Goal: Task Accomplishment & Management: Complete application form

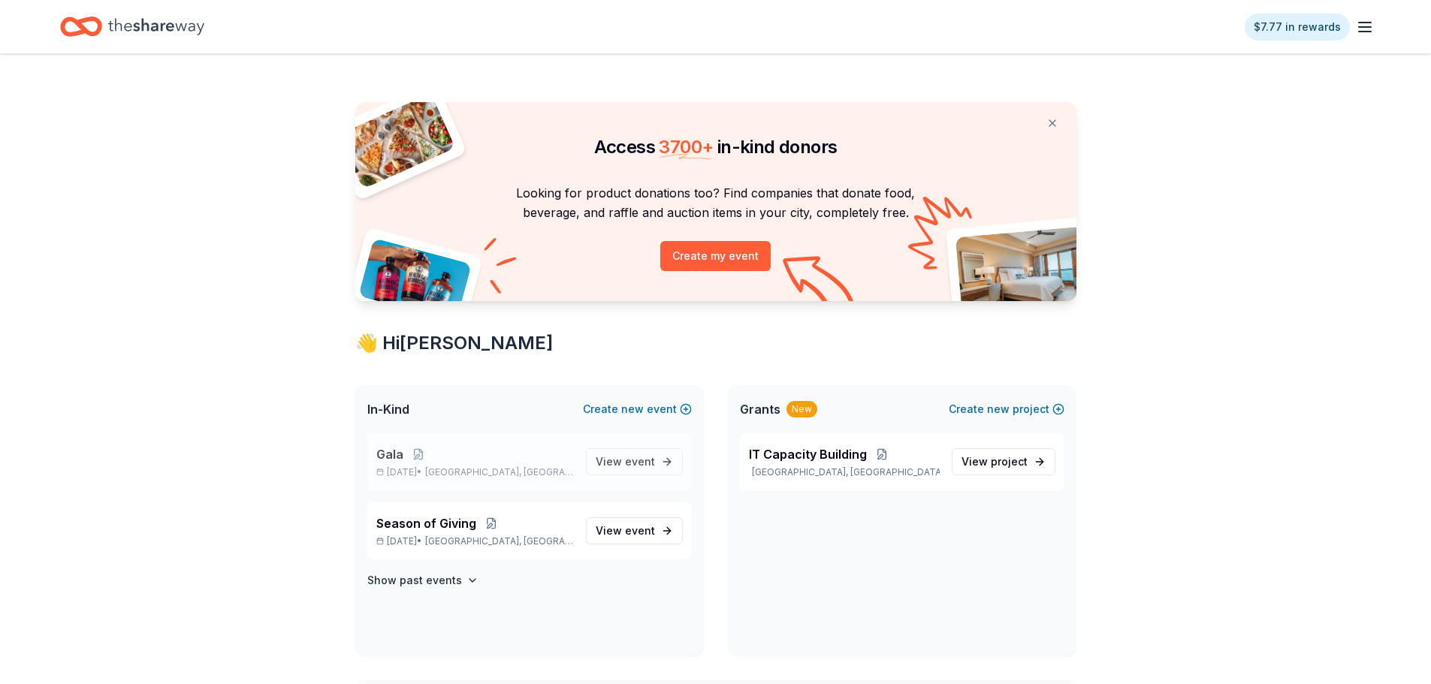
click at [454, 453] on p "Gala" at bounding box center [475, 454] width 198 height 18
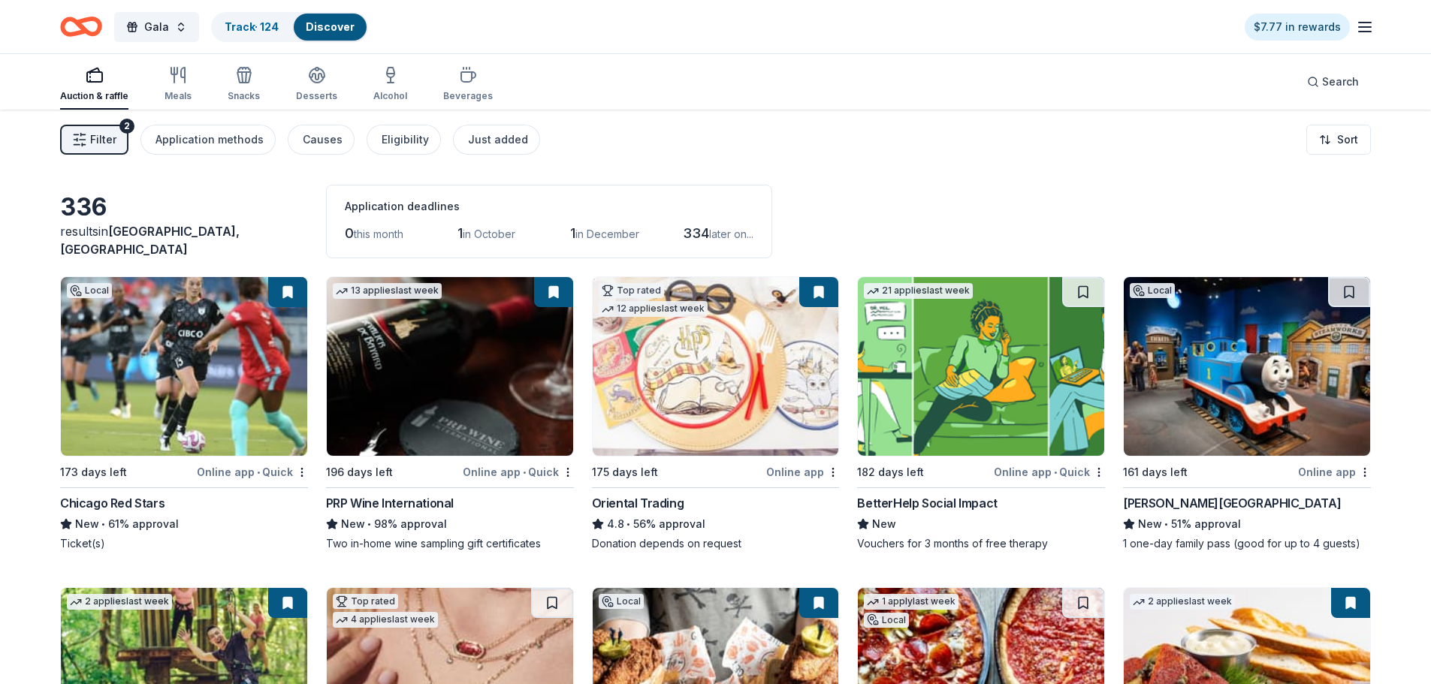
click at [113, 143] on span "Filter" at bounding box center [103, 140] width 26 height 18
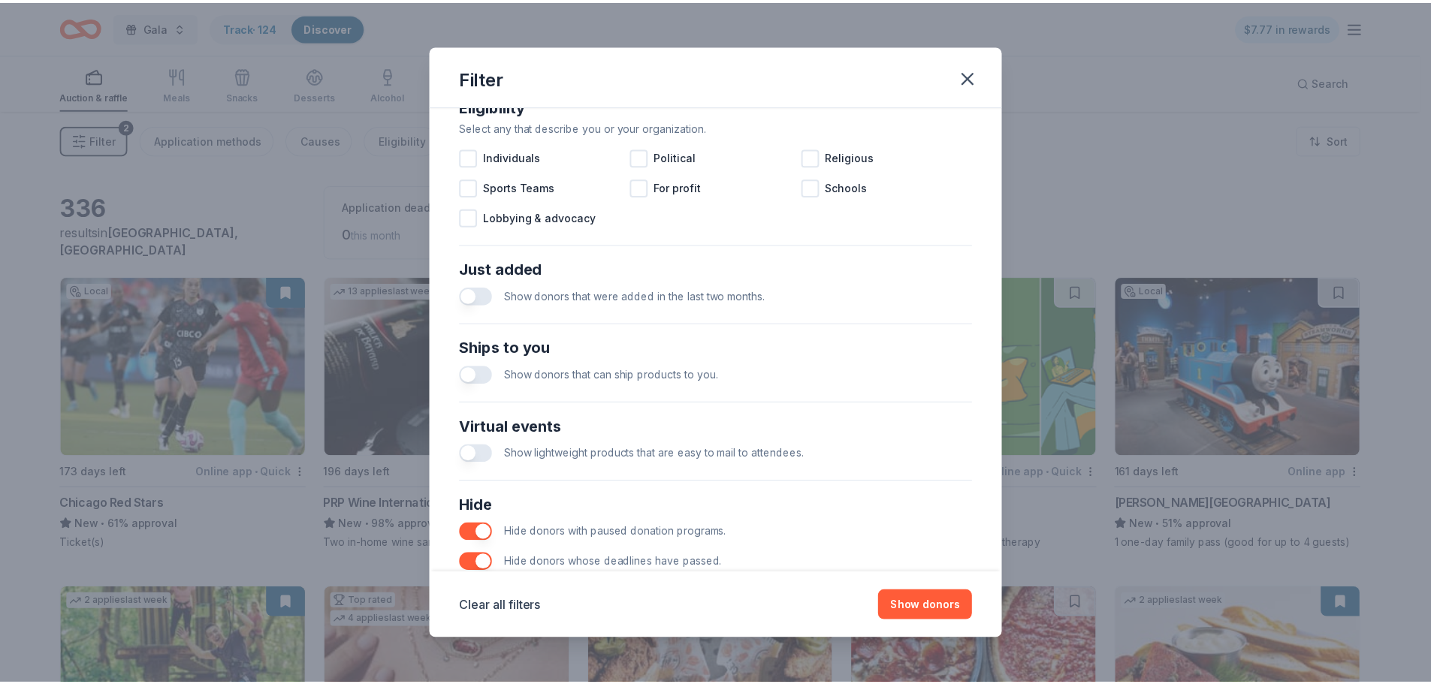
scroll to position [523, 0]
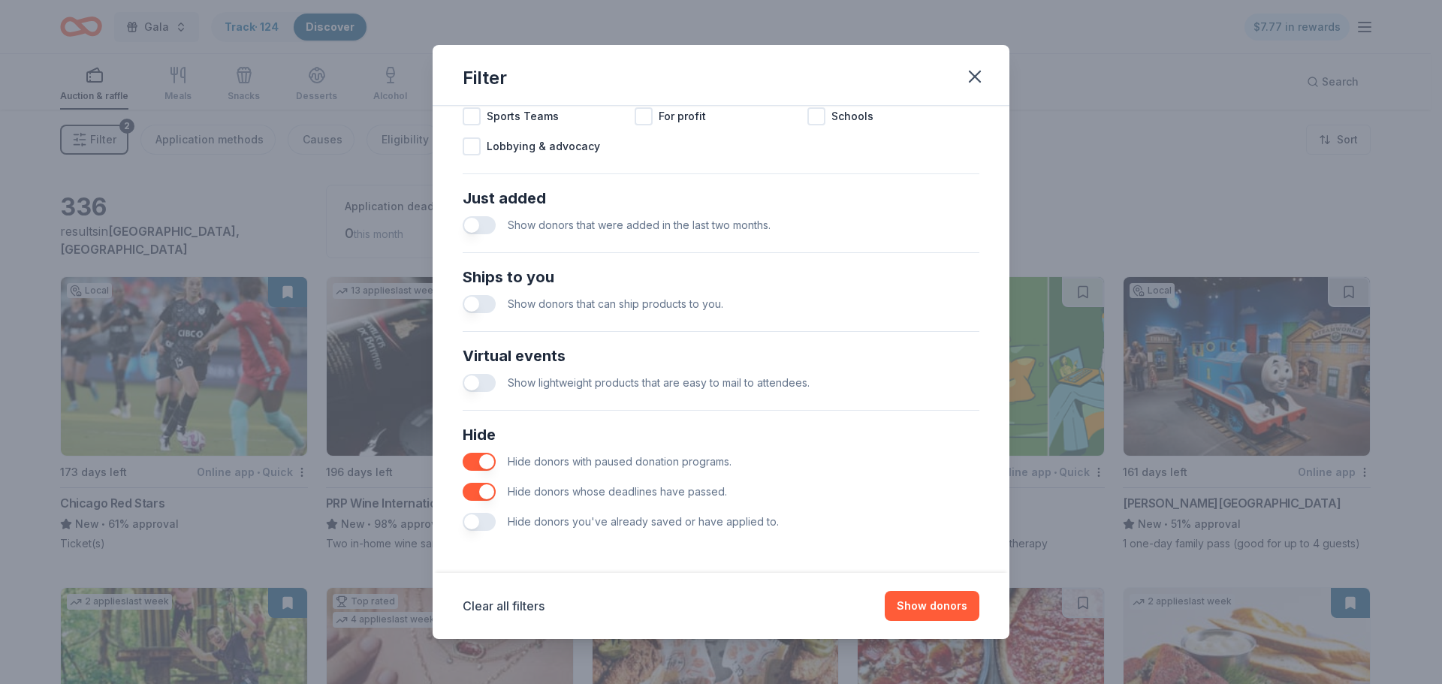
click at [479, 526] on button "button" at bounding box center [479, 522] width 33 height 18
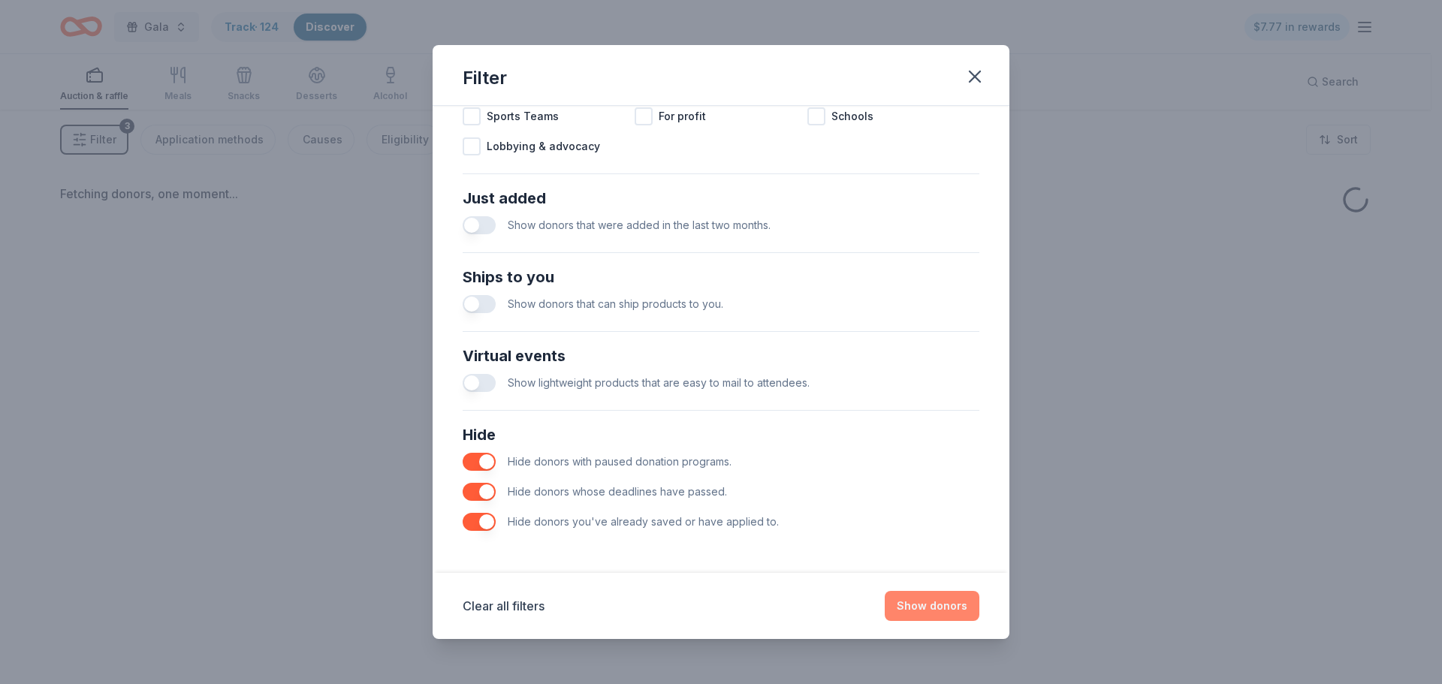
click at [907, 612] on button "Show donors" at bounding box center [932, 606] width 95 height 30
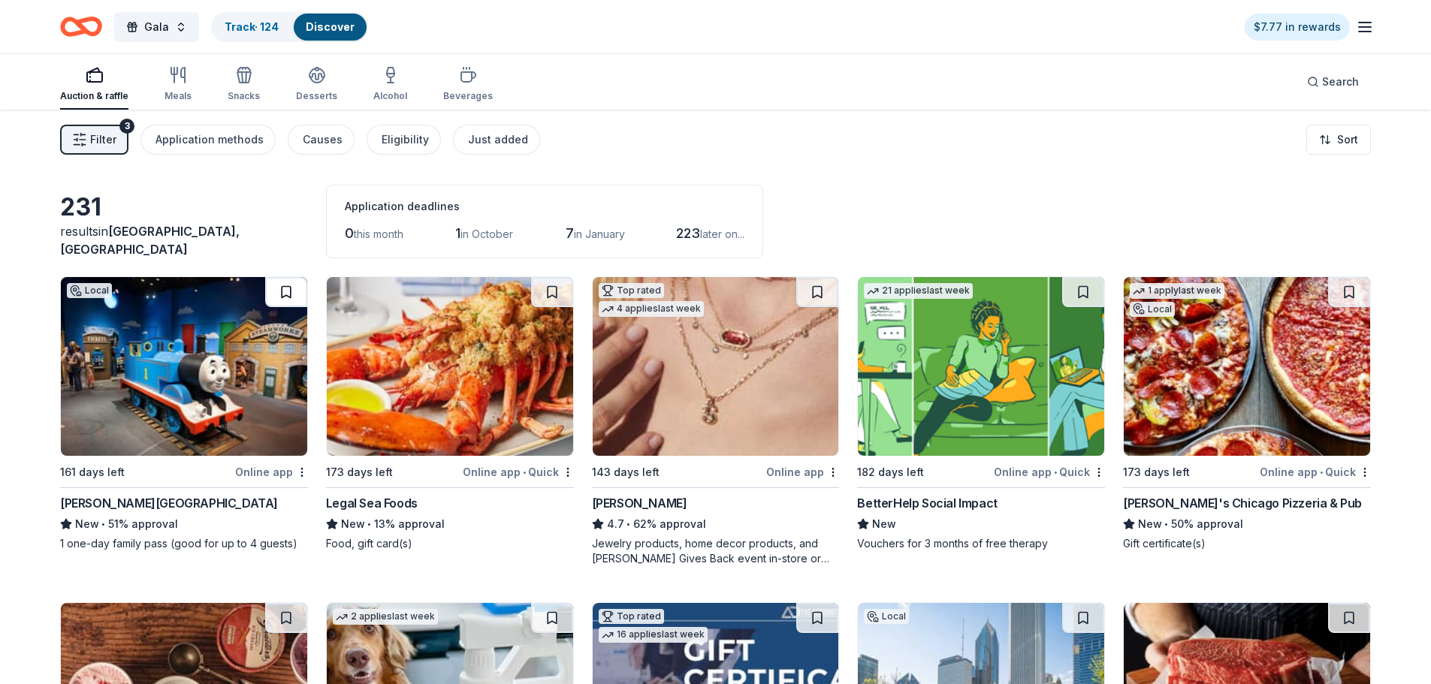
click at [282, 289] on button at bounding box center [286, 292] width 42 height 30
click at [554, 285] on button at bounding box center [552, 292] width 42 height 30
click at [642, 498] on div "Kendra Scott" at bounding box center [639, 503] width 95 height 18
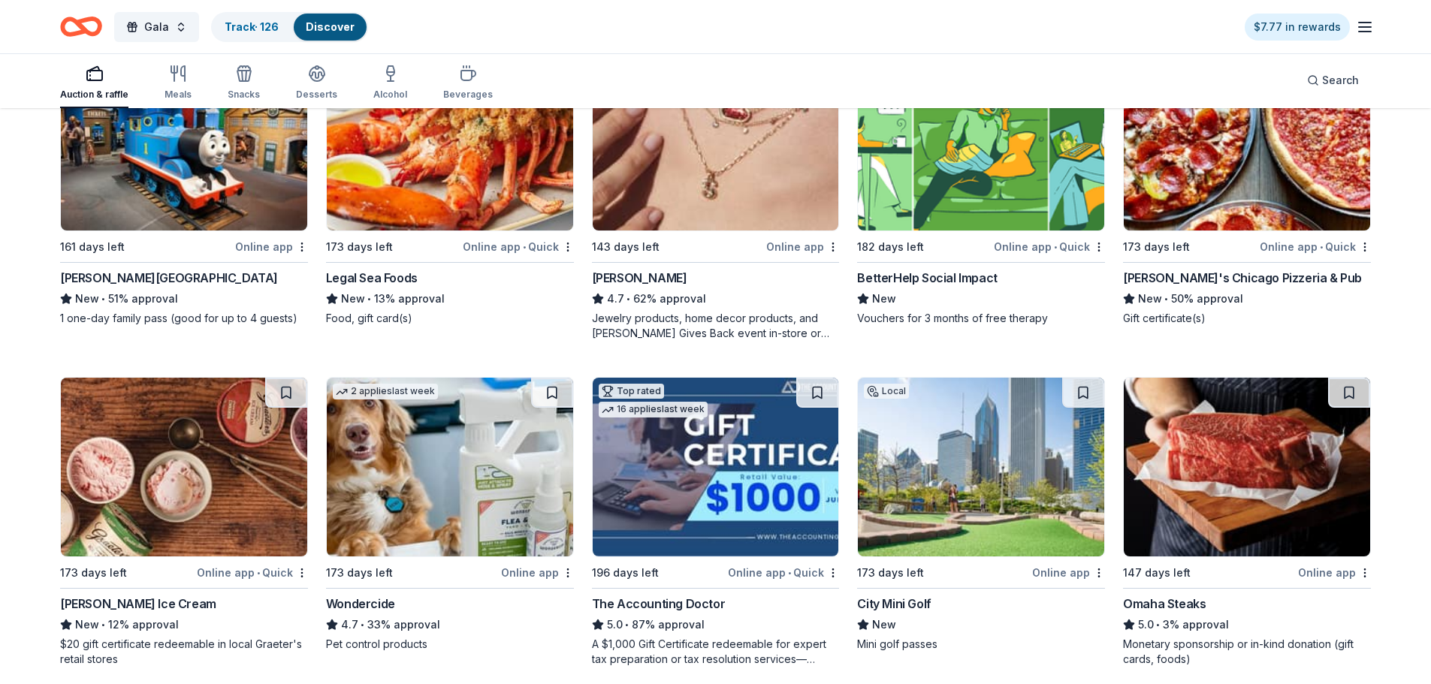
scroll to position [451, 0]
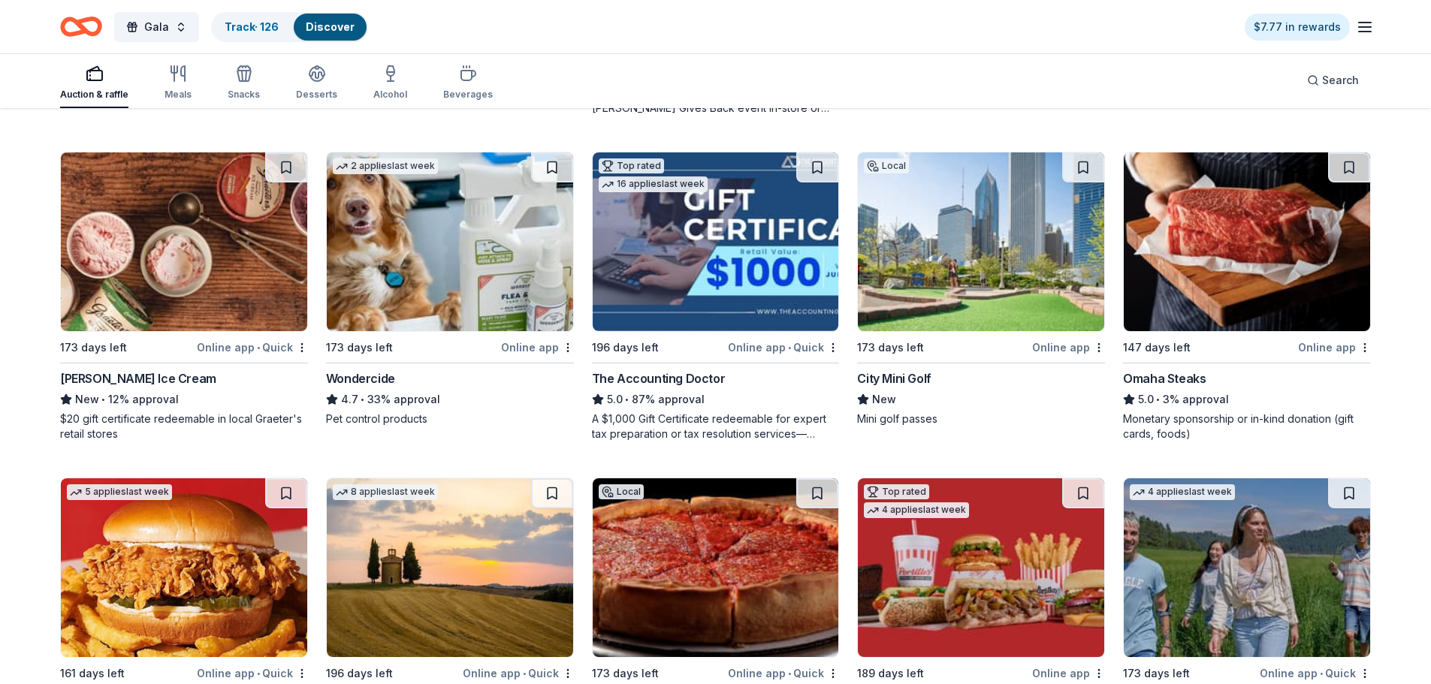
click at [907, 372] on div "City Mini Golf" at bounding box center [894, 379] width 74 height 18
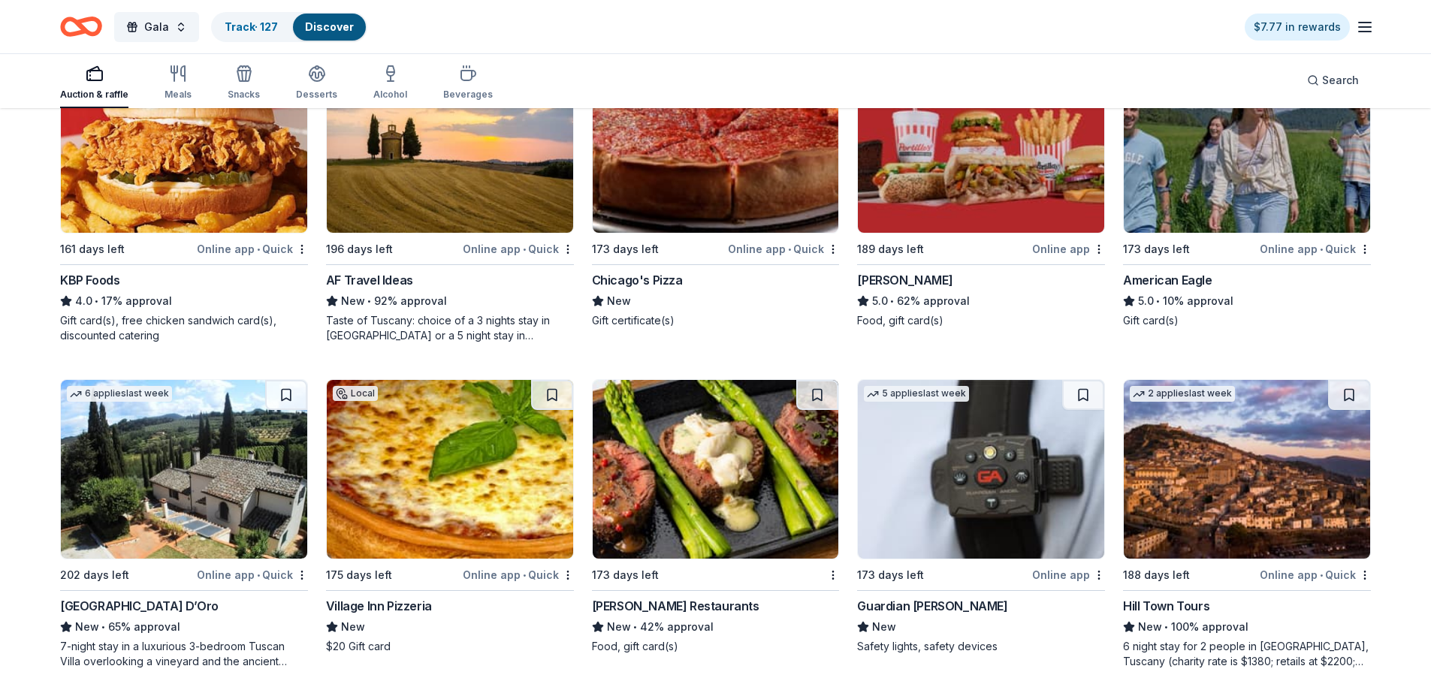
scroll to position [901, 0]
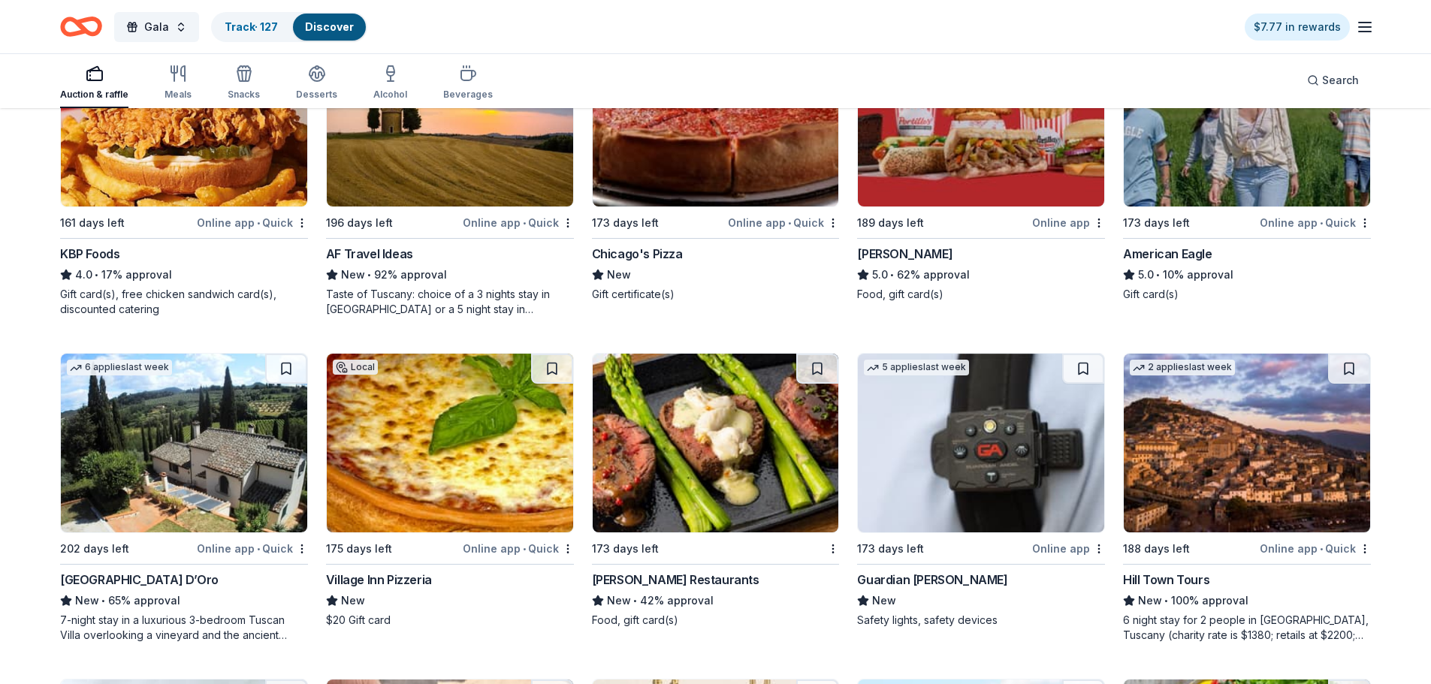
click at [389, 252] on div "AF Travel Ideas" at bounding box center [369, 254] width 87 height 18
click at [1218, 407] on img at bounding box center [1247, 443] width 246 height 179
click at [178, 539] on div "202 days left" at bounding box center [127, 548] width 134 height 19
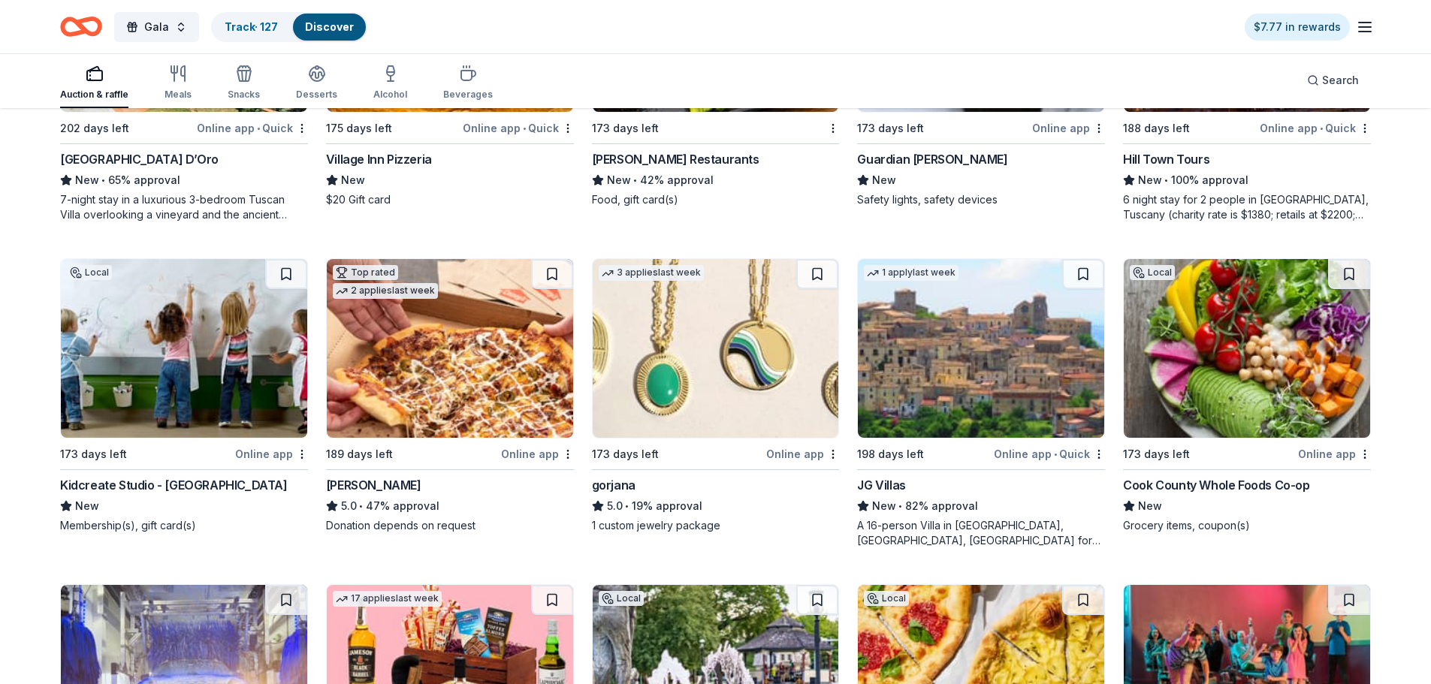
scroll to position [1352, 0]
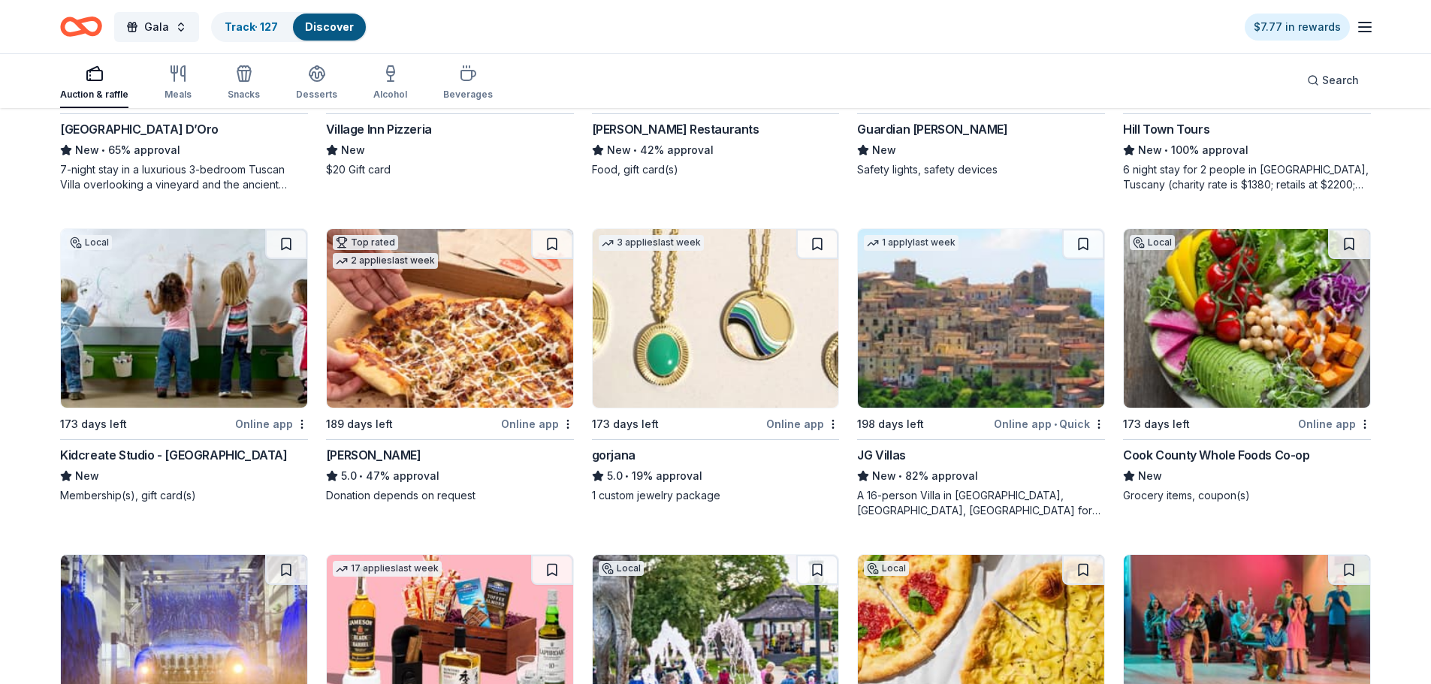
click at [201, 456] on div "Kidcreate Studio - Chicago Lakeview" at bounding box center [174, 455] width 228 height 18
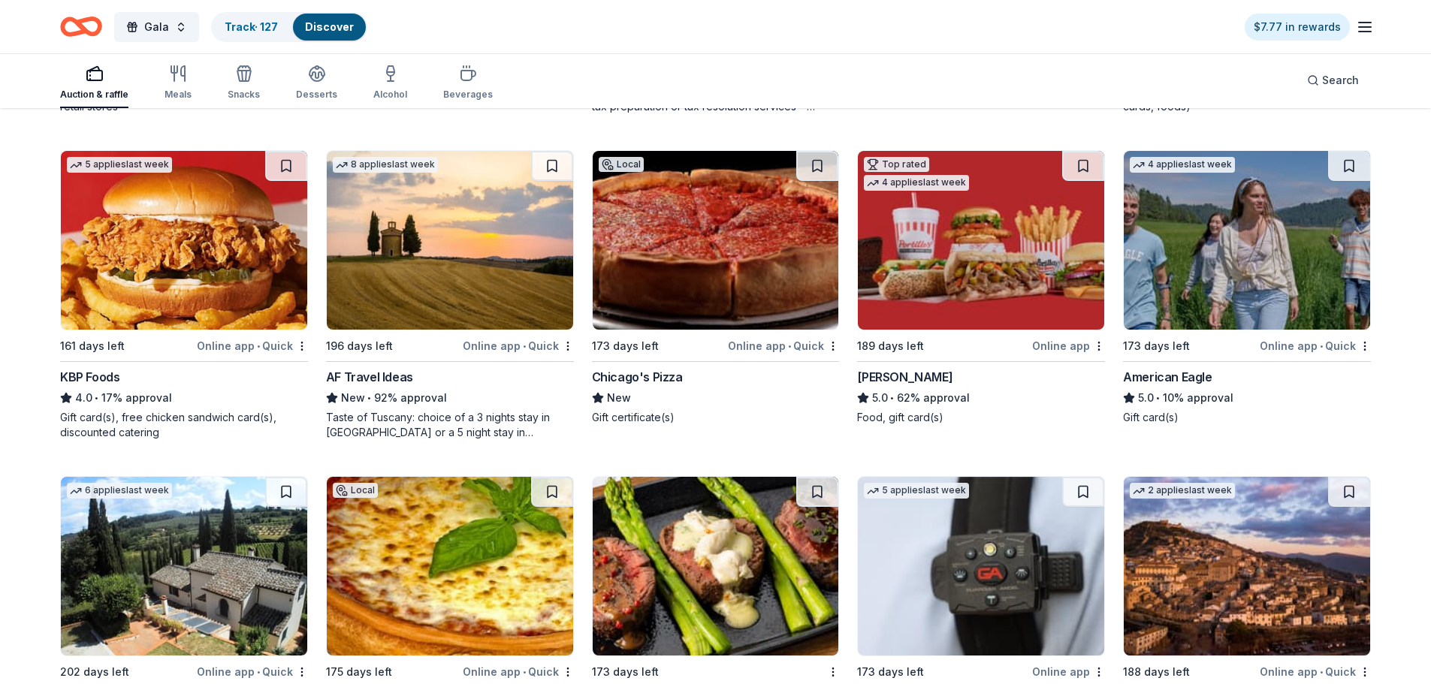
scroll to position [751, 0]
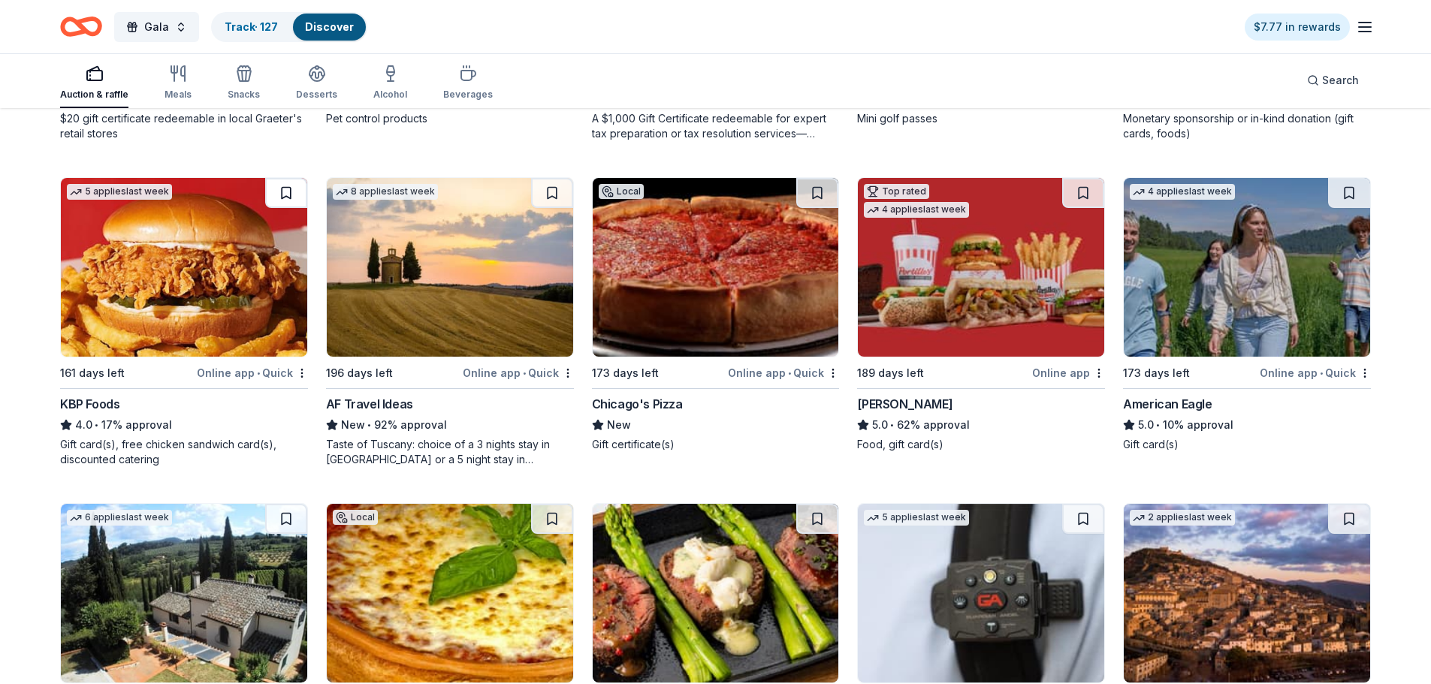
click at [294, 185] on button at bounding box center [286, 193] width 42 height 30
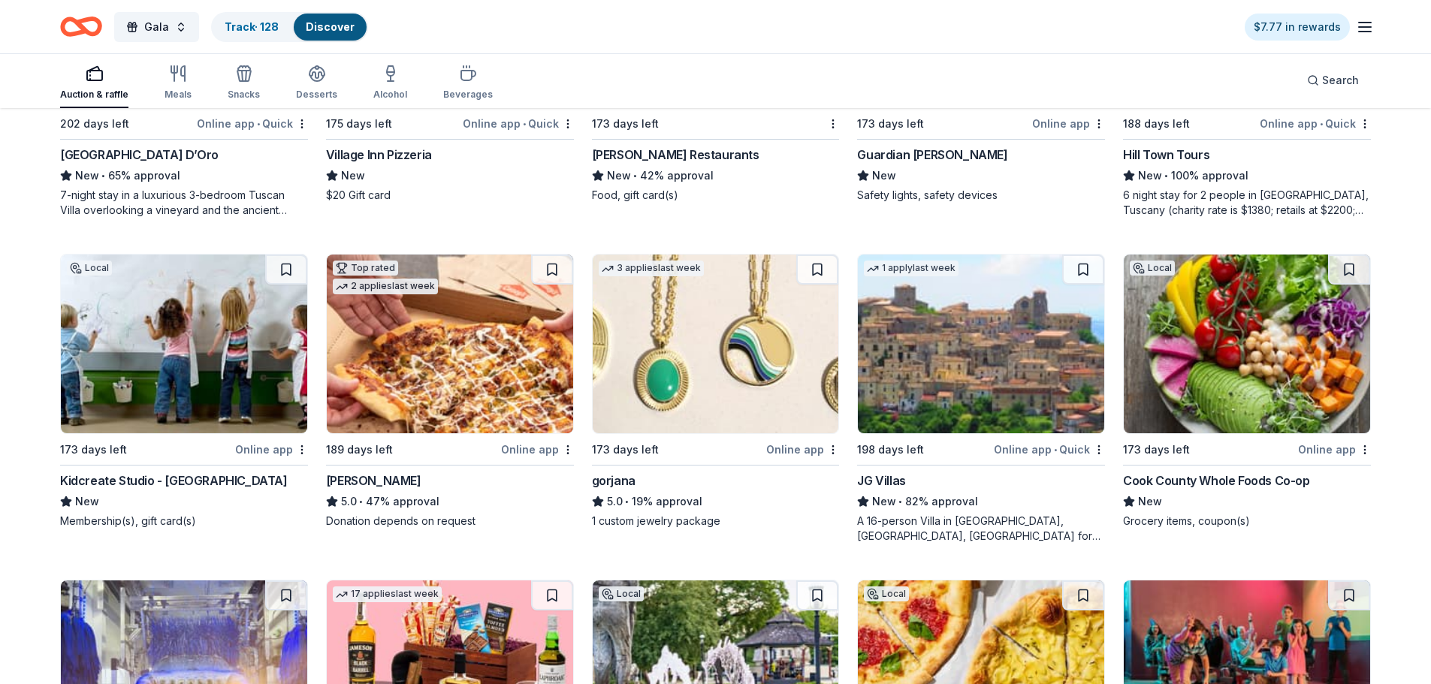
scroll to position [1352, 0]
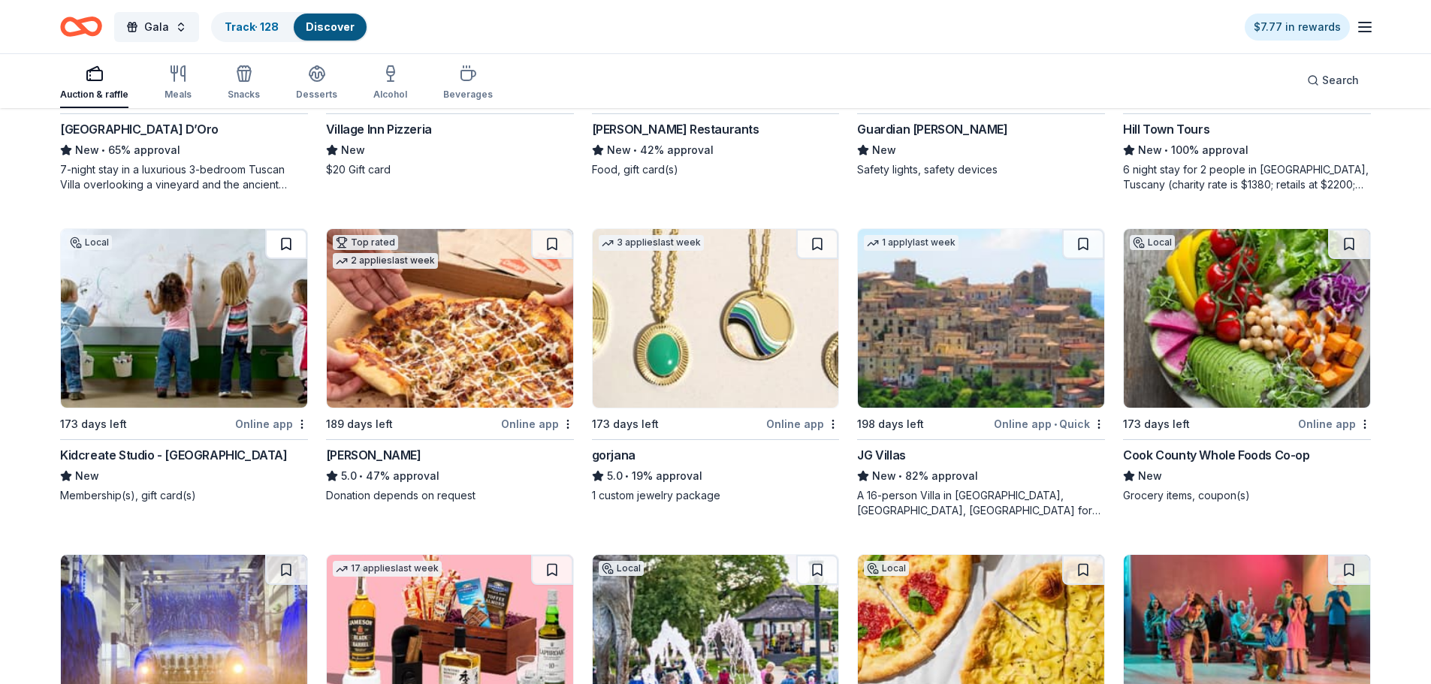
click at [294, 246] on button at bounding box center [286, 244] width 42 height 30
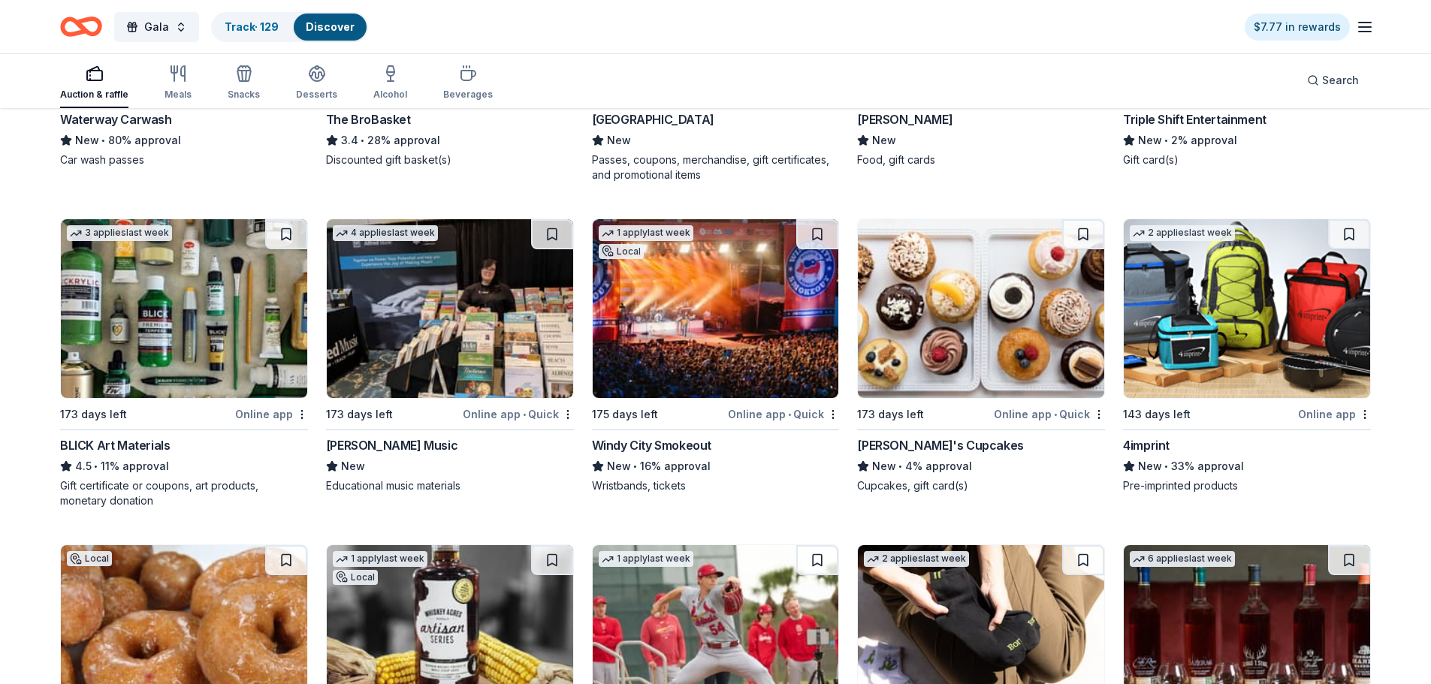
scroll to position [2028, 0]
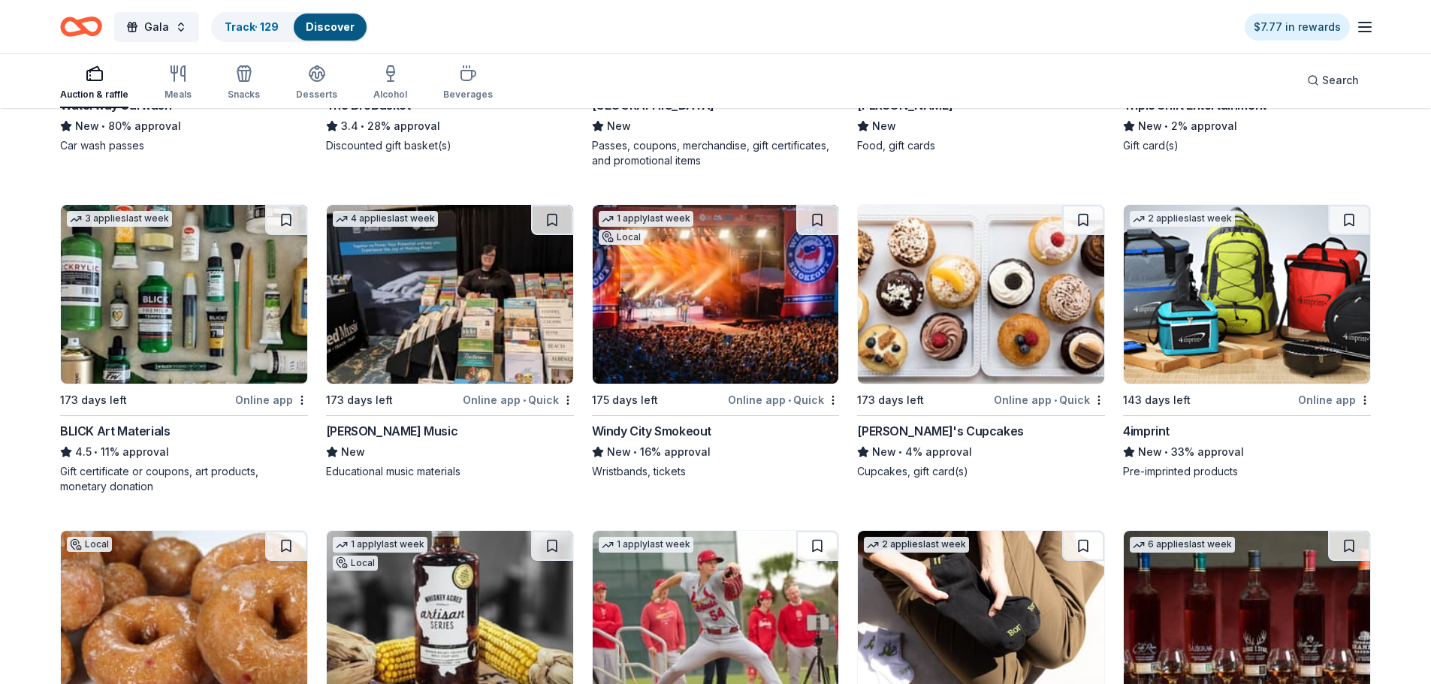
click at [663, 426] on div "Windy City Smokeout" at bounding box center [651, 431] width 119 height 18
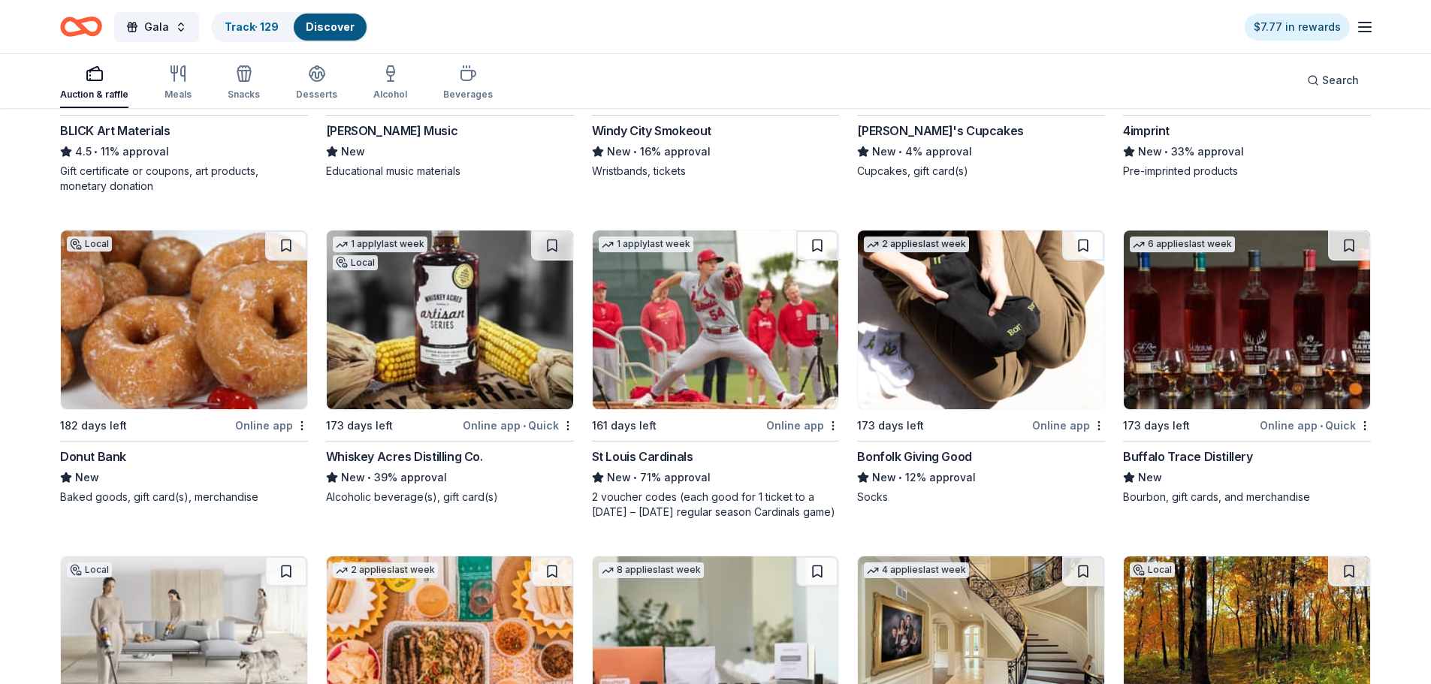
click at [380, 454] on div "Whiskey Acres Distilling Co." at bounding box center [404, 457] width 157 height 18
click at [553, 246] on button at bounding box center [552, 246] width 42 height 30
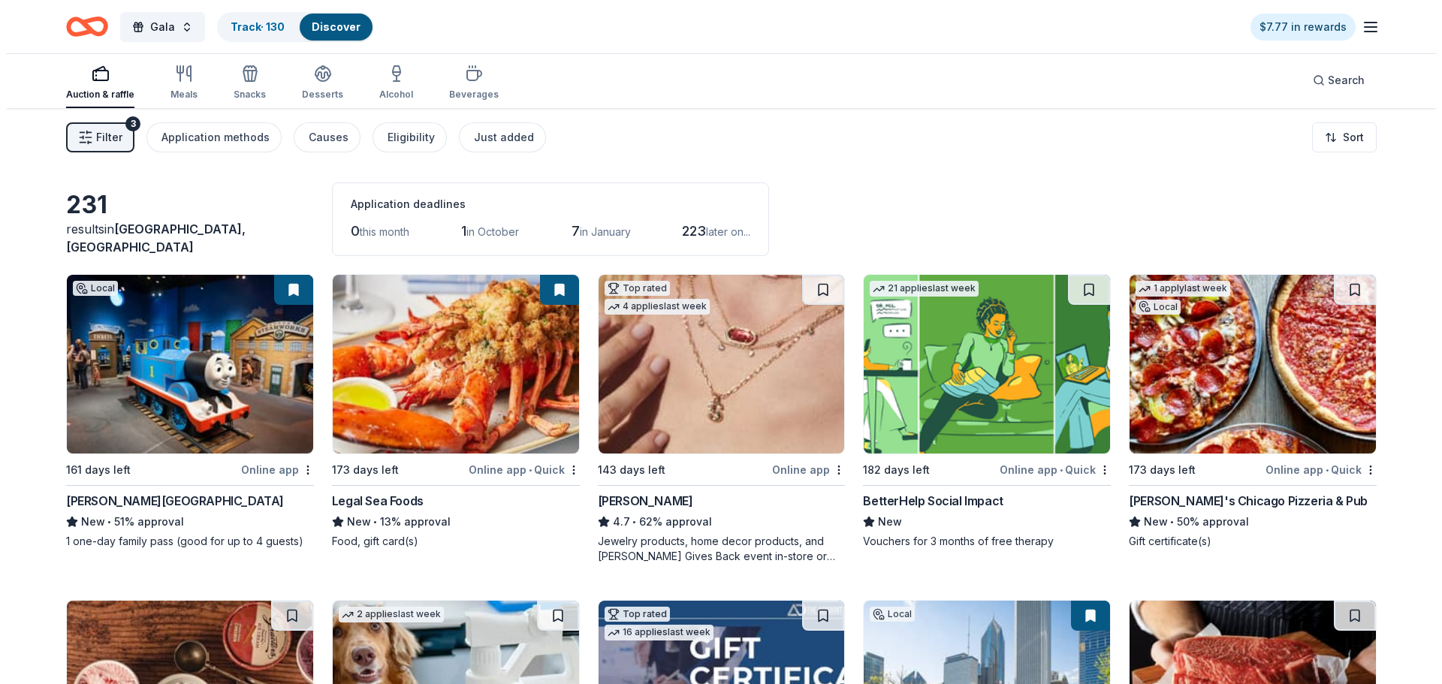
scroll to position [0, 0]
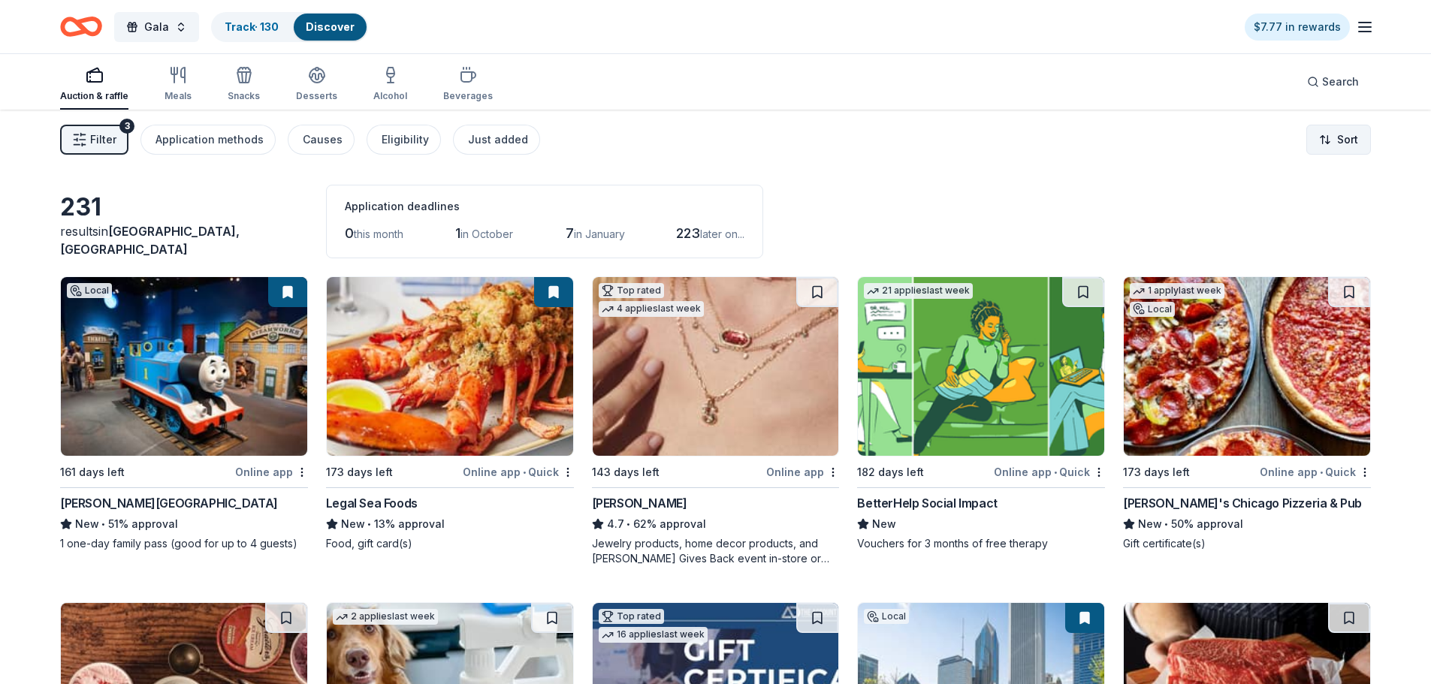
click at [1346, 139] on html "Gala Track · 130 Discover $7.77 in rewards Auction & raffle Meals Snacks Desser…" at bounding box center [715, 342] width 1431 height 684
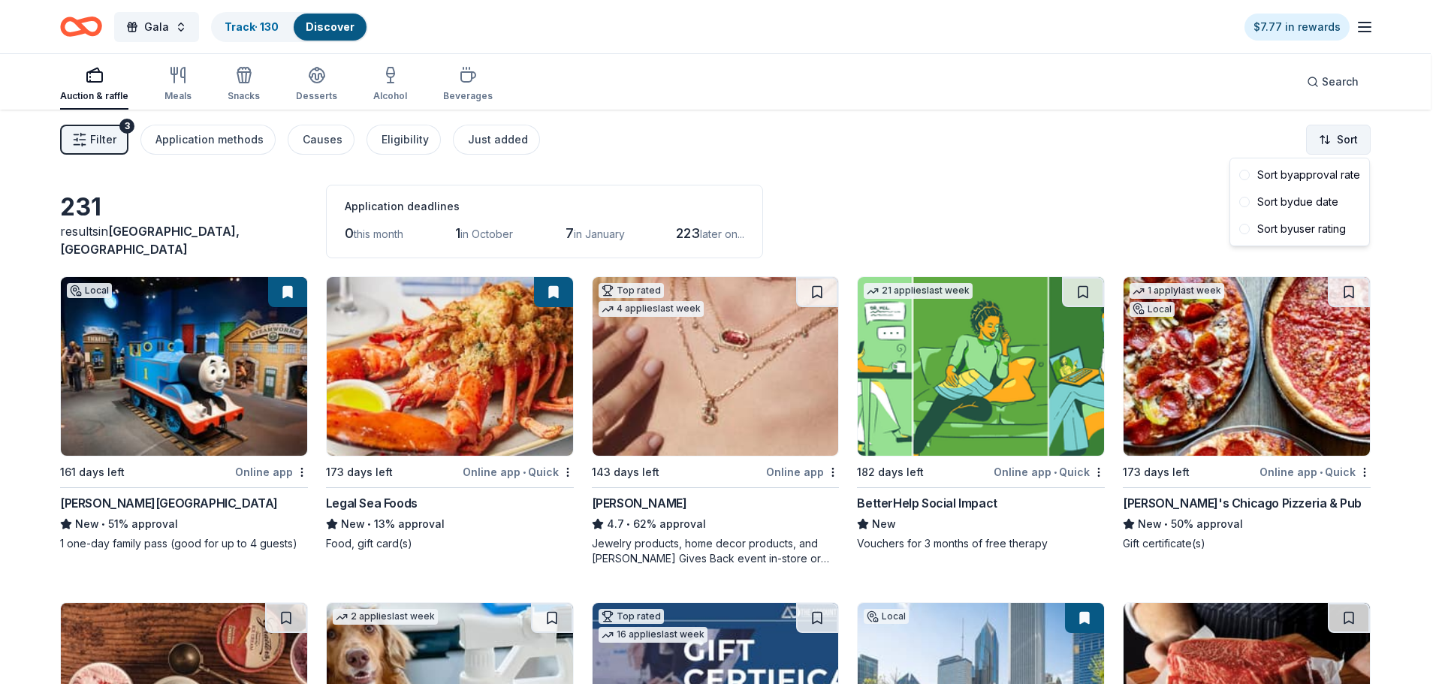
click at [1346, 139] on html "Gala Track · 130 Discover $7.77 in rewards Auction & raffle Meals Snacks Desser…" at bounding box center [721, 342] width 1442 height 684
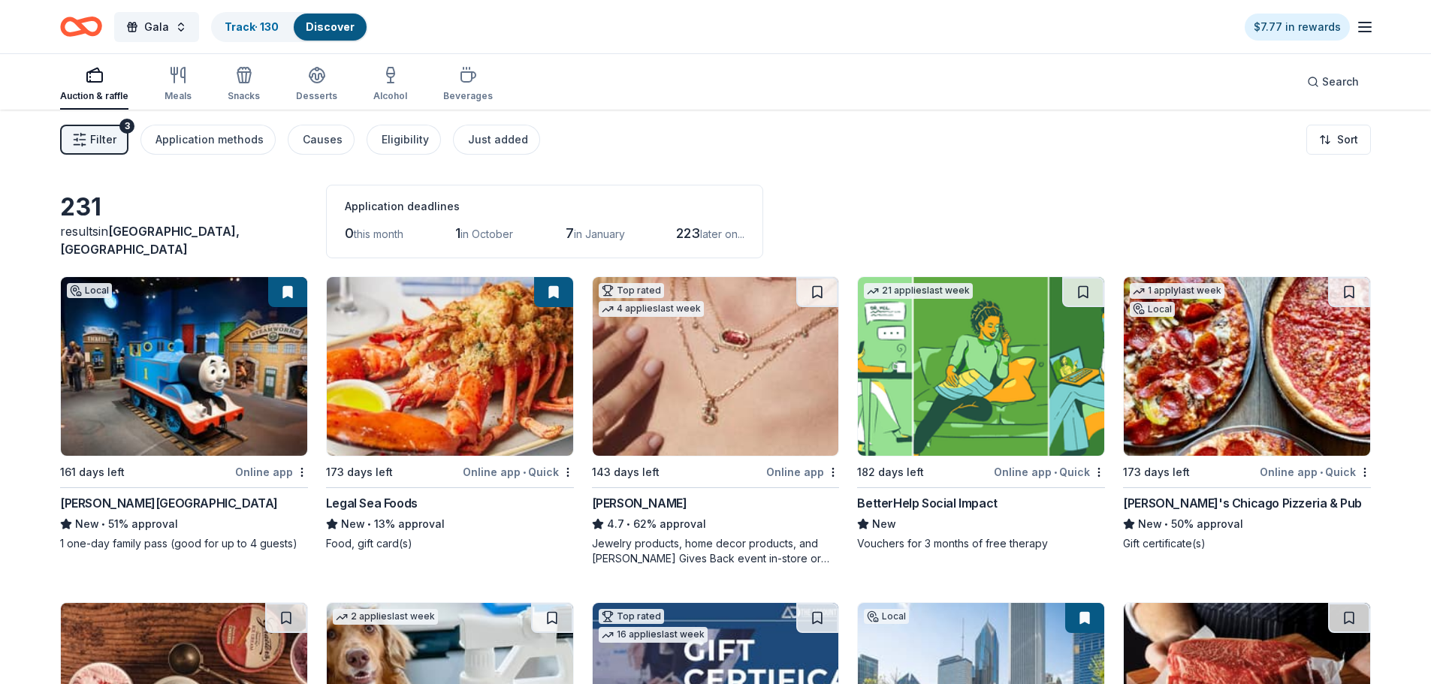
click at [127, 140] on button "Filter 3" at bounding box center [94, 140] width 68 height 30
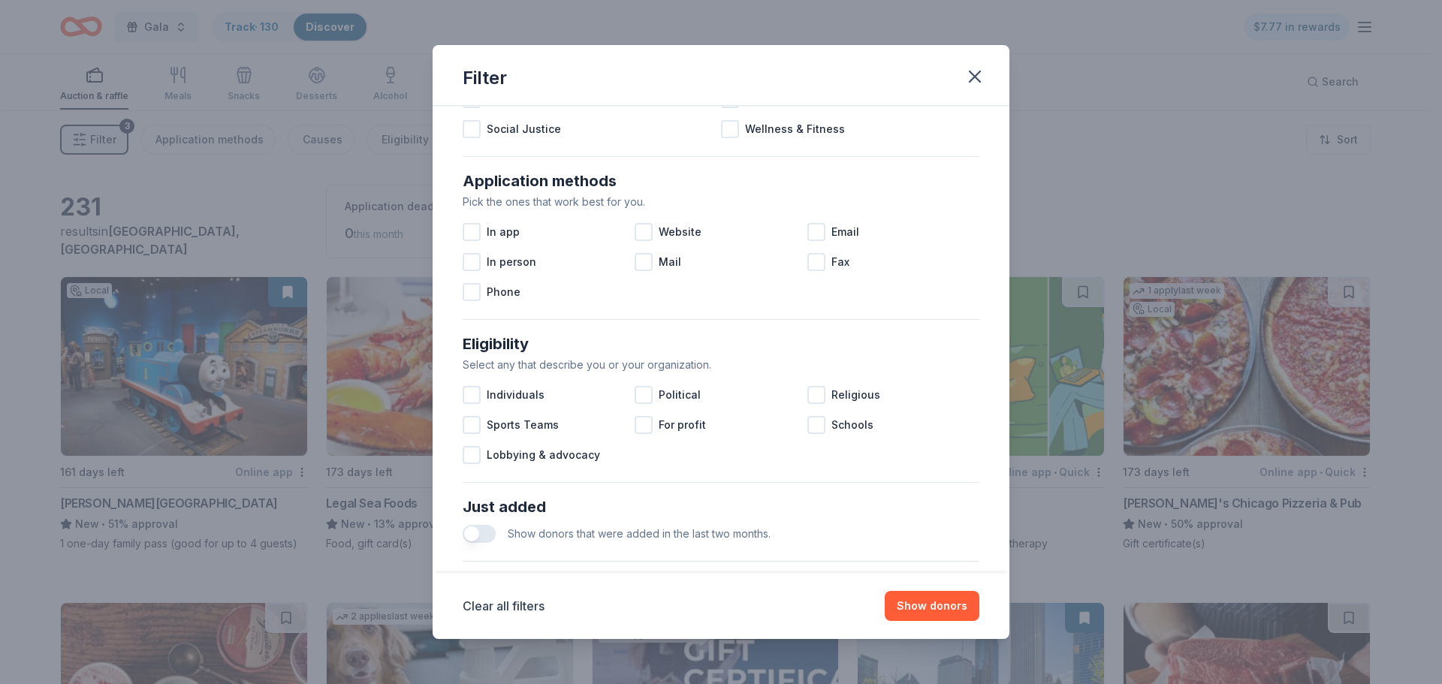
scroll to position [225, 0]
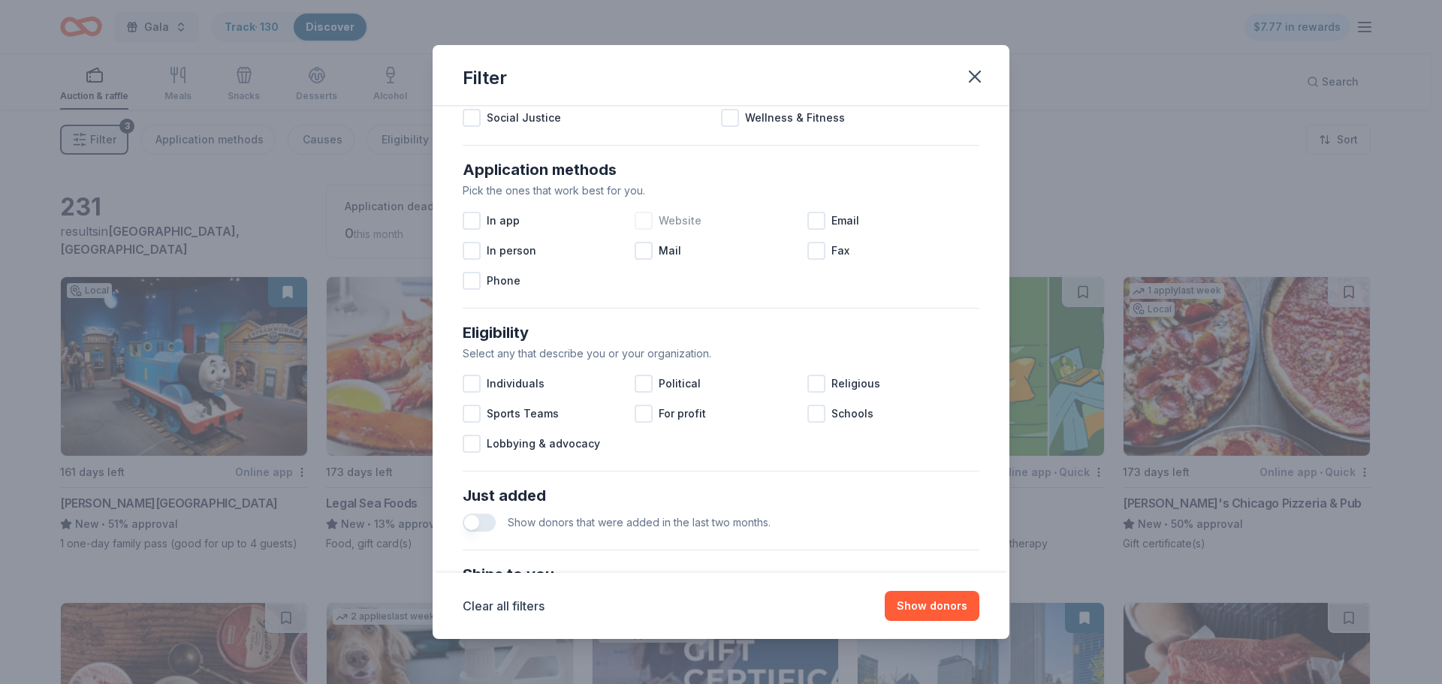
click at [646, 221] on div at bounding box center [644, 221] width 18 height 18
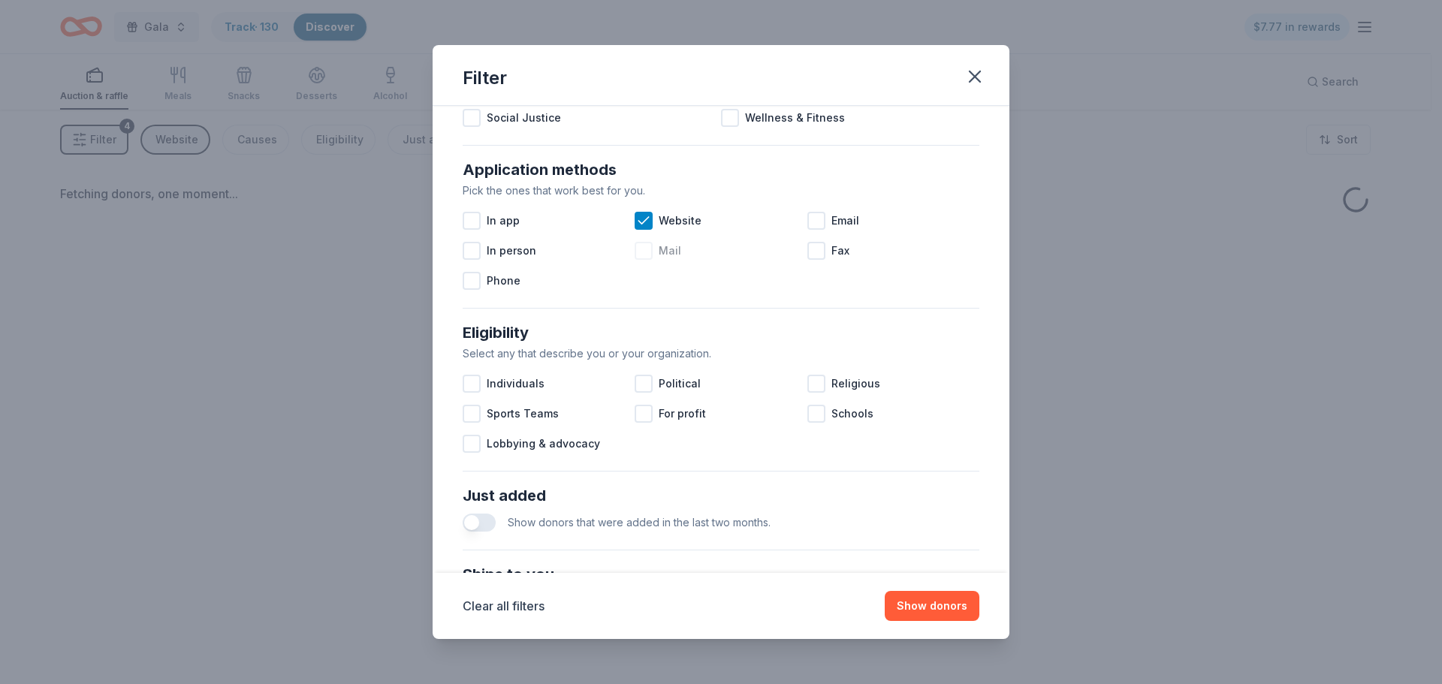
click at [639, 252] on div at bounding box center [644, 251] width 18 height 18
click at [811, 228] on div at bounding box center [817, 221] width 18 height 18
click at [473, 285] on div at bounding box center [472, 281] width 18 height 18
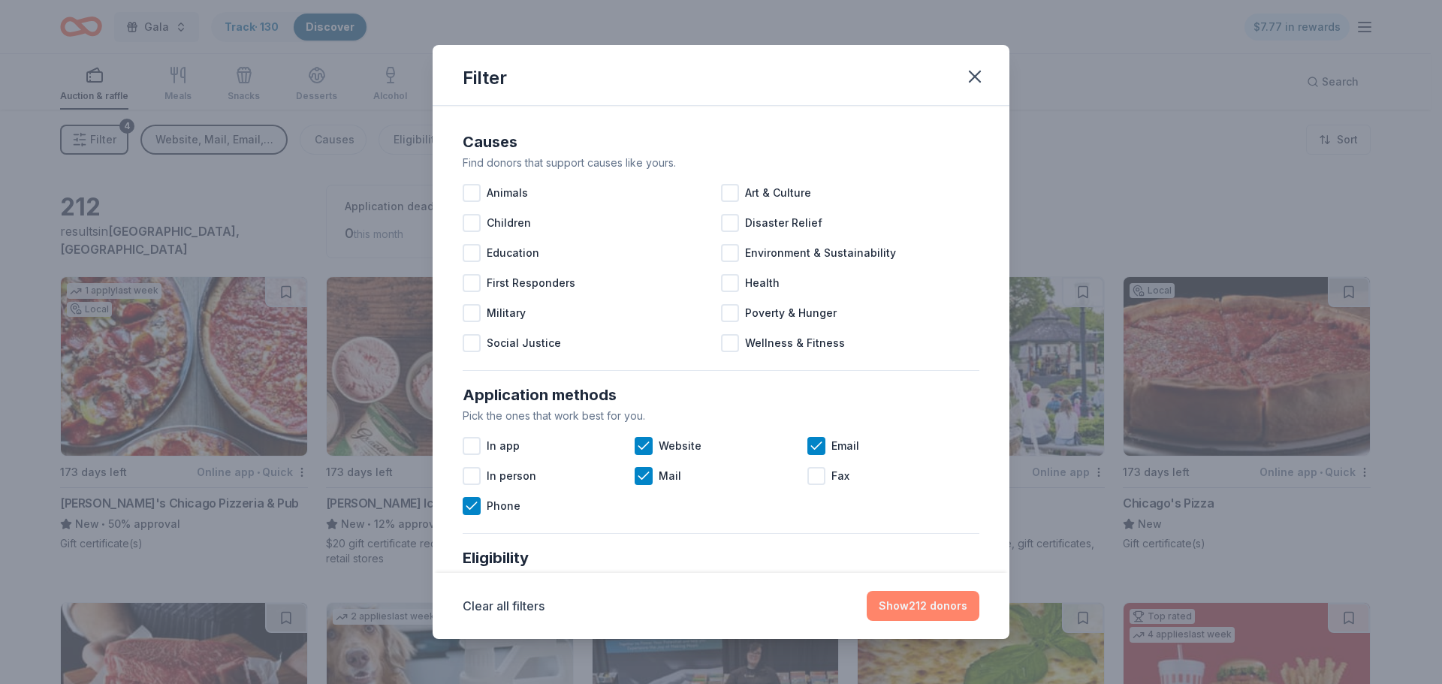
click at [919, 613] on button "Show 212 donors" at bounding box center [923, 606] width 113 height 30
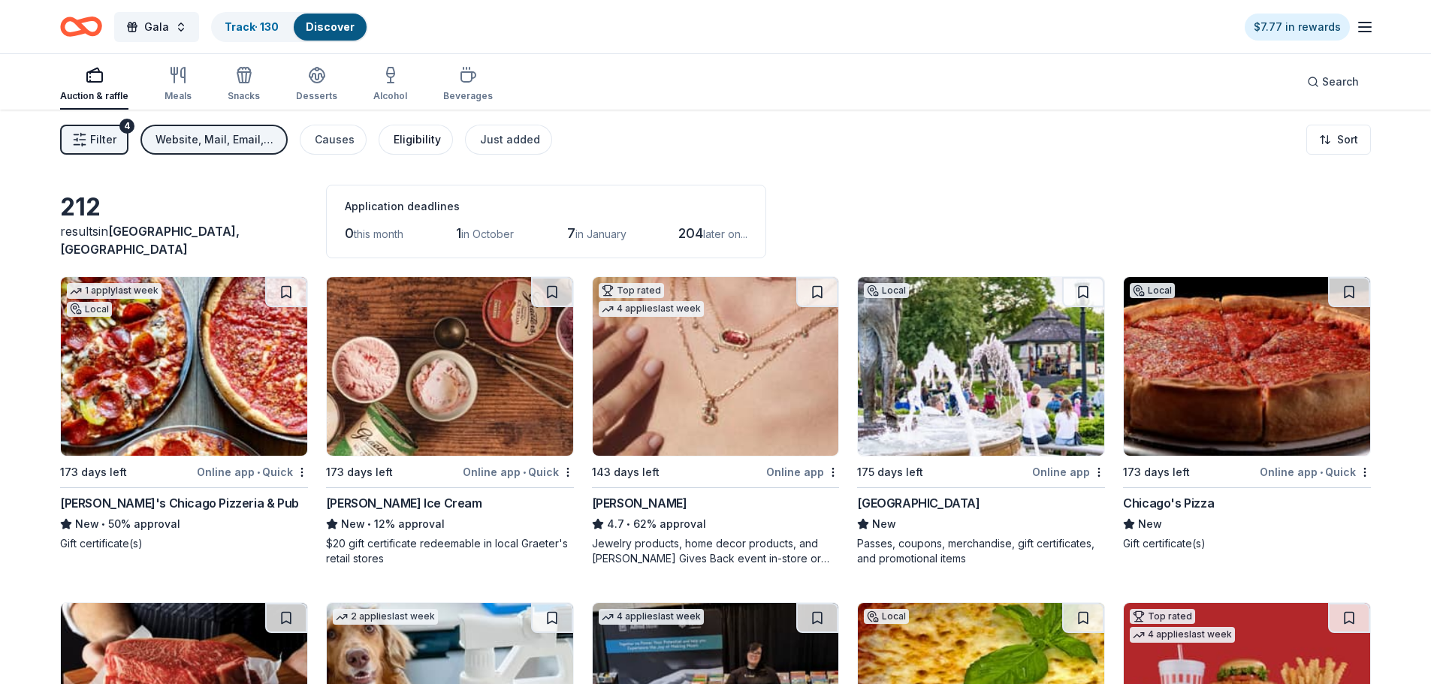
click at [396, 143] on div "Eligibility" at bounding box center [417, 140] width 47 height 18
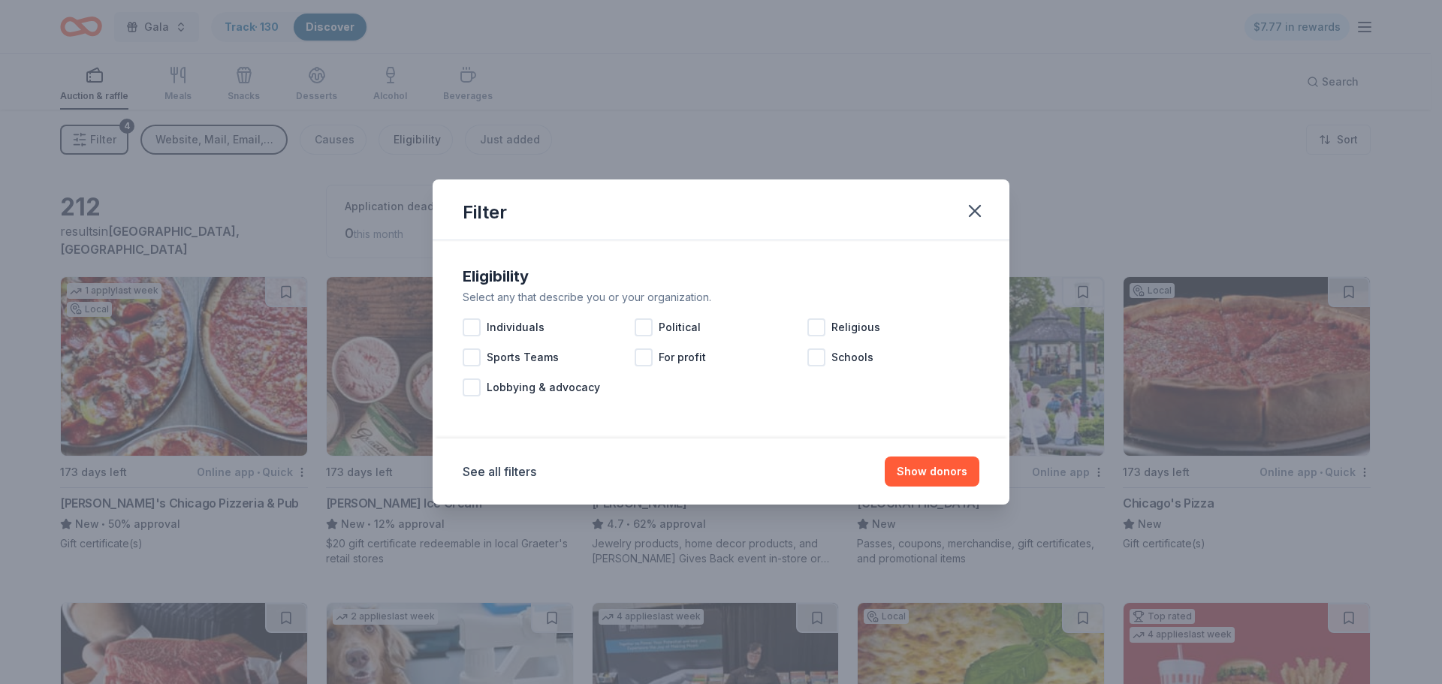
click at [396, 143] on div "Filter Eligibility Select any that describe you or your organization. Individua…" at bounding box center [721, 342] width 1442 height 684
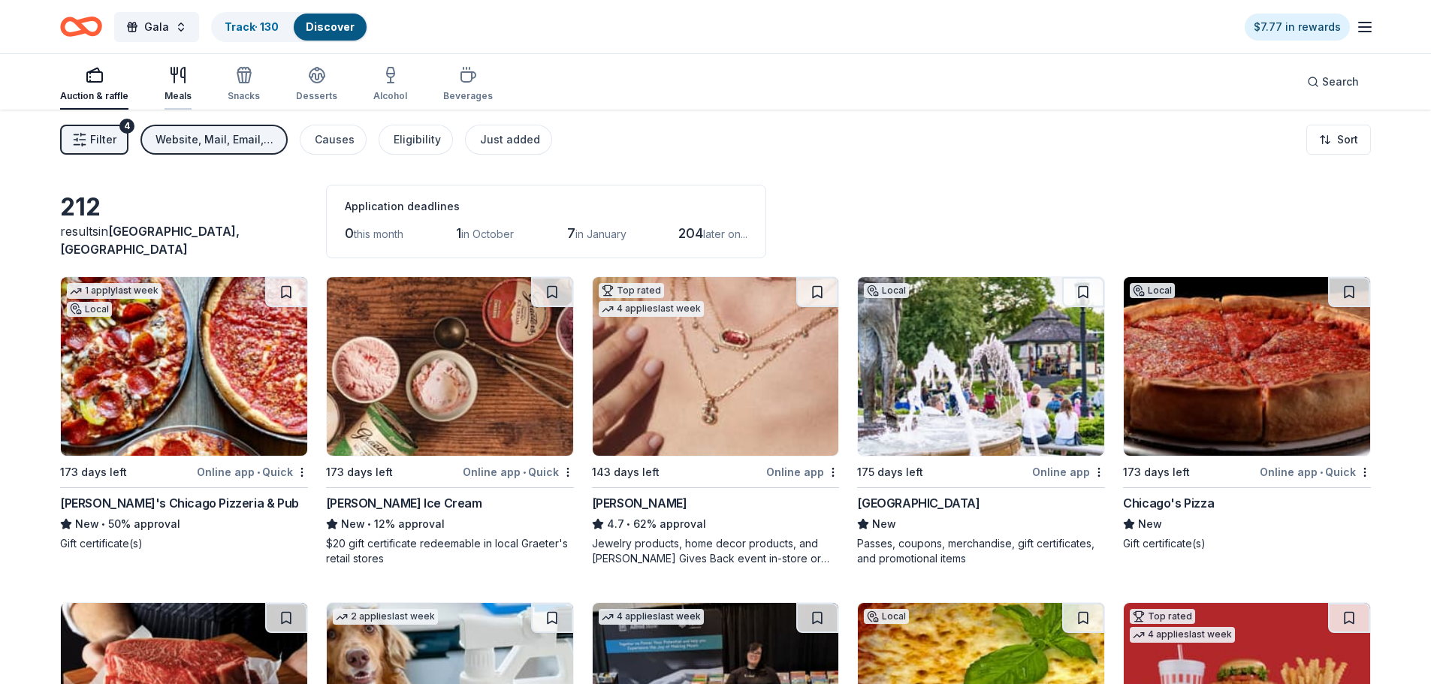
click at [186, 92] on div "Meals" at bounding box center [178, 96] width 27 height 12
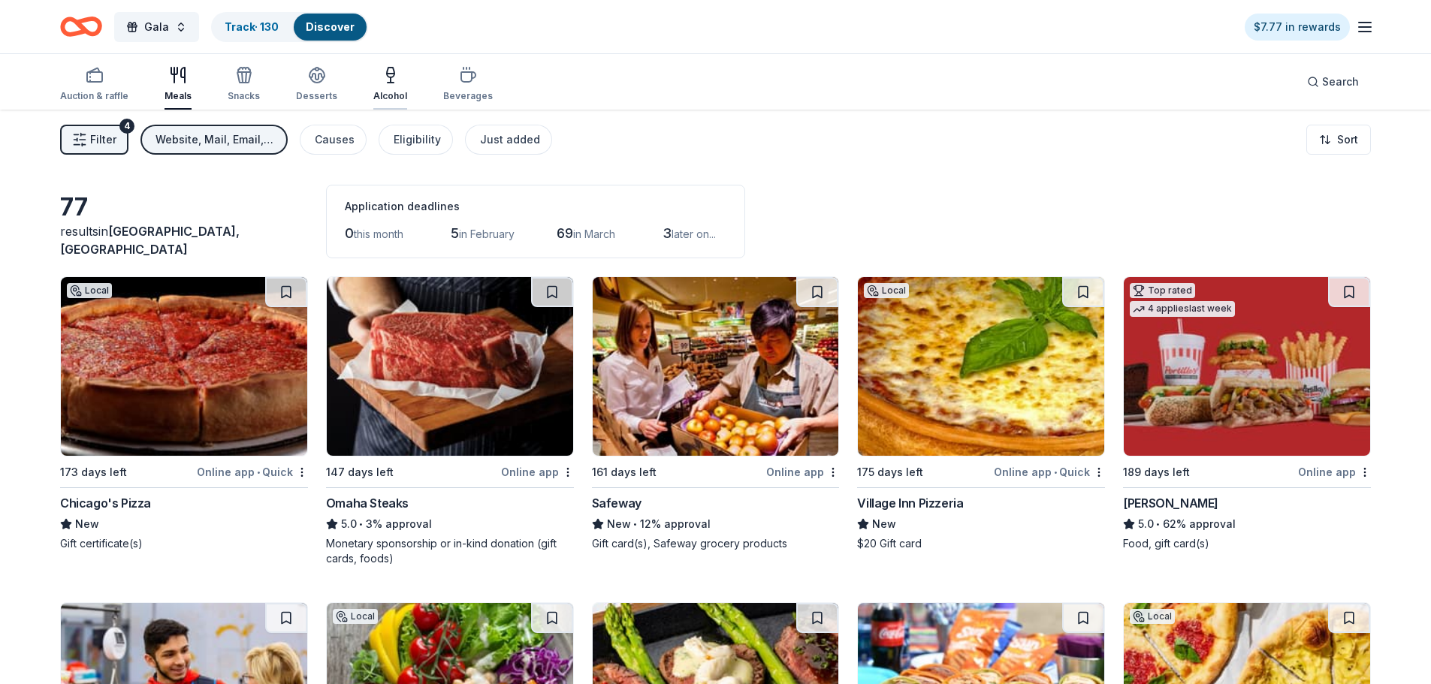
click at [379, 93] on div "Alcohol" at bounding box center [390, 96] width 34 height 12
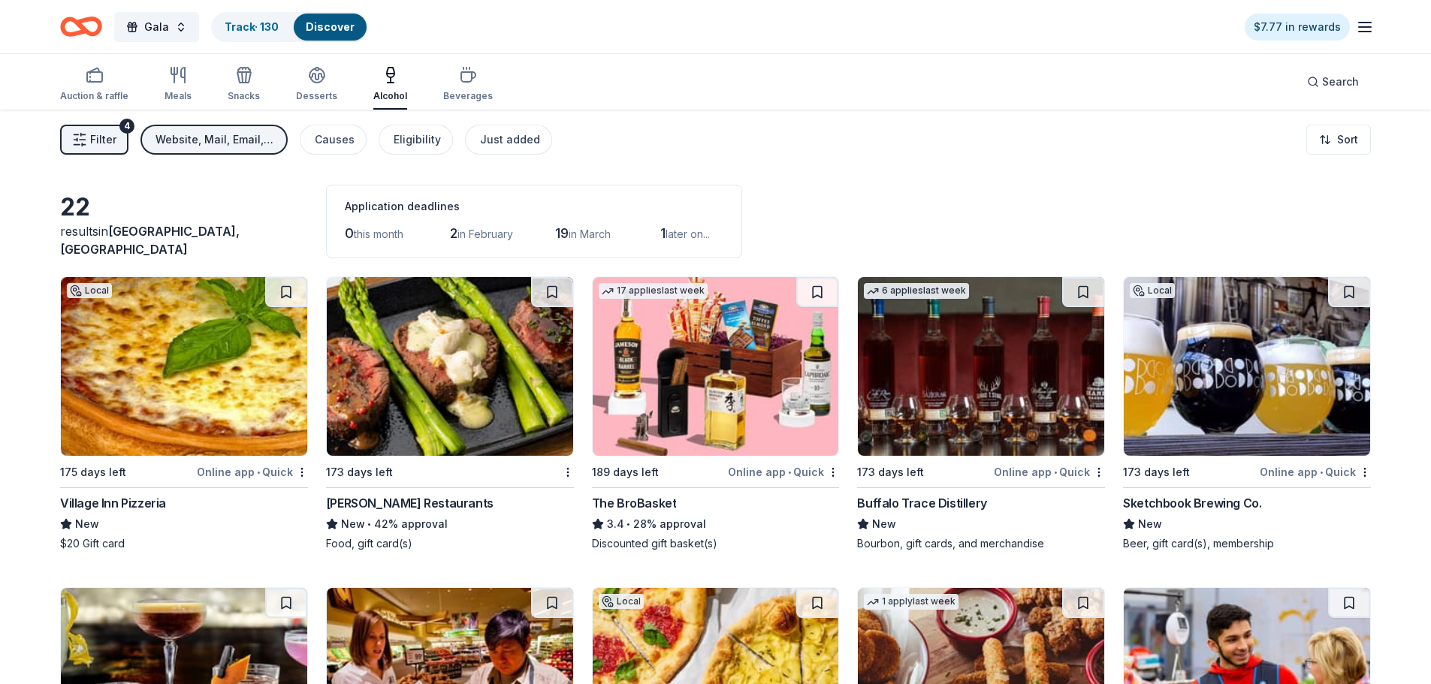
click at [1197, 500] on div "Sketchbook Brewing Co." at bounding box center [1192, 503] width 138 height 18
click at [1363, 465] on div "Online app • Quick" at bounding box center [1315, 472] width 111 height 19
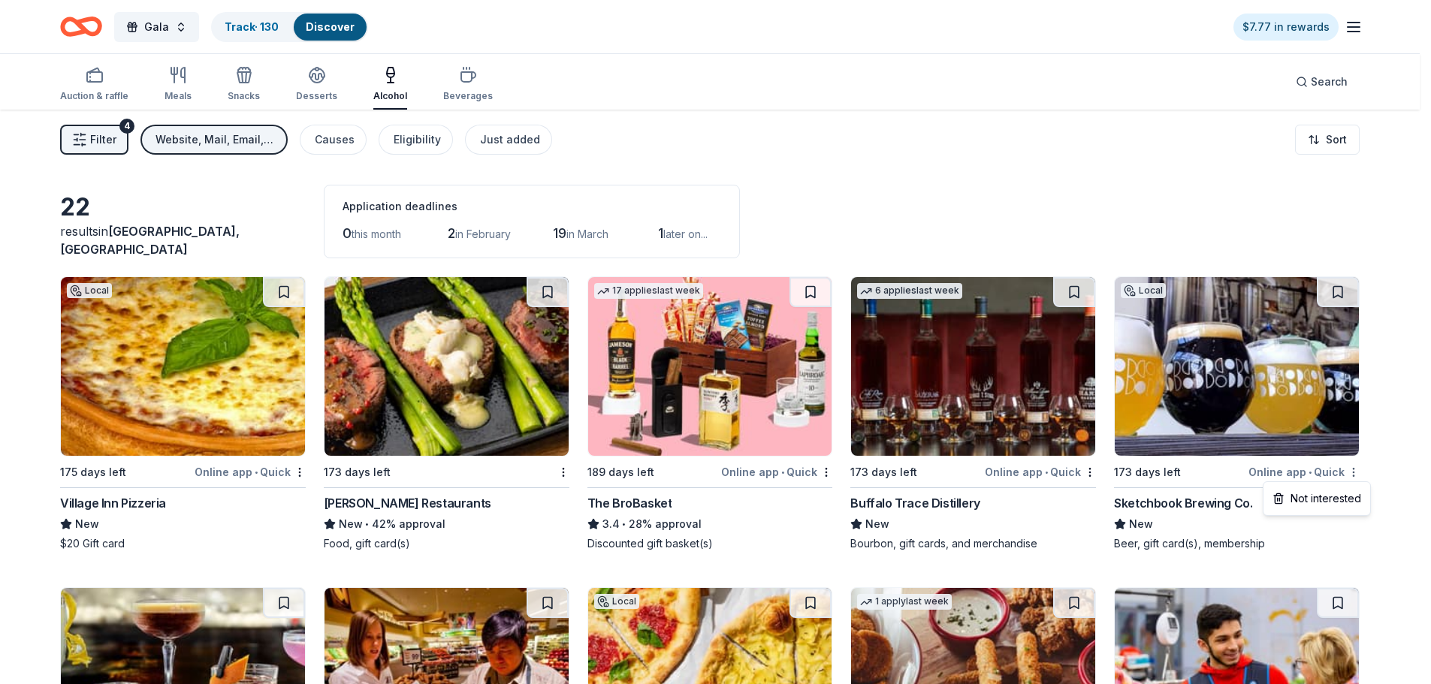
click at [1366, 473] on html "Gala Track · 130 Discover $7.77 in rewards Auction & raffle Meals Snacks Desser…" at bounding box center [715, 342] width 1431 height 684
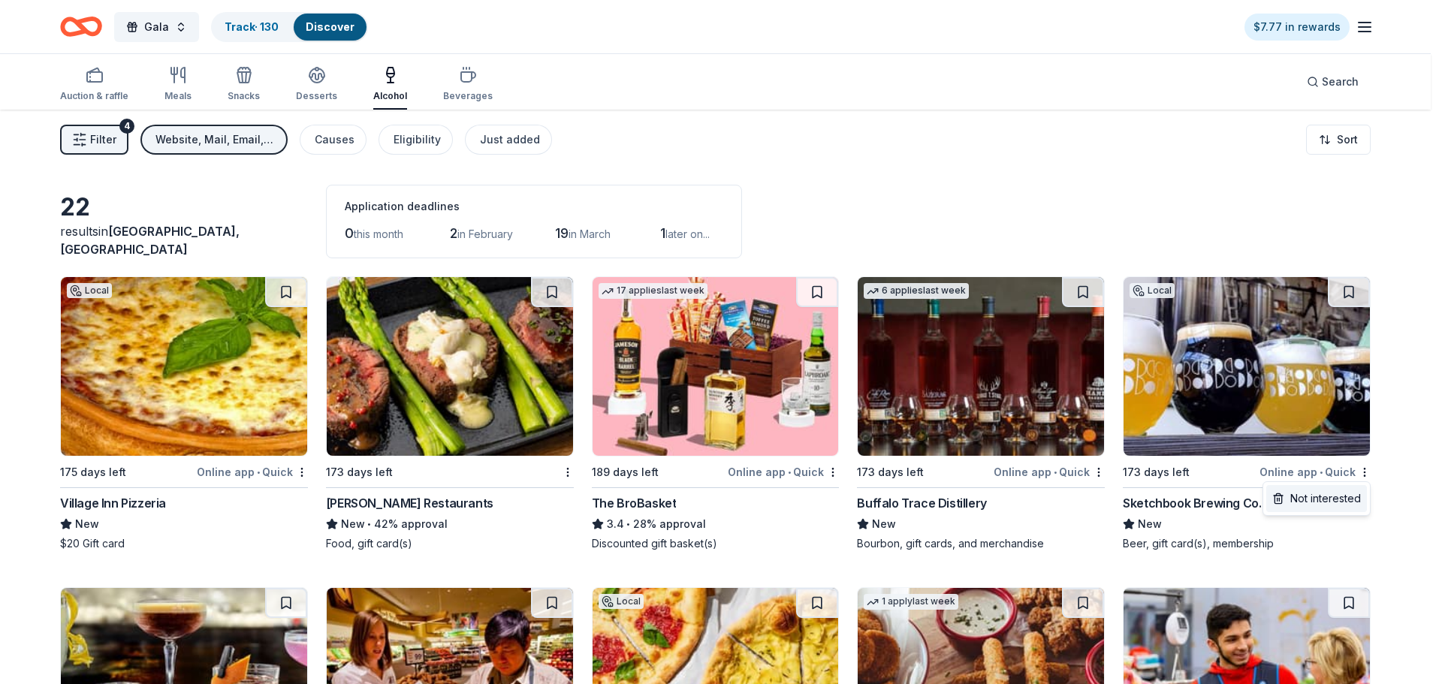
click at [1345, 493] on div "Not interested" at bounding box center [1317, 498] width 101 height 27
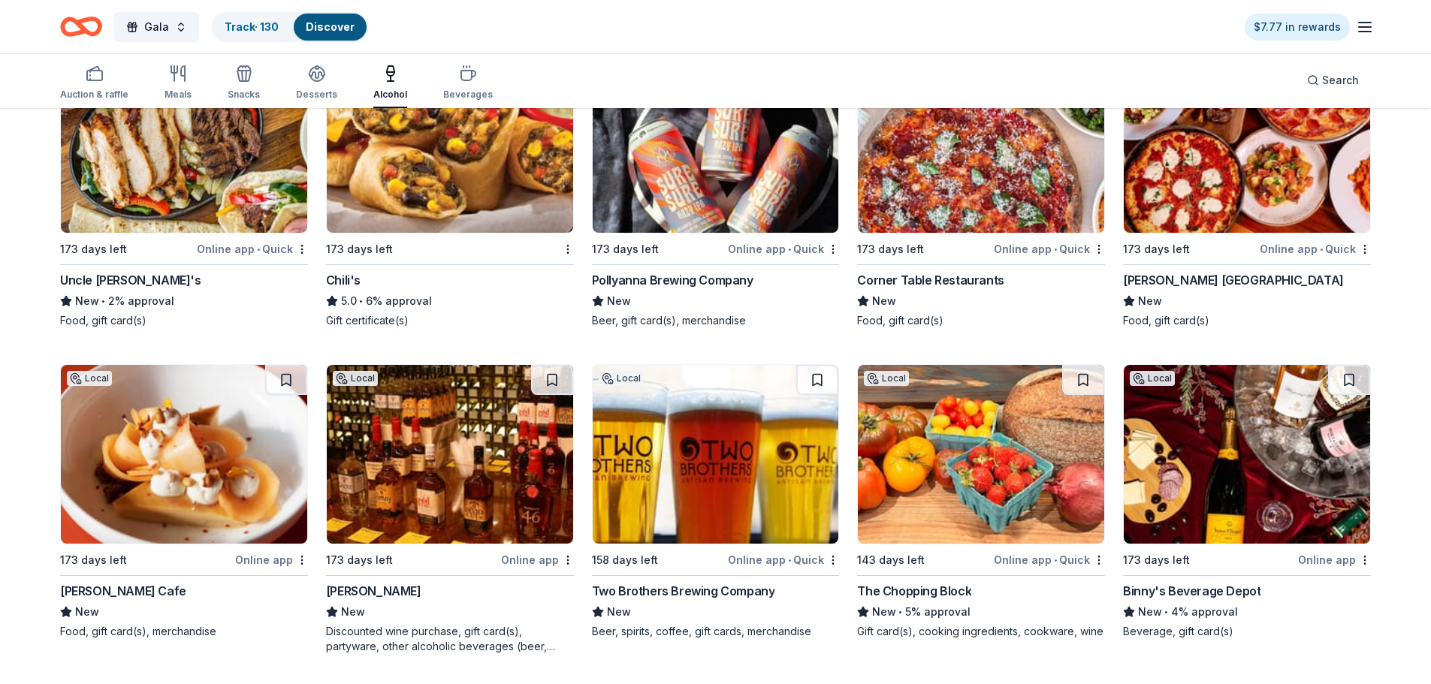
scroll to position [845, 0]
click at [648, 583] on div "Two Brothers Brewing Company" at bounding box center [683, 591] width 183 height 18
click at [676, 285] on div "Pollyanna Brewing Company" at bounding box center [673, 280] width 162 height 18
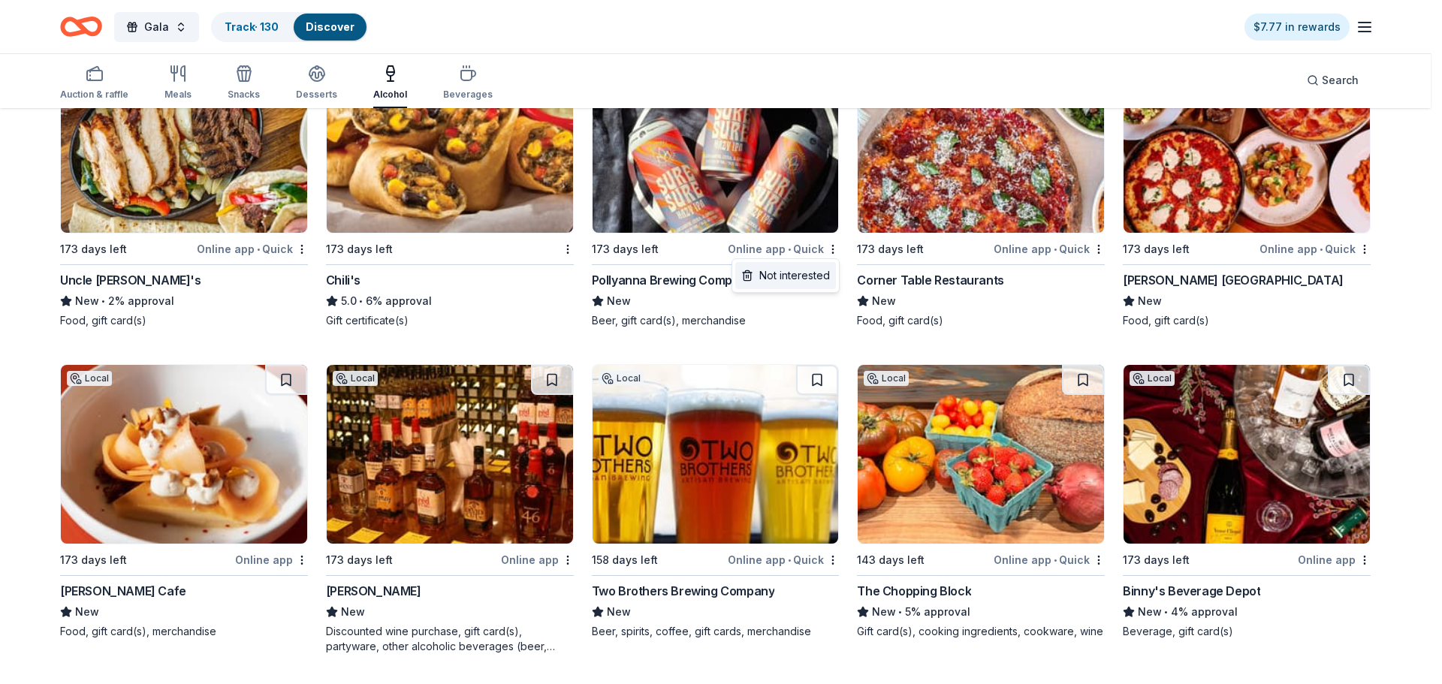
click at [820, 270] on div "Not interested" at bounding box center [785, 275] width 101 height 27
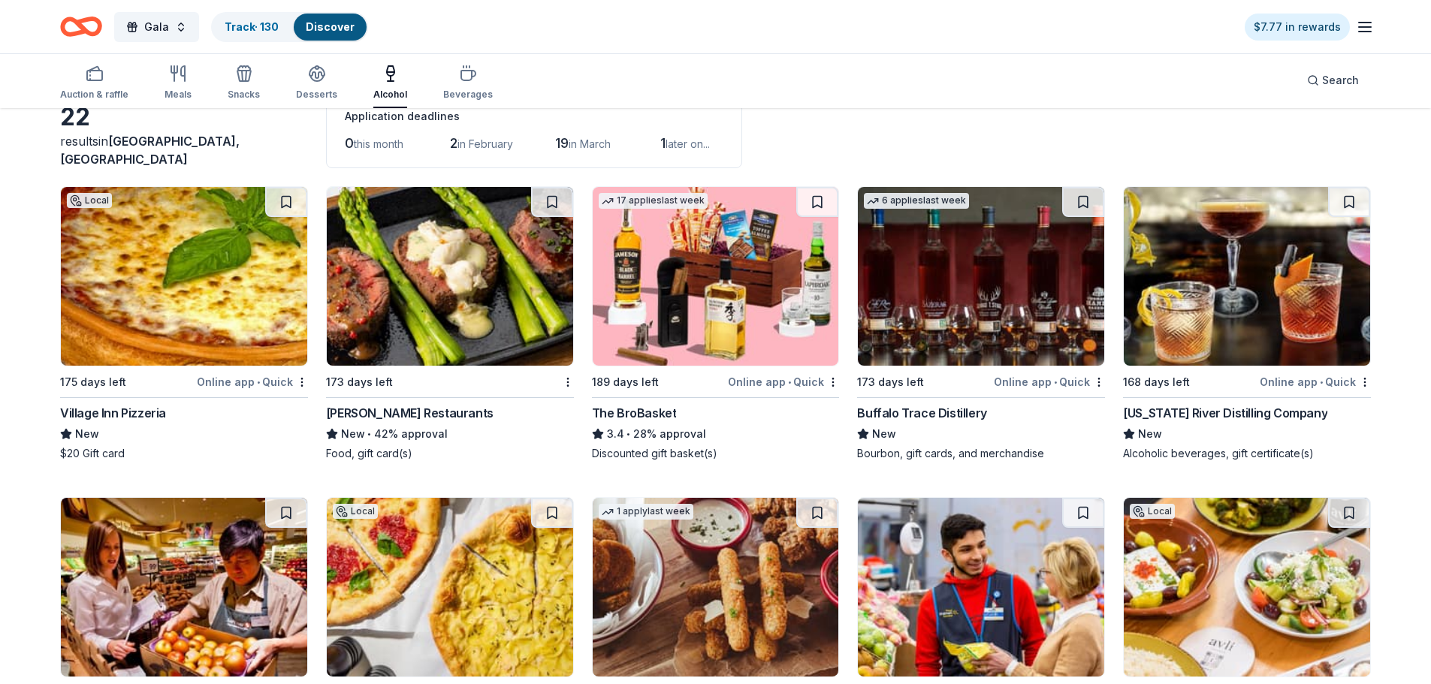
scroll to position [300, 0]
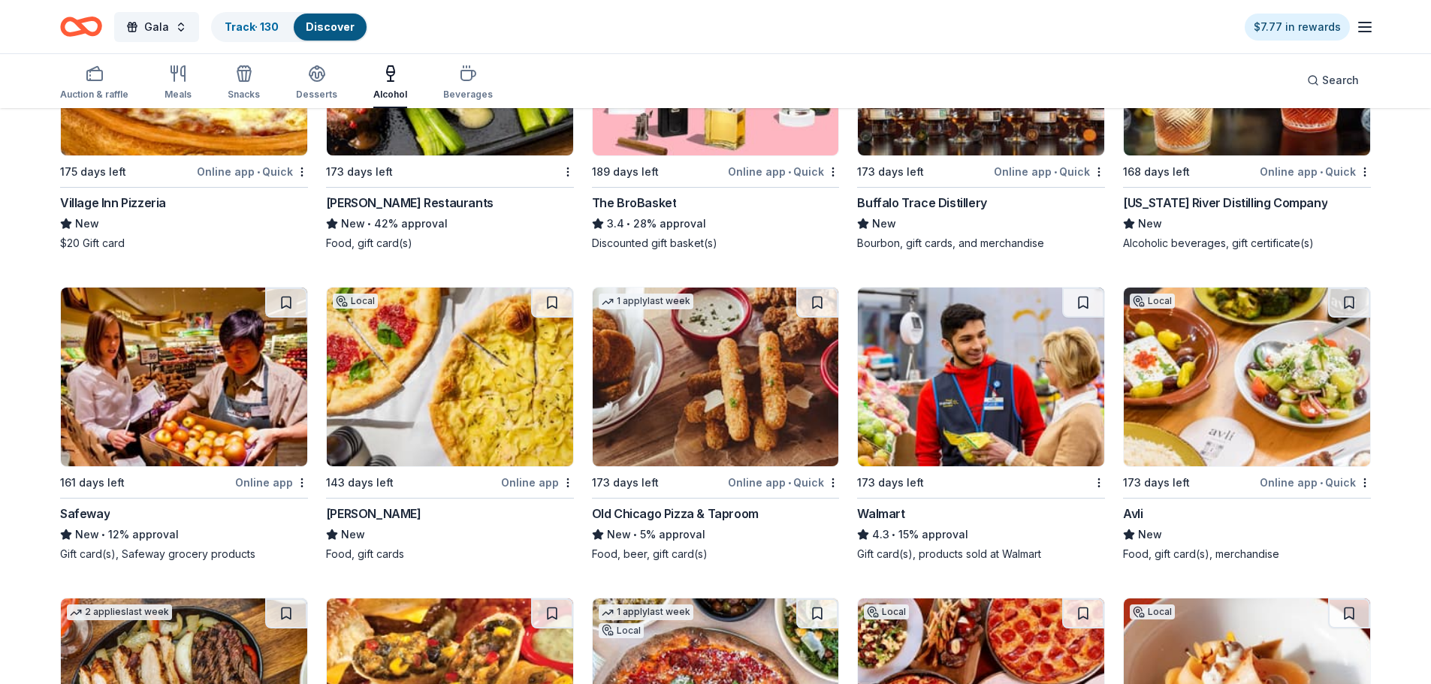
click at [1230, 197] on div "Mississippi River Distilling Company" at bounding box center [1225, 203] width 204 height 18
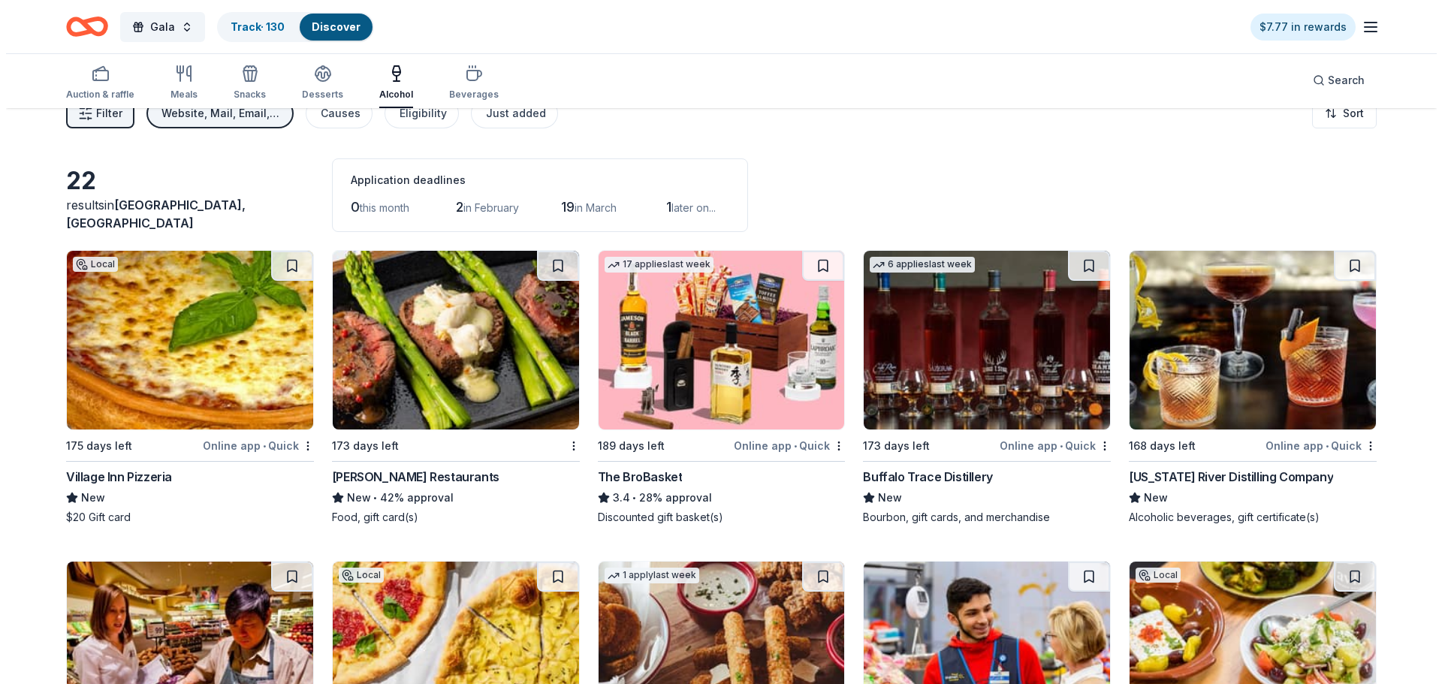
scroll to position [0, 0]
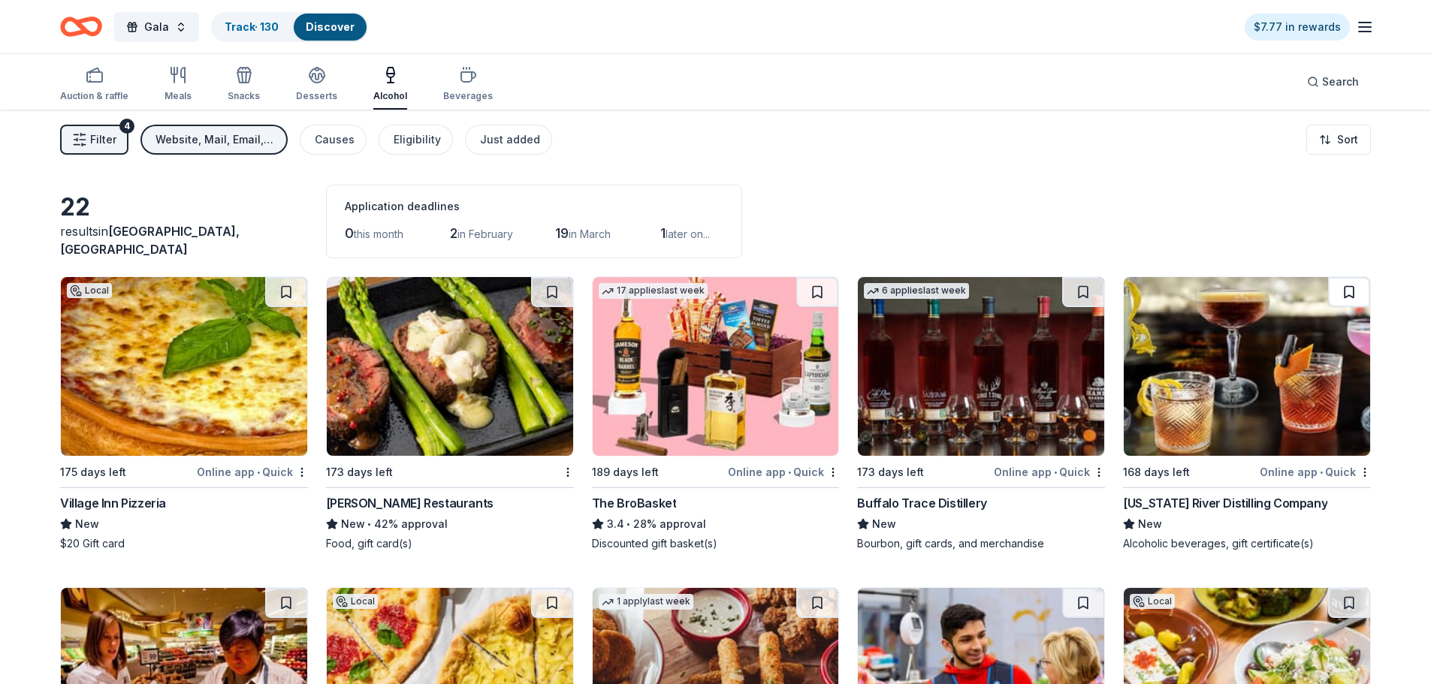
click at [1354, 293] on button at bounding box center [1349, 292] width 42 height 30
click at [94, 90] on div "Auction & raffle" at bounding box center [94, 96] width 68 height 12
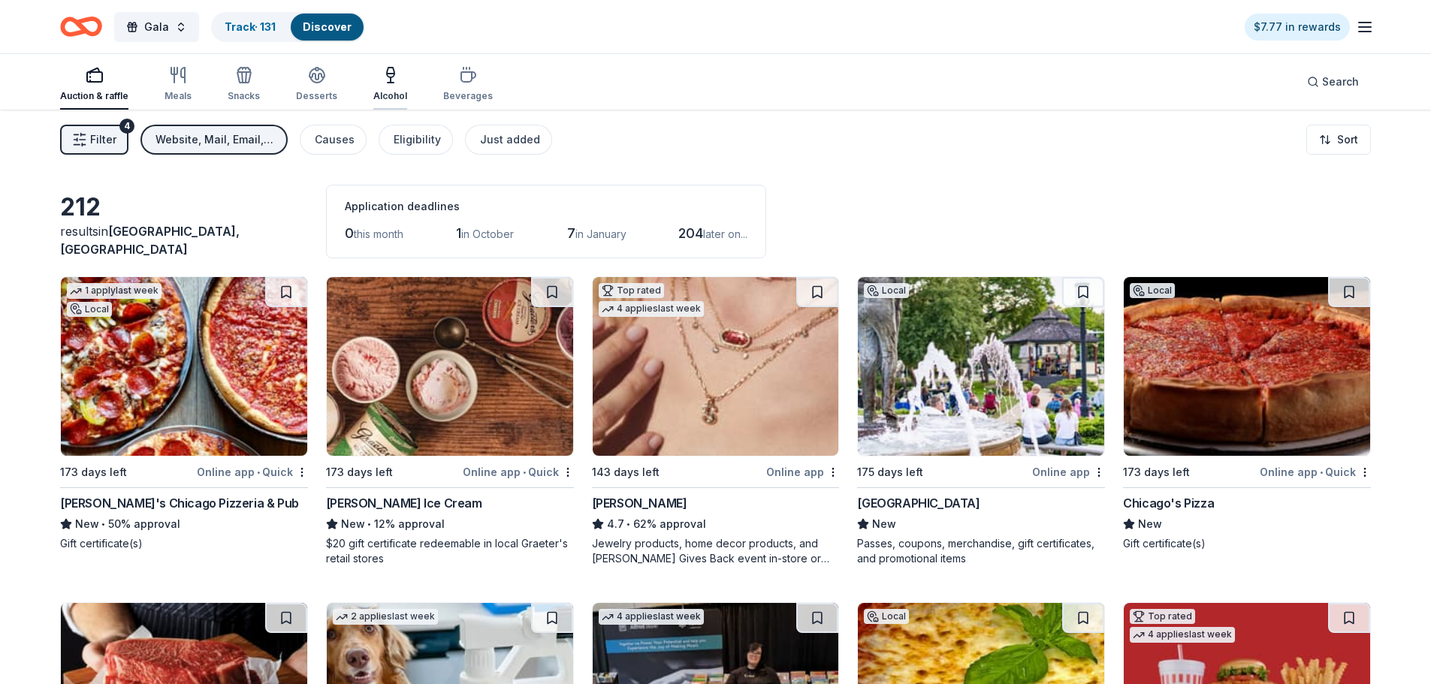
click at [386, 86] on div "Alcohol" at bounding box center [390, 84] width 34 height 36
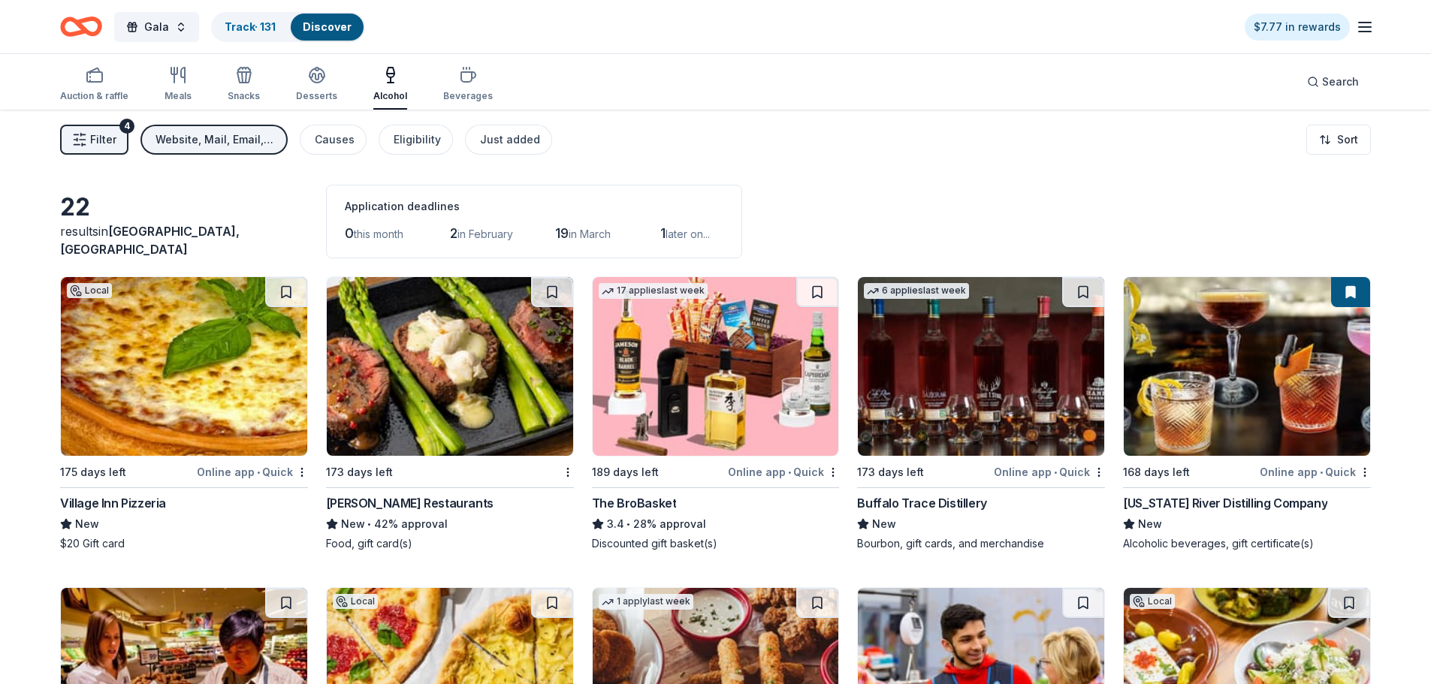
click at [101, 145] on span "Filter" at bounding box center [103, 140] width 26 height 18
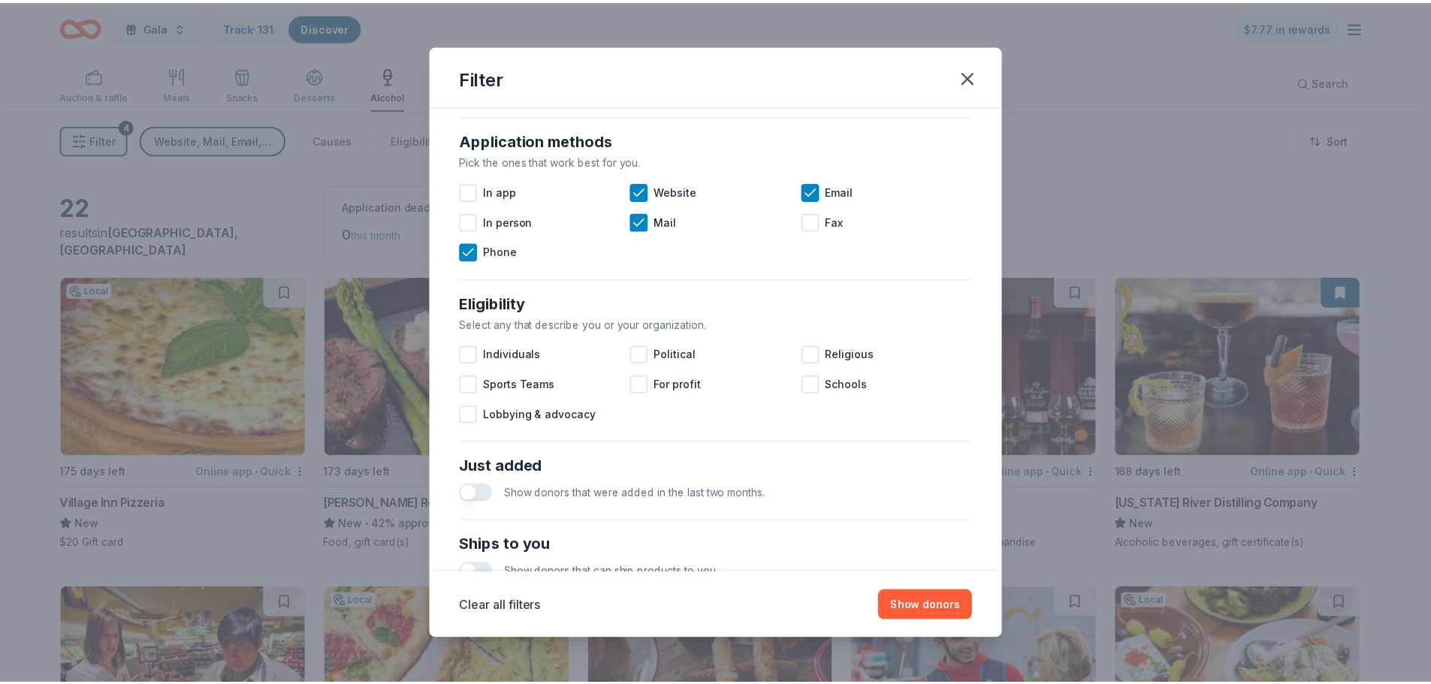
scroll to position [523, 0]
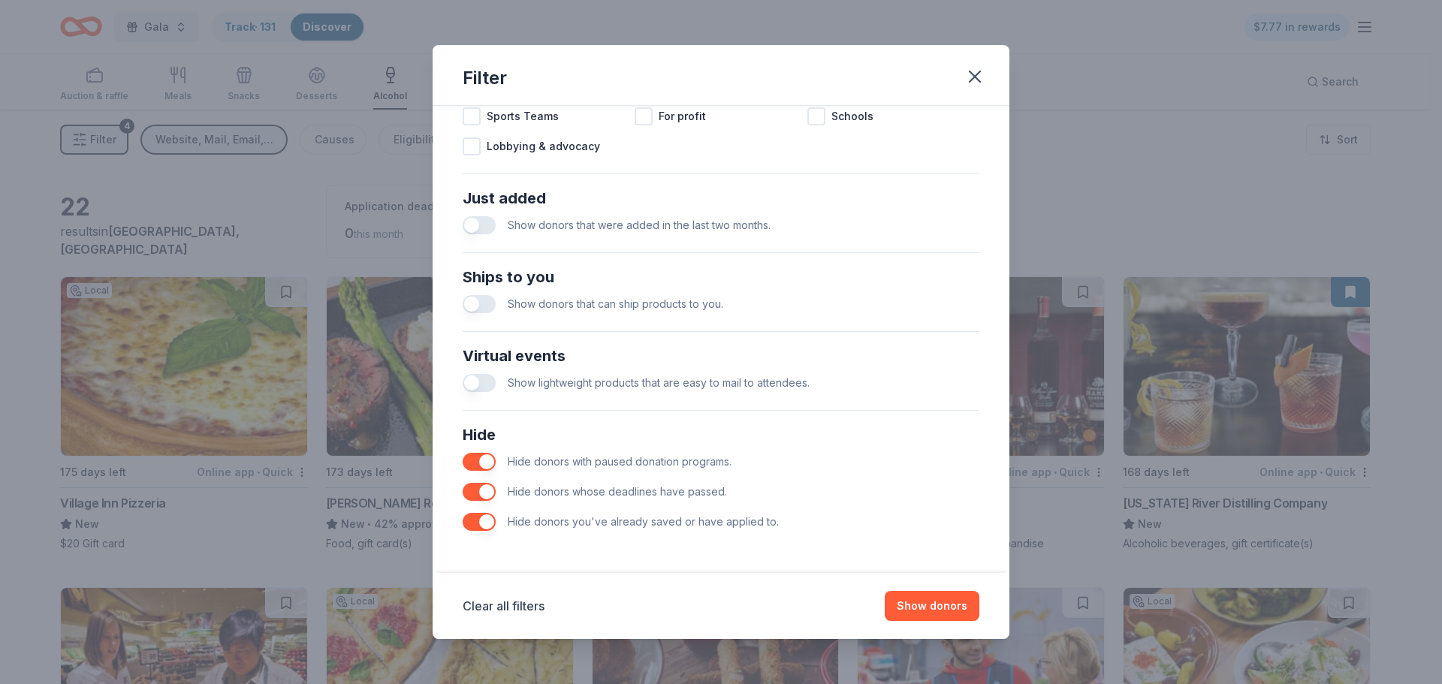
click at [474, 519] on button "button" at bounding box center [479, 522] width 33 height 18
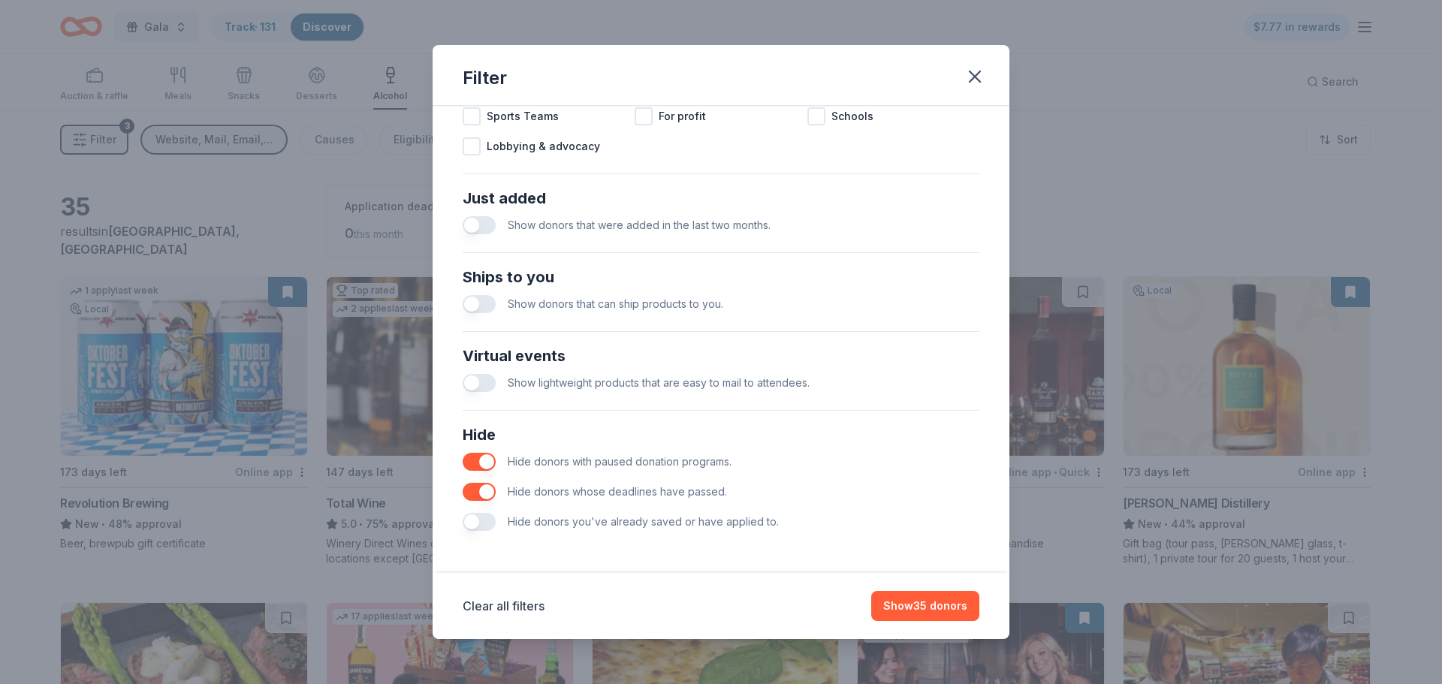
click at [479, 521] on button "button" at bounding box center [479, 522] width 33 height 18
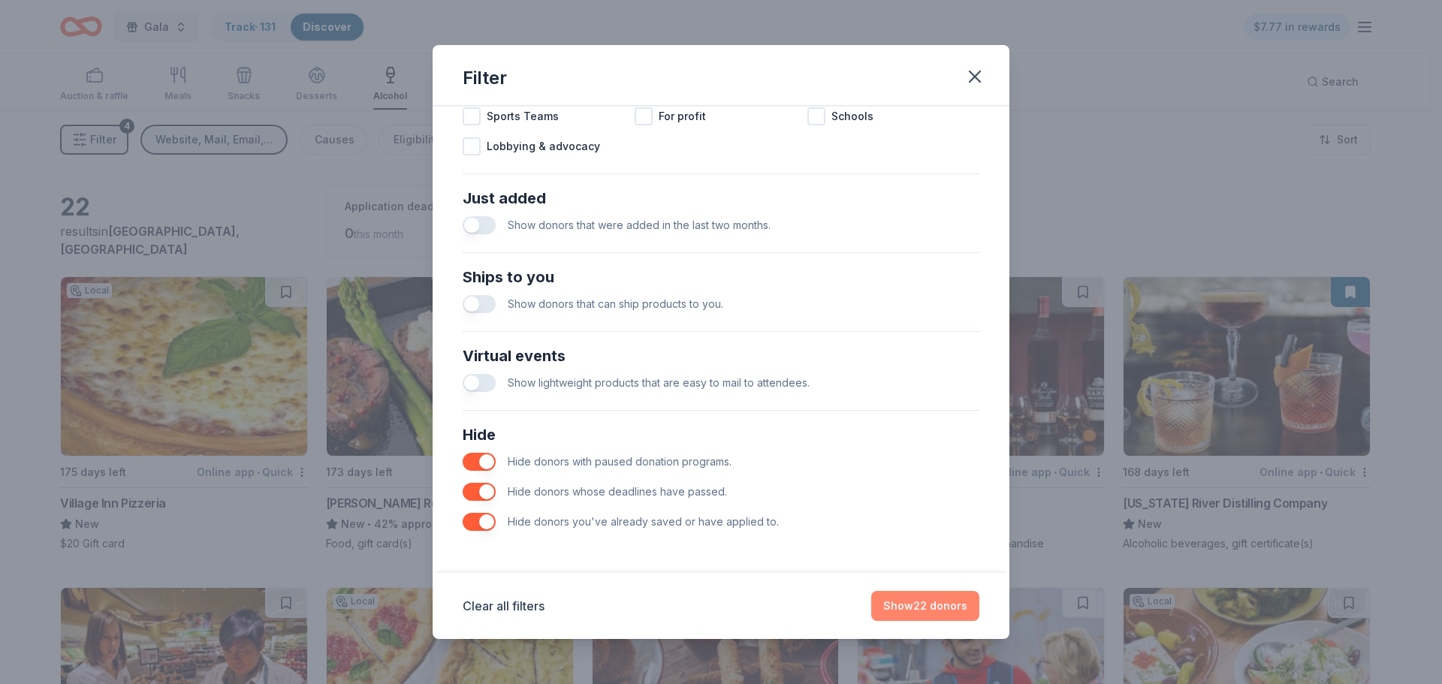
click at [915, 600] on button "Show 22 donors" at bounding box center [925, 606] width 108 height 30
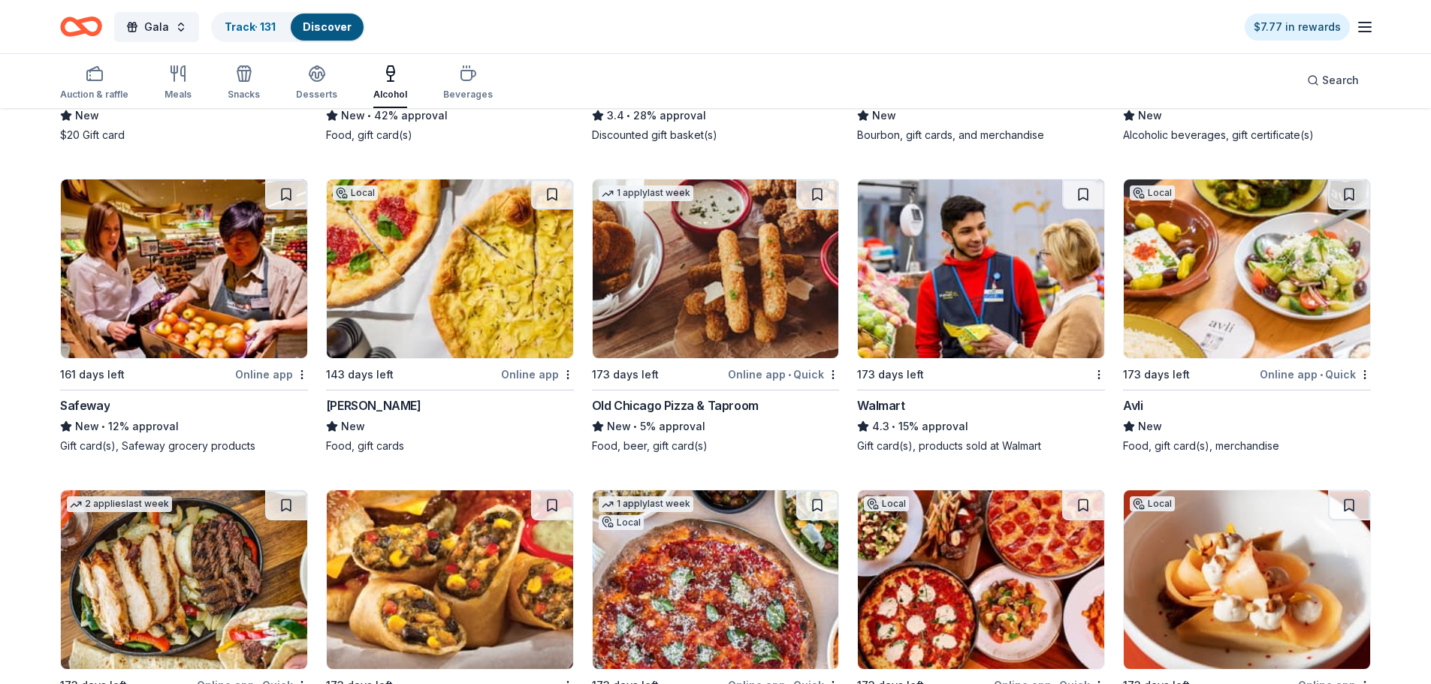
scroll to position [319, 0]
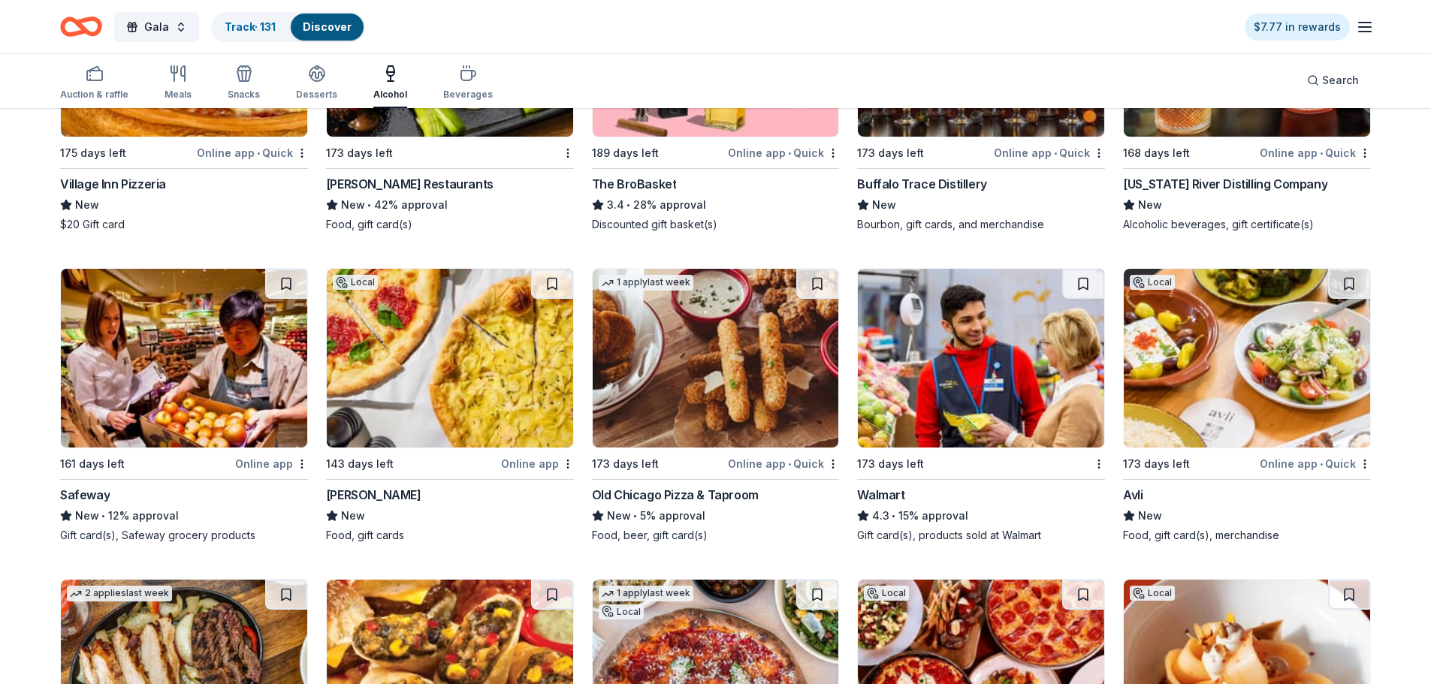
click at [1124, 492] on div "Avli" at bounding box center [1133, 495] width 20 height 18
click at [1346, 275] on button at bounding box center [1349, 284] width 42 height 30
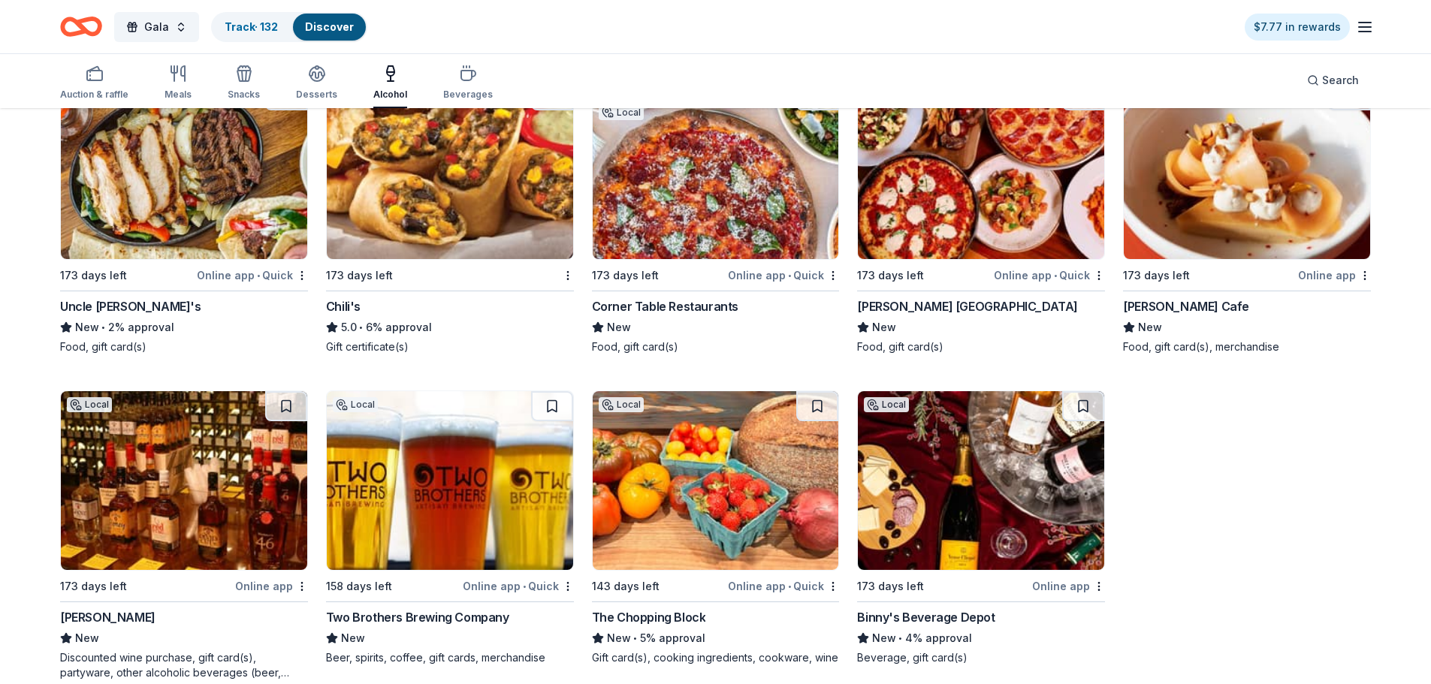
scroll to position [845, 0]
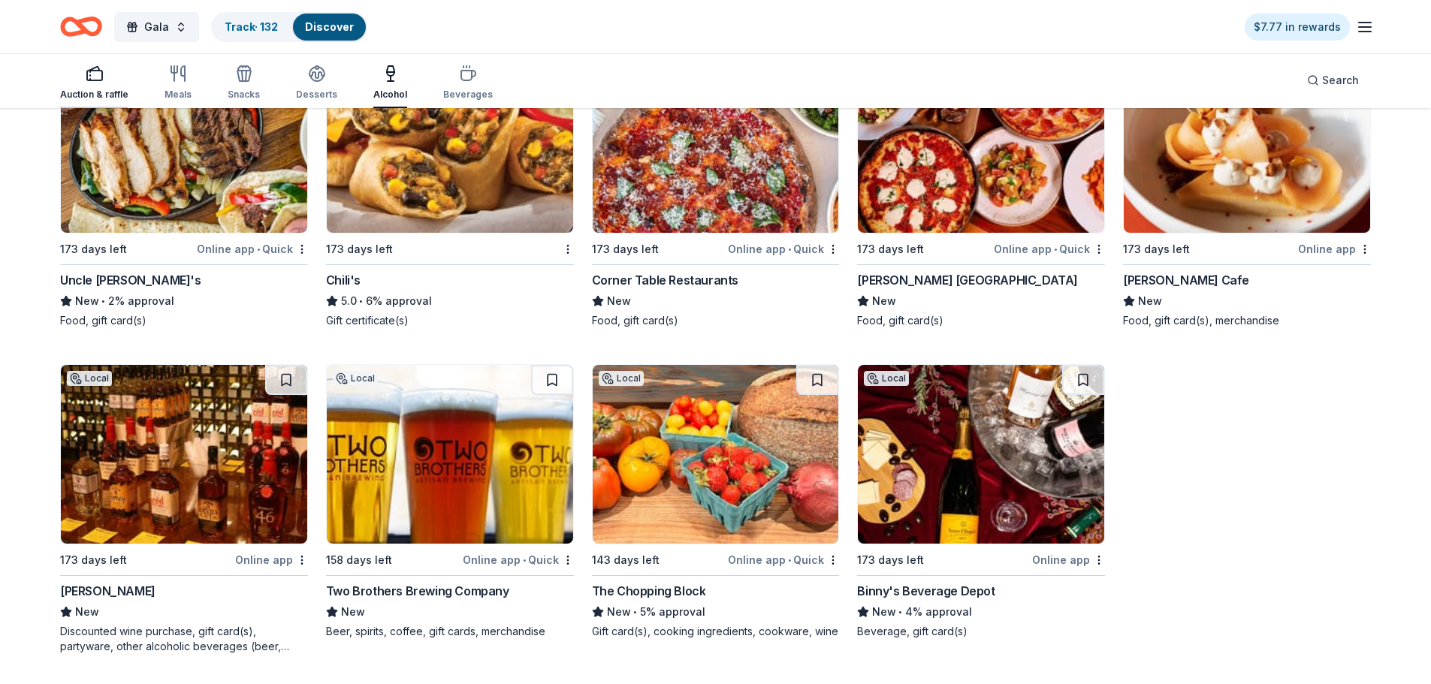
click at [89, 71] on rect "button" at bounding box center [94, 76] width 15 height 10
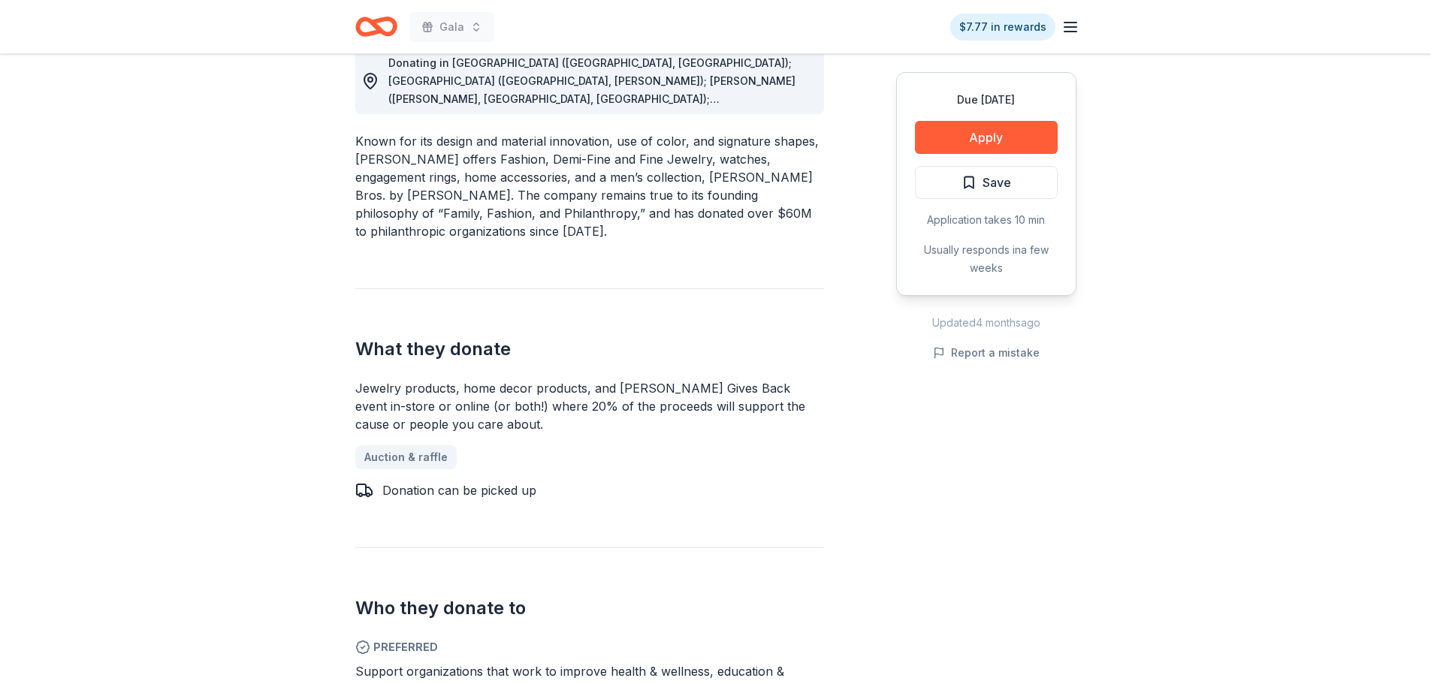
scroll to position [601, 0]
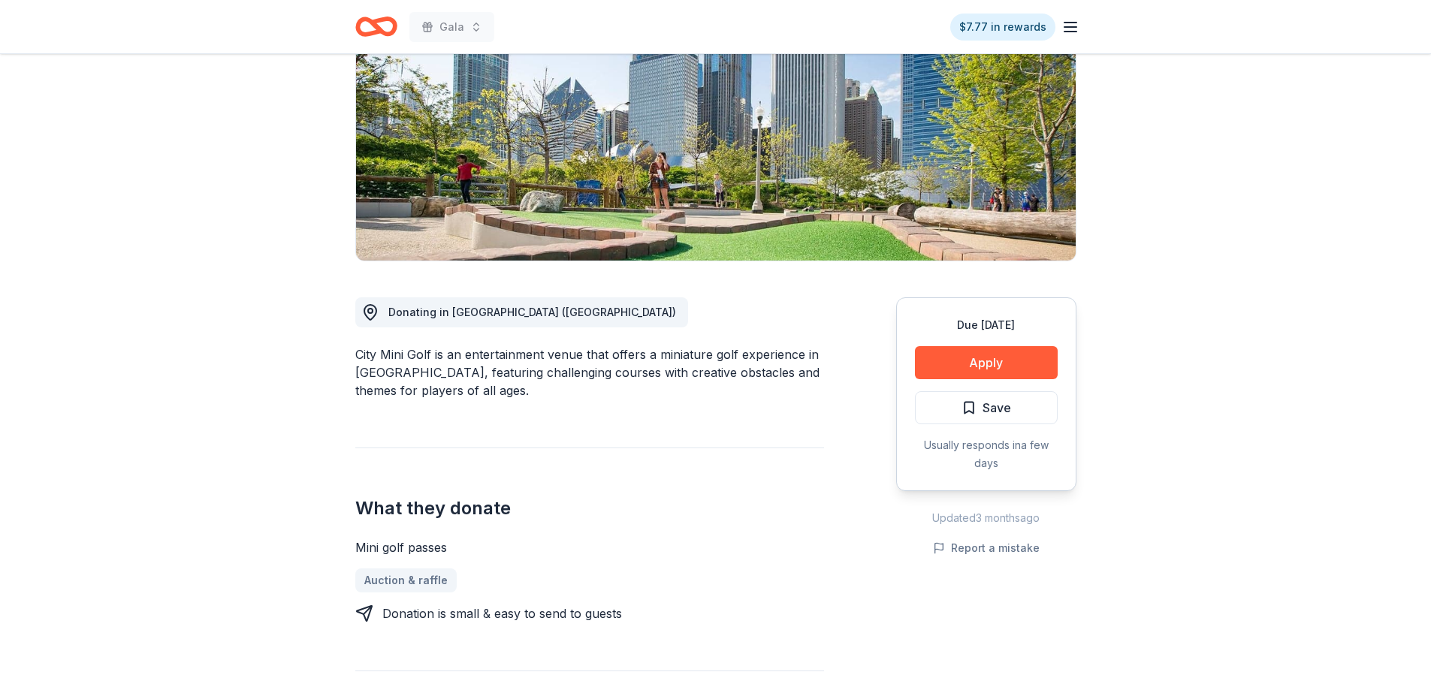
scroll to position [225, 0]
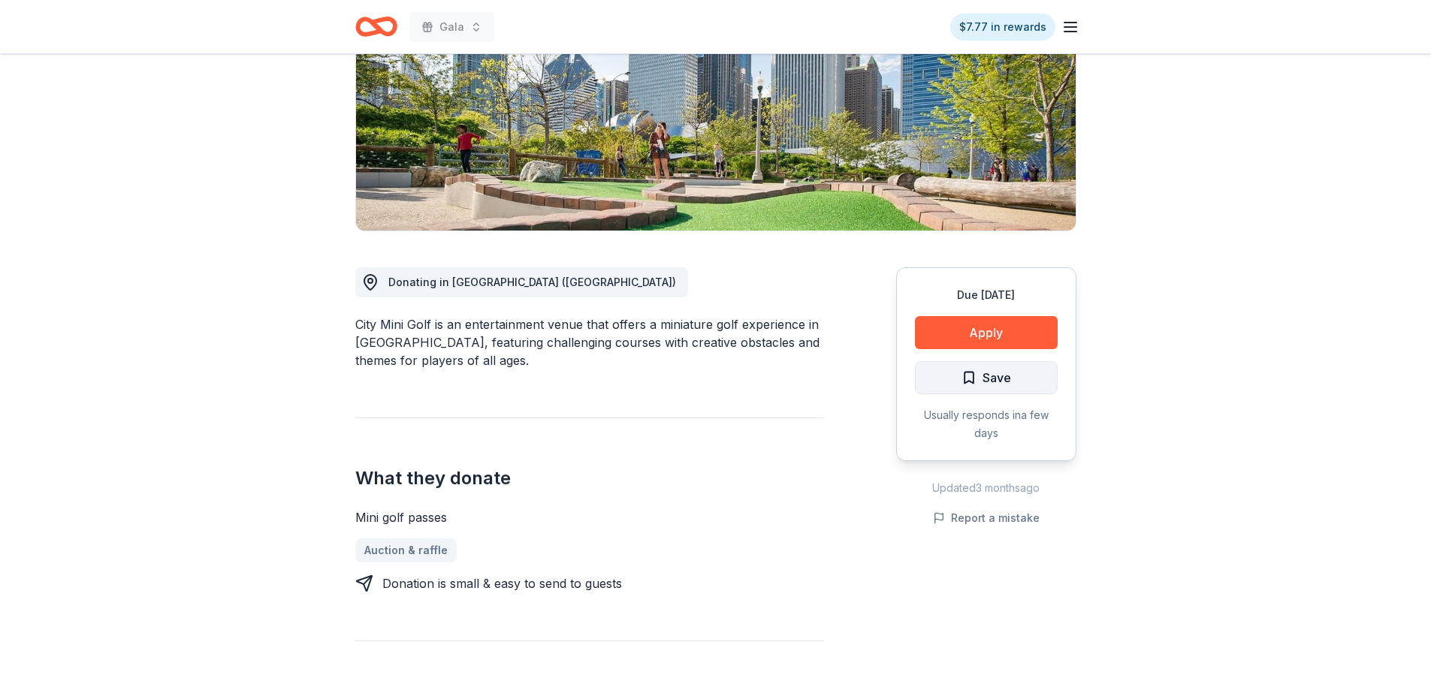
click at [977, 379] on span "Save" at bounding box center [987, 378] width 50 height 20
click at [957, 337] on button "Apply" at bounding box center [986, 332] width 143 height 33
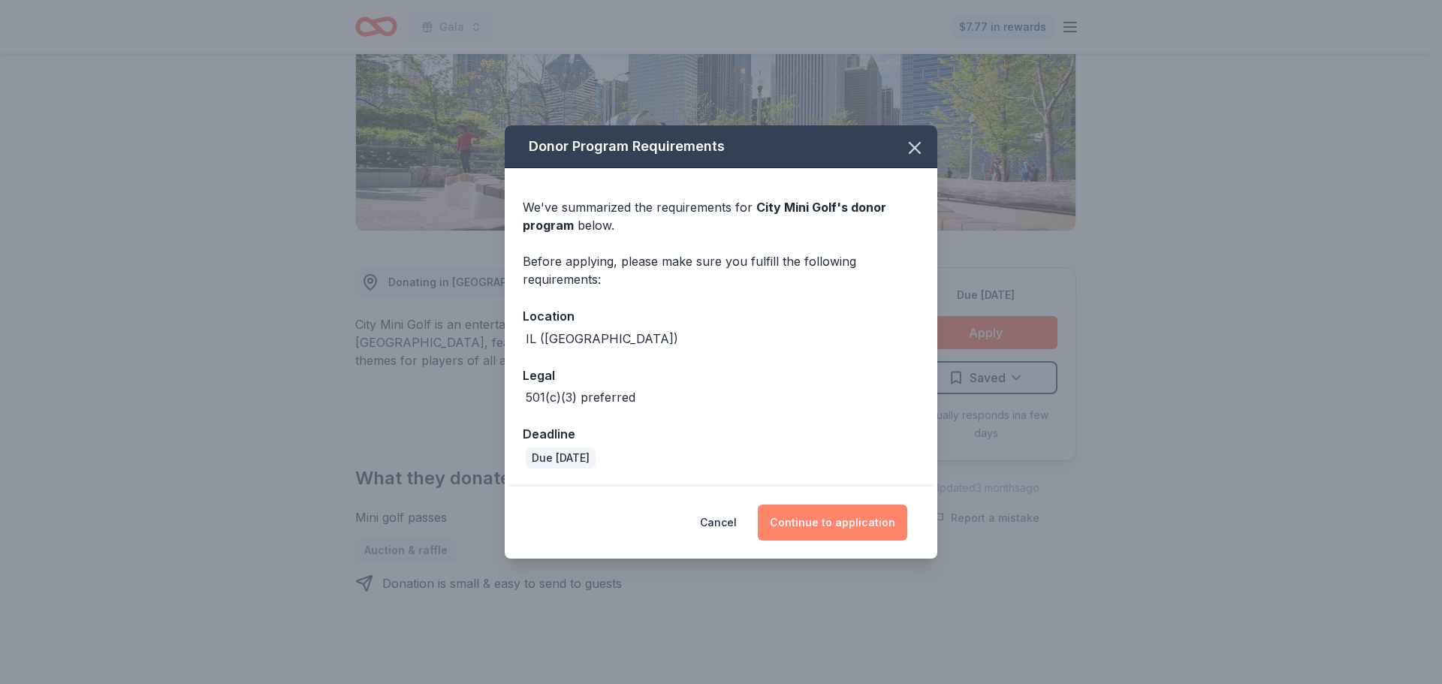
click at [843, 529] on button "Continue to application" at bounding box center [832, 523] width 149 height 36
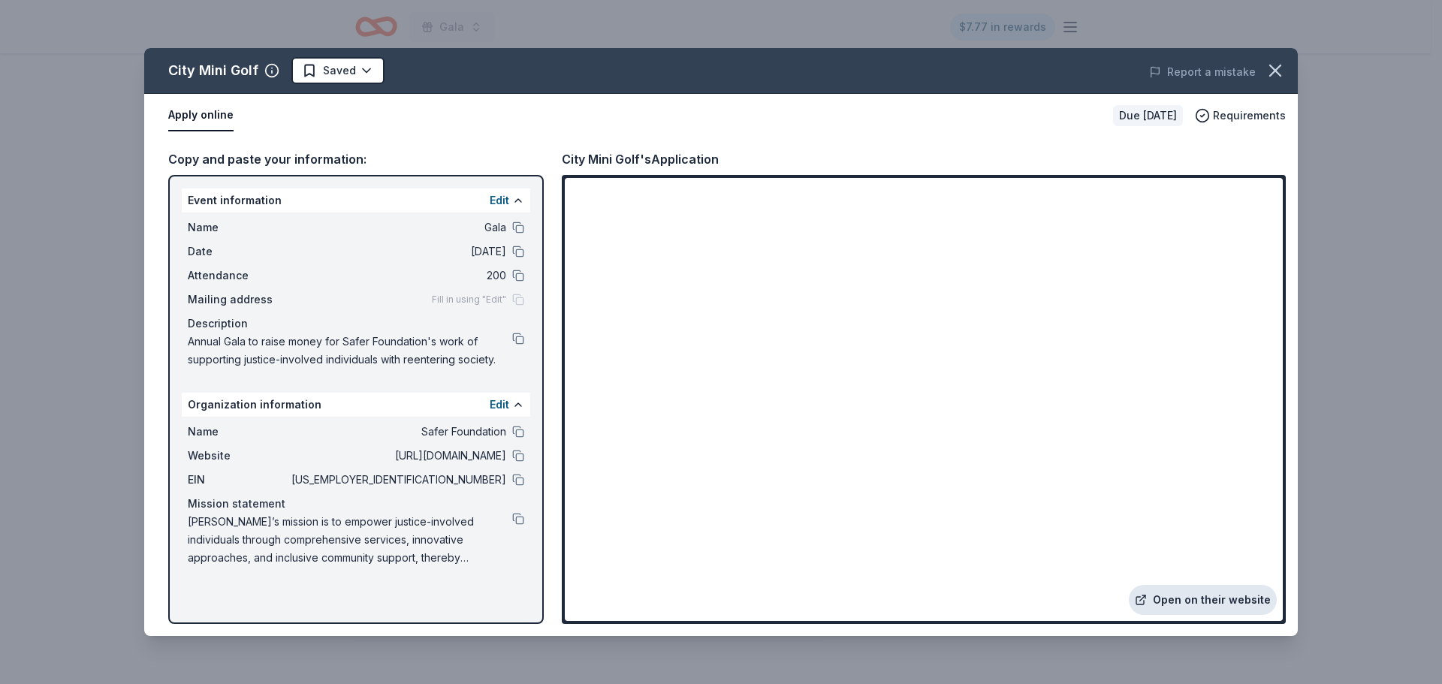
click at [1185, 610] on link "Open on their website" at bounding box center [1203, 600] width 148 height 30
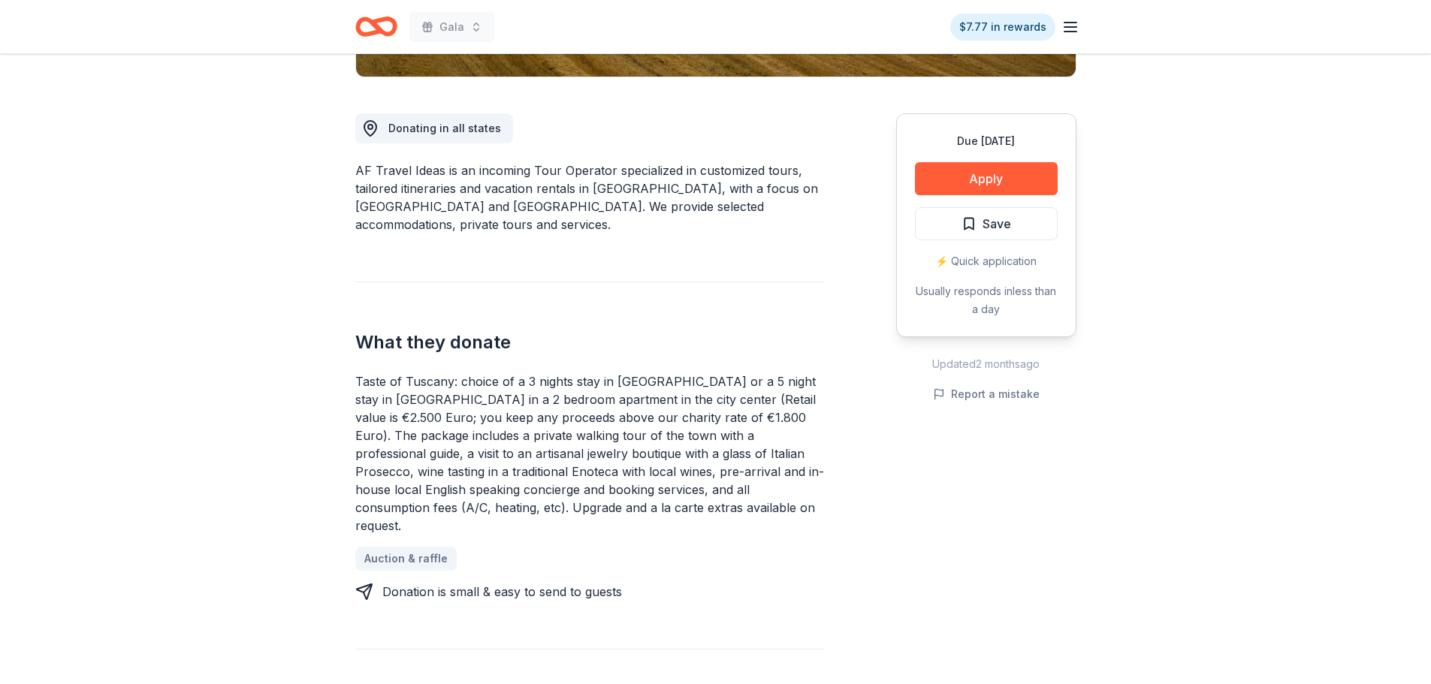
scroll to position [376, 0]
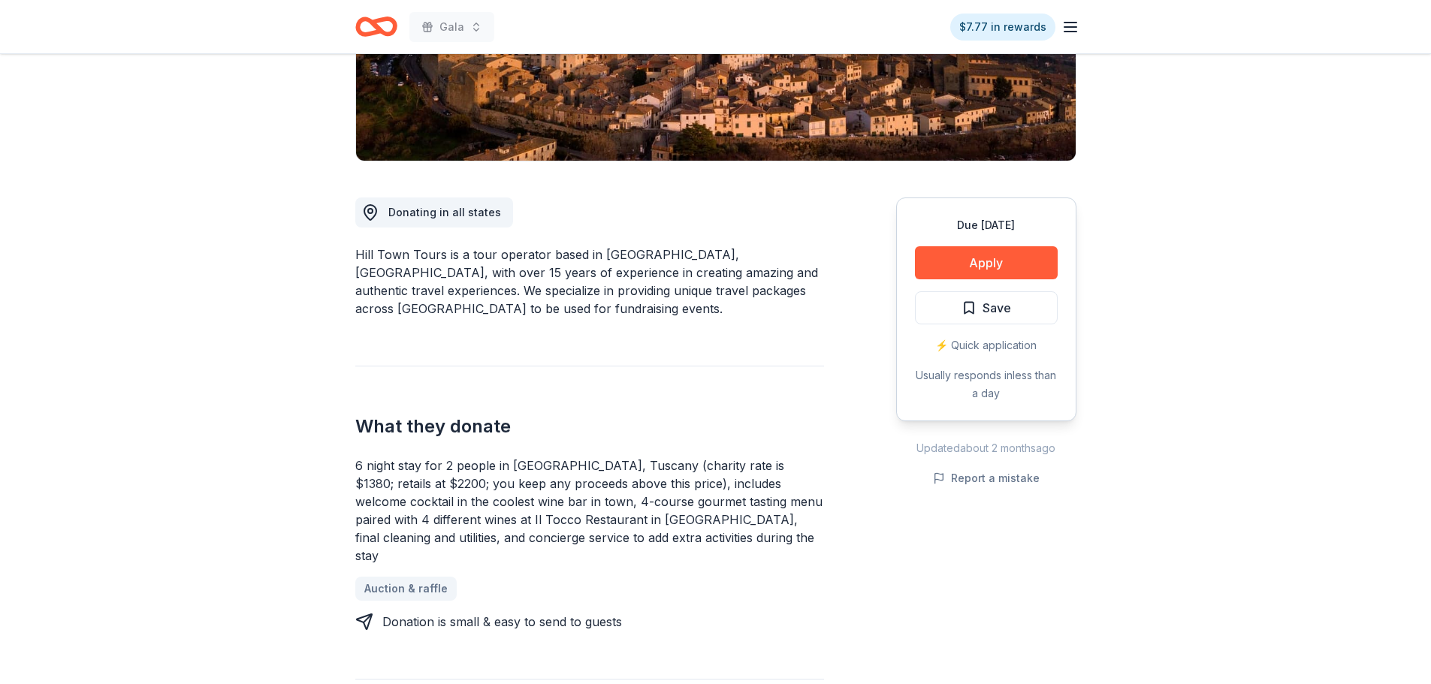
scroll to position [300, 0]
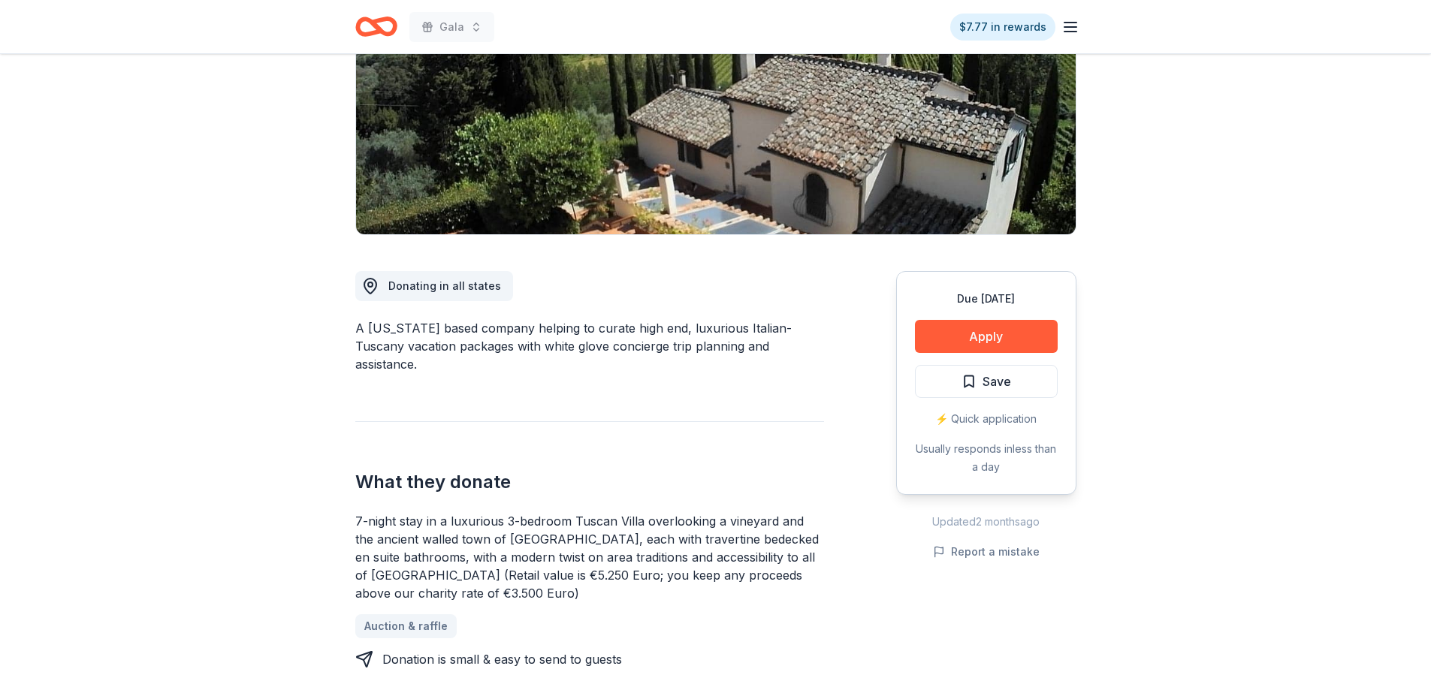
scroll to position [225, 0]
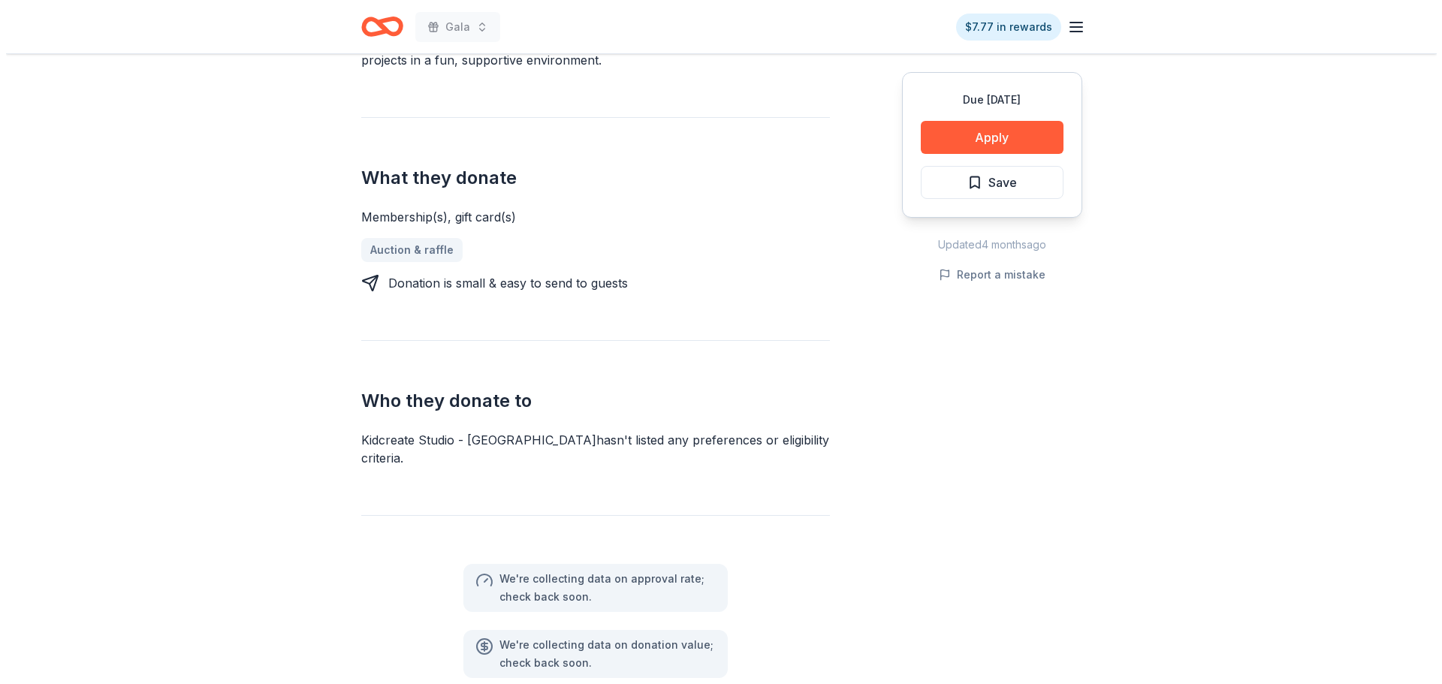
scroll to position [300, 0]
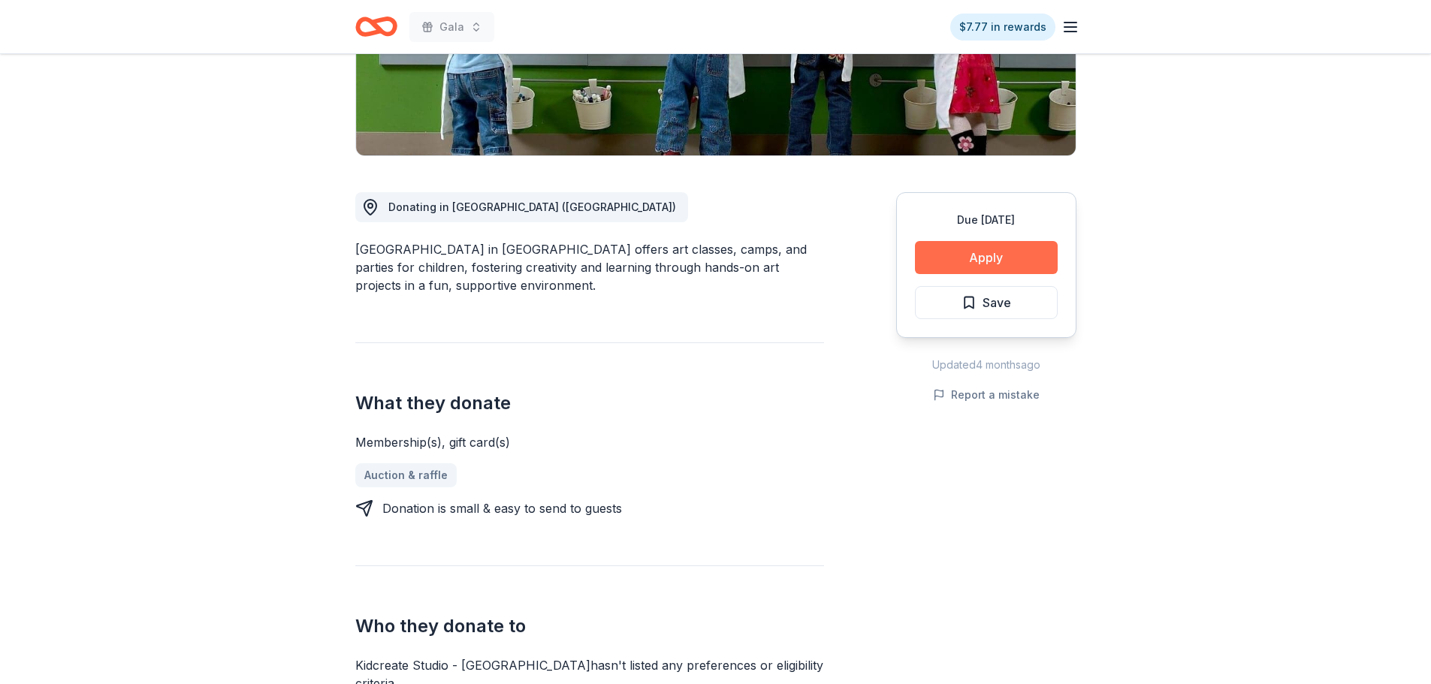
click at [1036, 264] on button "Apply" at bounding box center [986, 257] width 143 height 33
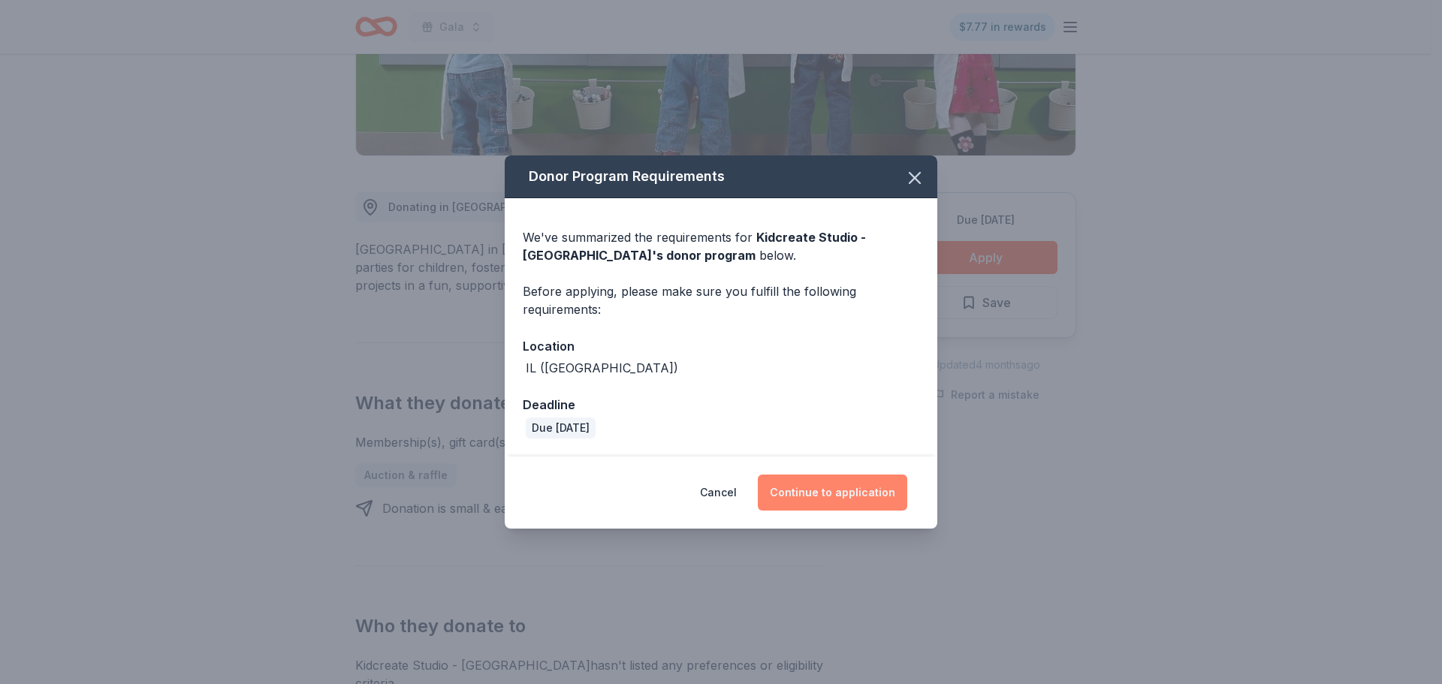
click at [863, 493] on button "Continue to application" at bounding box center [832, 493] width 149 height 36
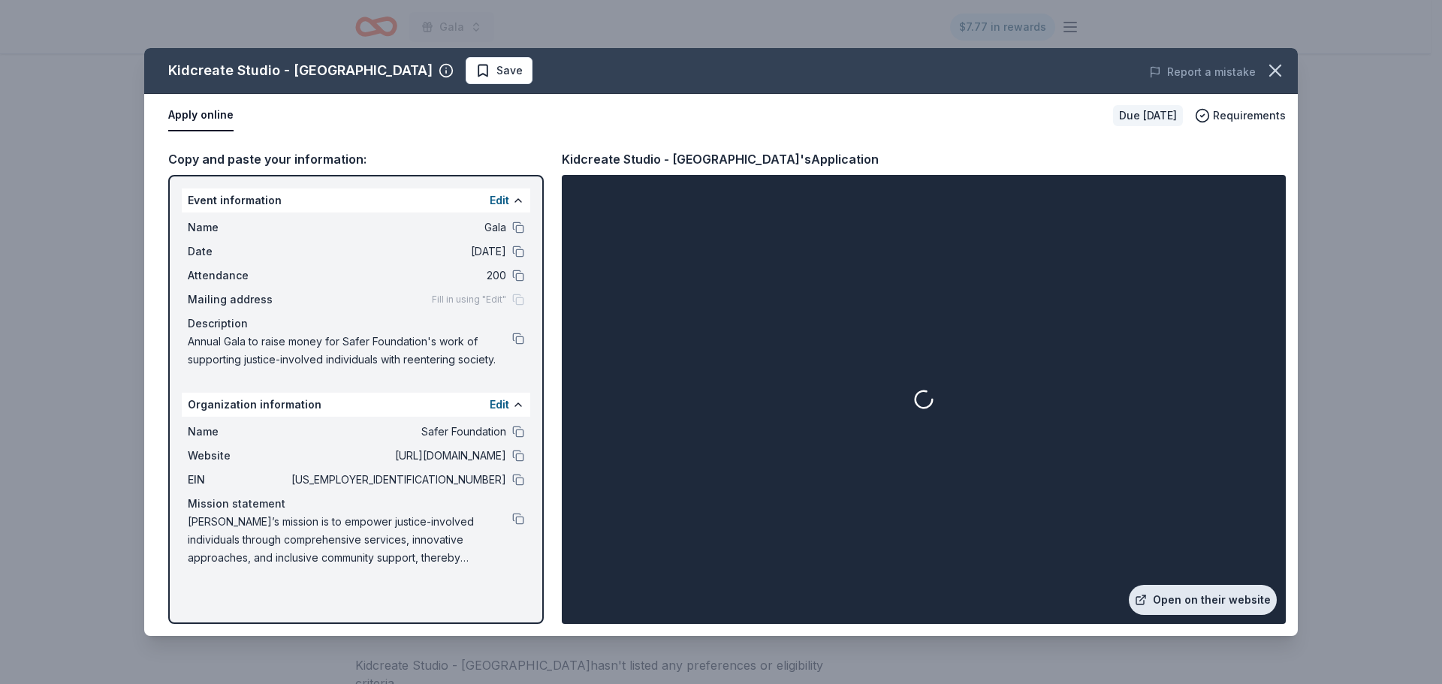
click at [1186, 604] on link "Open on their website" at bounding box center [1203, 600] width 148 height 30
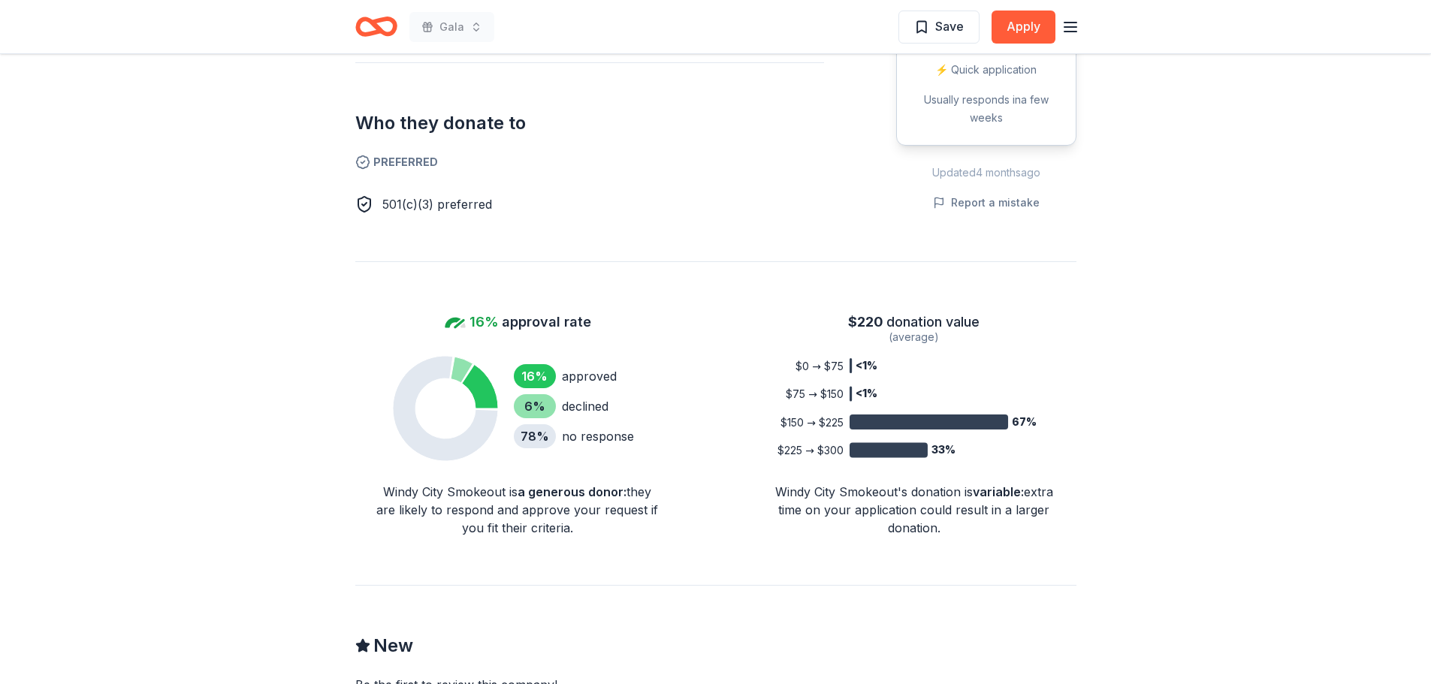
scroll to position [1052, 0]
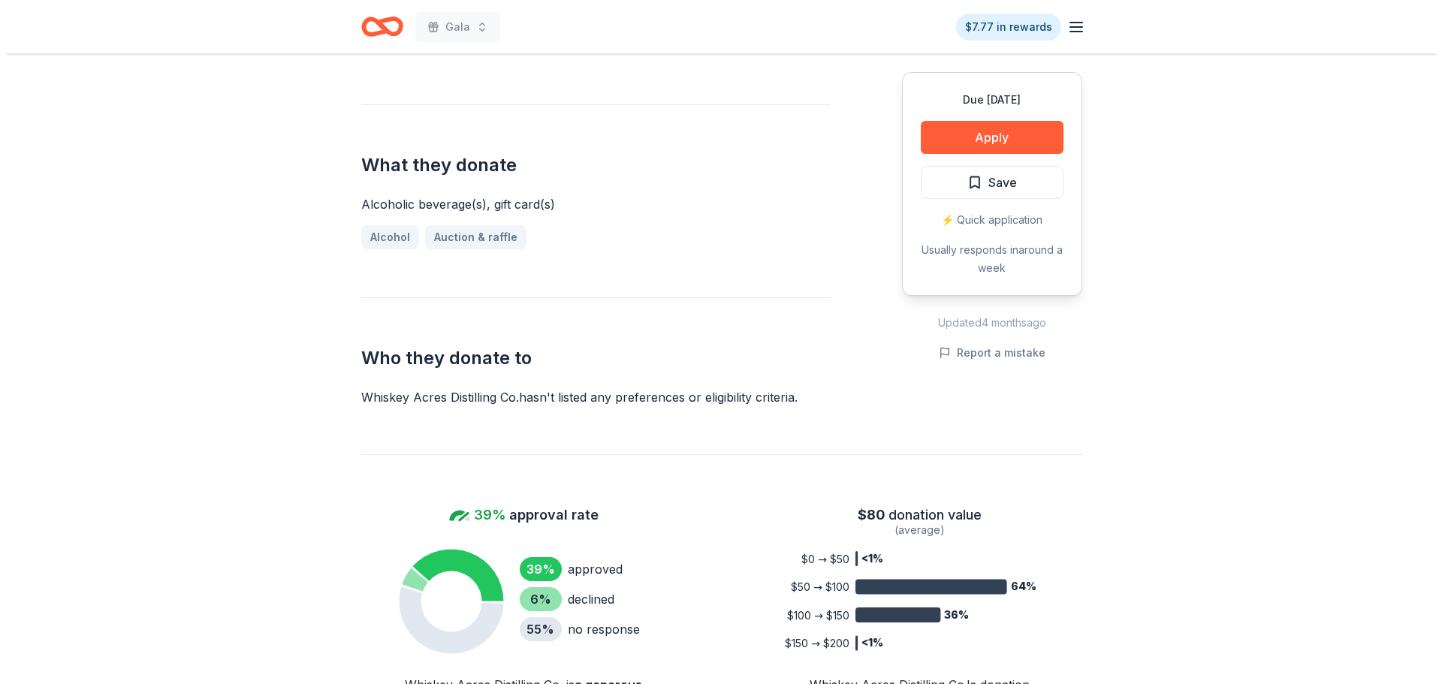
scroll to position [225, 0]
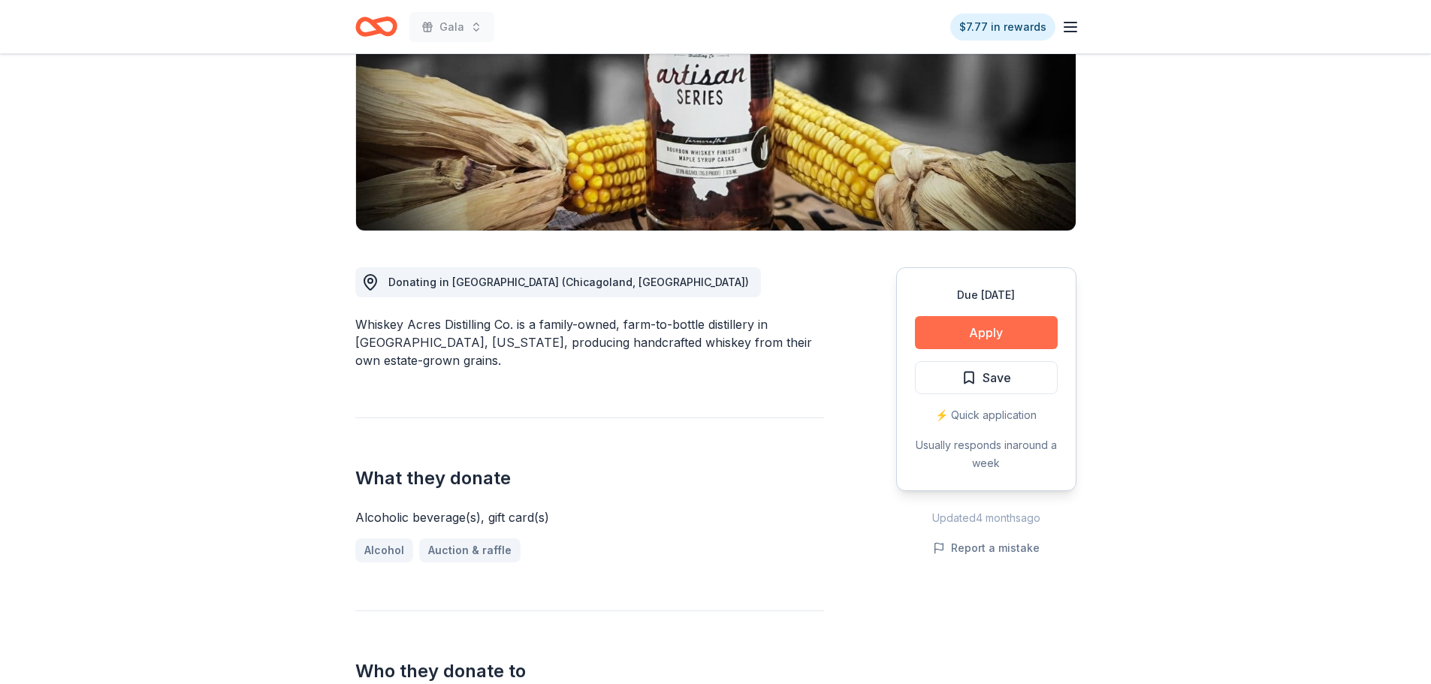
click at [929, 331] on button "Apply" at bounding box center [986, 332] width 143 height 33
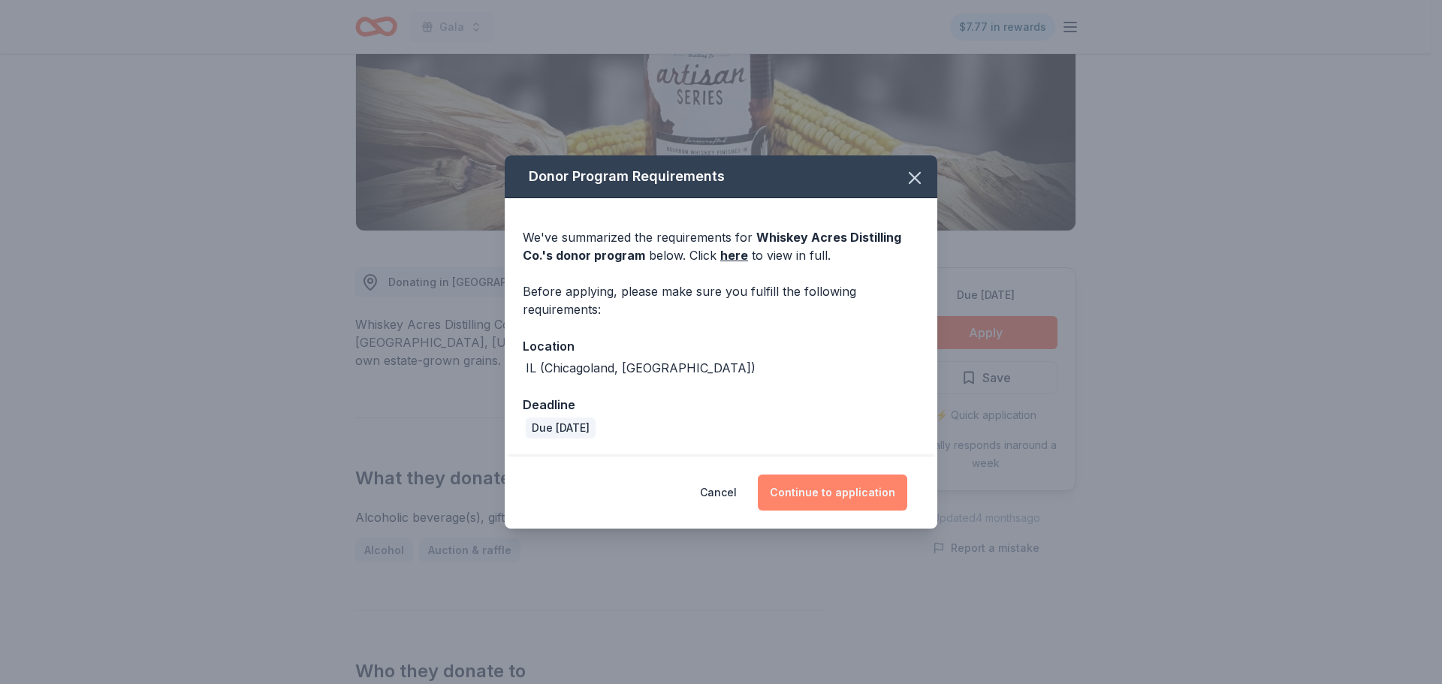
click at [818, 491] on button "Continue to application" at bounding box center [832, 493] width 149 height 36
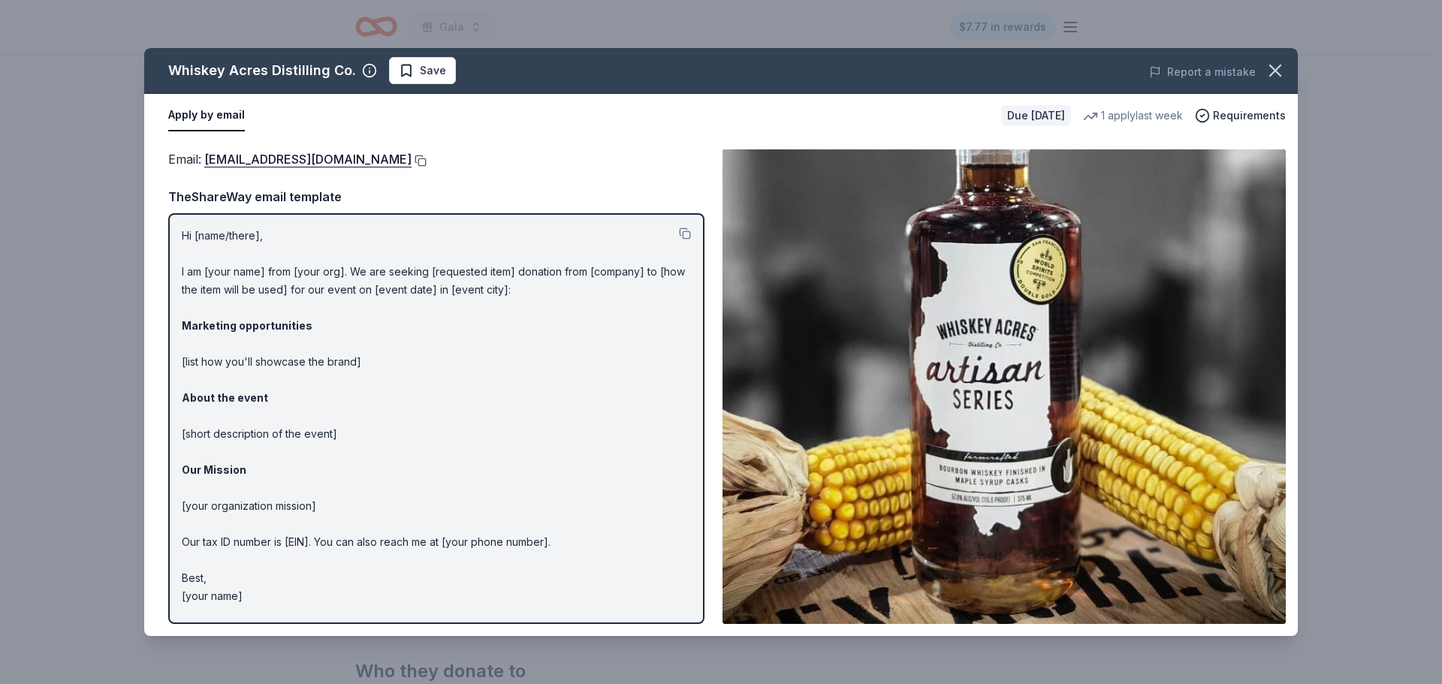
click at [412, 158] on button at bounding box center [419, 161] width 15 height 12
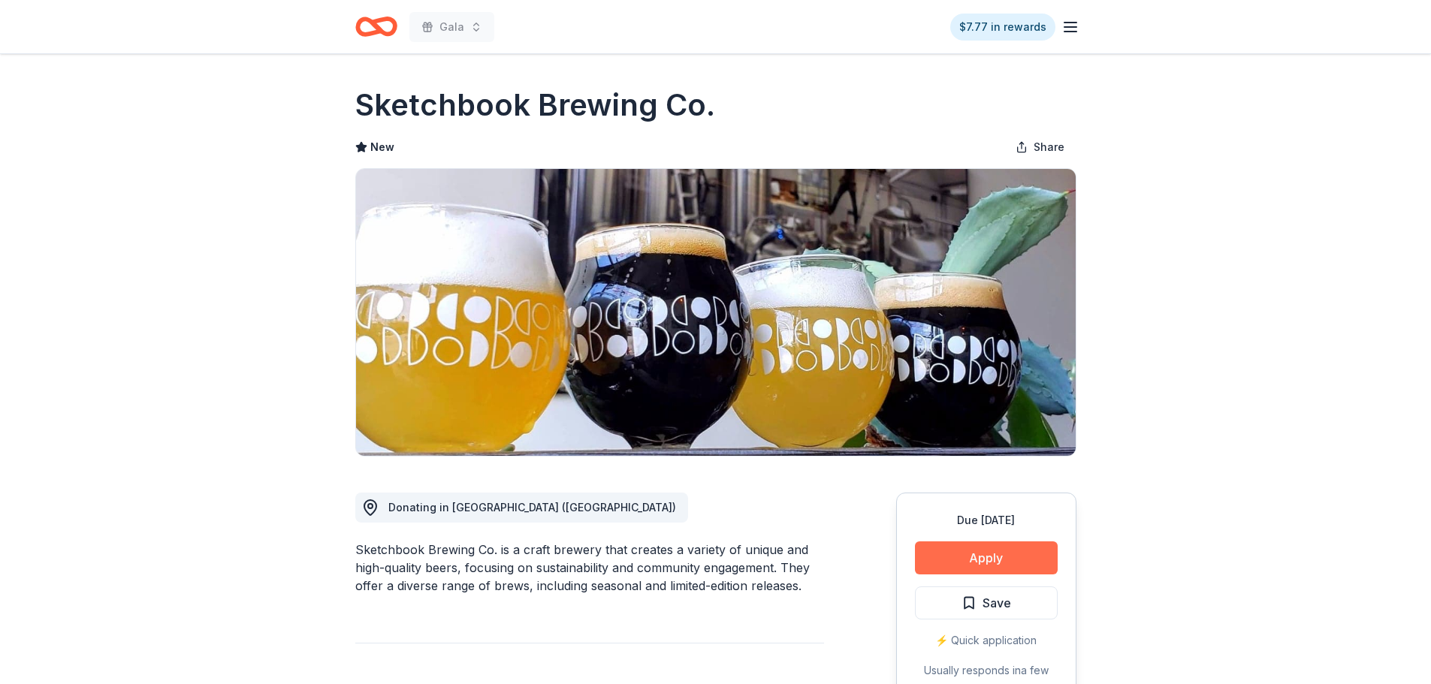
click at [938, 557] on button "Apply" at bounding box center [986, 558] width 143 height 33
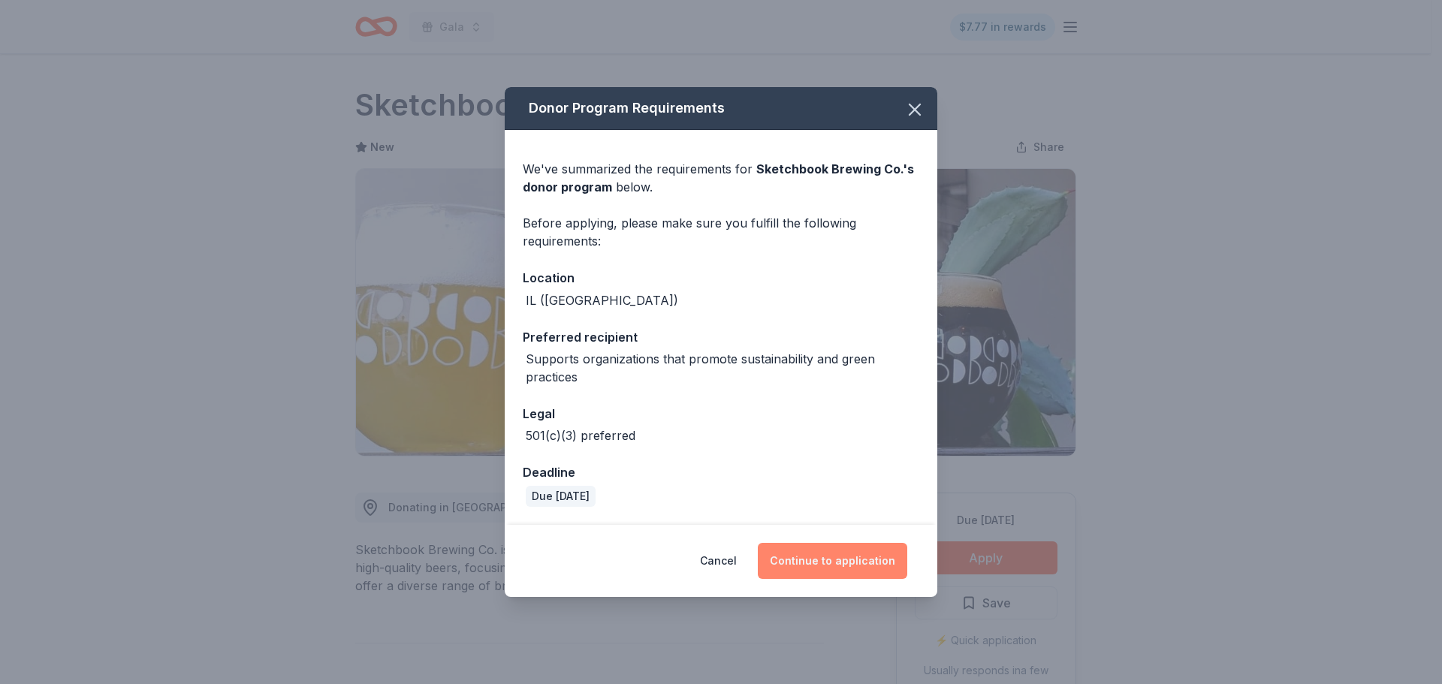
click at [856, 557] on button "Continue to application" at bounding box center [832, 561] width 149 height 36
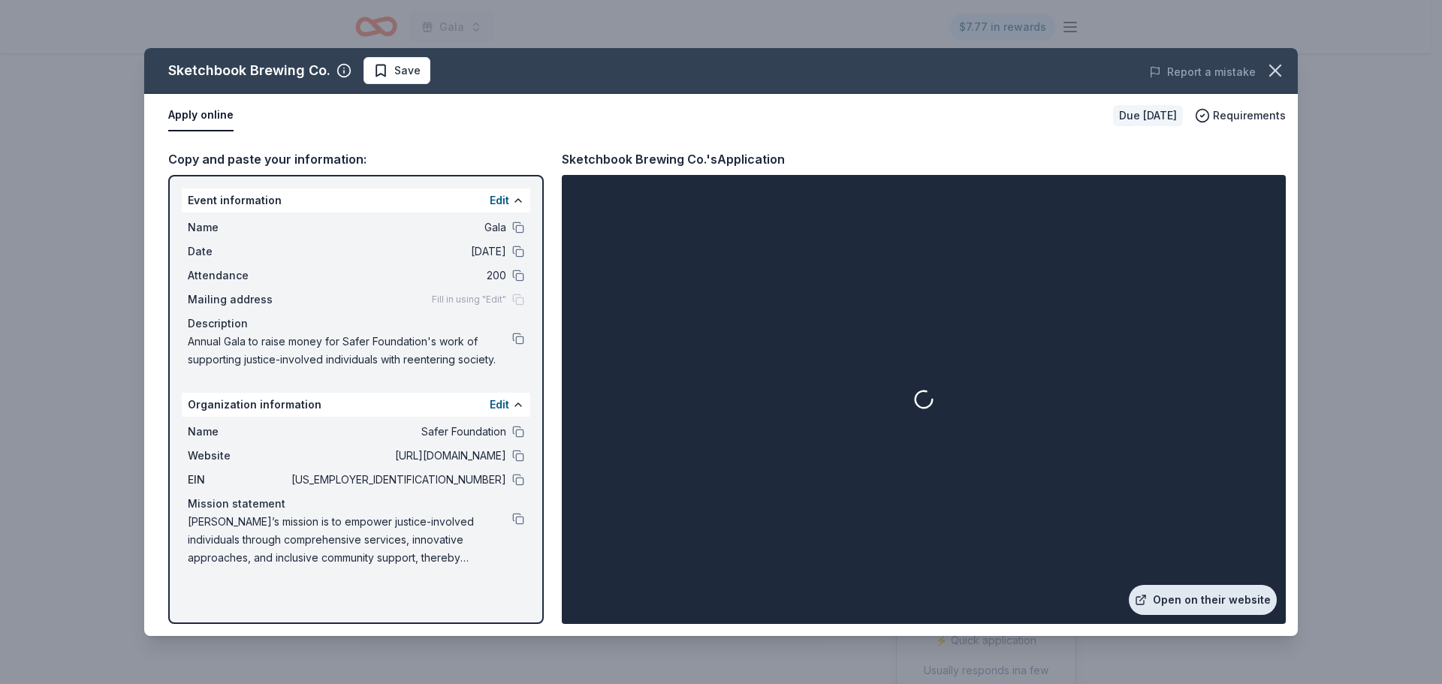
click at [1208, 601] on link "Open on their website" at bounding box center [1203, 600] width 148 height 30
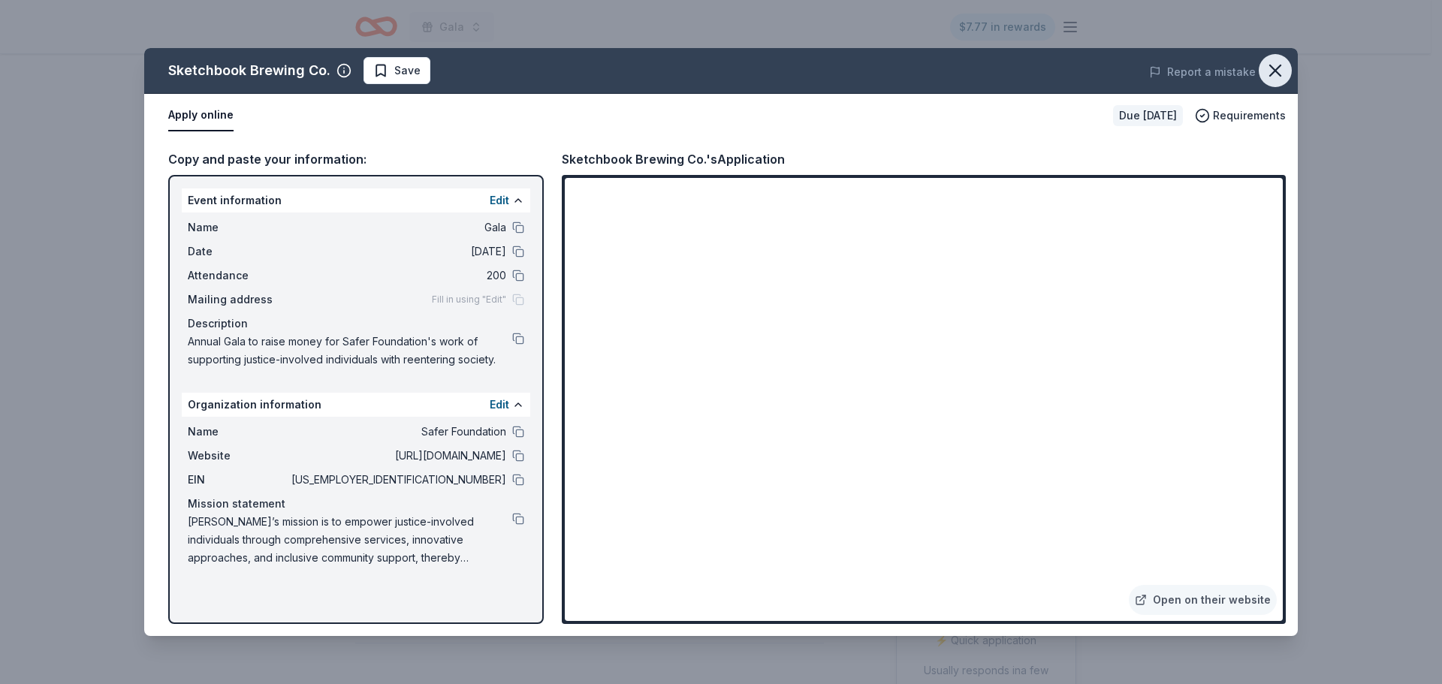
click at [1276, 79] on icon "button" at bounding box center [1275, 70] width 21 height 21
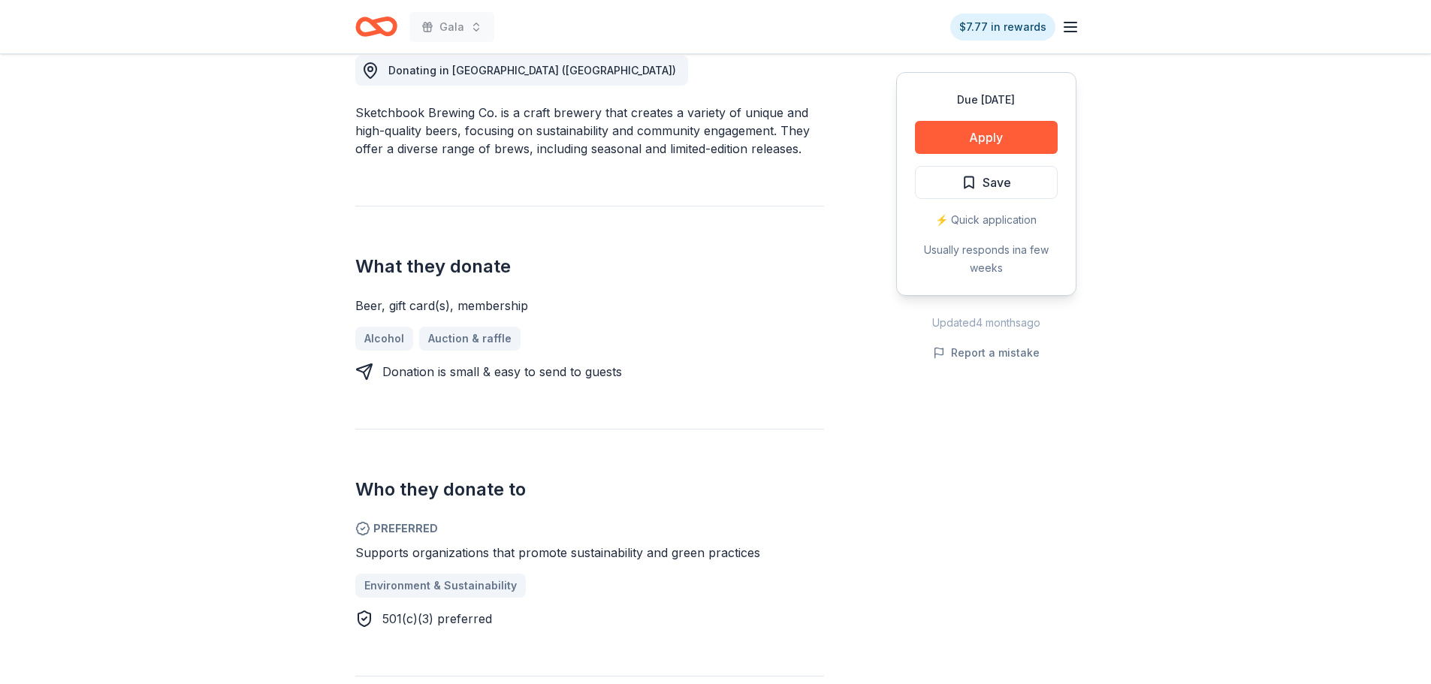
scroll to position [451, 0]
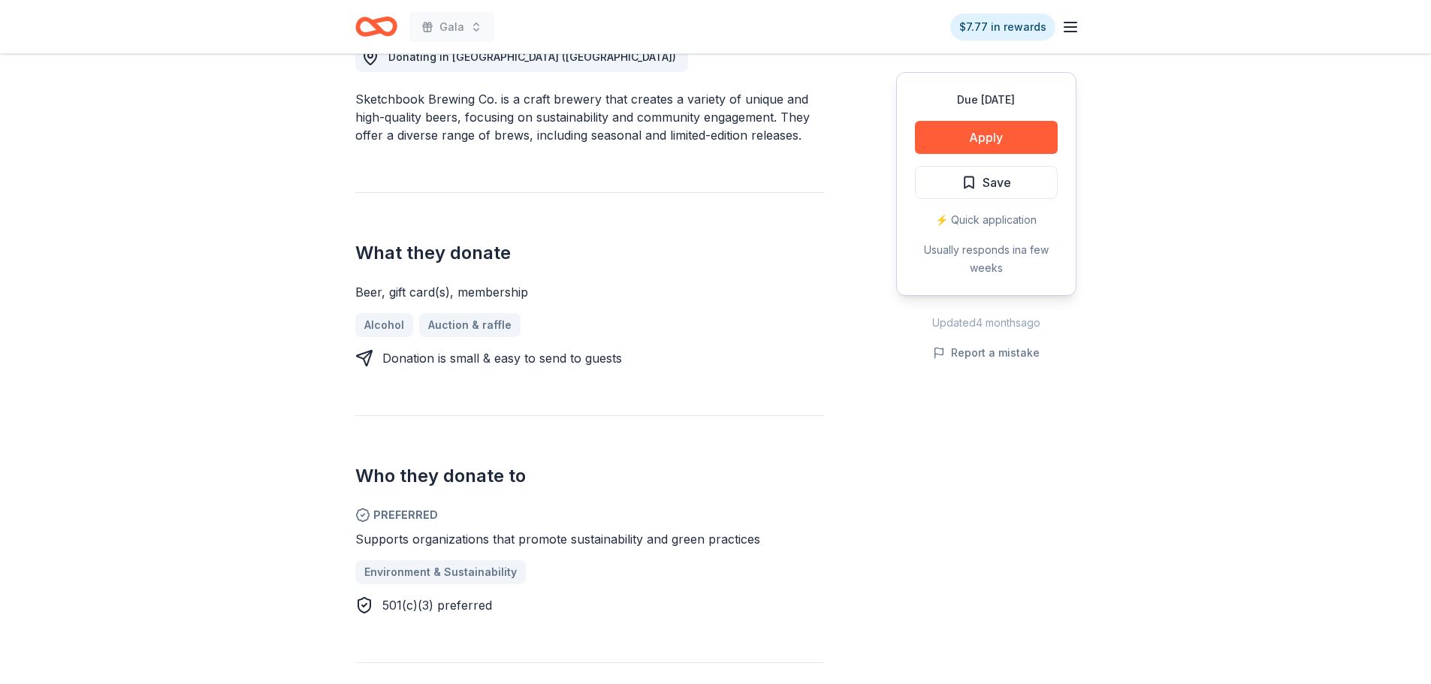
drag, startPoint x: 529, startPoint y: 292, endPoint x: 360, endPoint y: 284, distance: 169.2
click at [360, 284] on div "Beer, gift card(s), membership" at bounding box center [589, 292] width 469 height 18
drag, startPoint x: 357, startPoint y: 291, endPoint x: 563, endPoint y: 295, distance: 205.9
click at [563, 295] on div "Beer, gift card(s), membership" at bounding box center [589, 292] width 469 height 18
drag, startPoint x: 530, startPoint y: 295, endPoint x: 392, endPoint y: 293, distance: 138.2
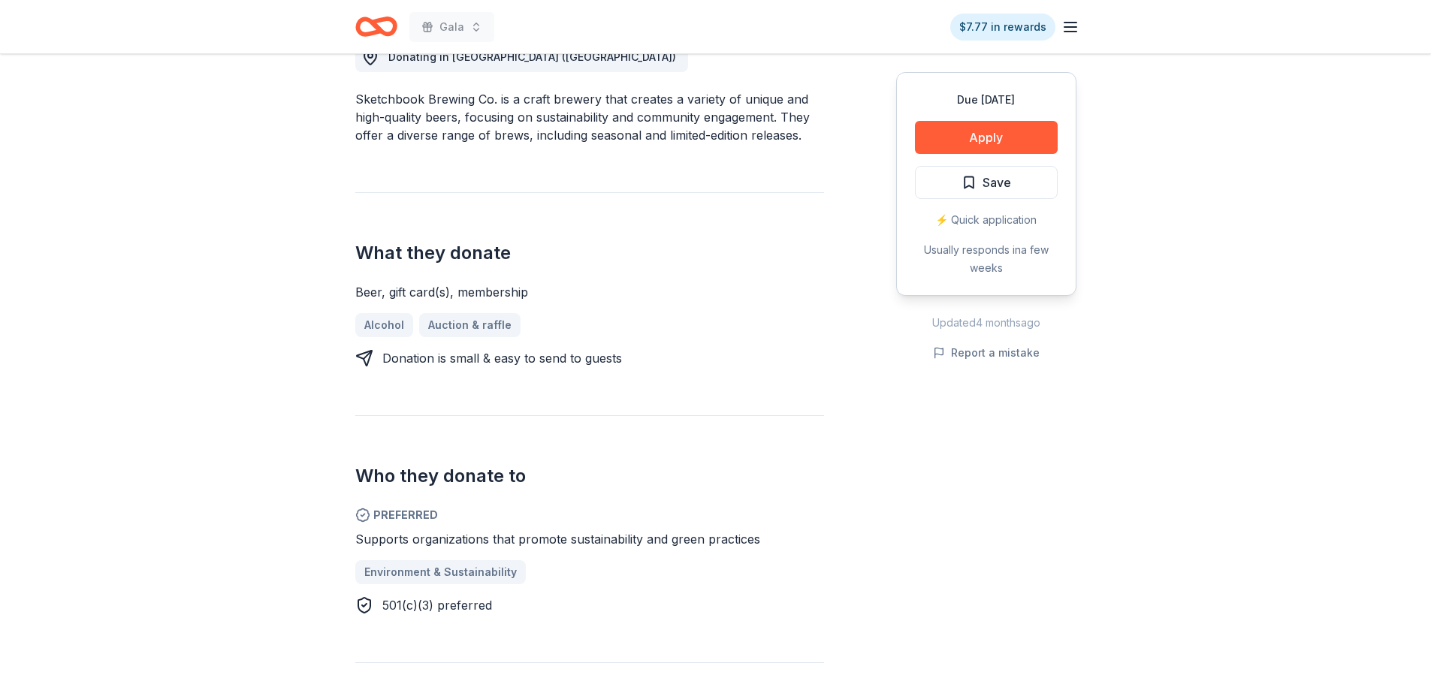
click at [392, 293] on div "Beer, gift card(s), membership" at bounding box center [589, 292] width 469 height 18
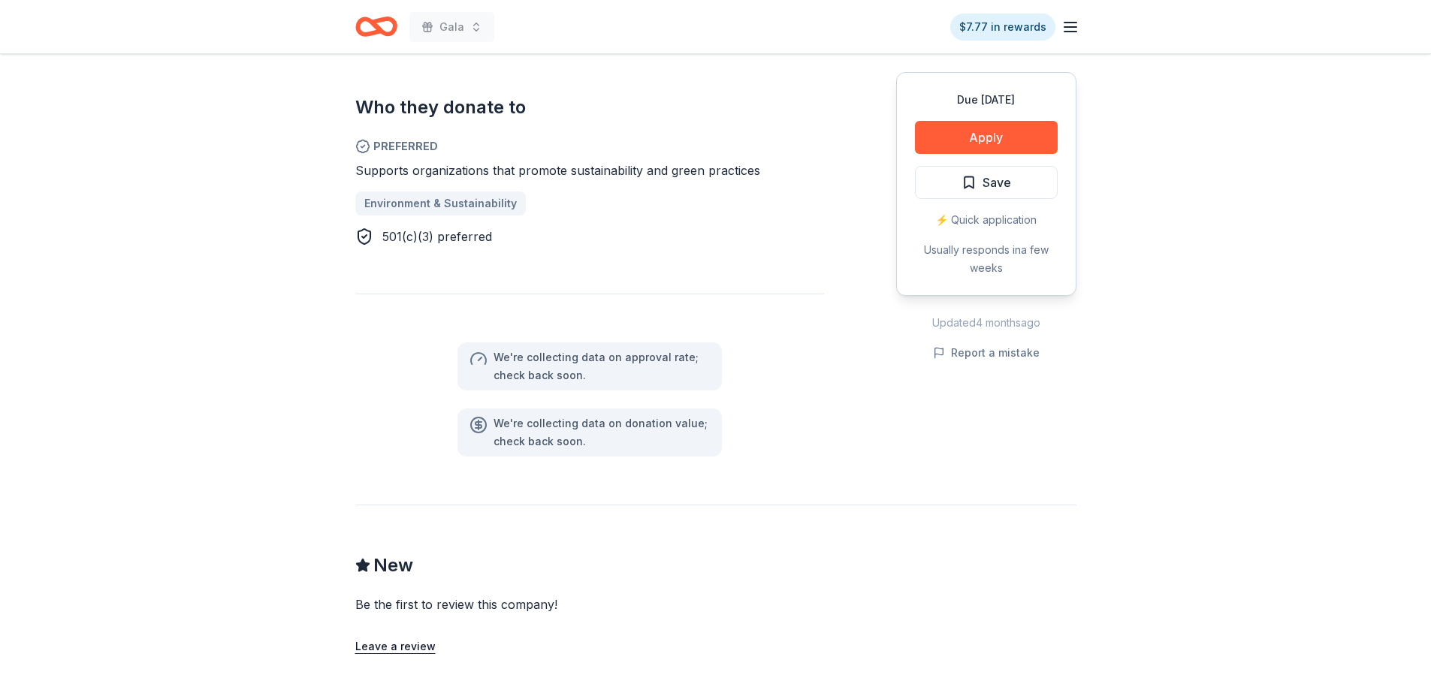
scroll to position [826, 0]
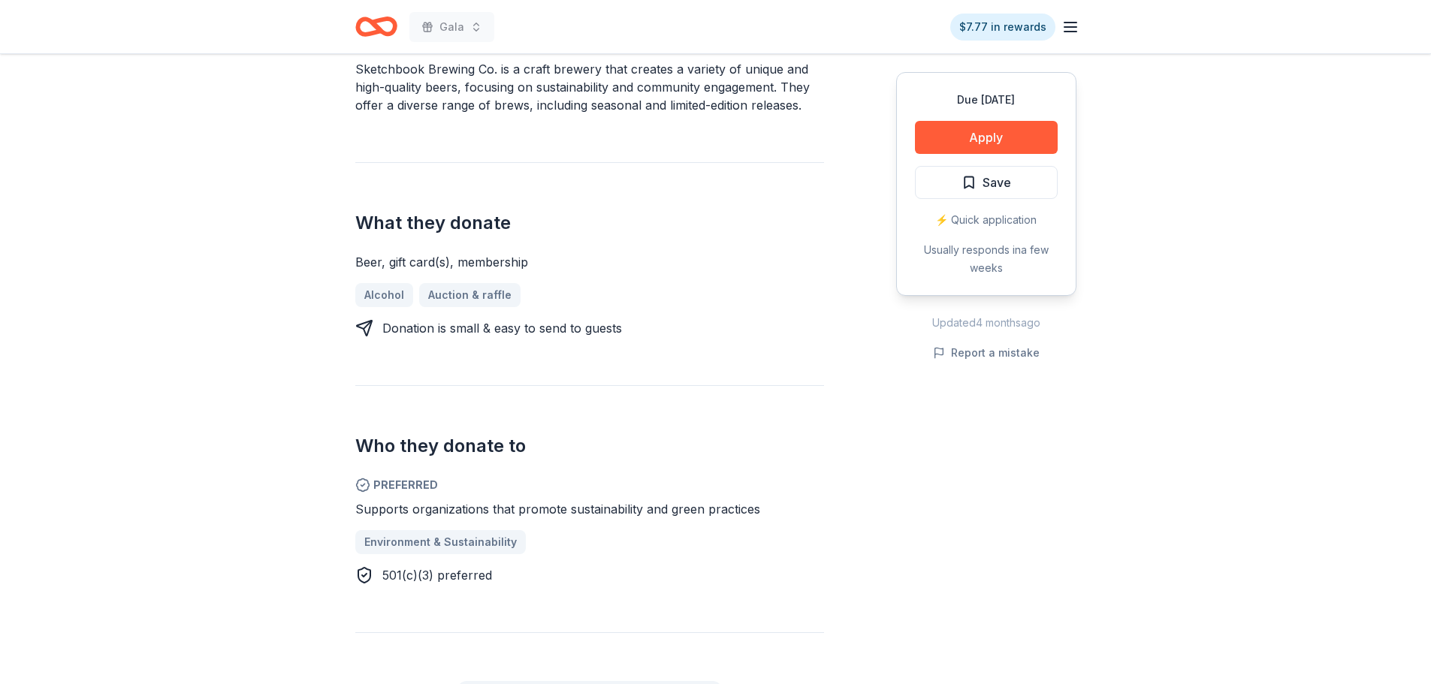
scroll to position [676, 0]
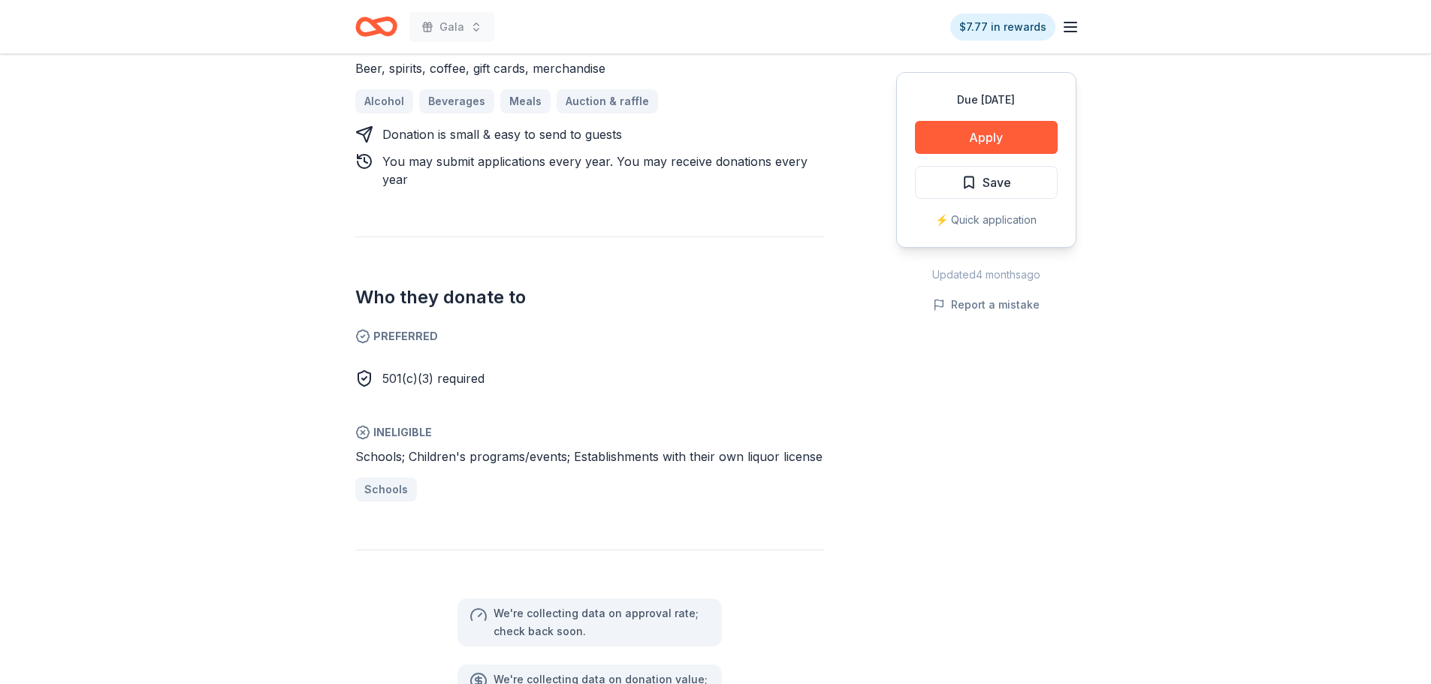
scroll to position [676, 0]
click at [1021, 137] on button "Apply" at bounding box center [986, 137] width 143 height 33
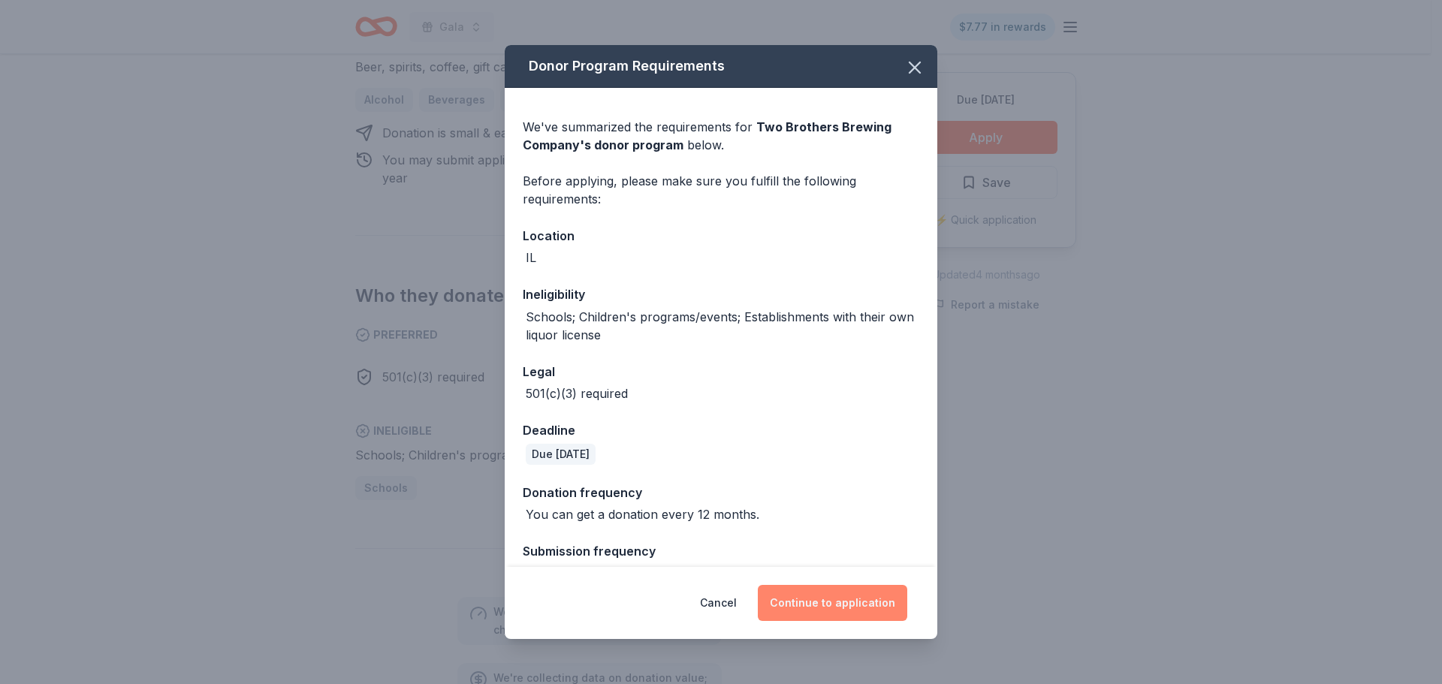
click at [808, 601] on button "Continue to application" at bounding box center [832, 603] width 149 height 36
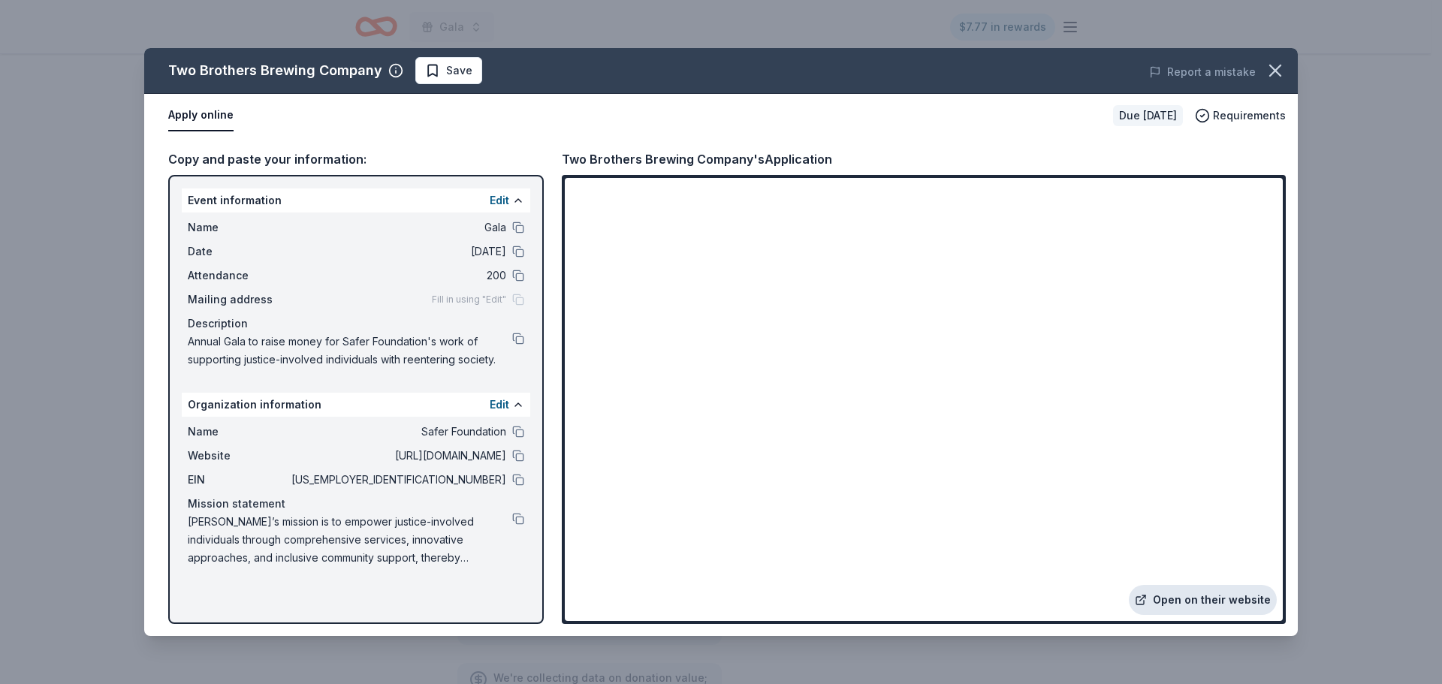
click at [1194, 602] on link "Open on their website" at bounding box center [1203, 600] width 148 height 30
click at [1288, 68] on button "button" at bounding box center [1275, 70] width 33 height 33
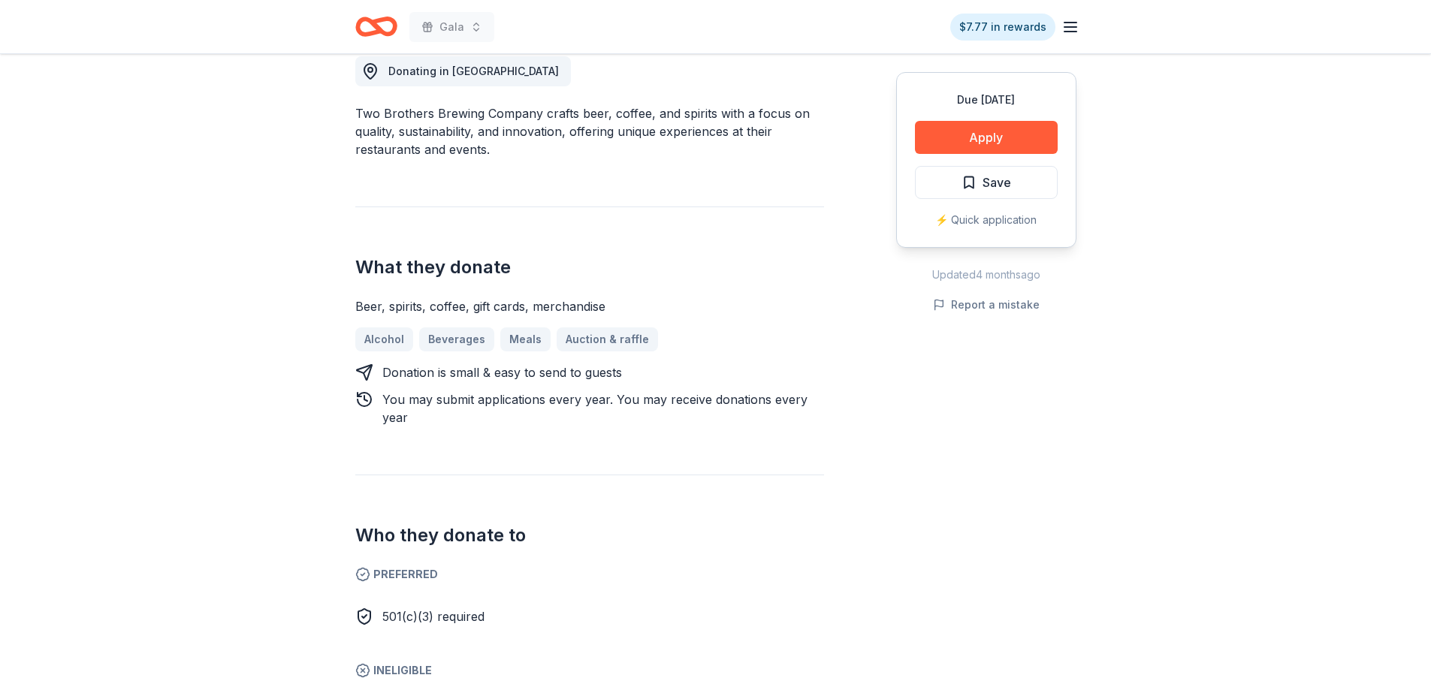
scroll to position [451, 0]
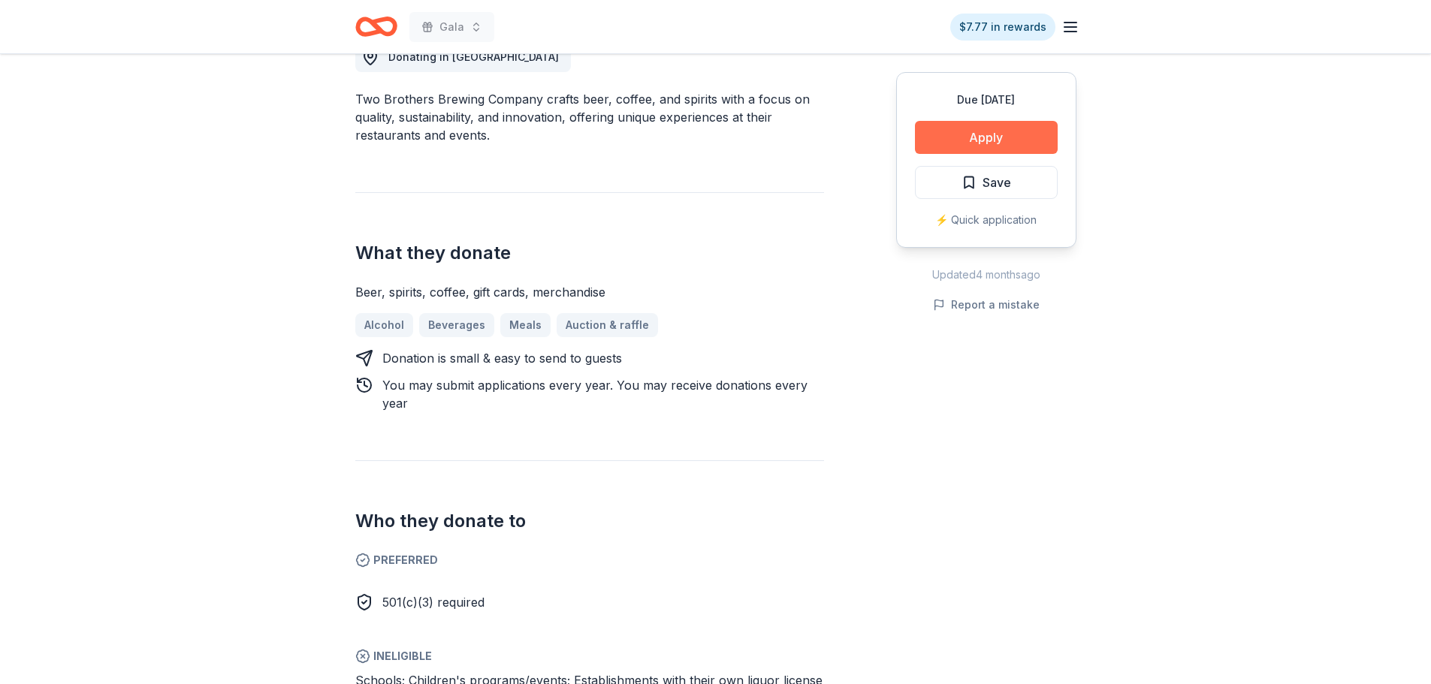
click at [940, 137] on button "Apply" at bounding box center [986, 137] width 143 height 33
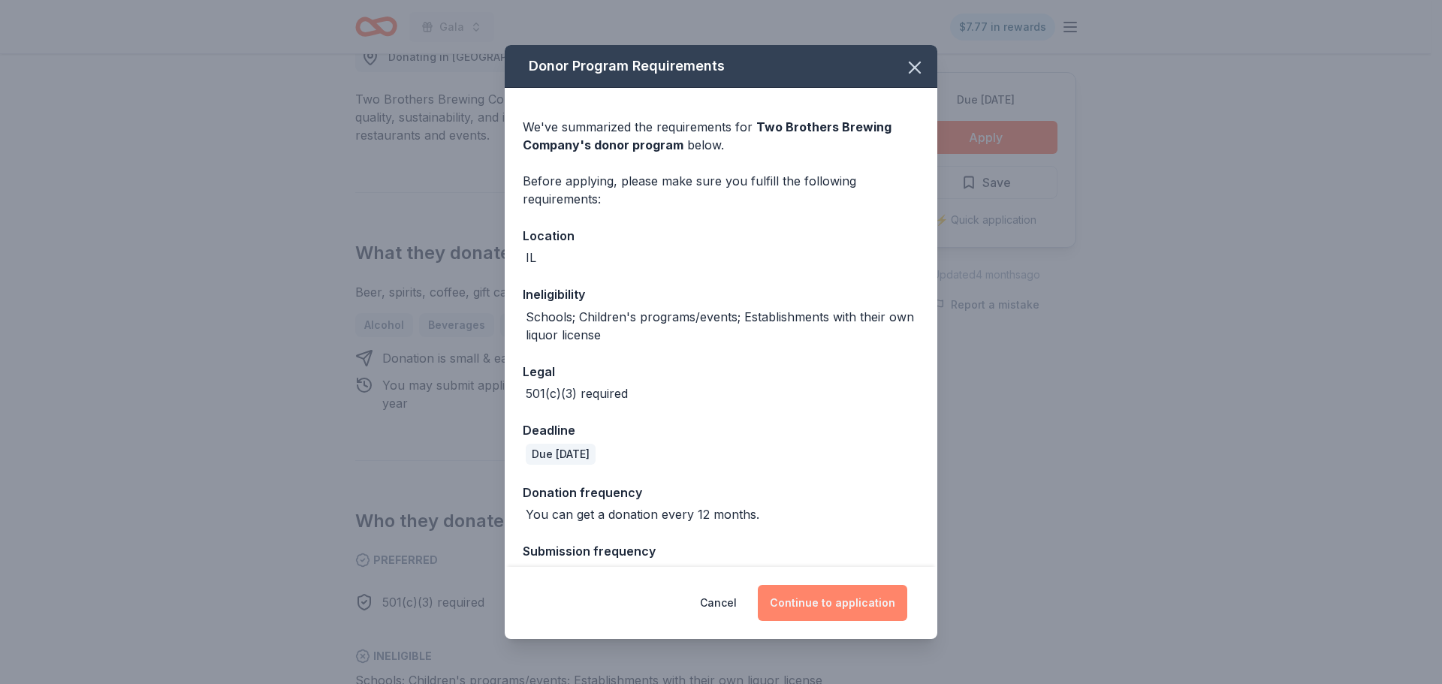
click at [833, 605] on button "Continue to application" at bounding box center [832, 603] width 149 height 36
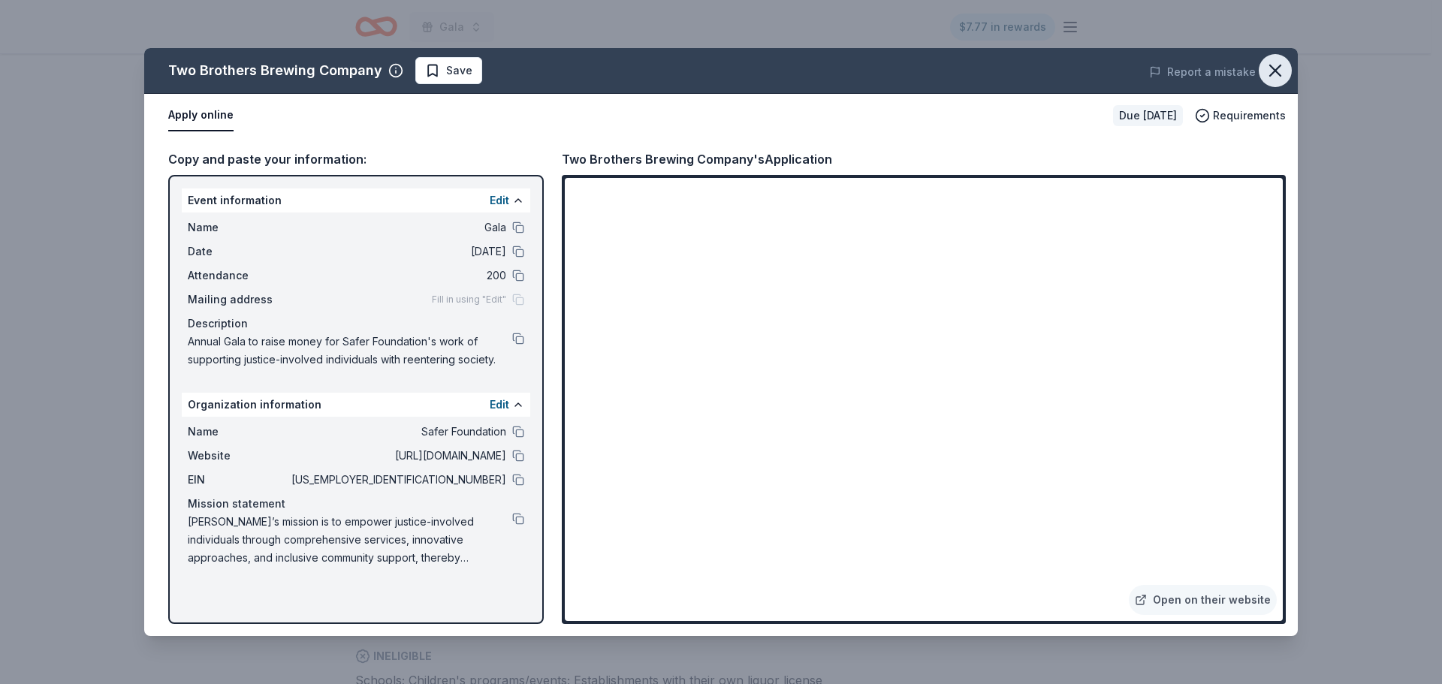
click at [1276, 76] on icon "button" at bounding box center [1275, 70] width 21 height 21
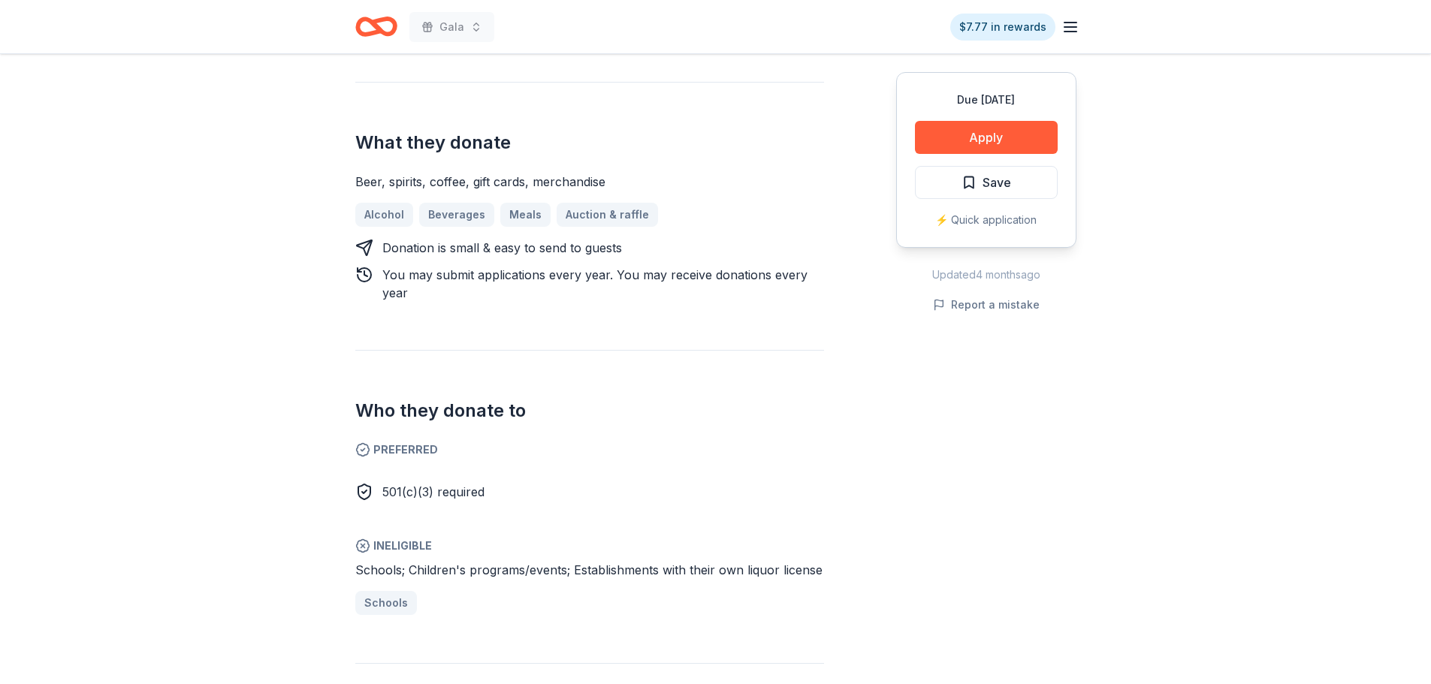
scroll to position [826, 0]
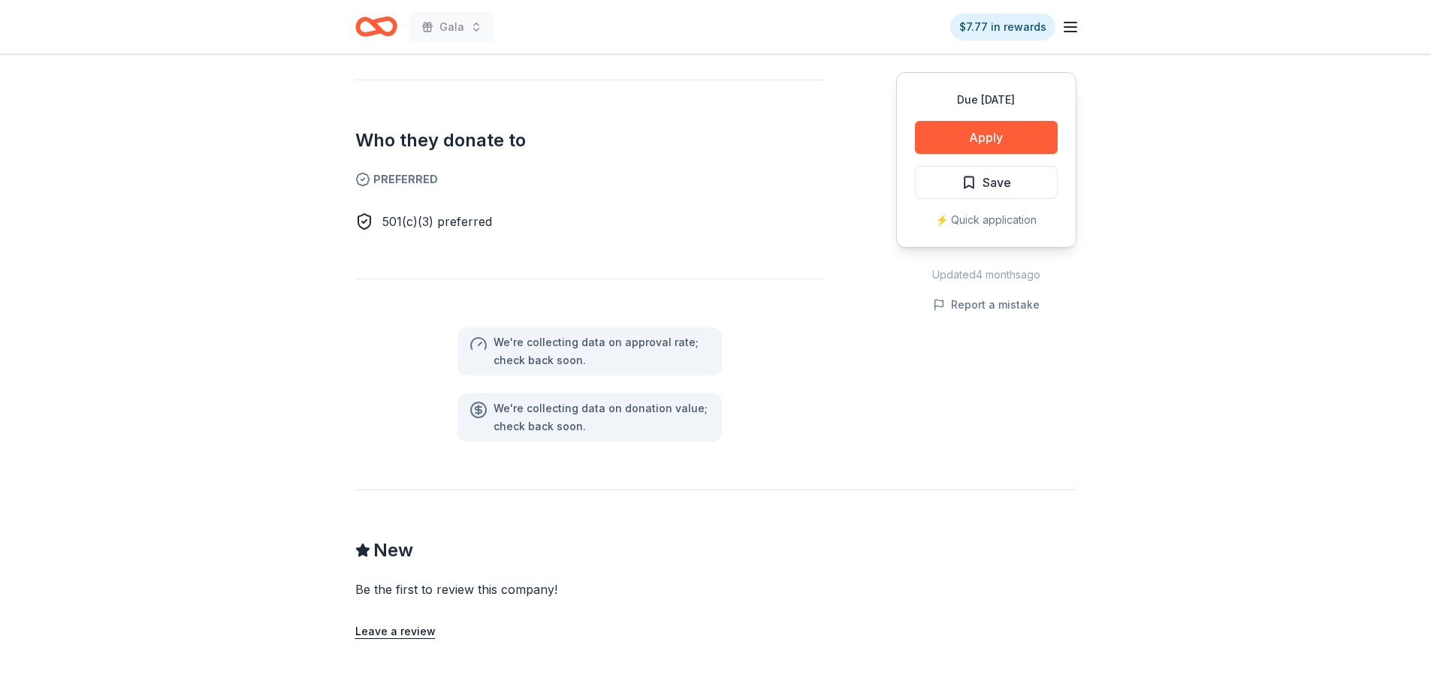
scroll to position [826, 0]
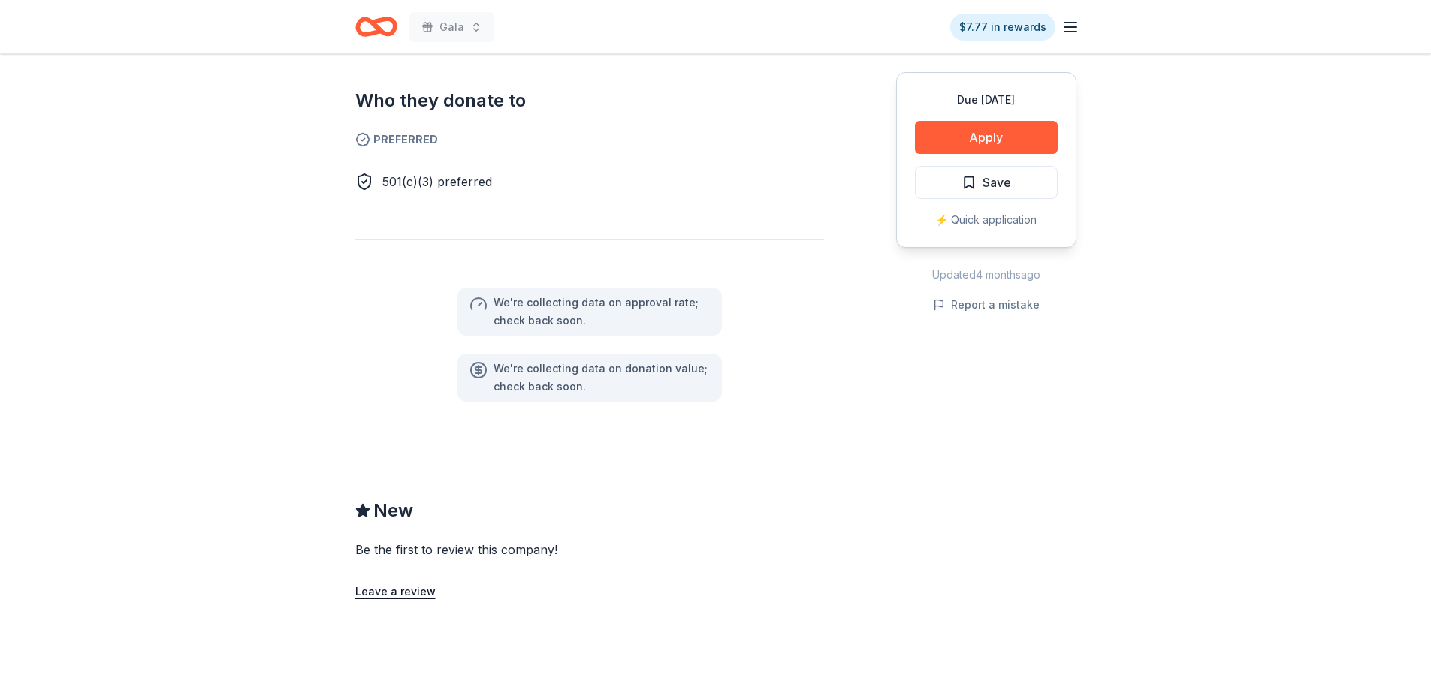
click at [724, 239] on div "We ' re collecting data on approval rate ; check back soon. We ' re collecting …" at bounding box center [589, 320] width 469 height 163
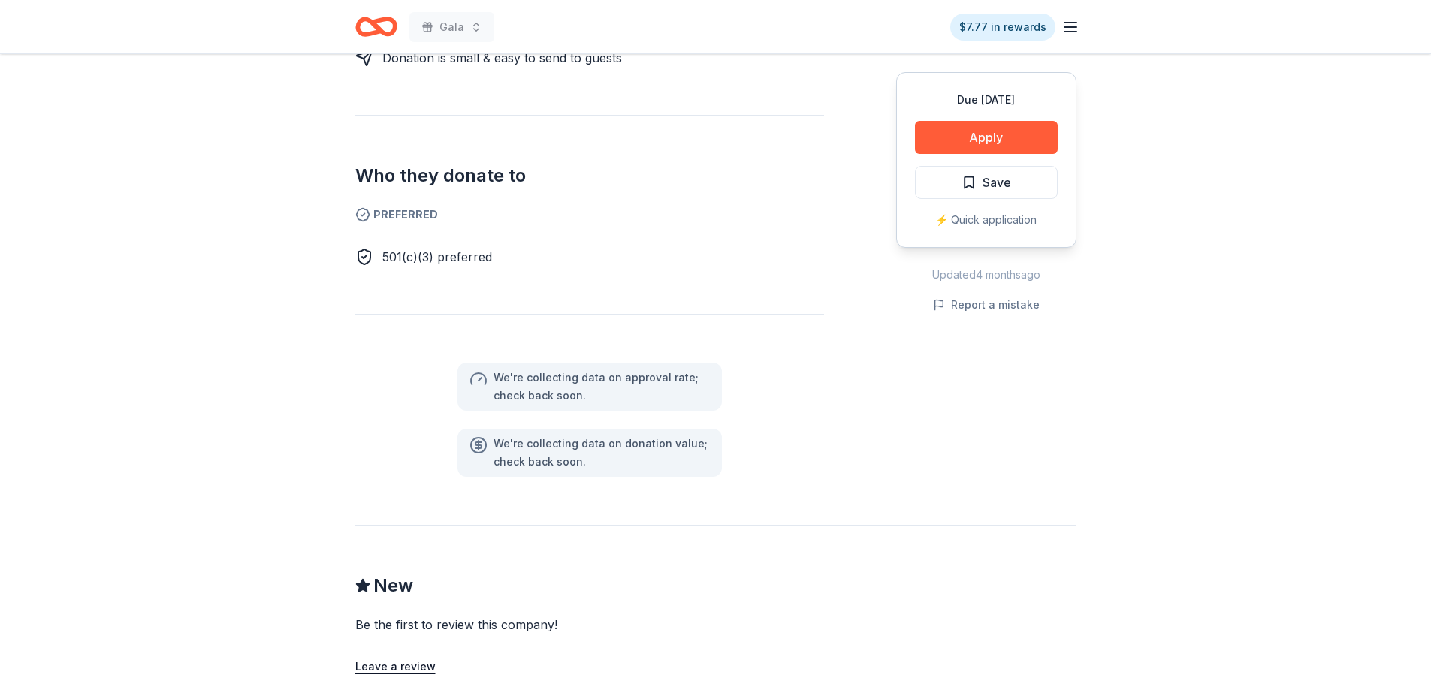
scroll to position [901, 0]
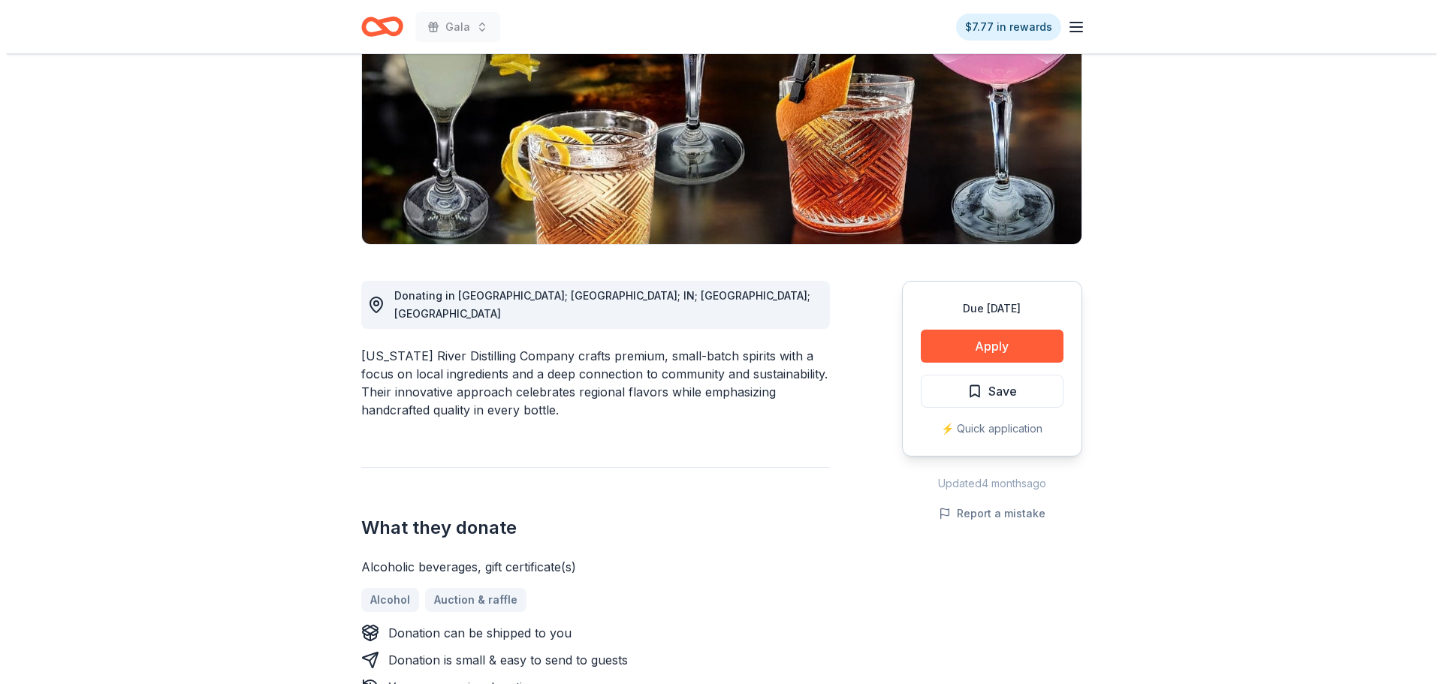
scroll to position [75, 0]
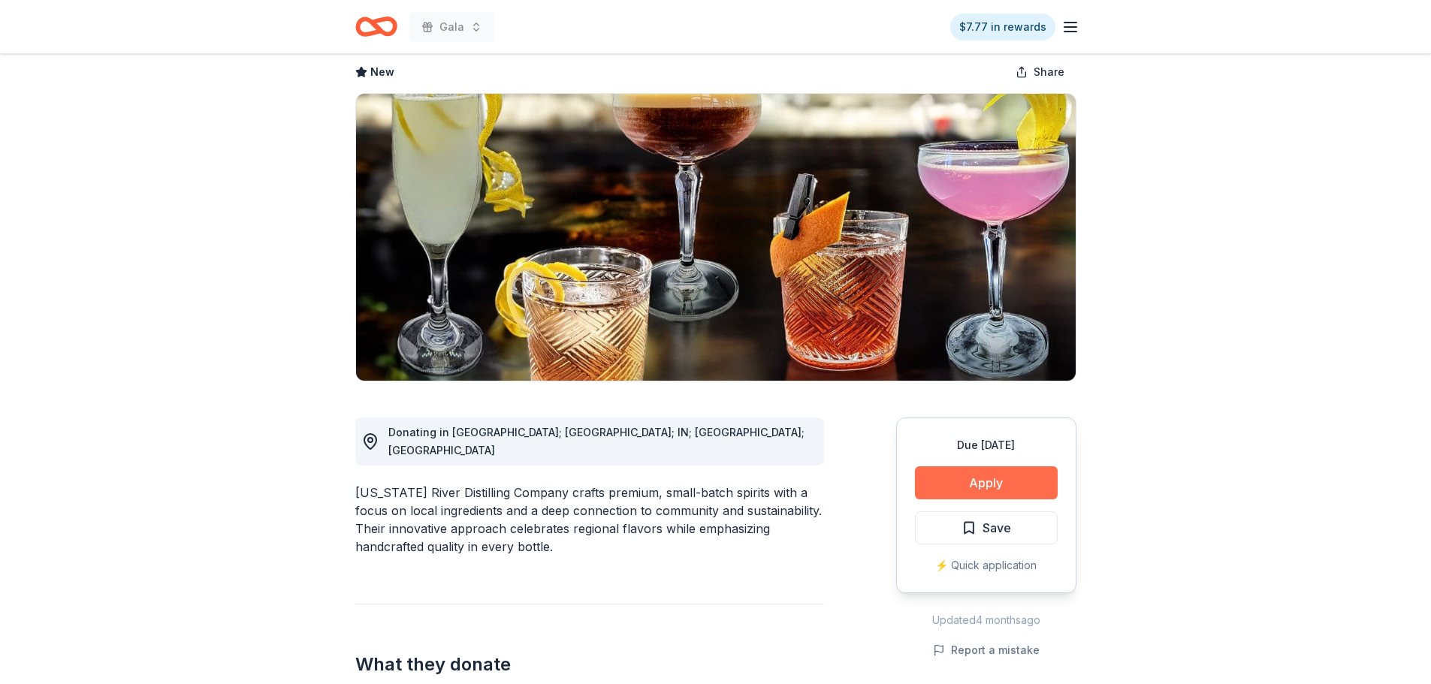
click at [929, 479] on button "Apply" at bounding box center [986, 483] width 143 height 33
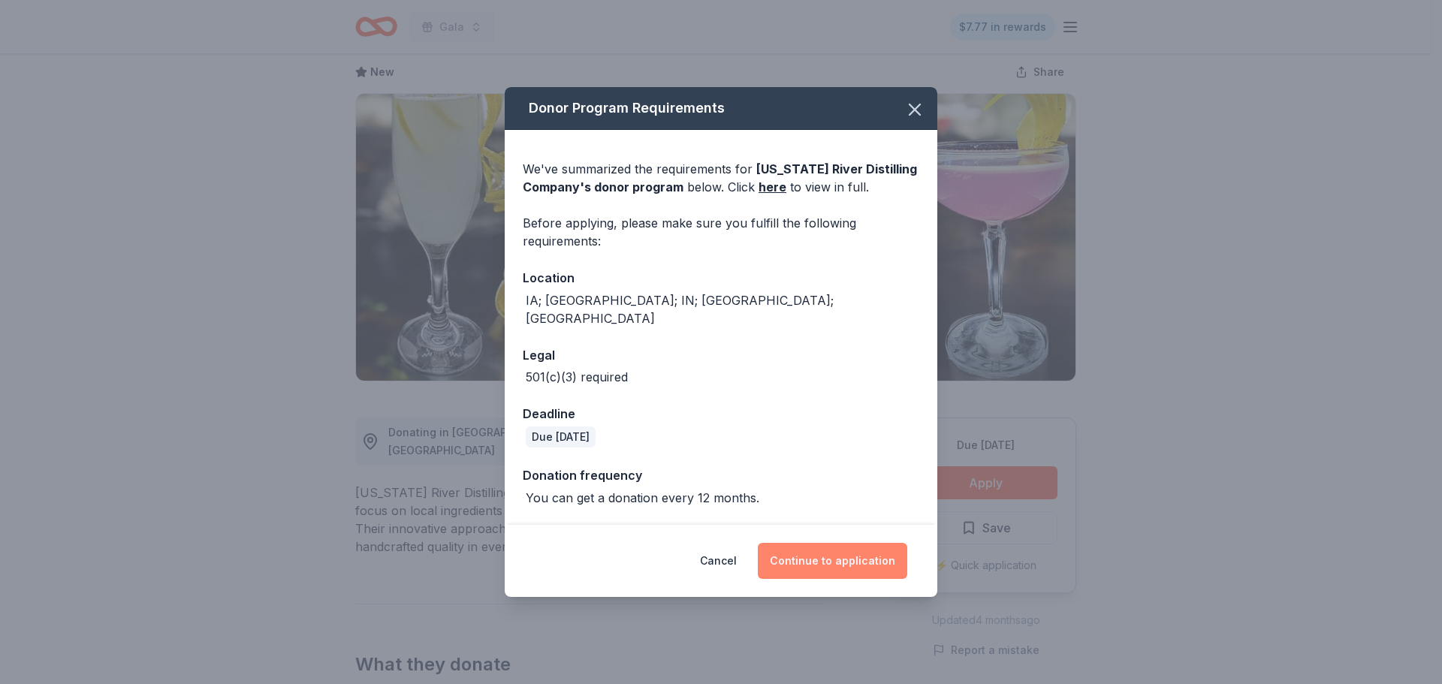
click at [824, 545] on button "Continue to application" at bounding box center [832, 561] width 149 height 36
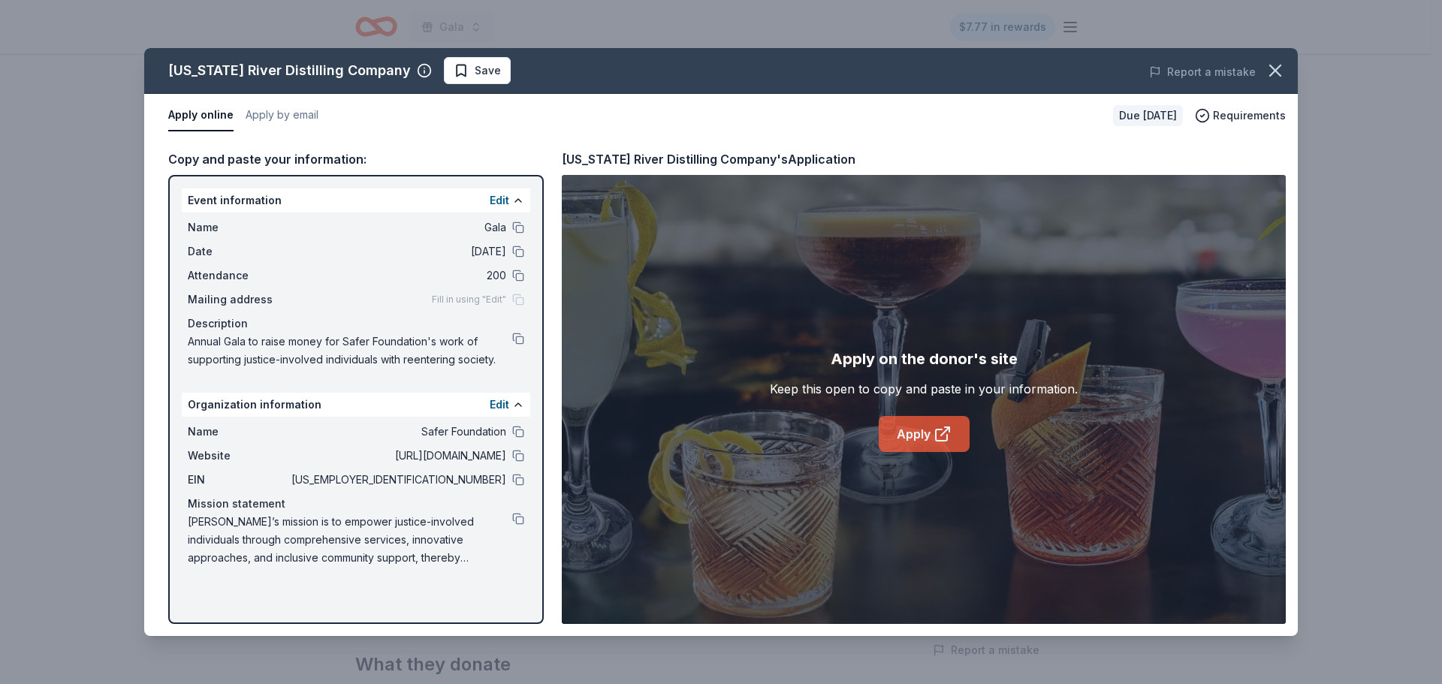
click at [880, 430] on link "Apply" at bounding box center [924, 434] width 91 height 36
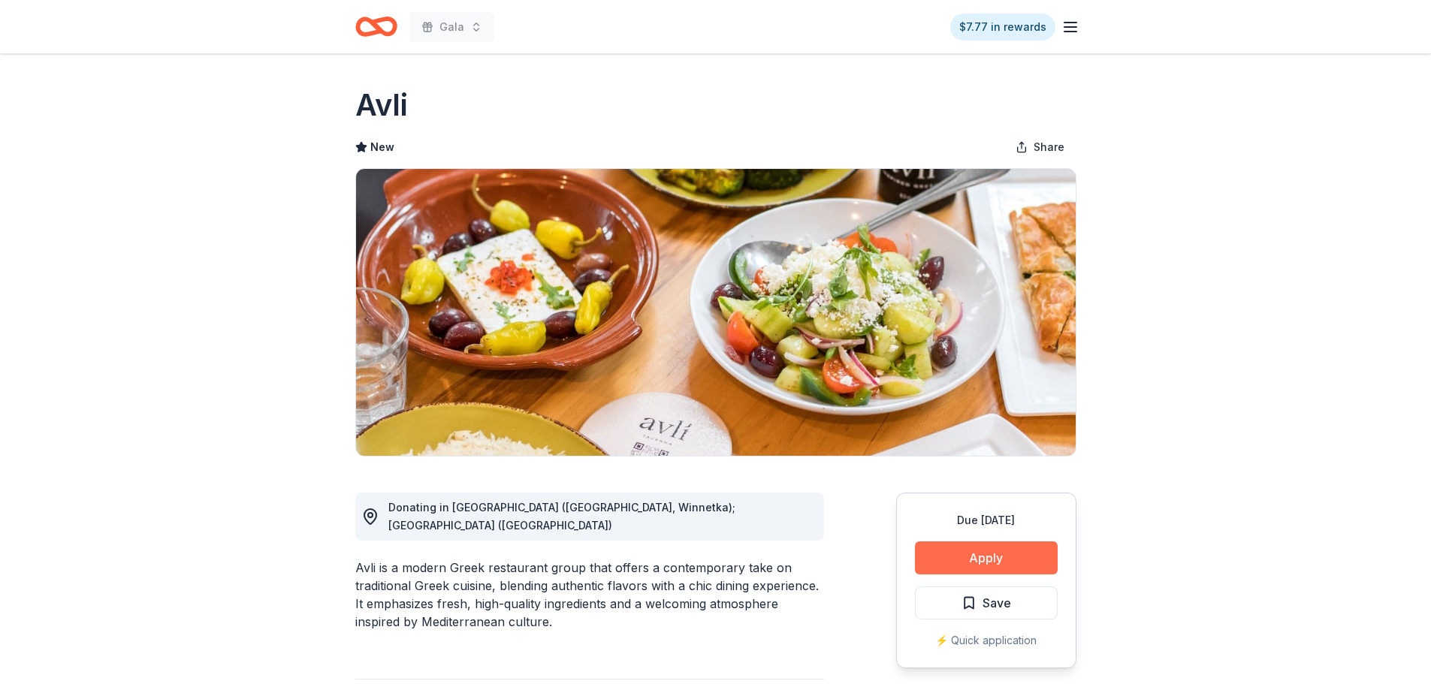
click at [992, 551] on button "Apply" at bounding box center [986, 558] width 143 height 33
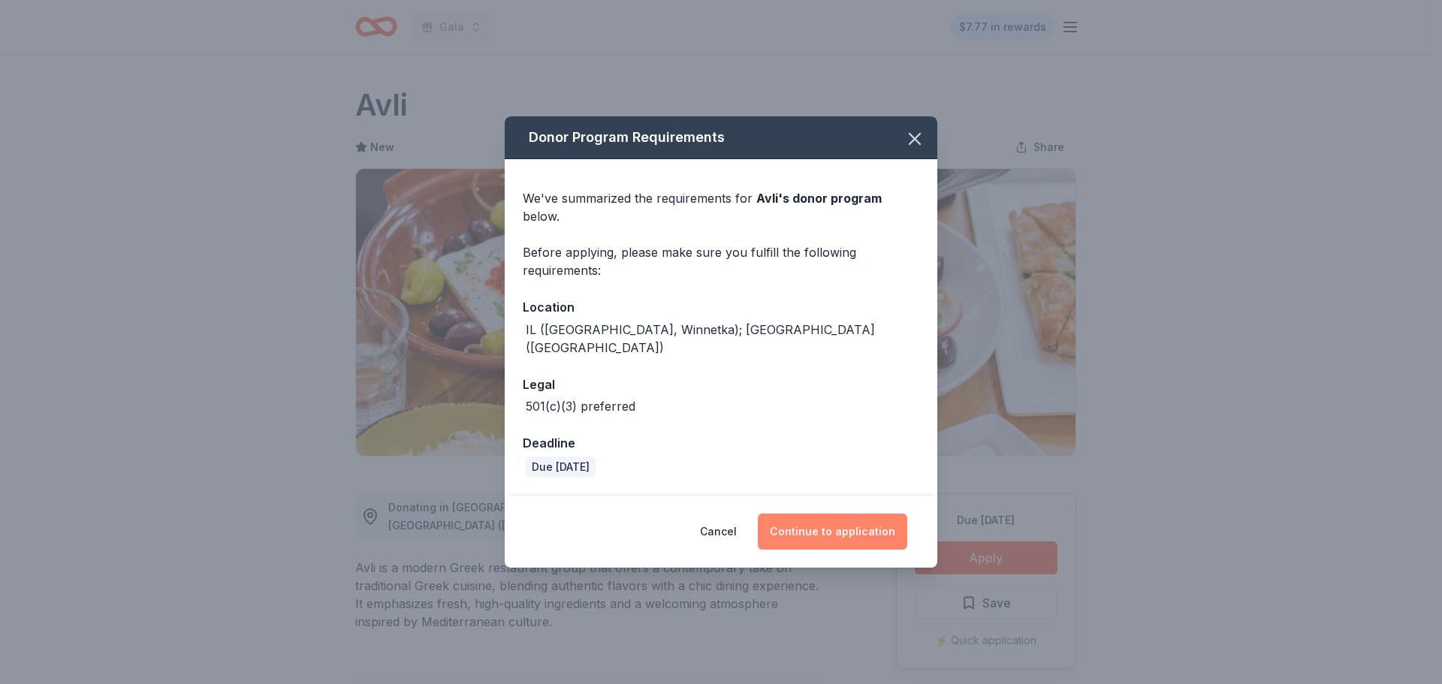
click at [850, 514] on button "Continue to application" at bounding box center [832, 532] width 149 height 36
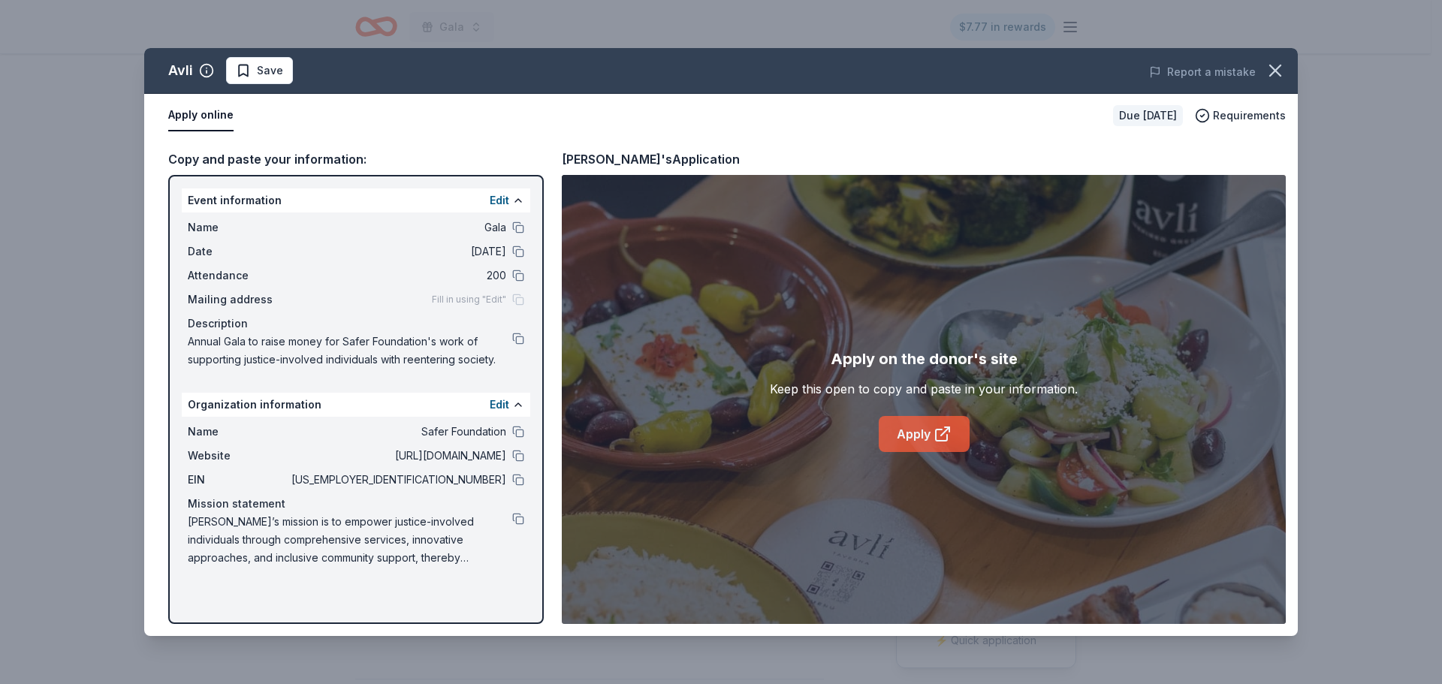
click at [925, 442] on link "Apply" at bounding box center [924, 434] width 91 height 36
click at [1274, 66] on icon "button" at bounding box center [1275, 70] width 21 height 21
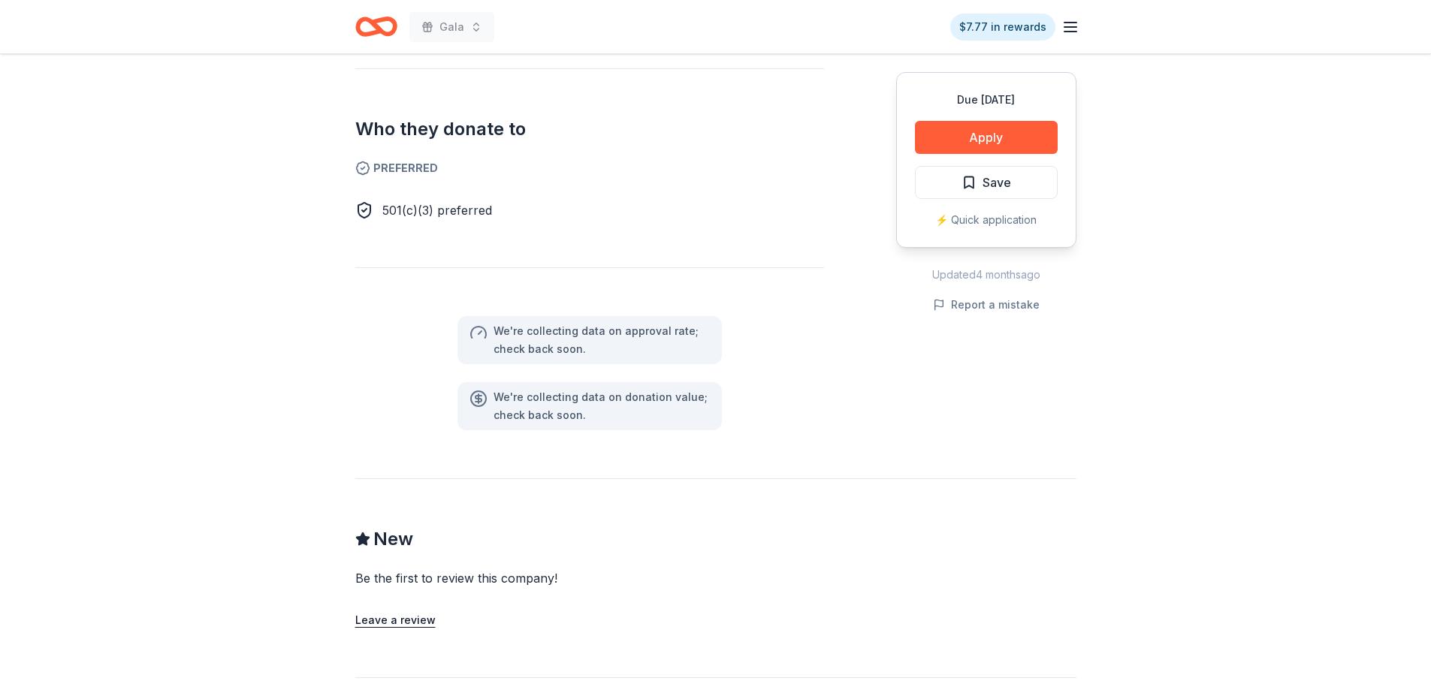
scroll to position [977, 0]
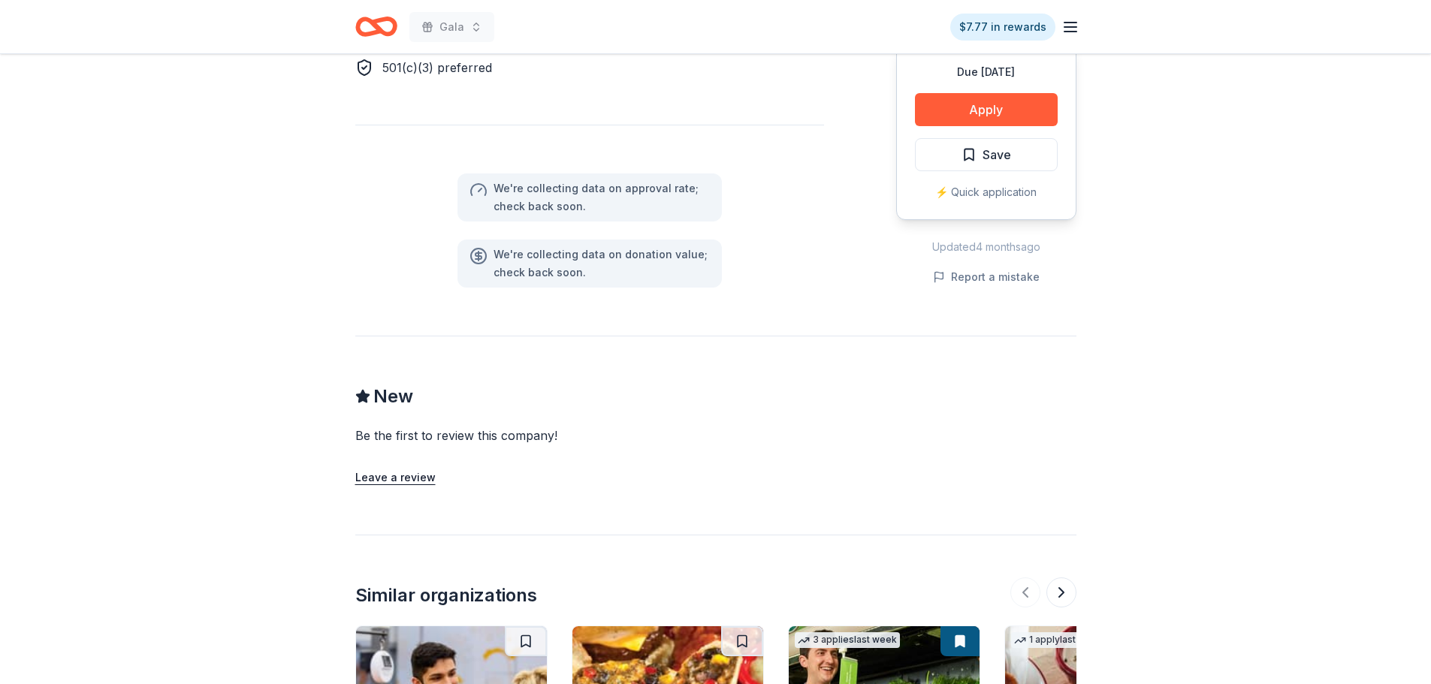
click at [834, 385] on div "New" at bounding box center [715, 397] width 721 height 24
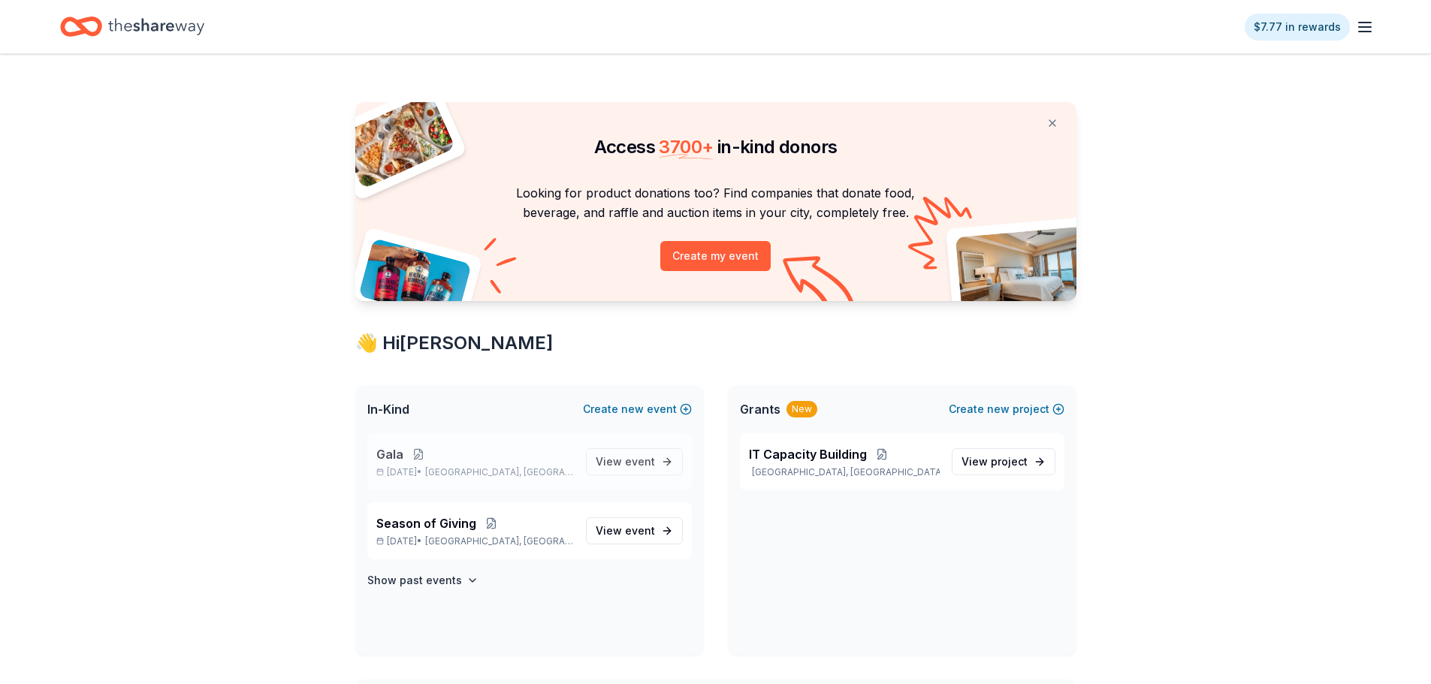
click at [405, 459] on button at bounding box center [418, 454] width 30 height 12
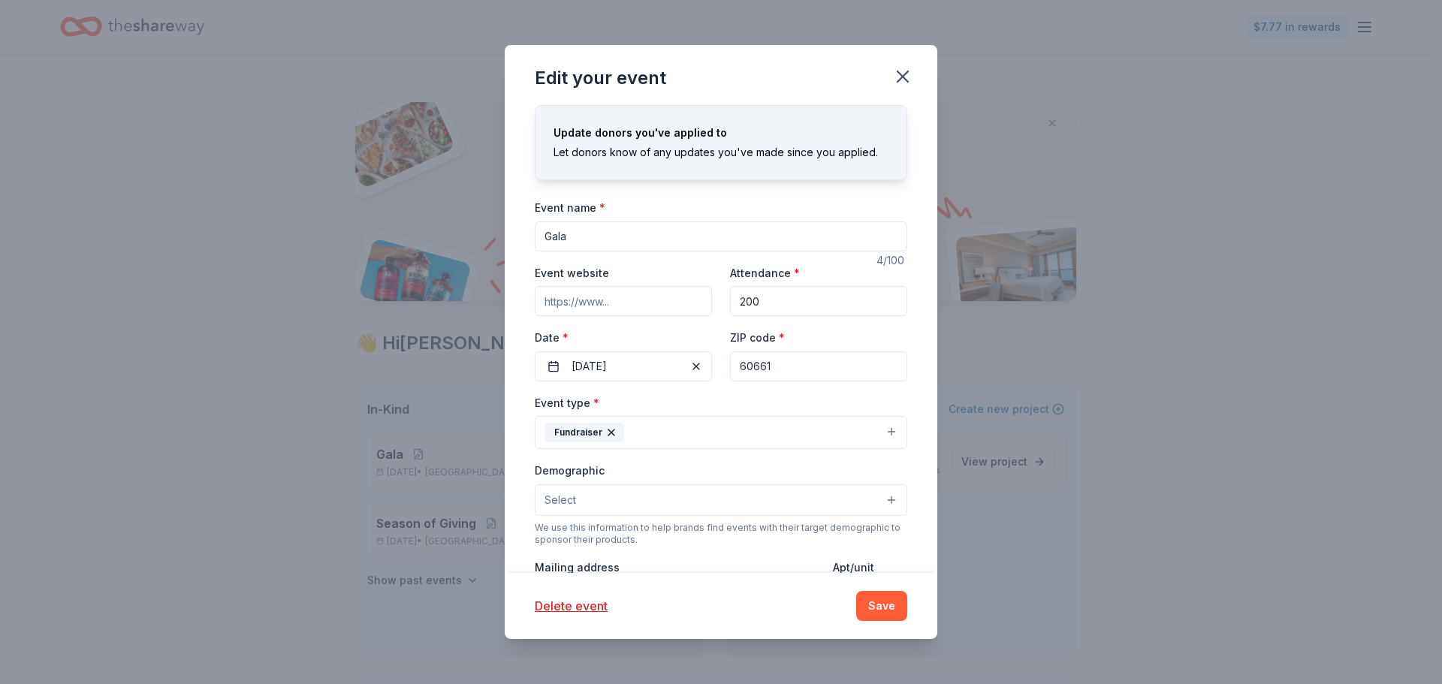
click at [885, 602] on button "Save" at bounding box center [881, 606] width 51 height 30
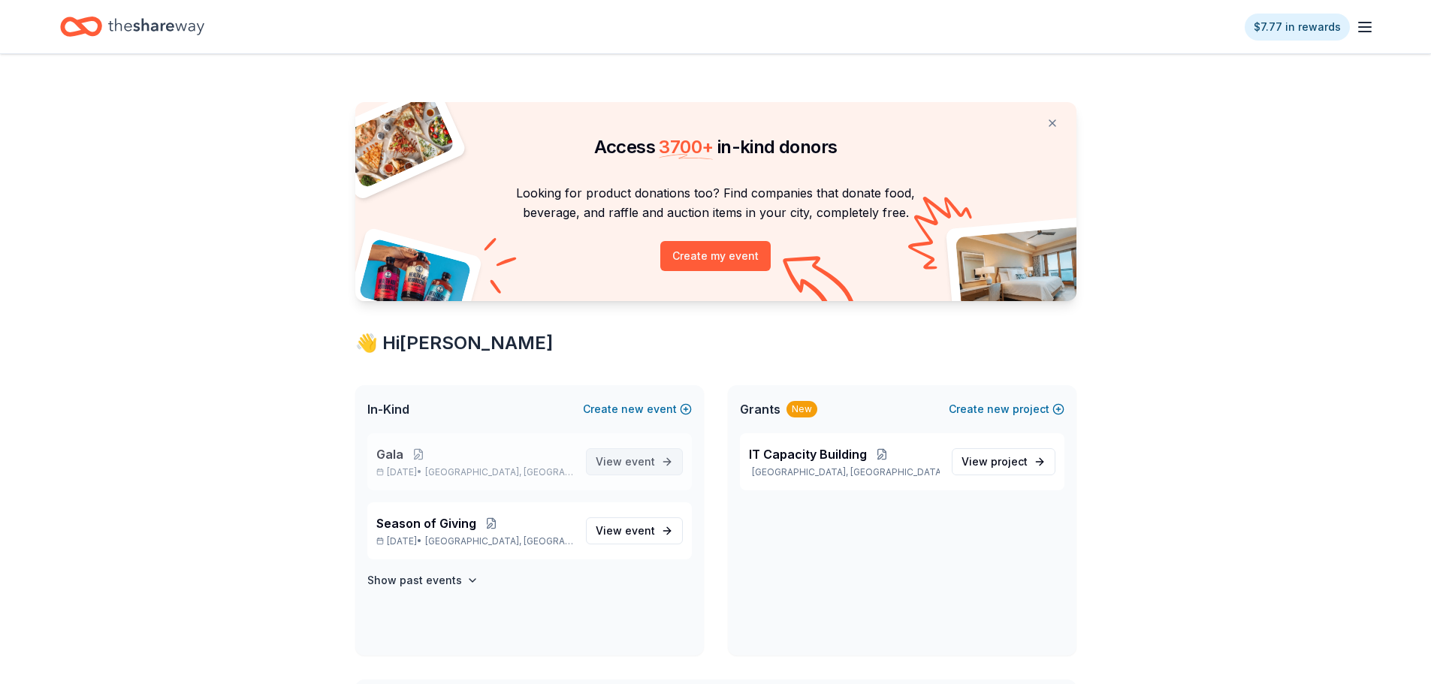
click at [616, 467] on span "View event" at bounding box center [625, 462] width 59 height 18
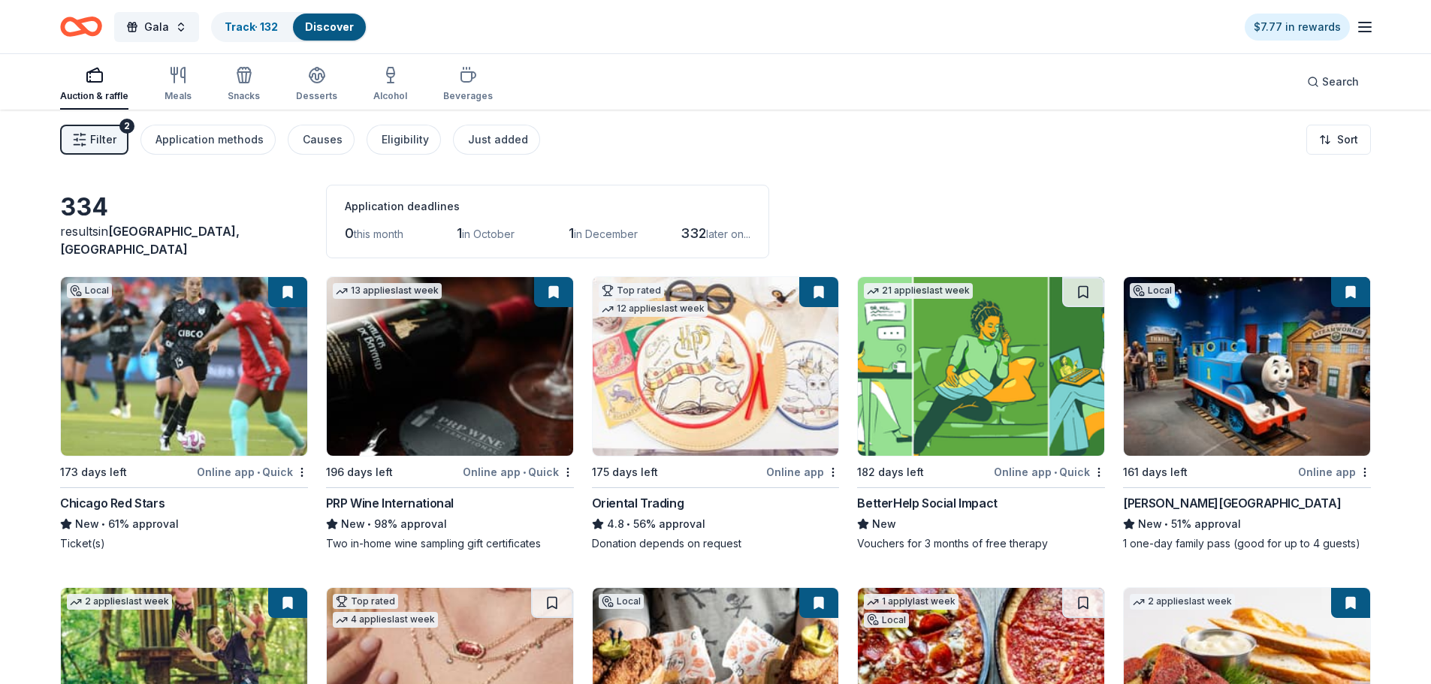
click at [121, 142] on button "Filter 2" at bounding box center [94, 140] width 68 height 30
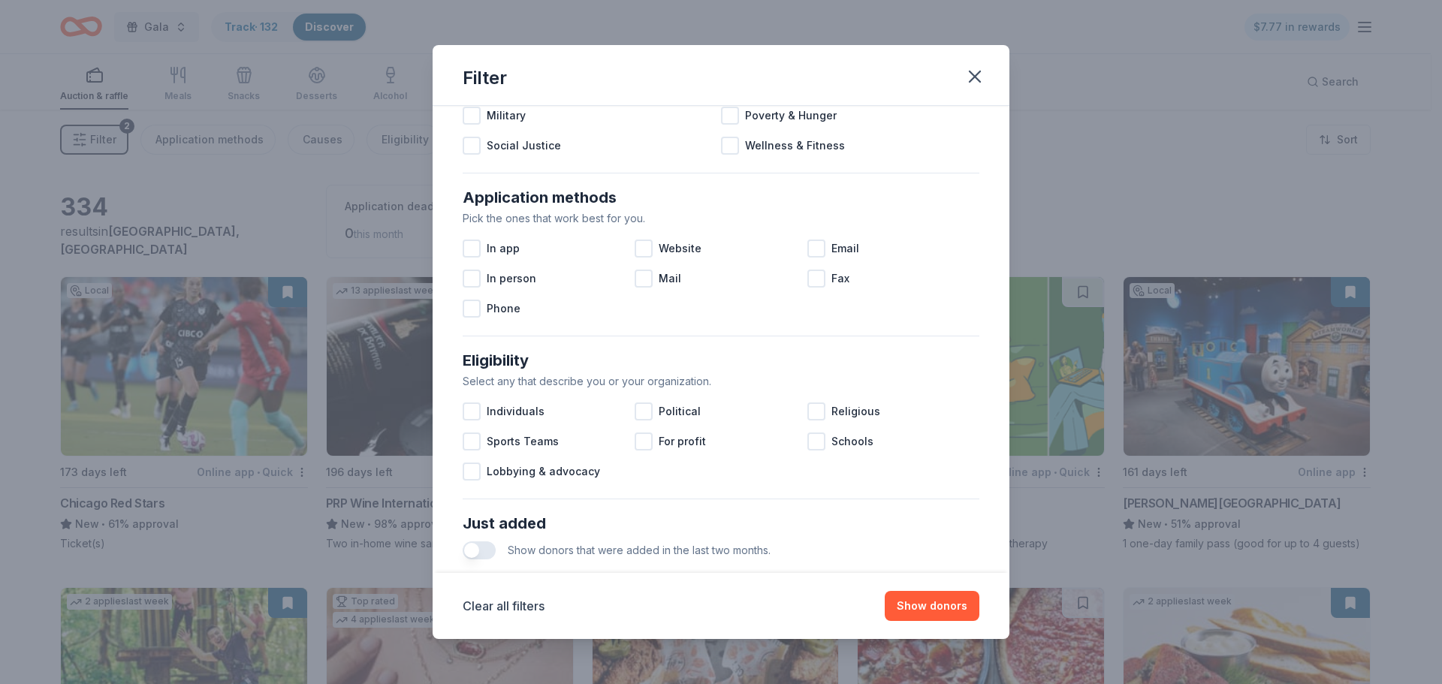
scroll to position [523, 0]
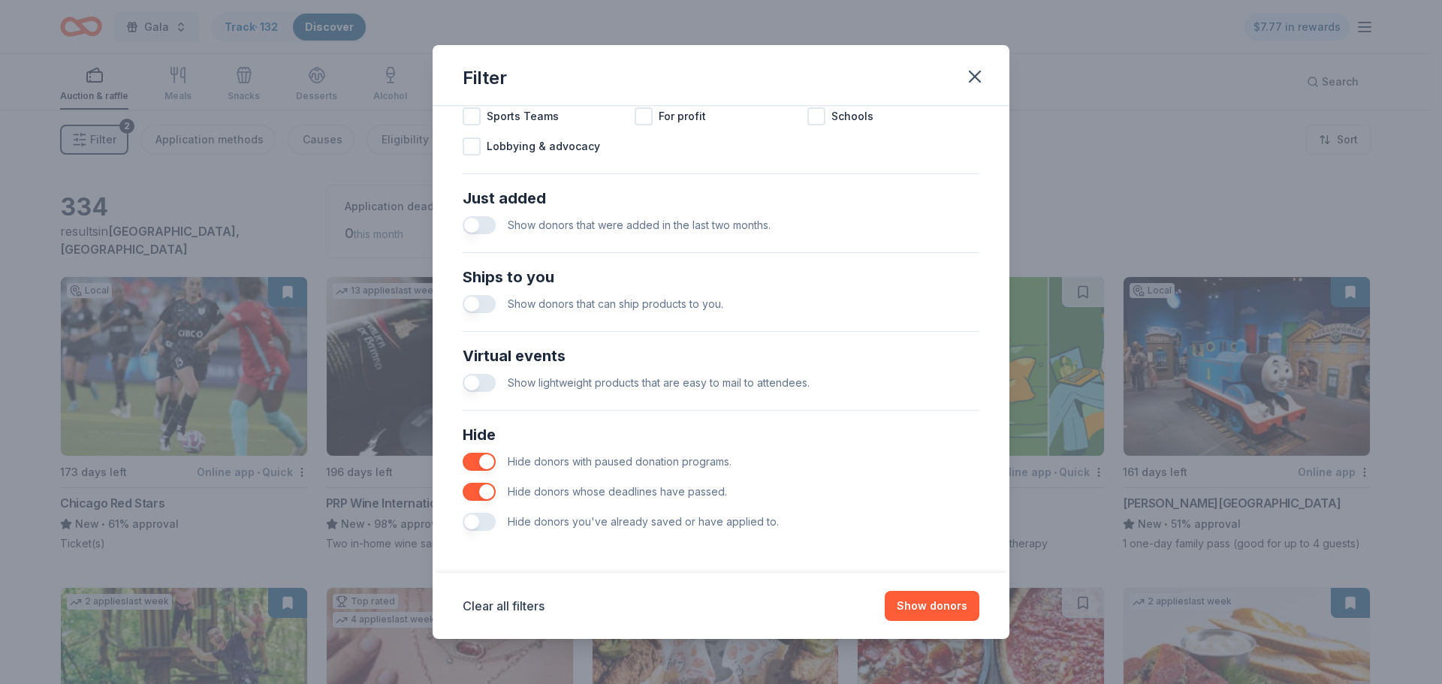
click at [473, 530] on button "button" at bounding box center [479, 522] width 33 height 18
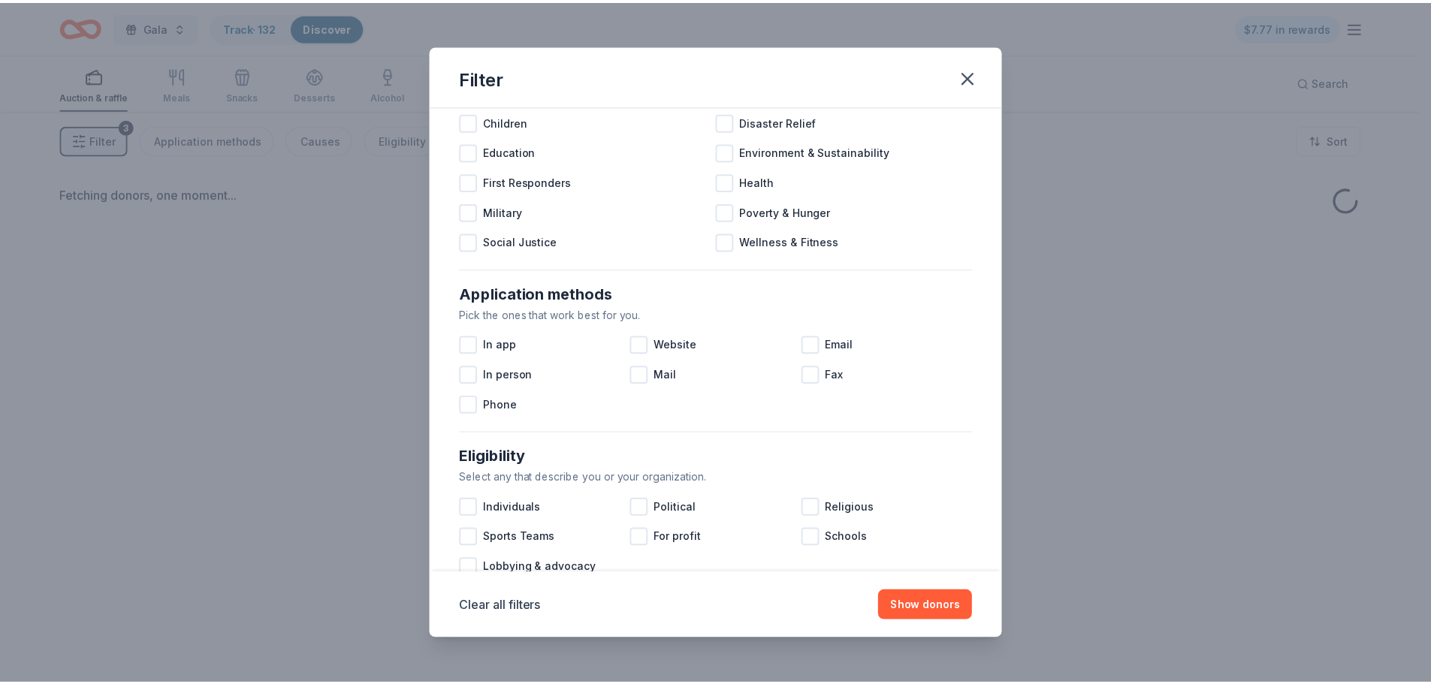
scroll to position [72, 0]
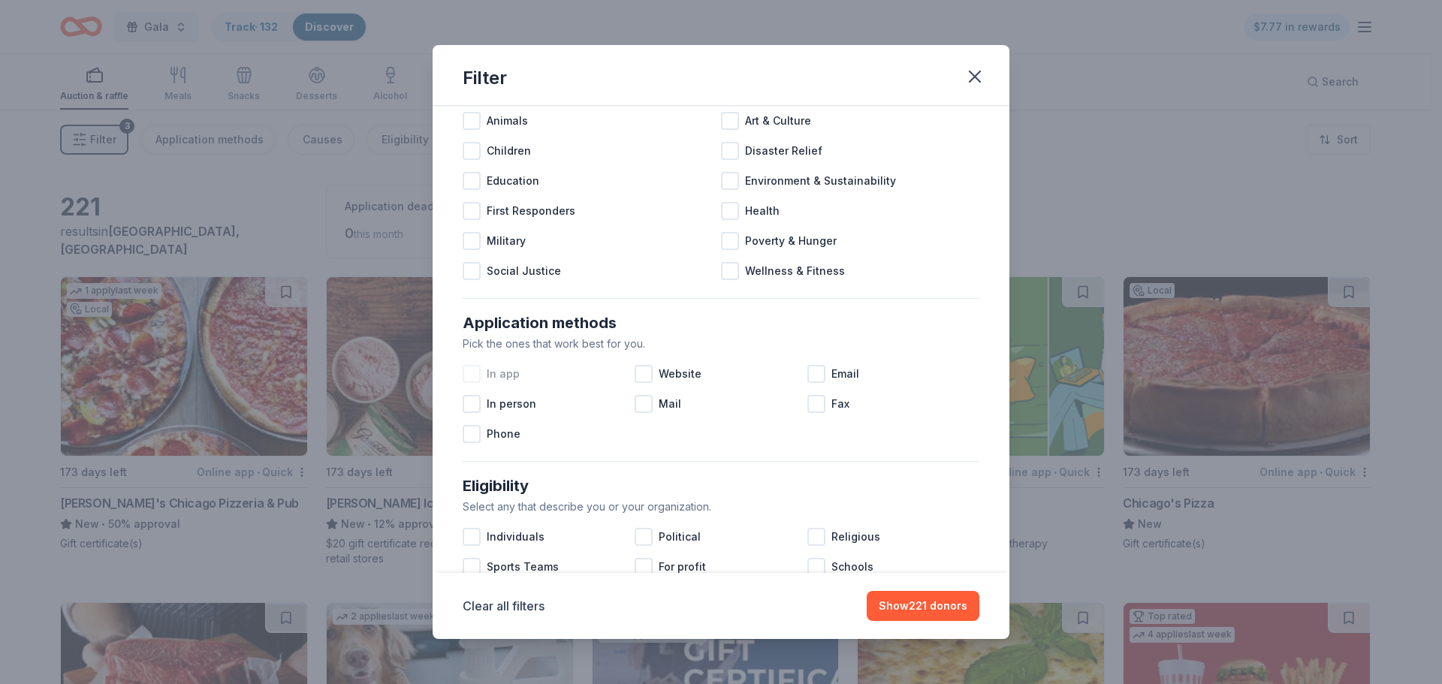
click at [490, 375] on span "In app" at bounding box center [503, 374] width 33 height 18
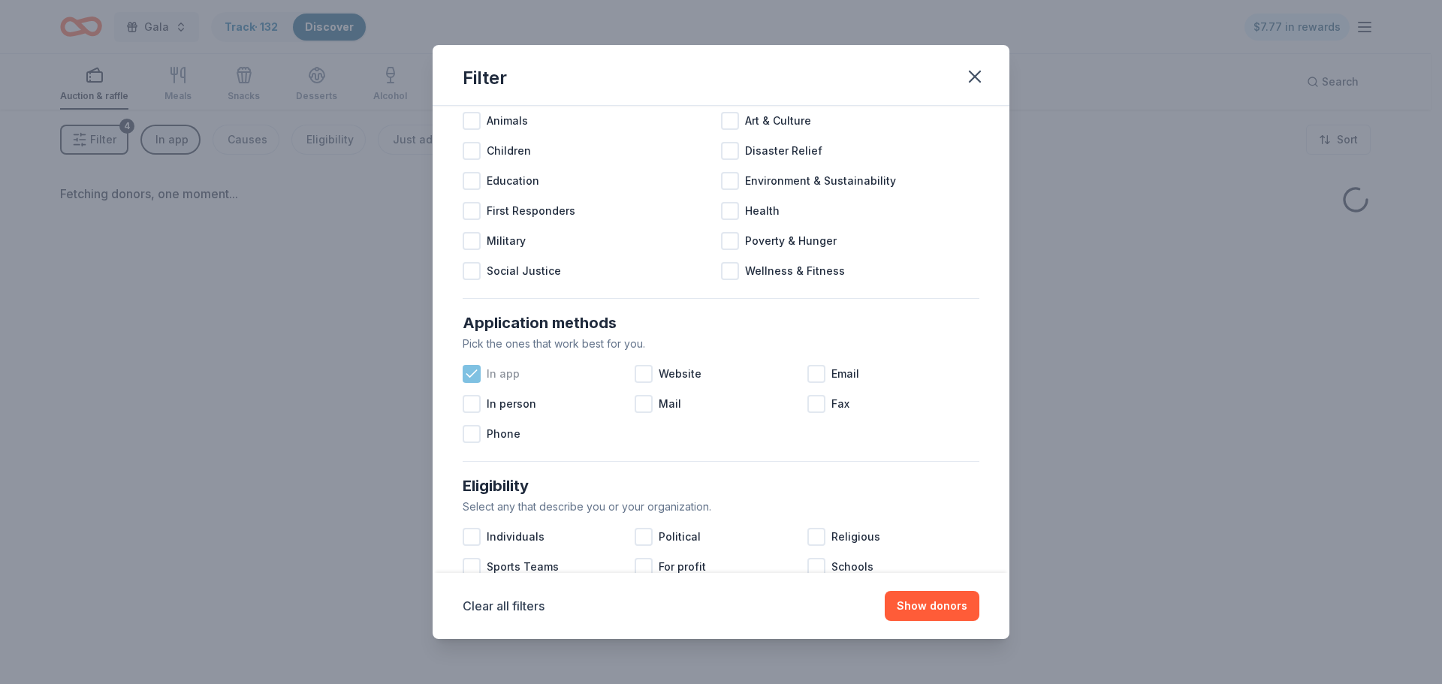
click at [497, 376] on span "In app" at bounding box center [503, 374] width 33 height 18
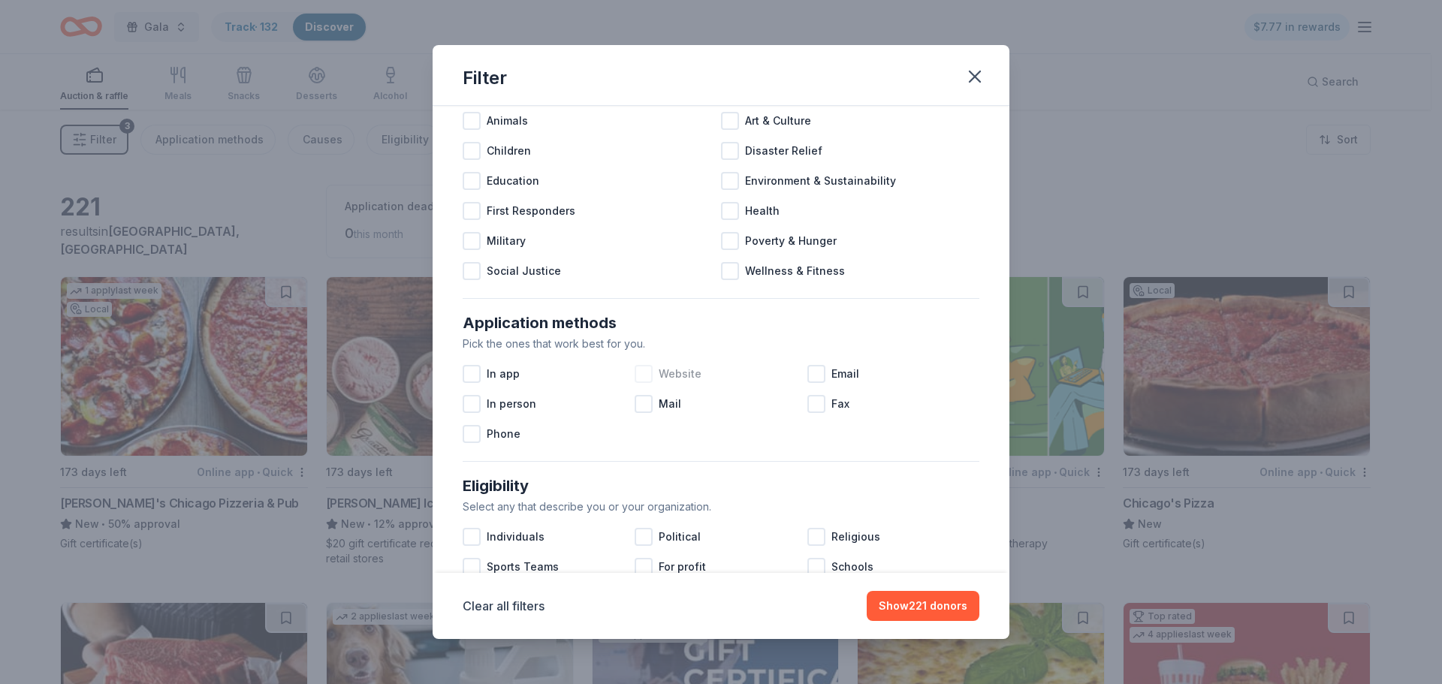
click at [636, 374] on div at bounding box center [644, 374] width 18 height 18
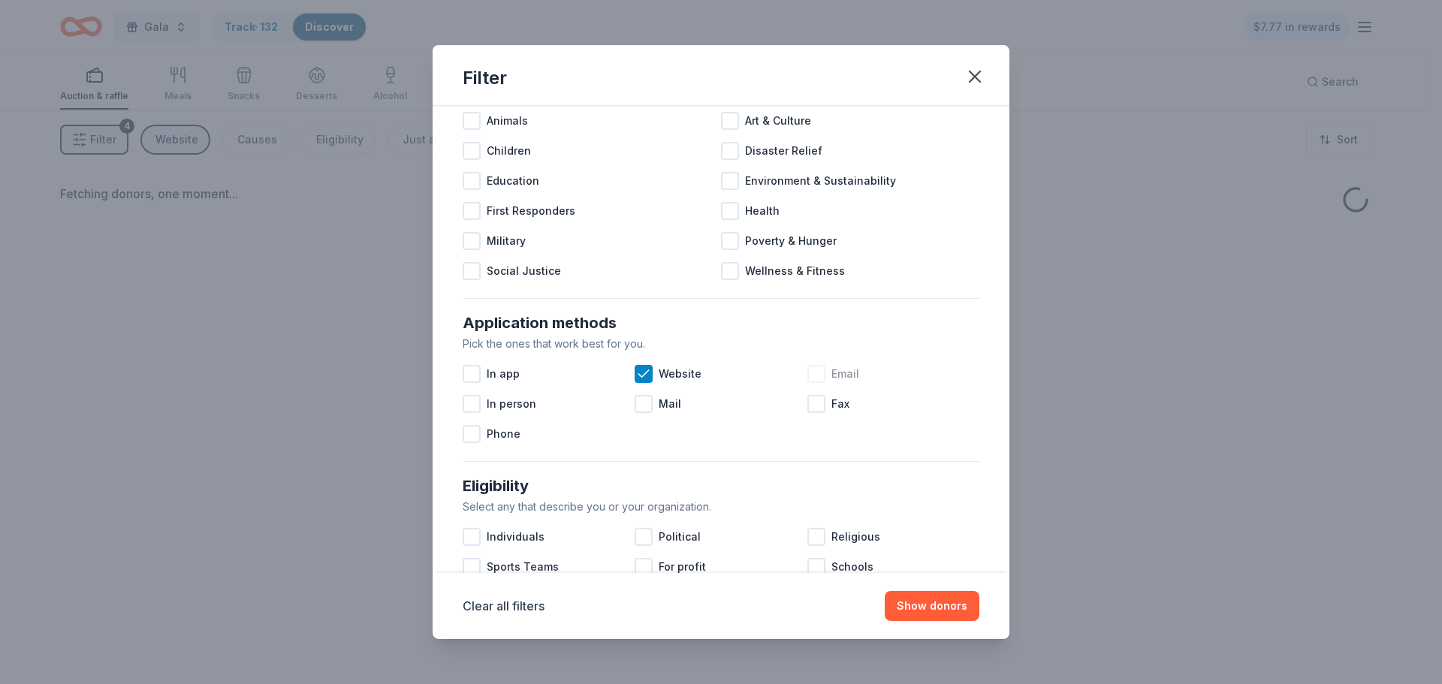
click at [822, 373] on div "Email" at bounding box center [894, 374] width 172 height 30
click at [659, 400] on span "Mail" at bounding box center [670, 404] width 23 height 18
click at [502, 430] on span "Phone" at bounding box center [504, 434] width 34 height 18
click at [932, 605] on button "Show donors" at bounding box center [932, 606] width 95 height 30
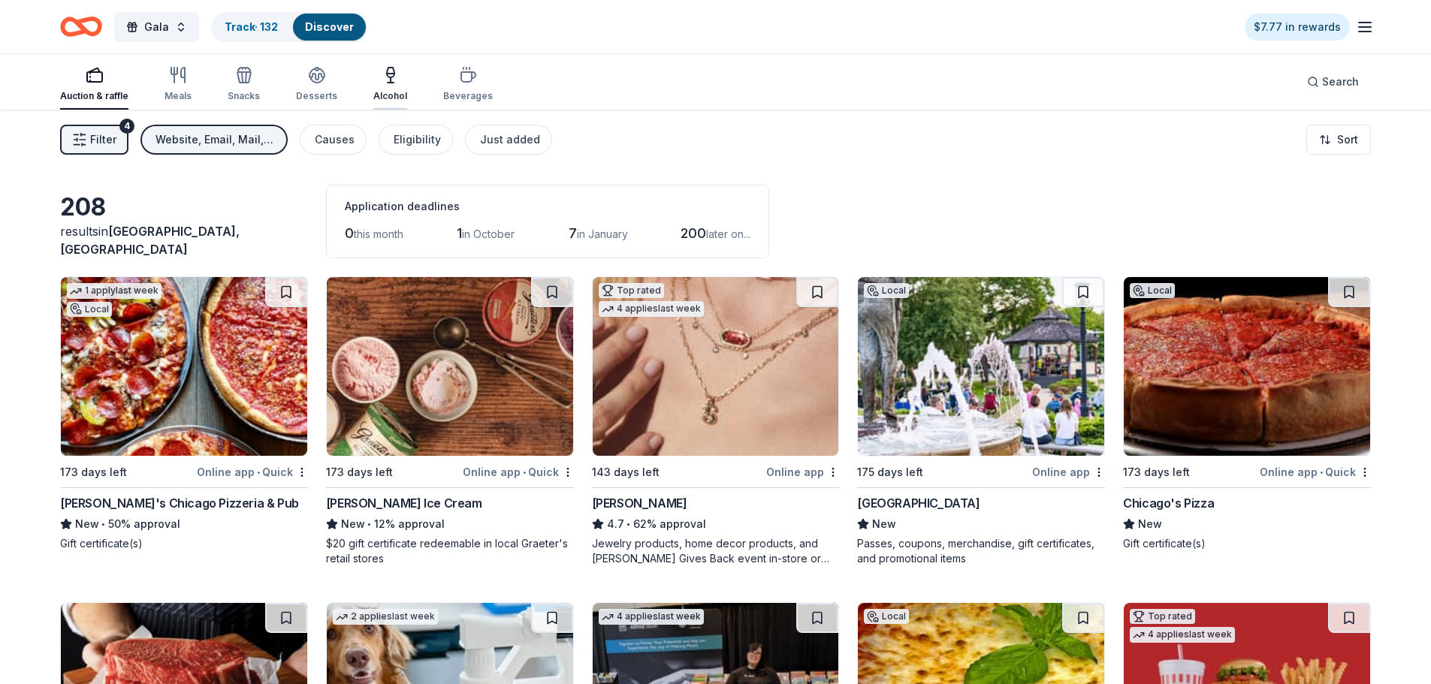
click at [396, 90] on div "Alcohol" at bounding box center [390, 96] width 34 height 12
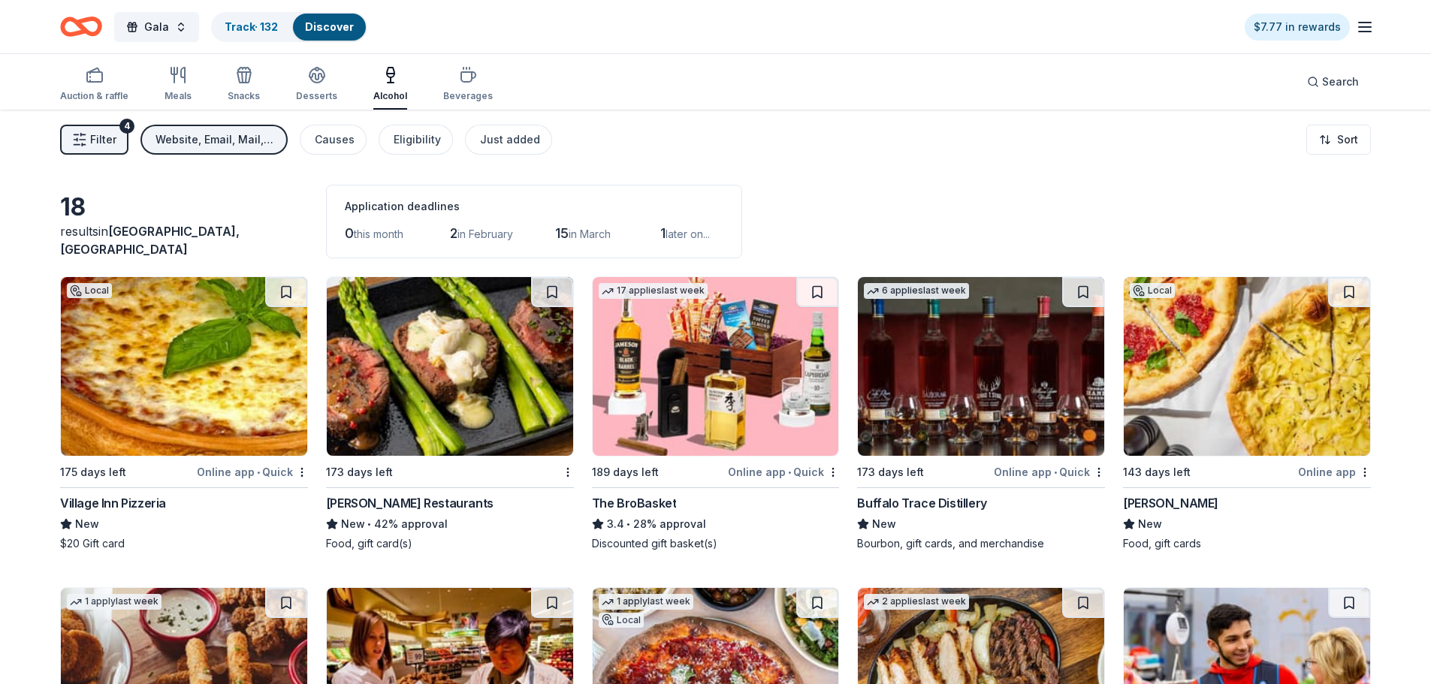
click at [923, 503] on div "Buffalo Trace Distillery" at bounding box center [921, 503] width 129 height 18
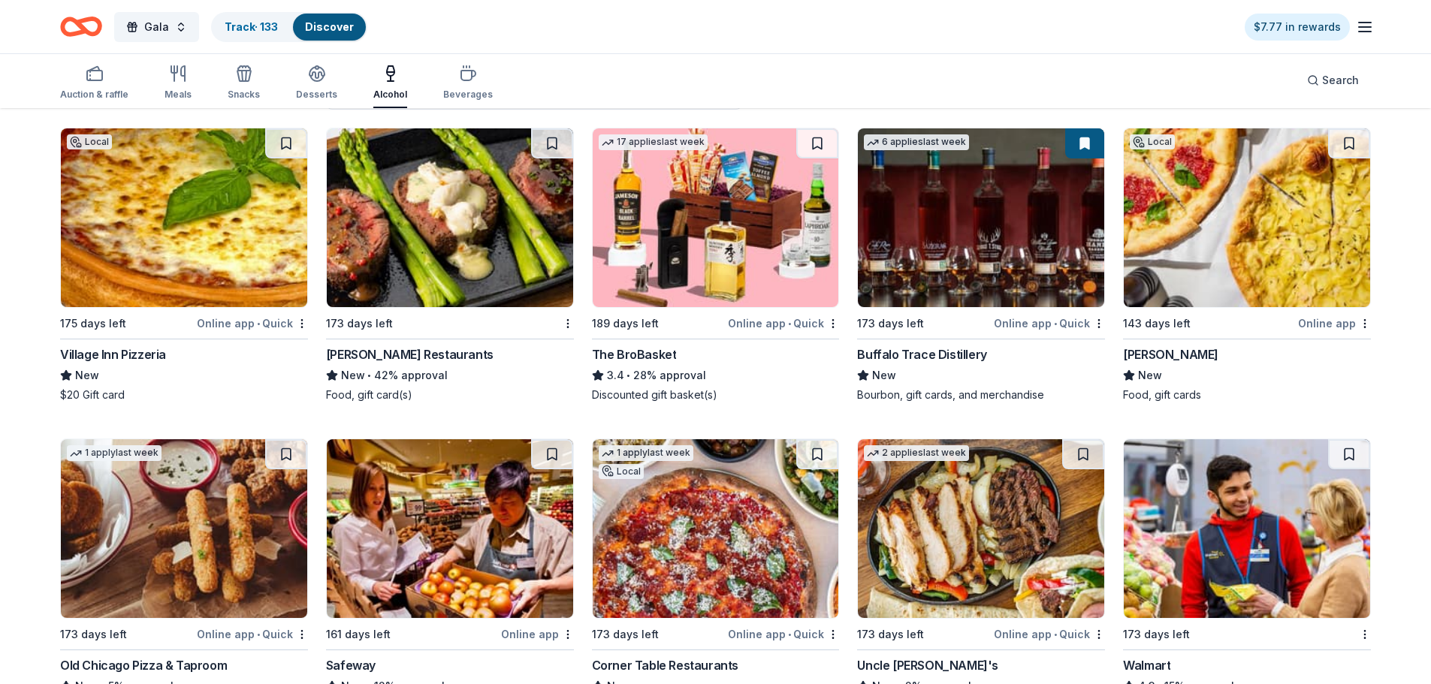
scroll to position [150, 0]
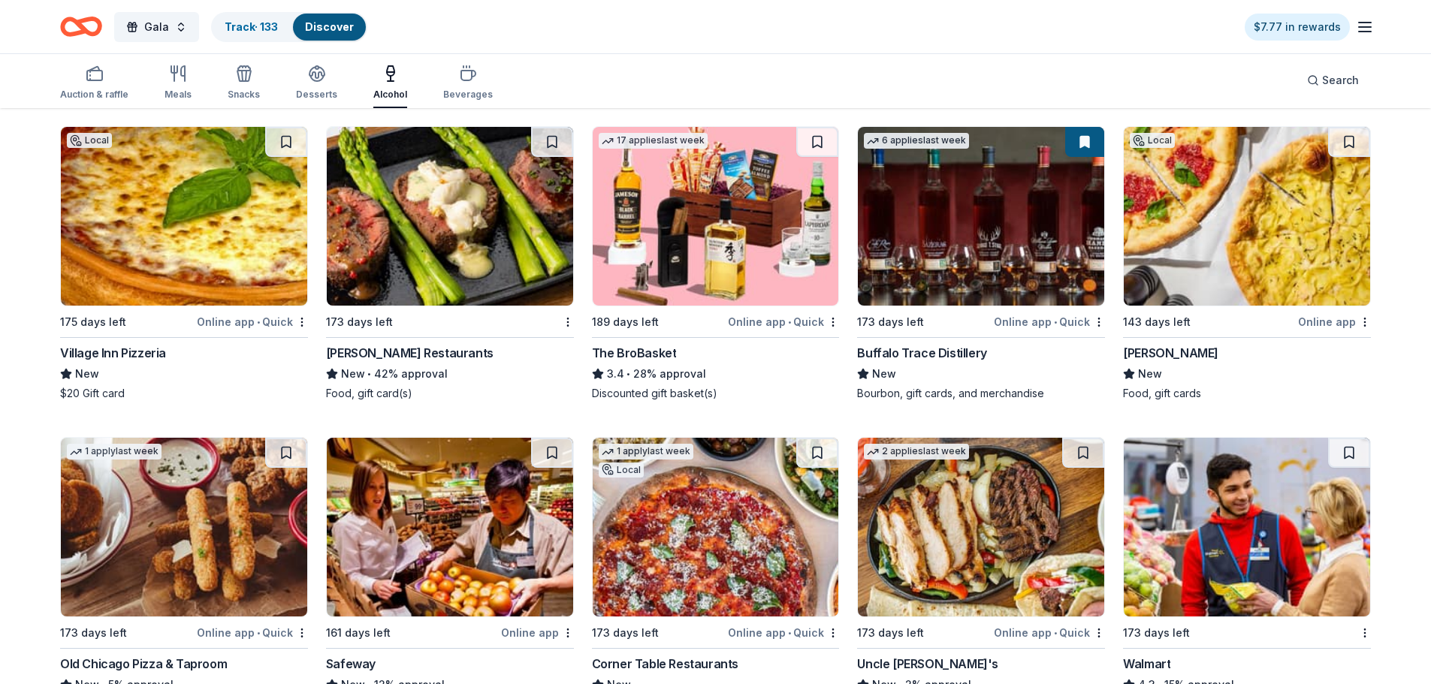
click at [1164, 357] on div "Bar Salotto" at bounding box center [1170, 353] width 95 height 18
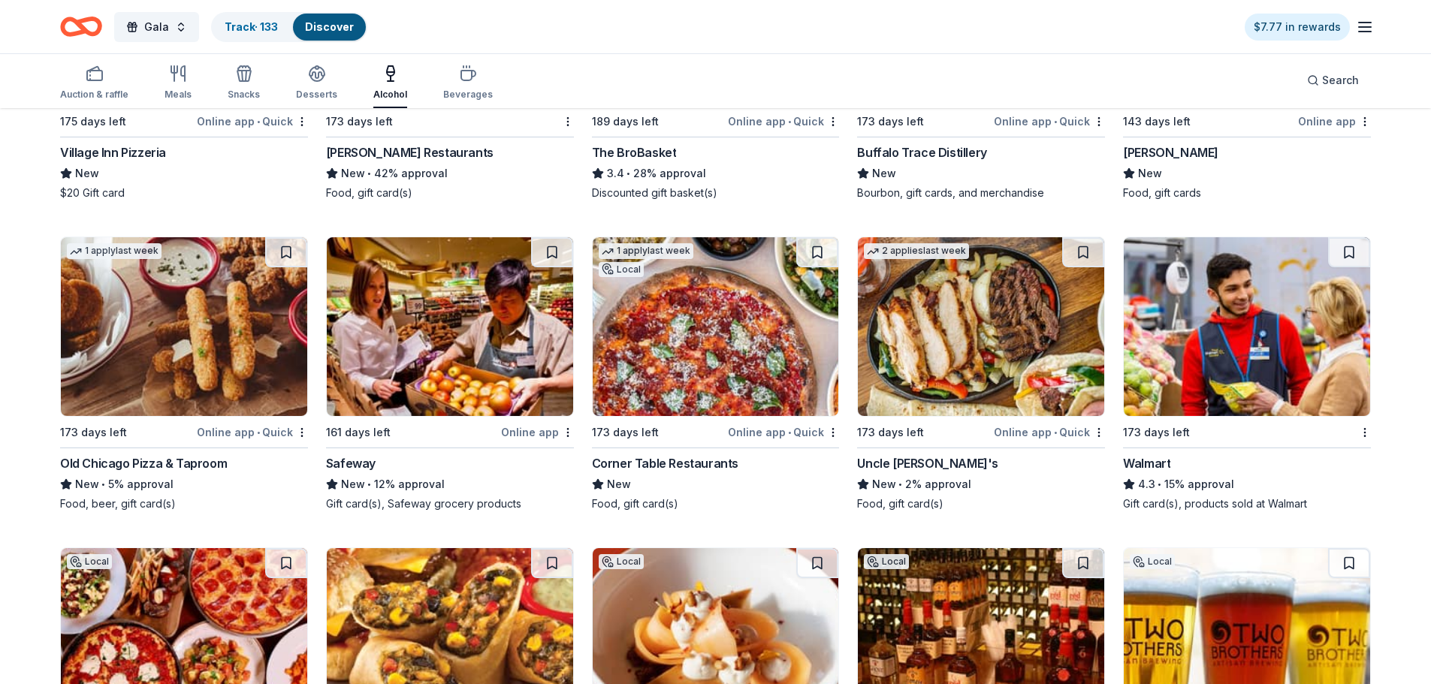
scroll to position [376, 0]
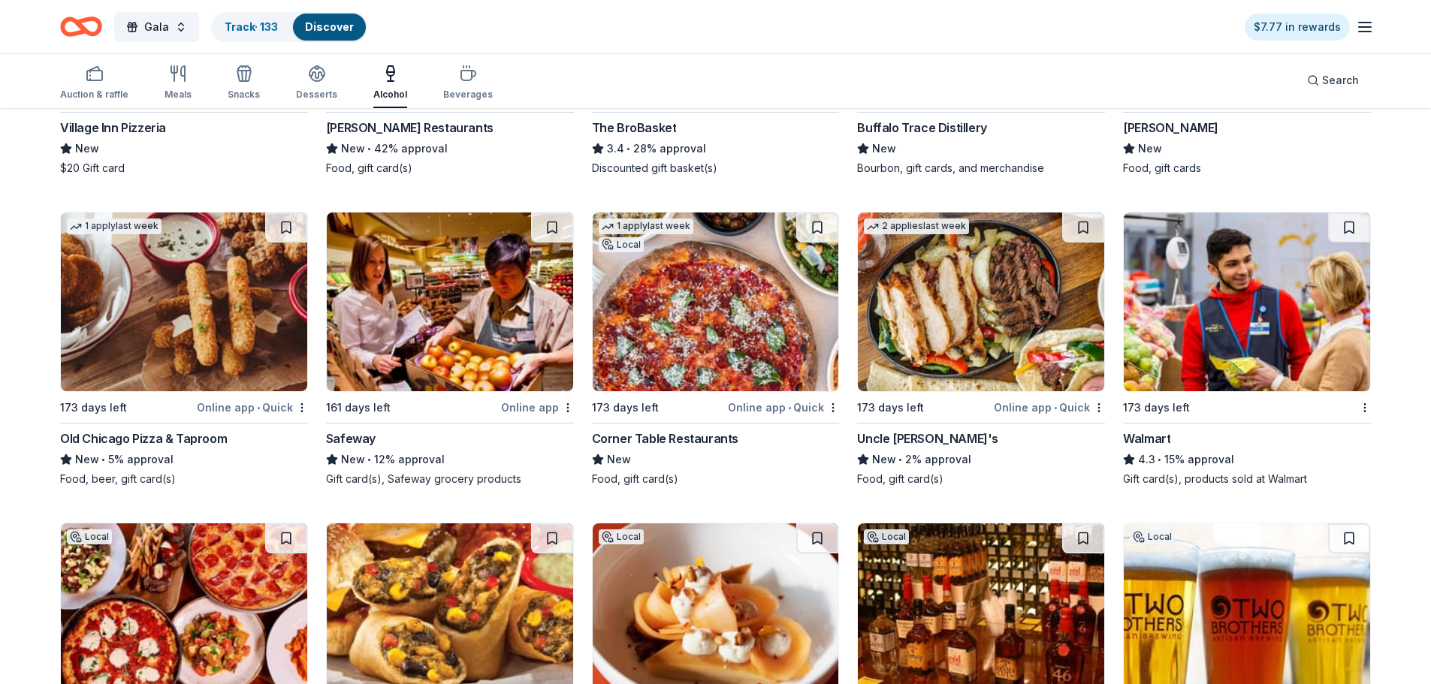
click at [104, 440] on div "Old Chicago Pizza & Taproom" at bounding box center [143, 439] width 167 height 18
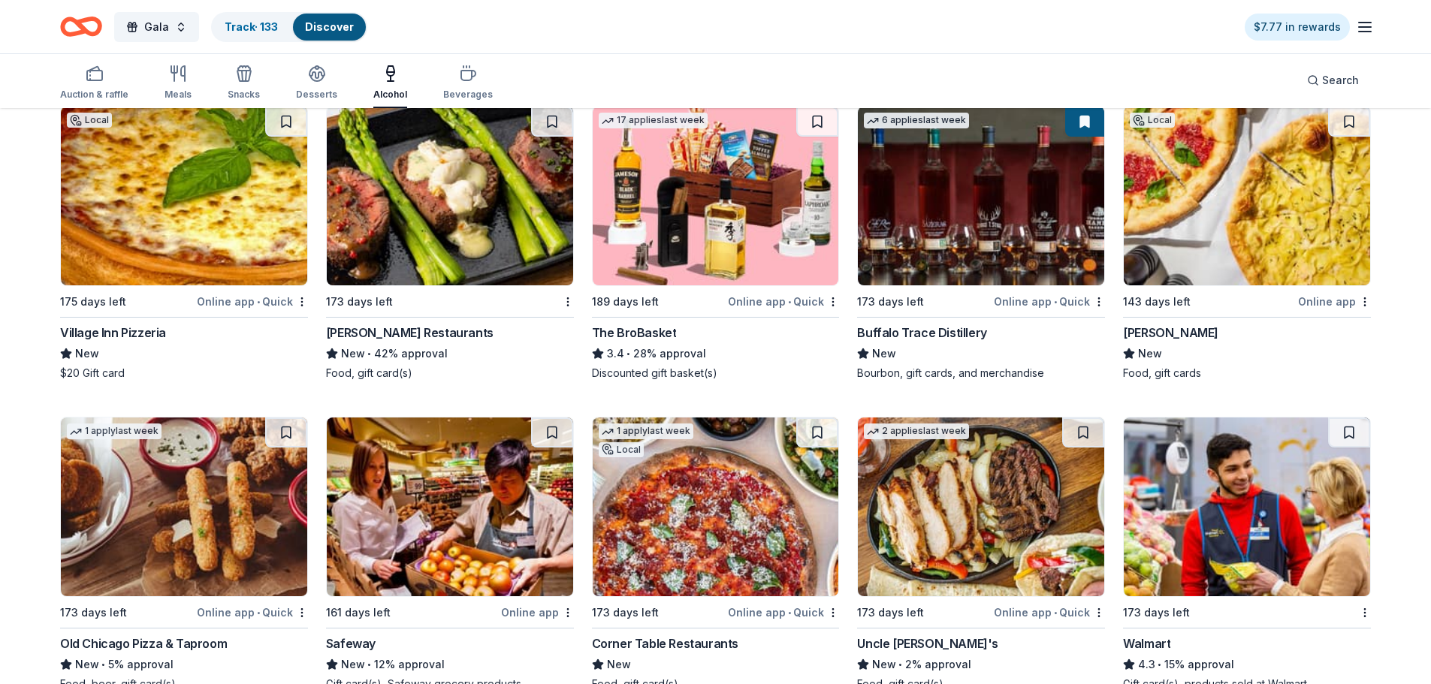
scroll to position [150, 0]
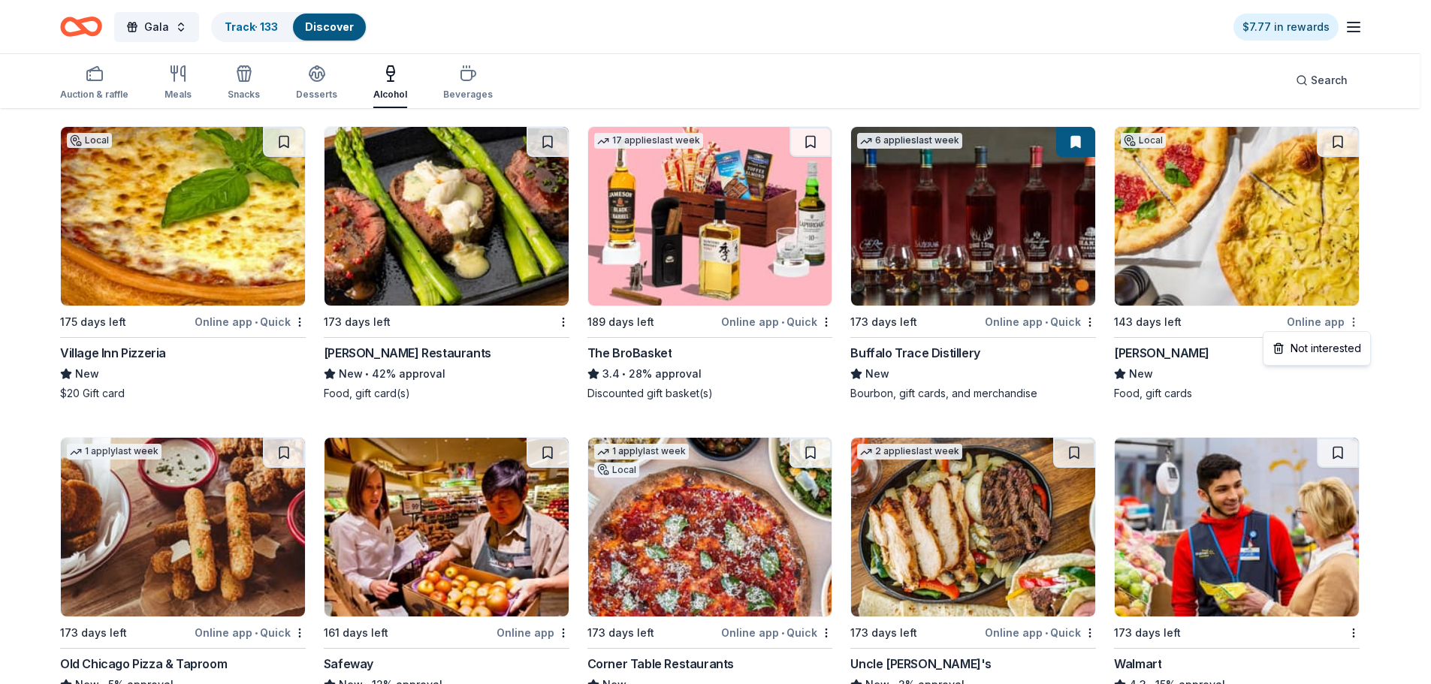
click at [1363, 323] on html "Gala Track · 133 Discover $7.77 in rewards Auction & raffle Meals Snacks Desser…" at bounding box center [715, 192] width 1431 height 684
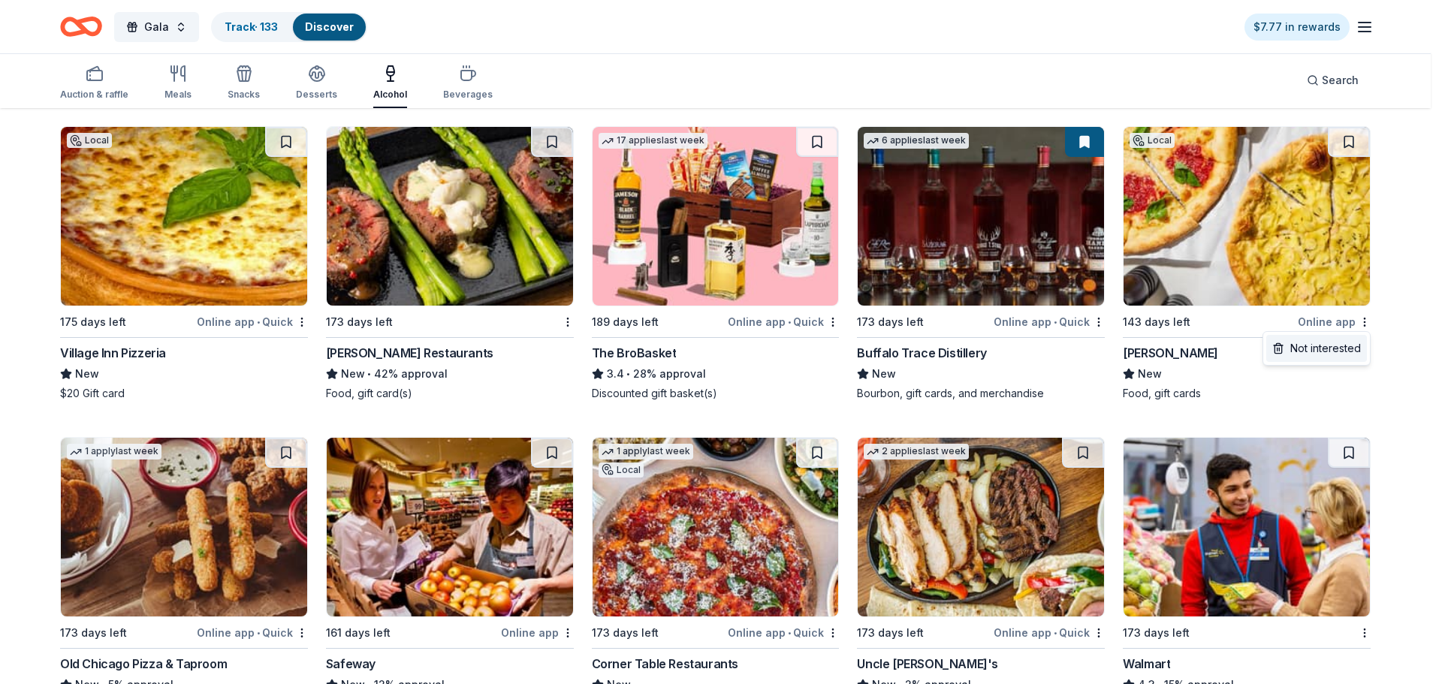
click at [1351, 346] on div "Not interested" at bounding box center [1317, 348] width 101 height 27
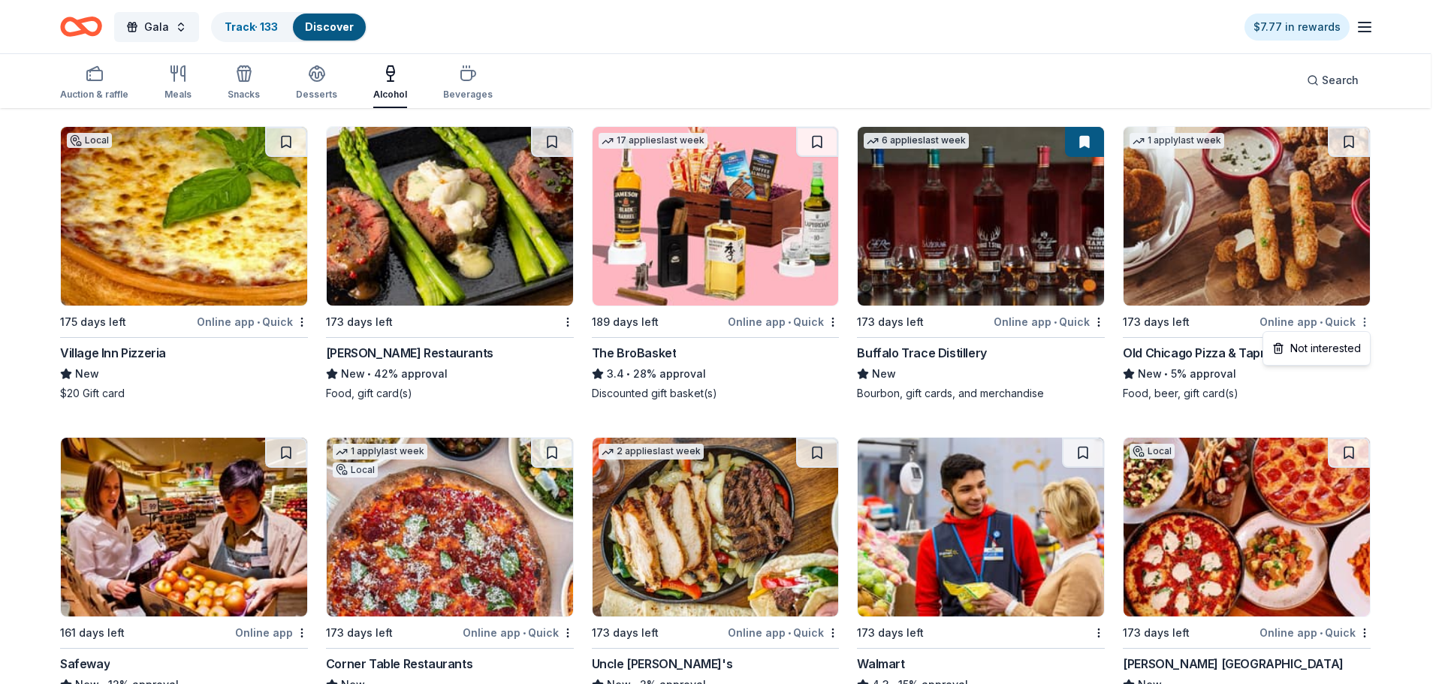
click at [1363, 321] on html "Gala Track · 133 Discover $7.77 in rewards Auction & raffle Meals Snacks Desser…" at bounding box center [721, 192] width 1442 height 684
click at [1342, 347] on div "Not interested" at bounding box center [1317, 348] width 101 height 27
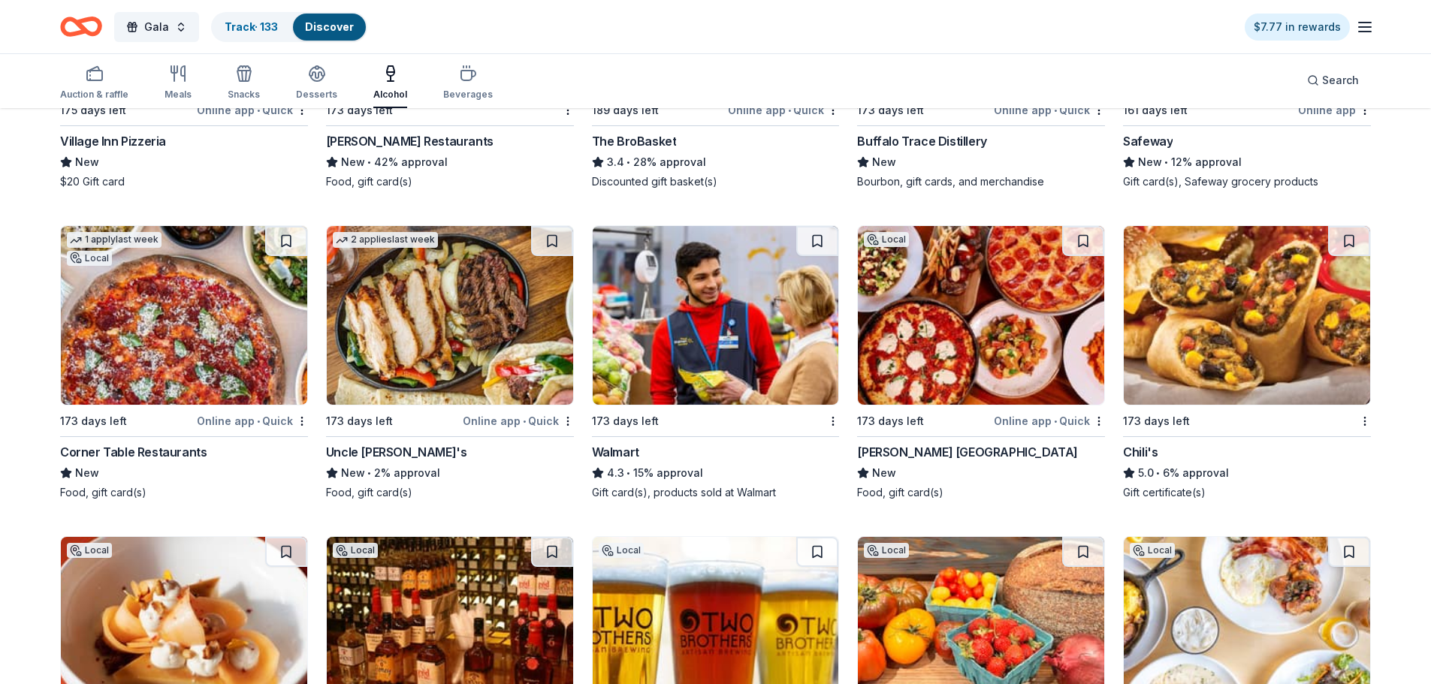
scroll to position [376, 0]
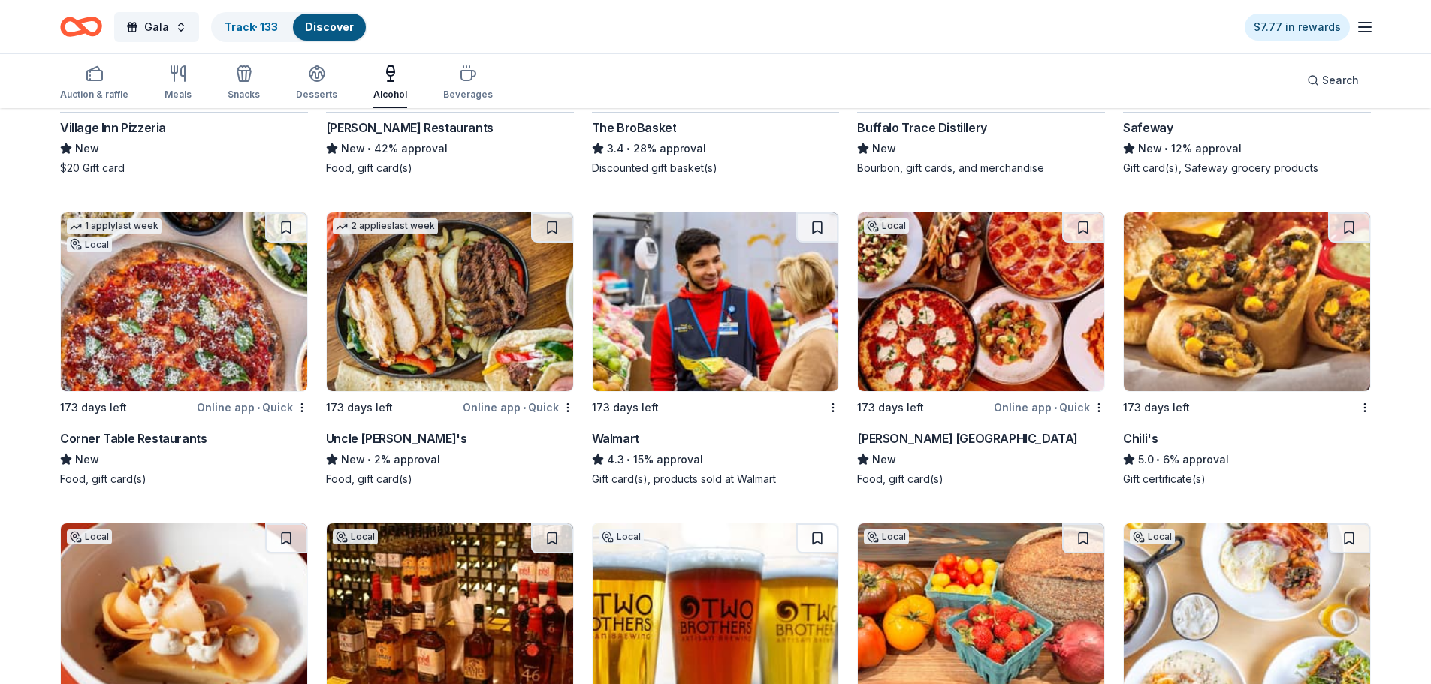
click at [941, 439] on div "Labriola Chicago" at bounding box center [967, 439] width 221 height 18
click at [1073, 228] on button at bounding box center [1083, 228] width 42 height 30
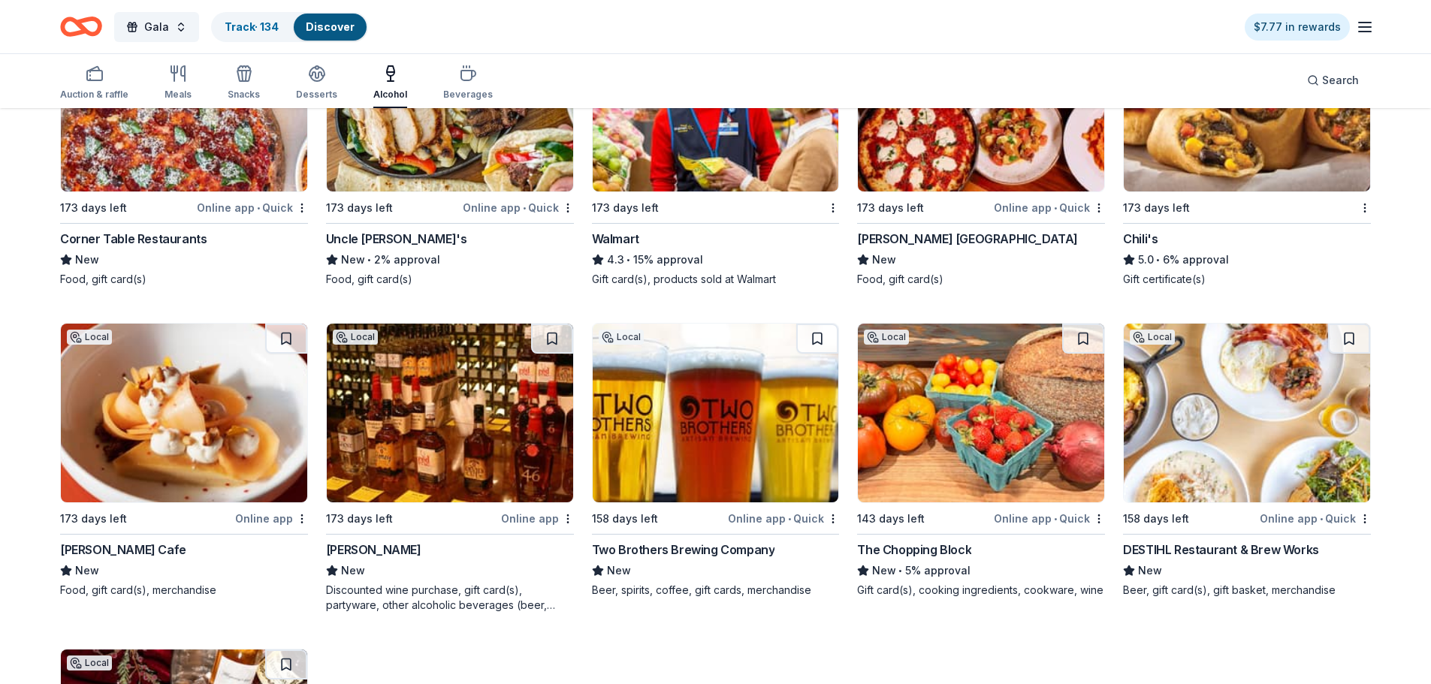
scroll to position [601, 0]
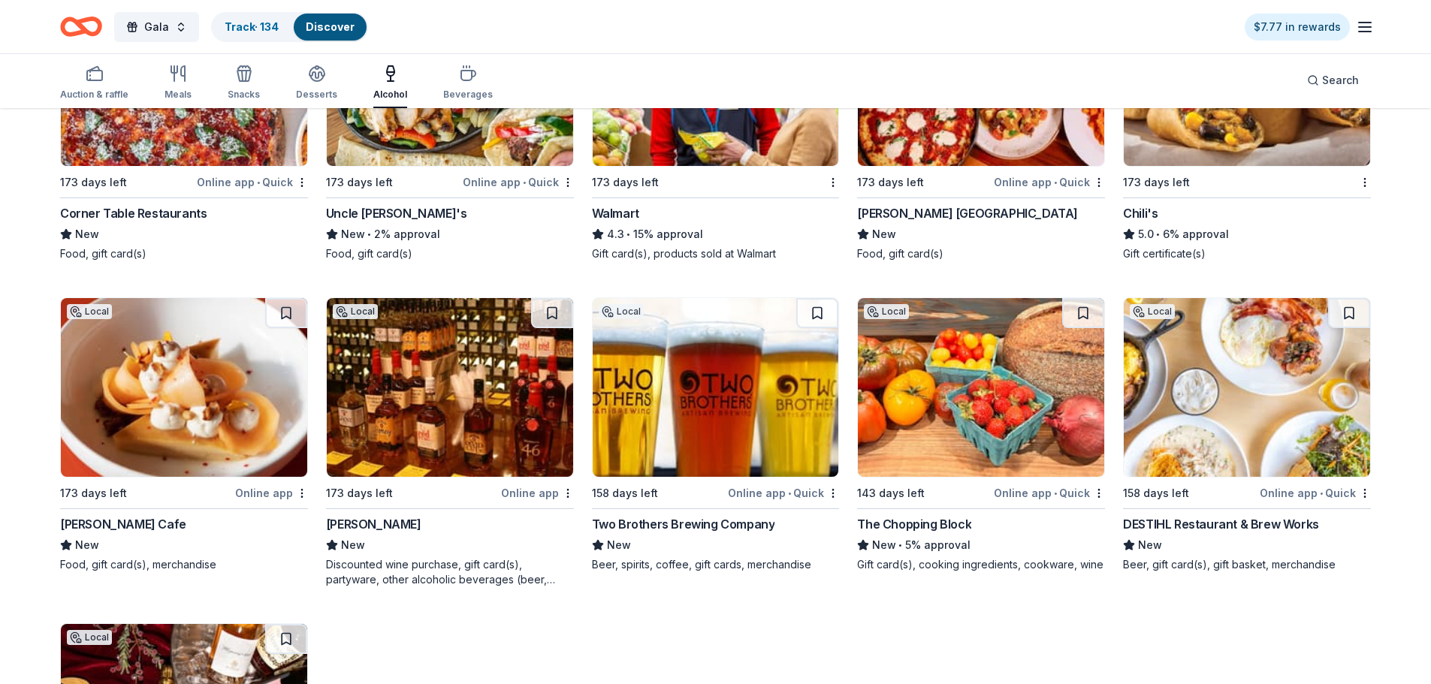
click at [1276, 513] on div "Local 158 days left Online app • Quick DESTIHL Restaurant & Brew Works New Beer…" at bounding box center [1247, 434] width 248 height 275
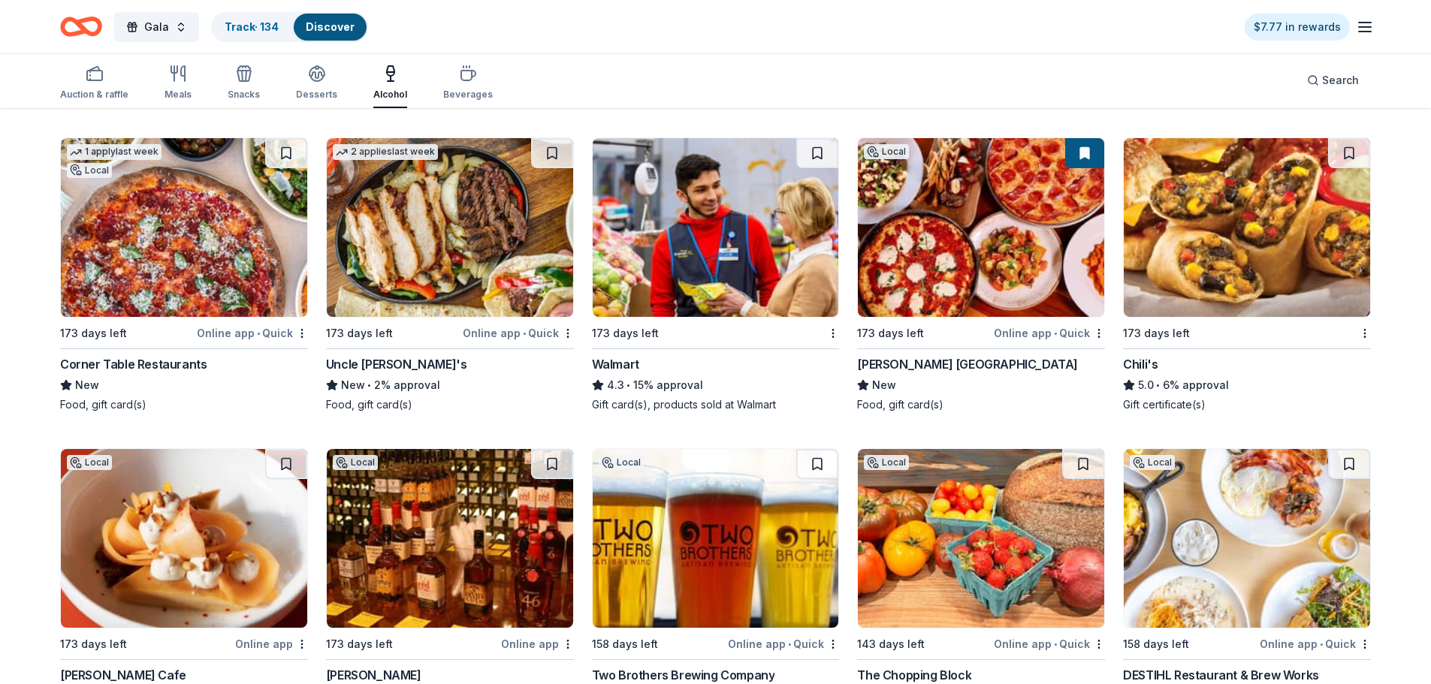
scroll to position [676, 0]
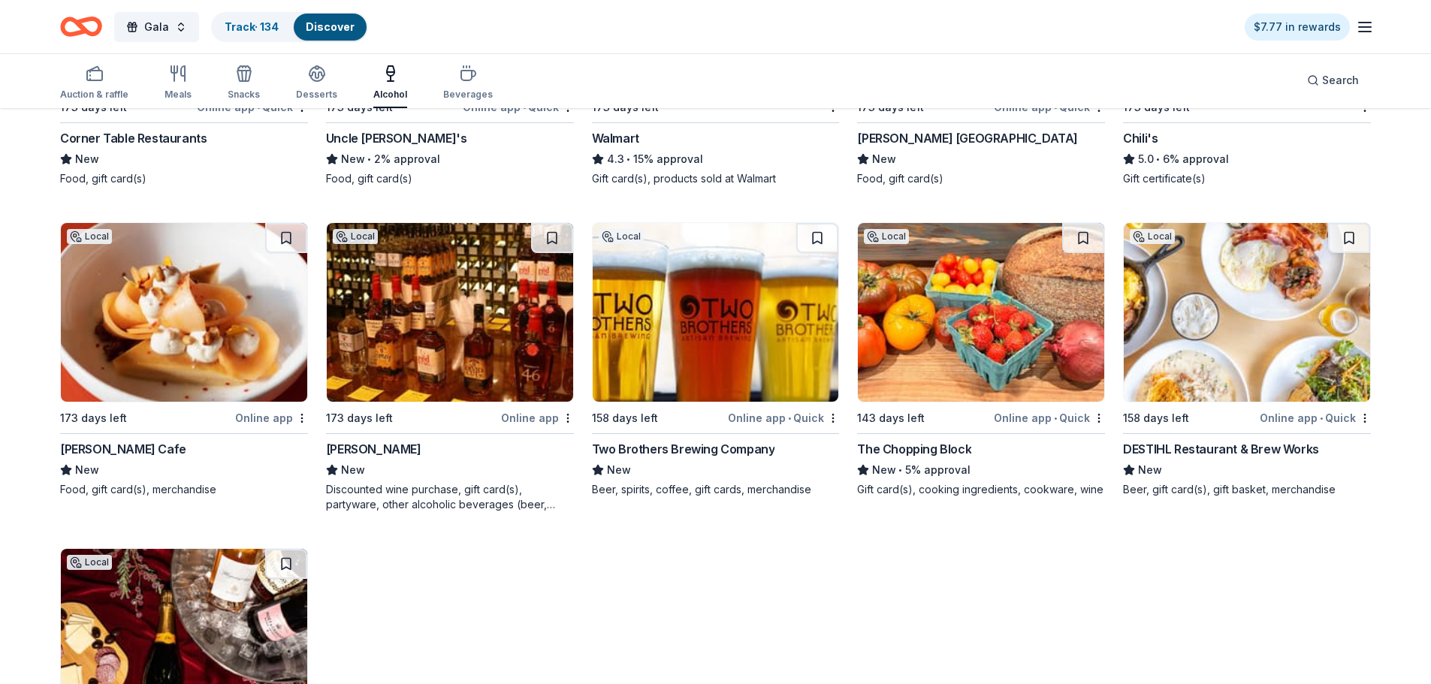
click at [361, 451] on div "Schaefer's" at bounding box center [373, 449] width 95 height 18
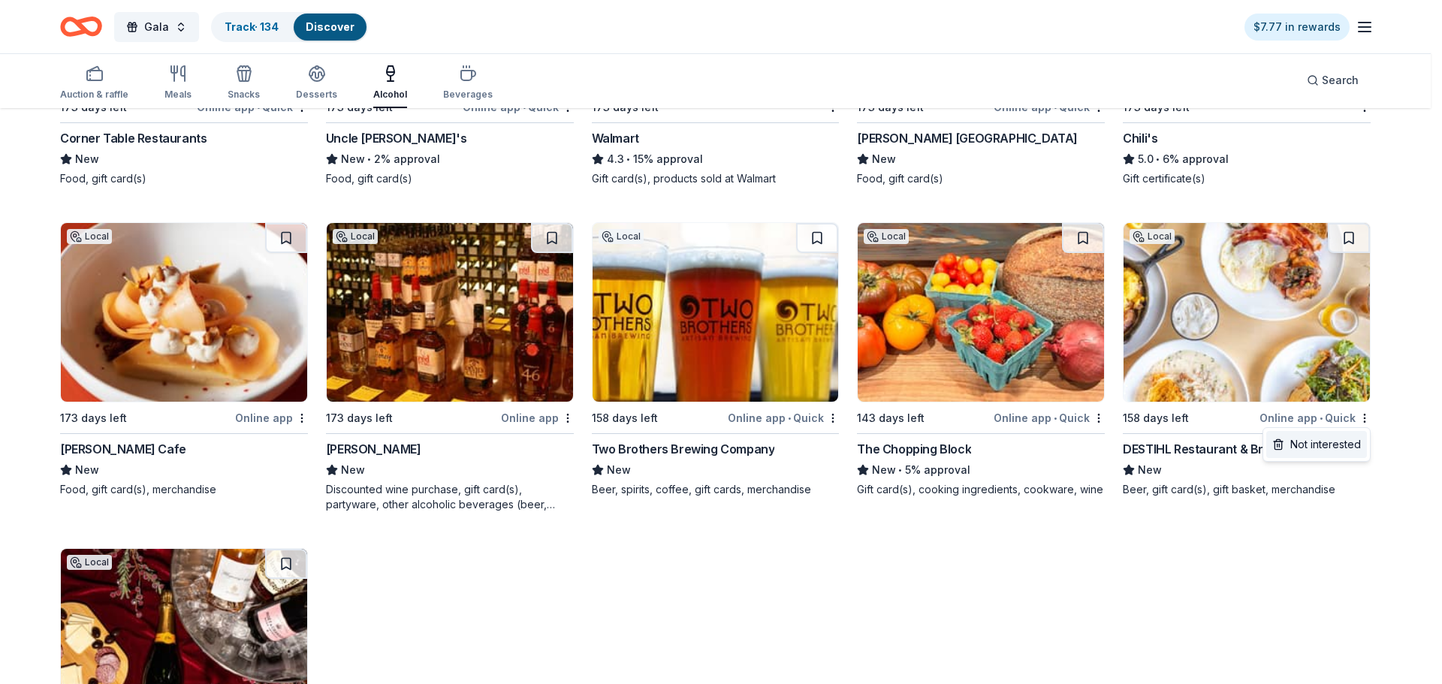
click at [1358, 439] on div "Not interested" at bounding box center [1317, 444] width 101 height 27
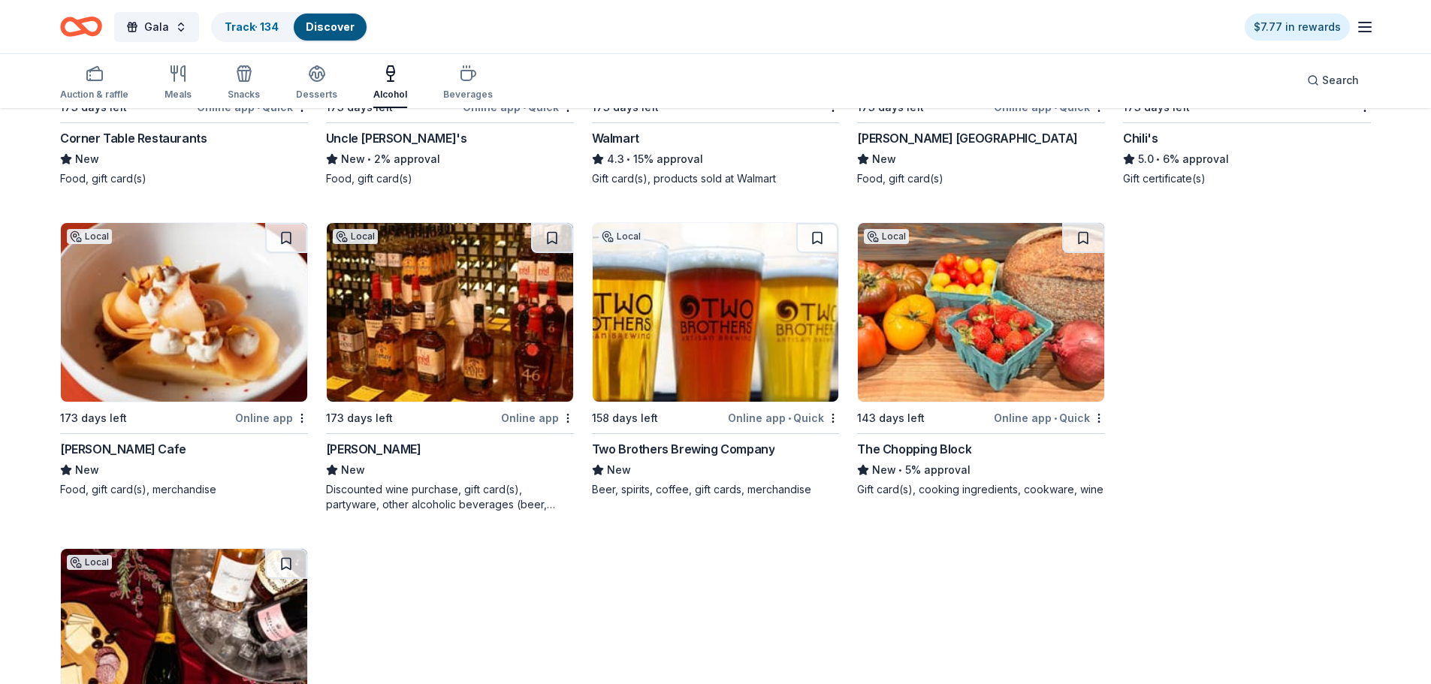
scroll to position [534, 0]
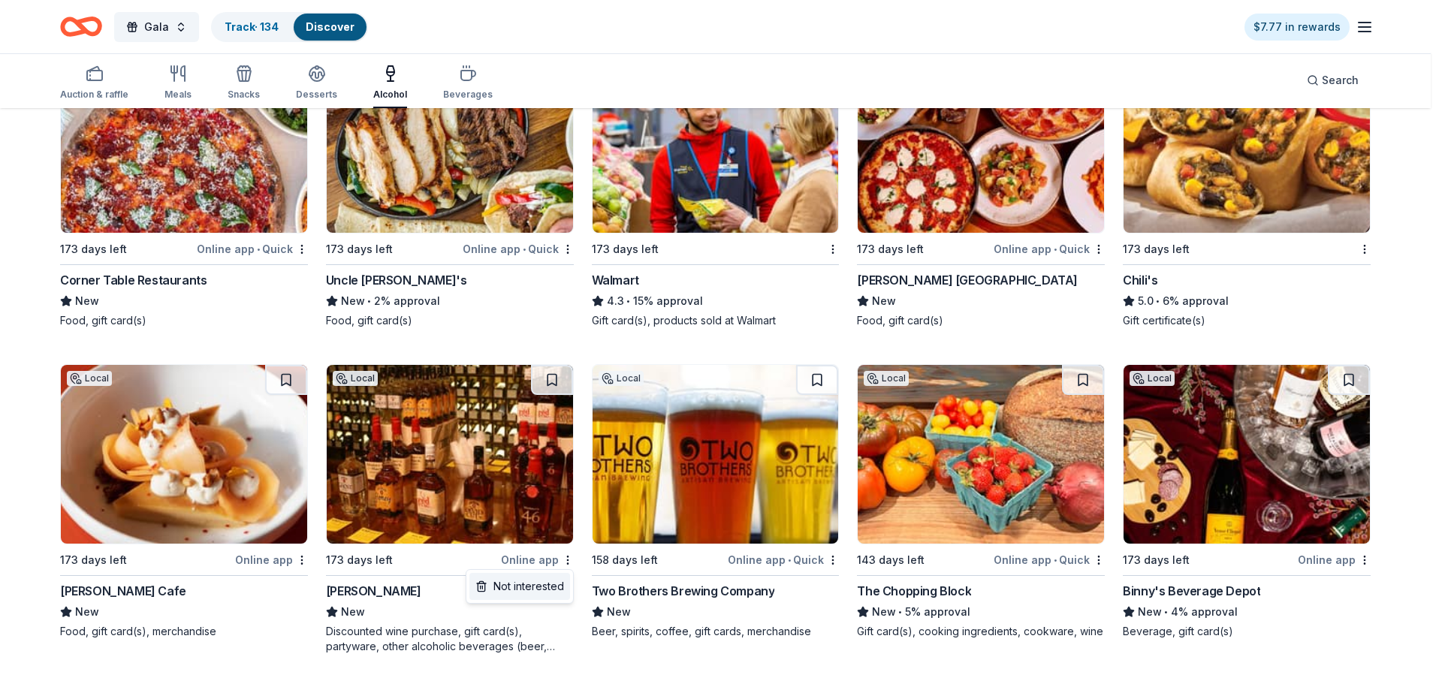
click at [547, 587] on div "Not interested" at bounding box center [520, 586] width 101 height 27
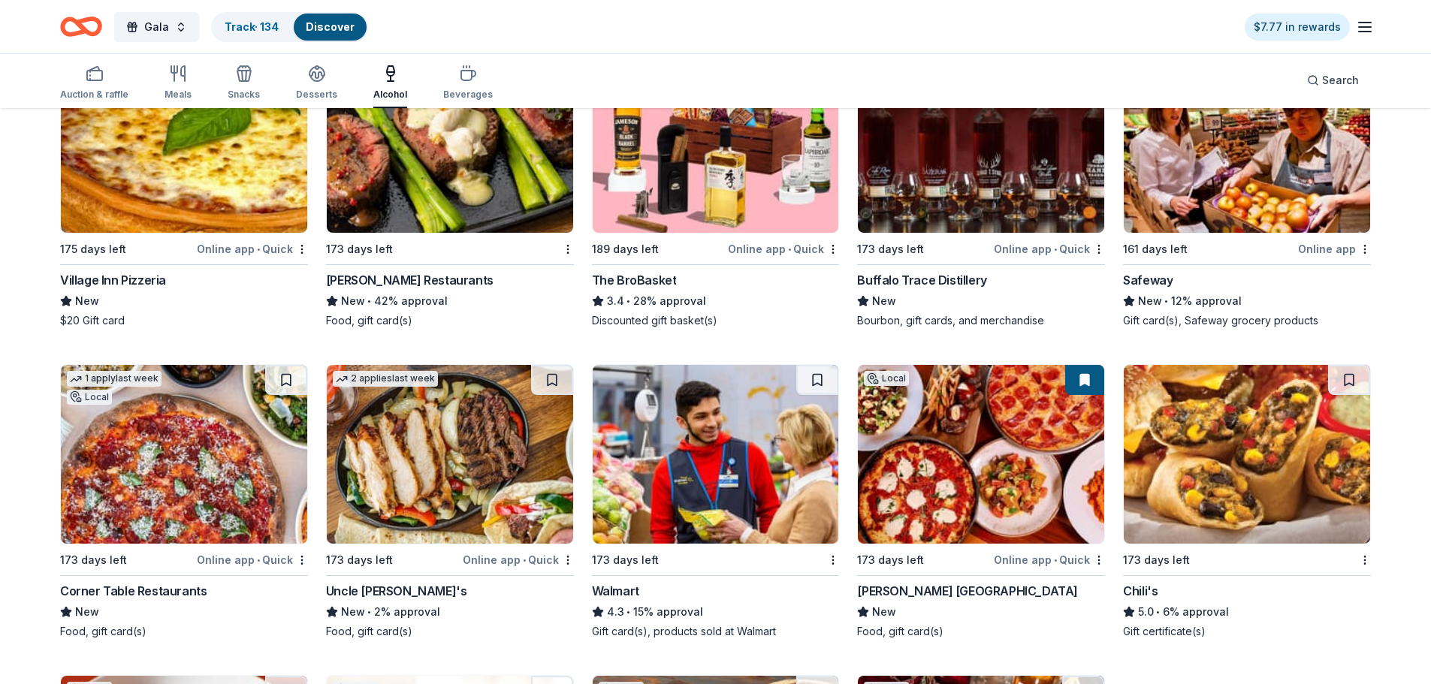
scroll to position [68, 0]
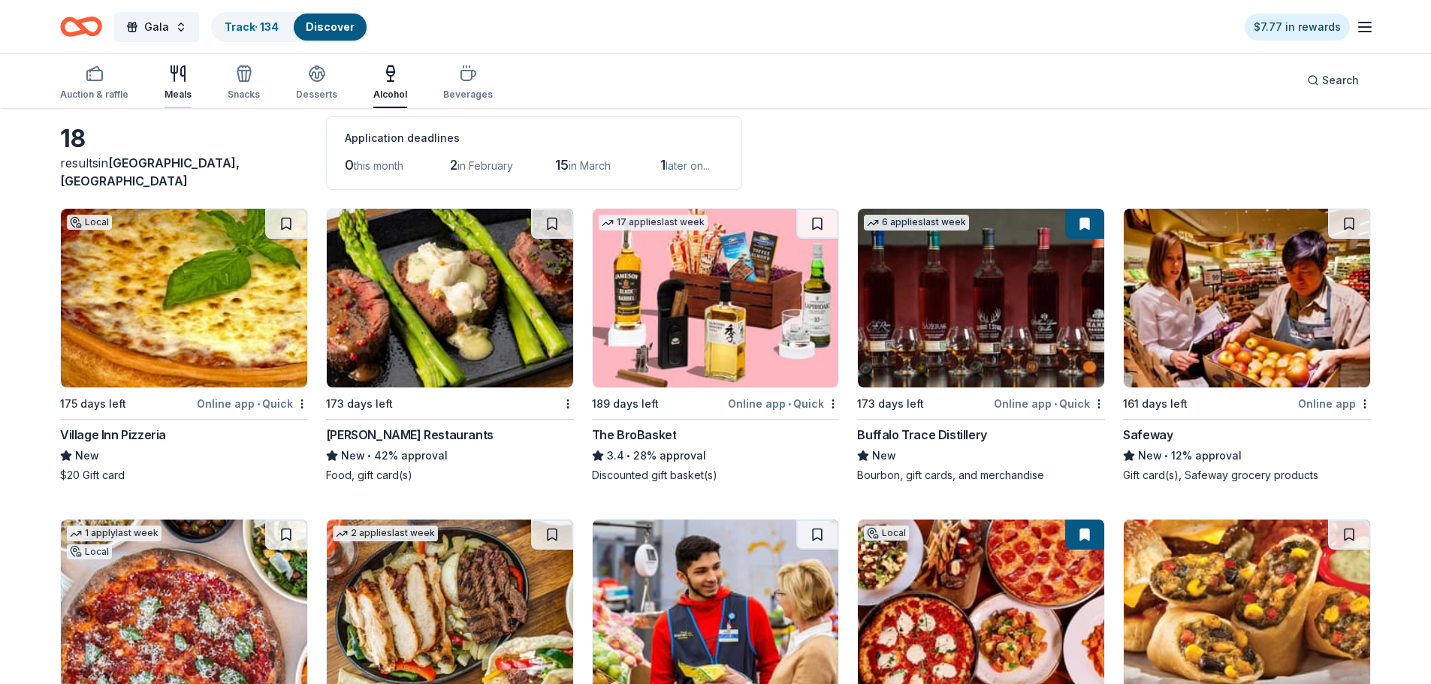
click at [169, 84] on div "Meals" at bounding box center [178, 83] width 27 height 36
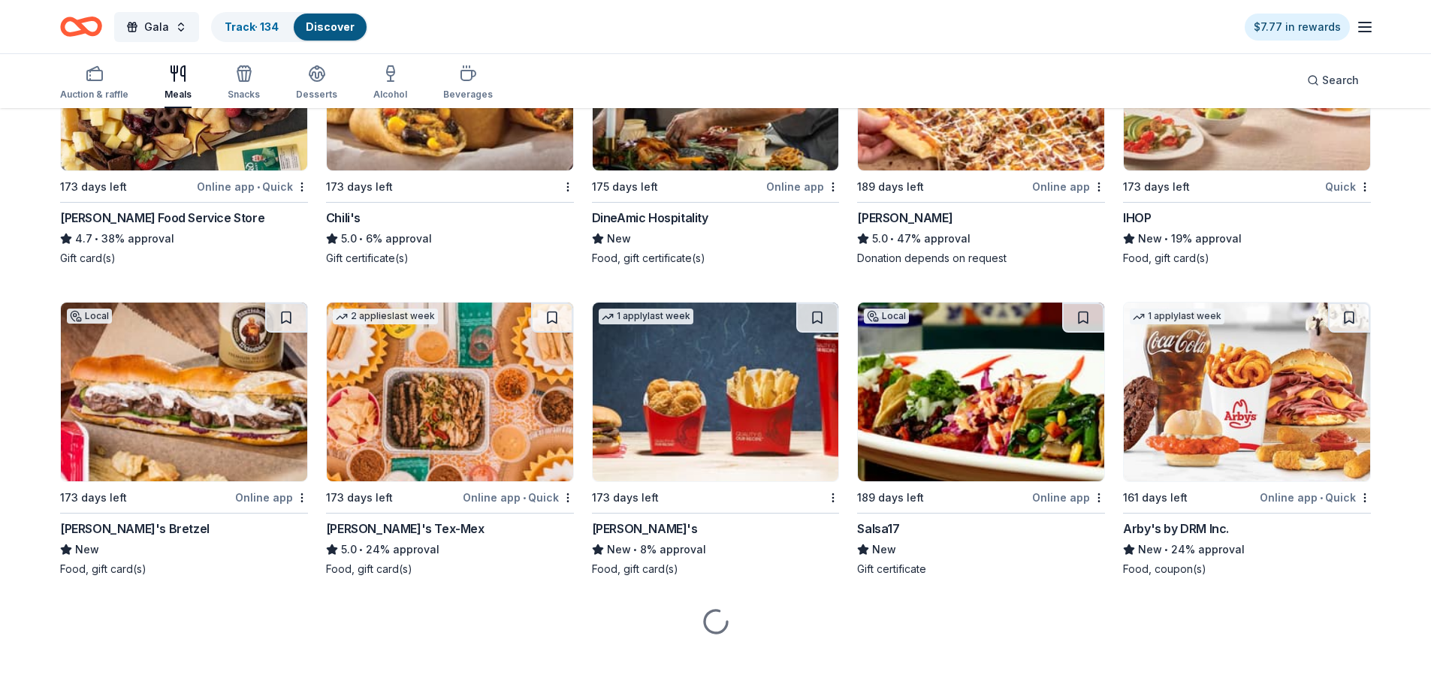
scroll to position [935, 0]
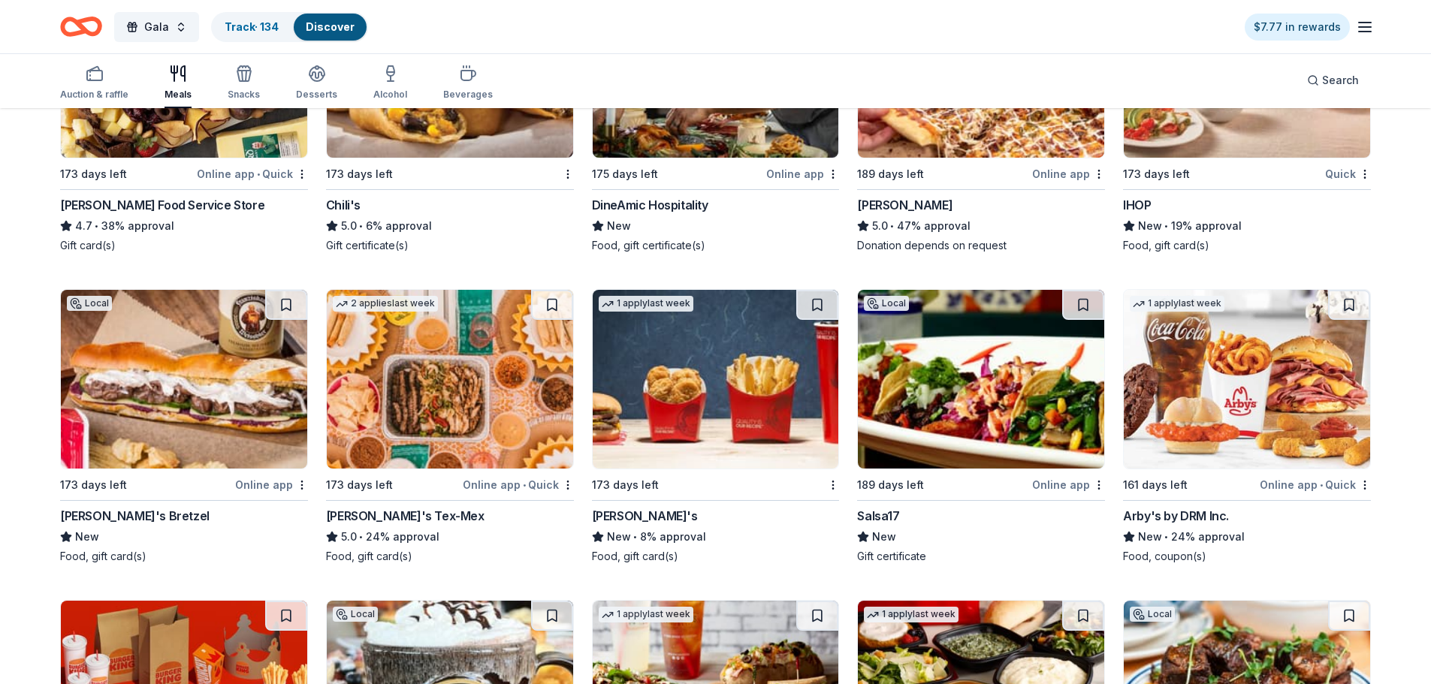
click at [887, 513] on div "Salsa17" at bounding box center [878, 516] width 42 height 18
click at [1097, 491] on div "Online app" at bounding box center [1068, 485] width 73 height 19
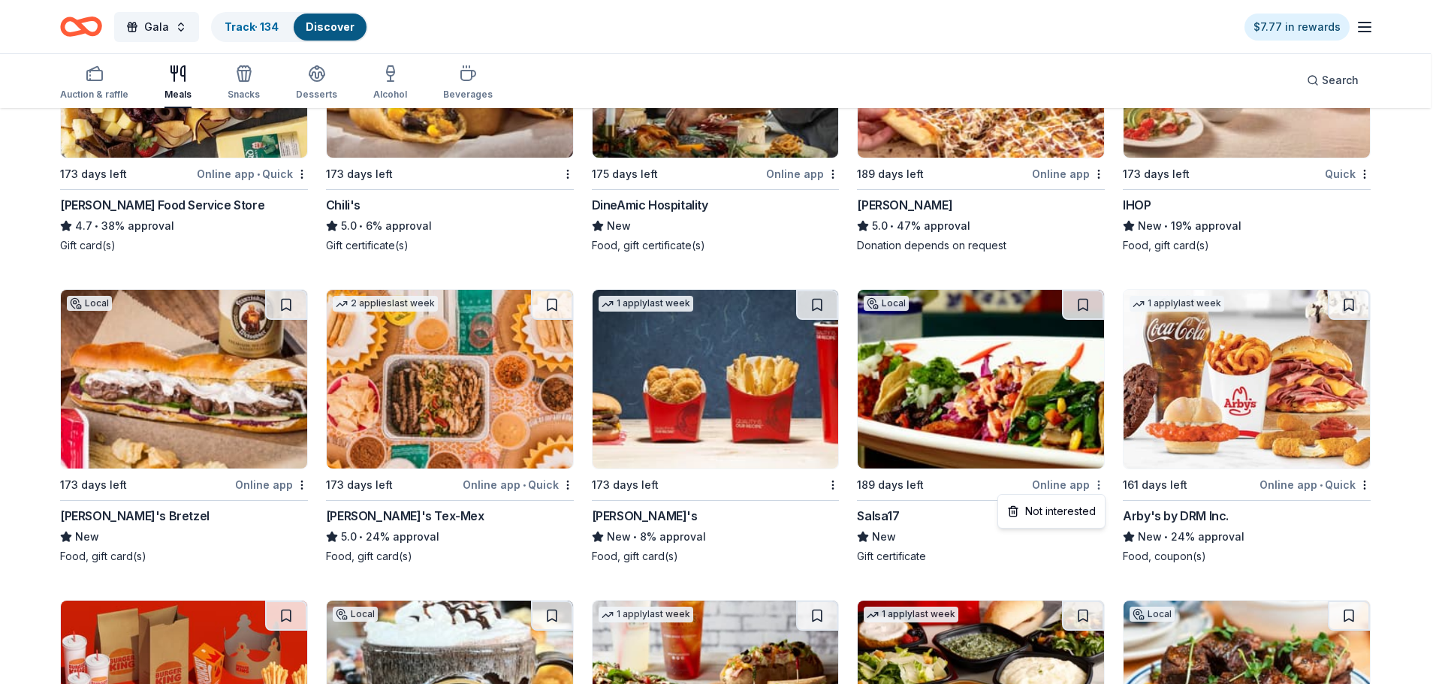
click at [1082, 506] on div "Not interested" at bounding box center [1051, 511] width 101 height 27
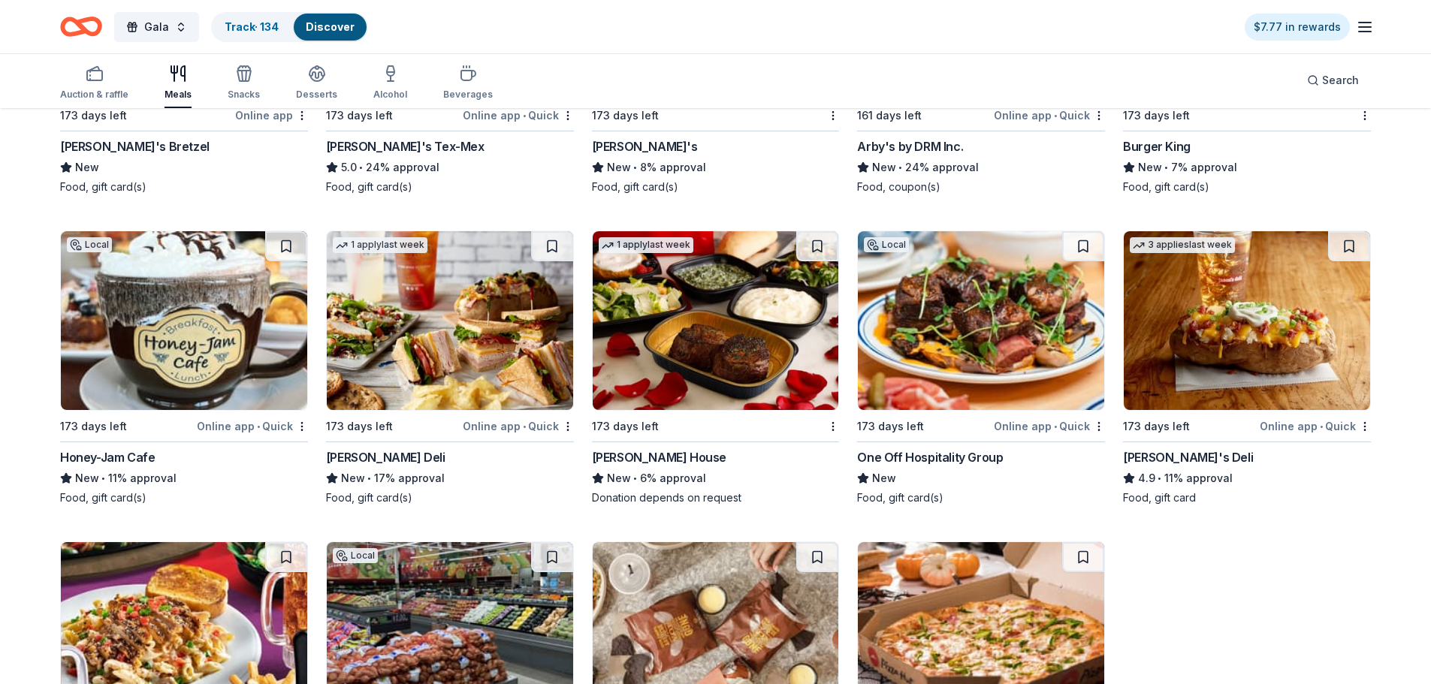
scroll to position [1311, 0]
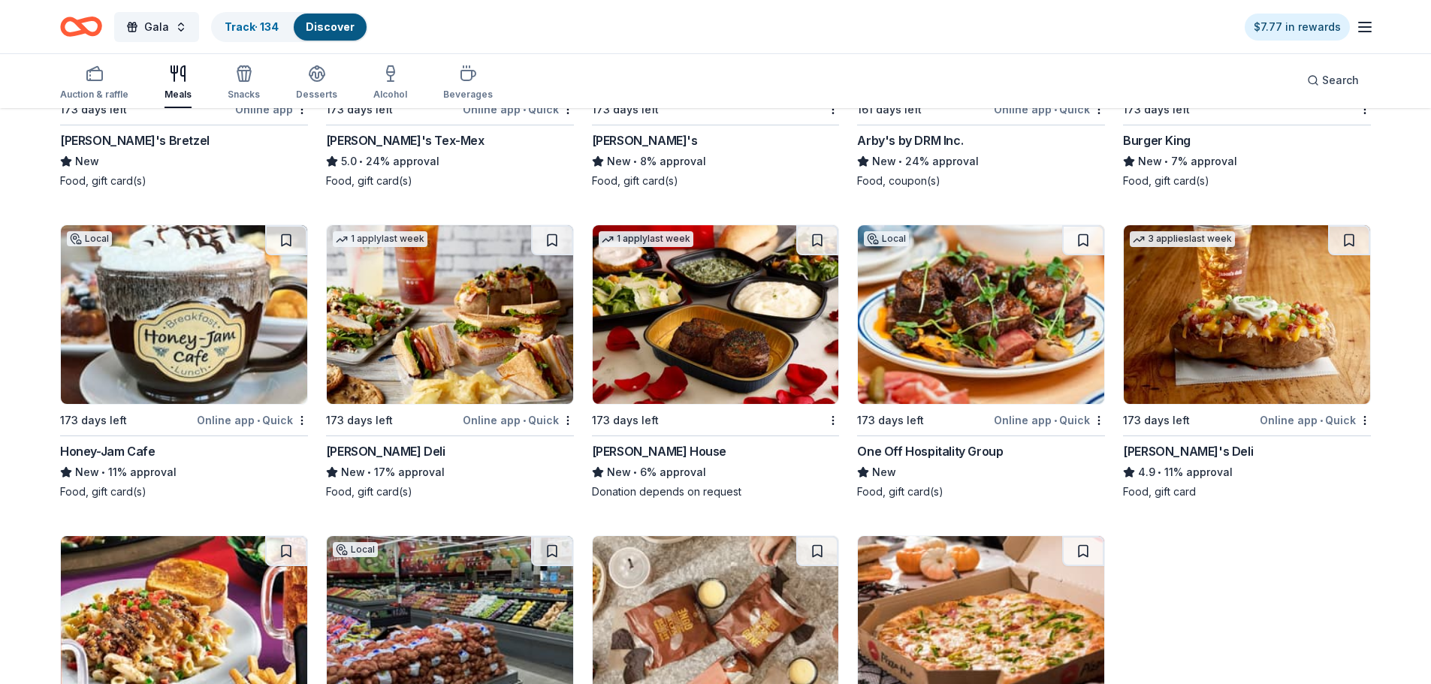
click at [110, 455] on div "Honey-Jam Cafe" at bounding box center [107, 451] width 95 height 18
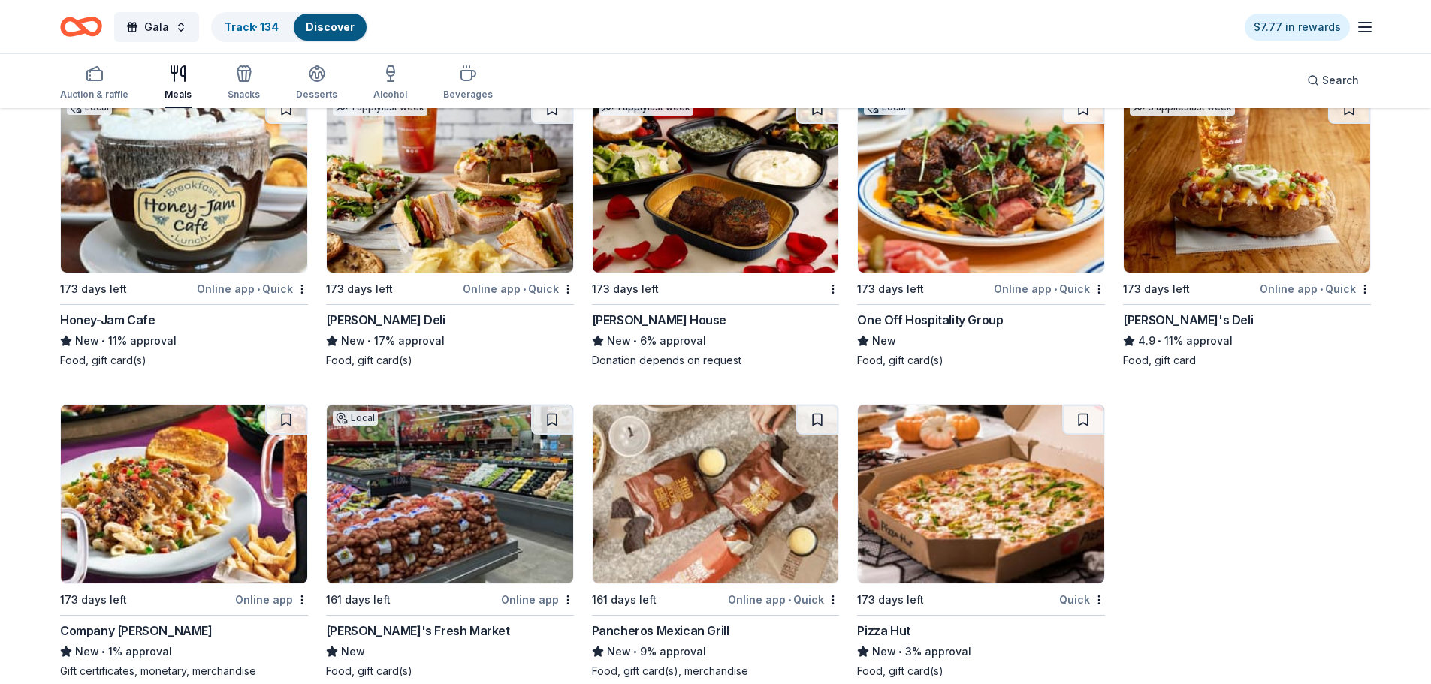
scroll to position [1461, 0]
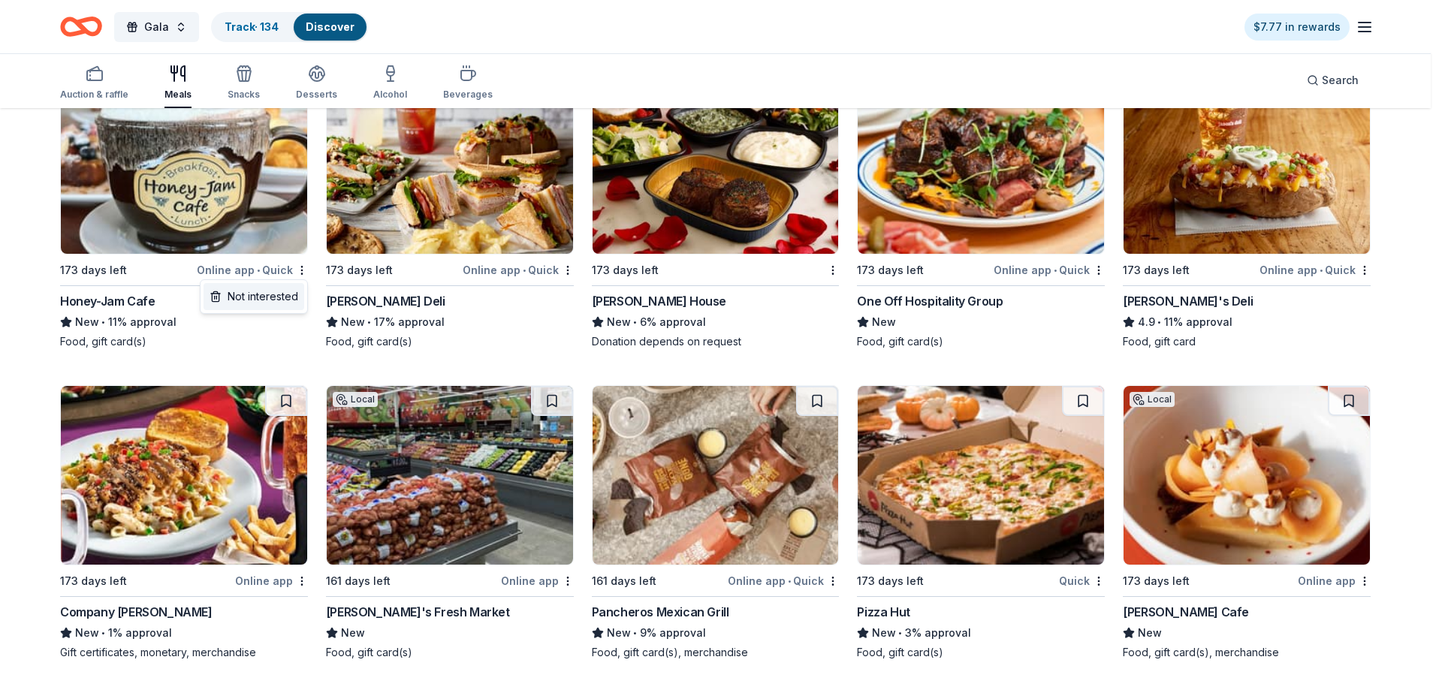
click at [290, 291] on div "Not interested" at bounding box center [254, 296] width 101 height 27
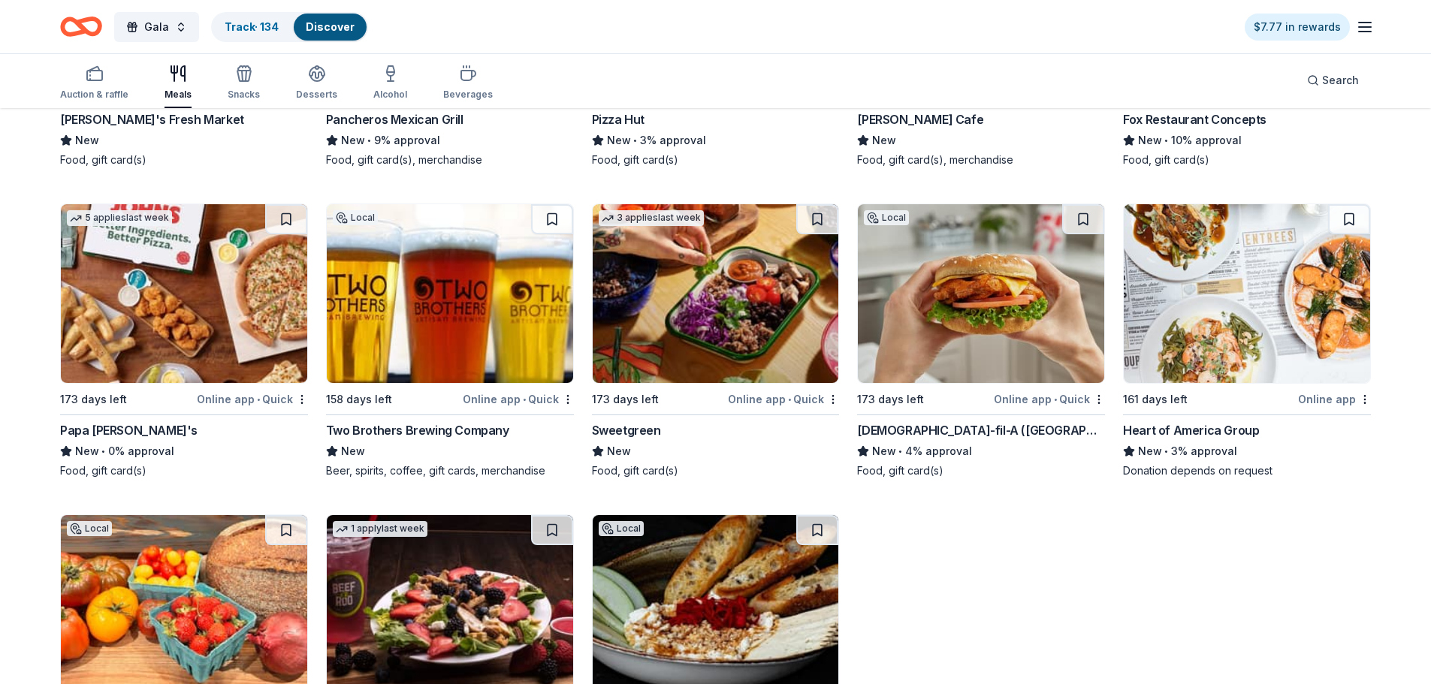
scroll to position [1987, 0]
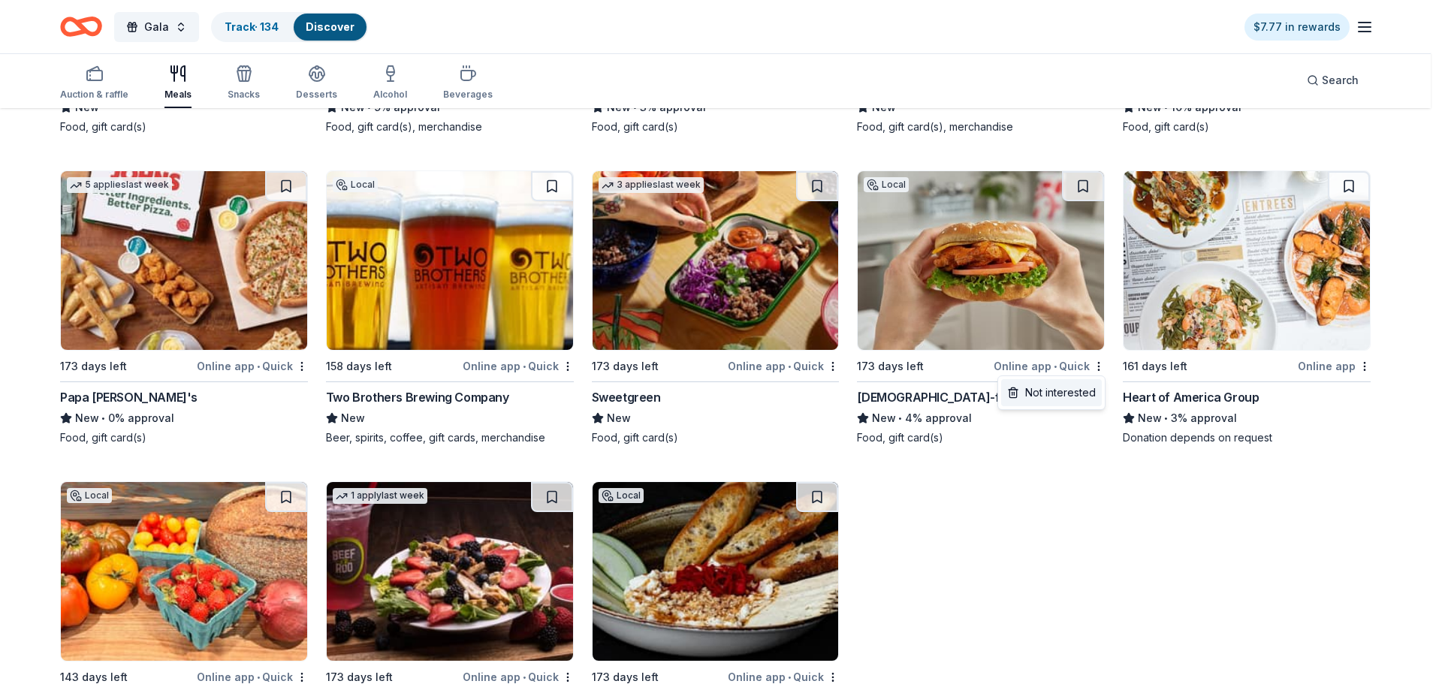
click at [1073, 390] on div "Not interested" at bounding box center [1051, 392] width 101 height 27
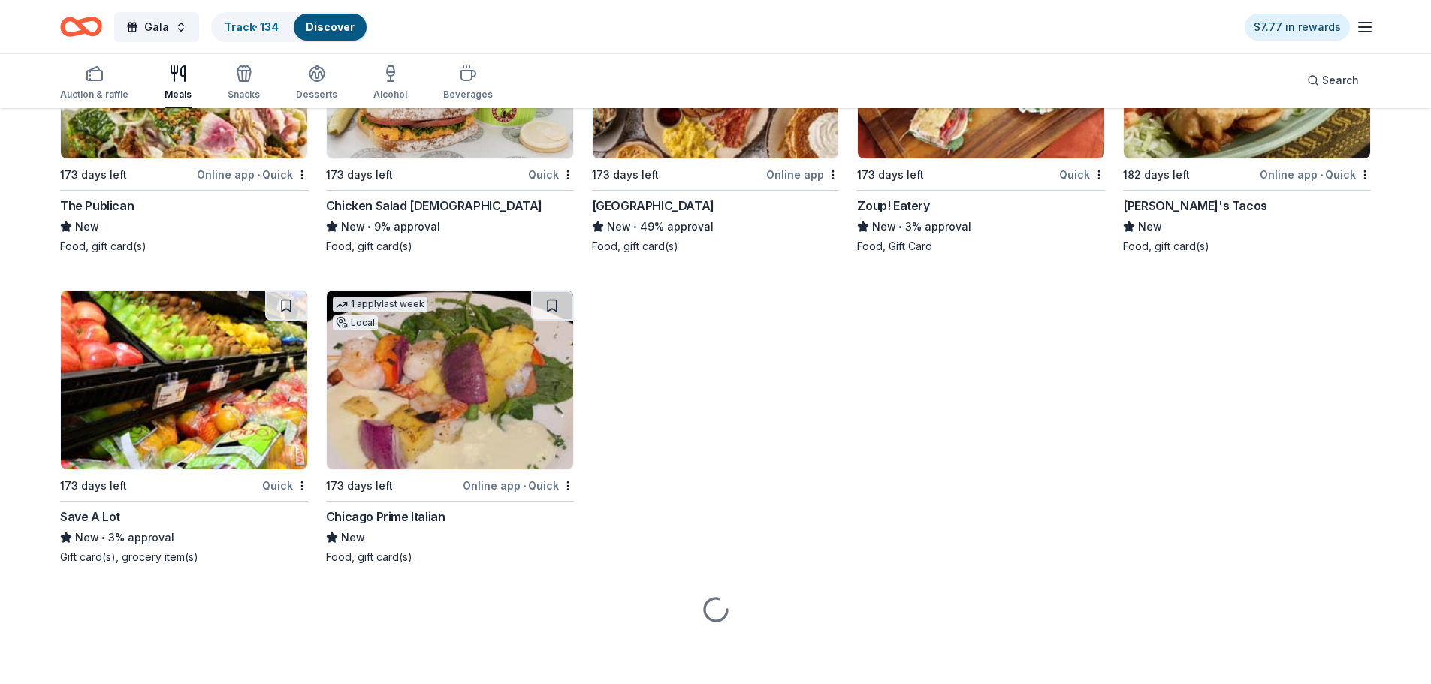
scroll to position [3423, 0]
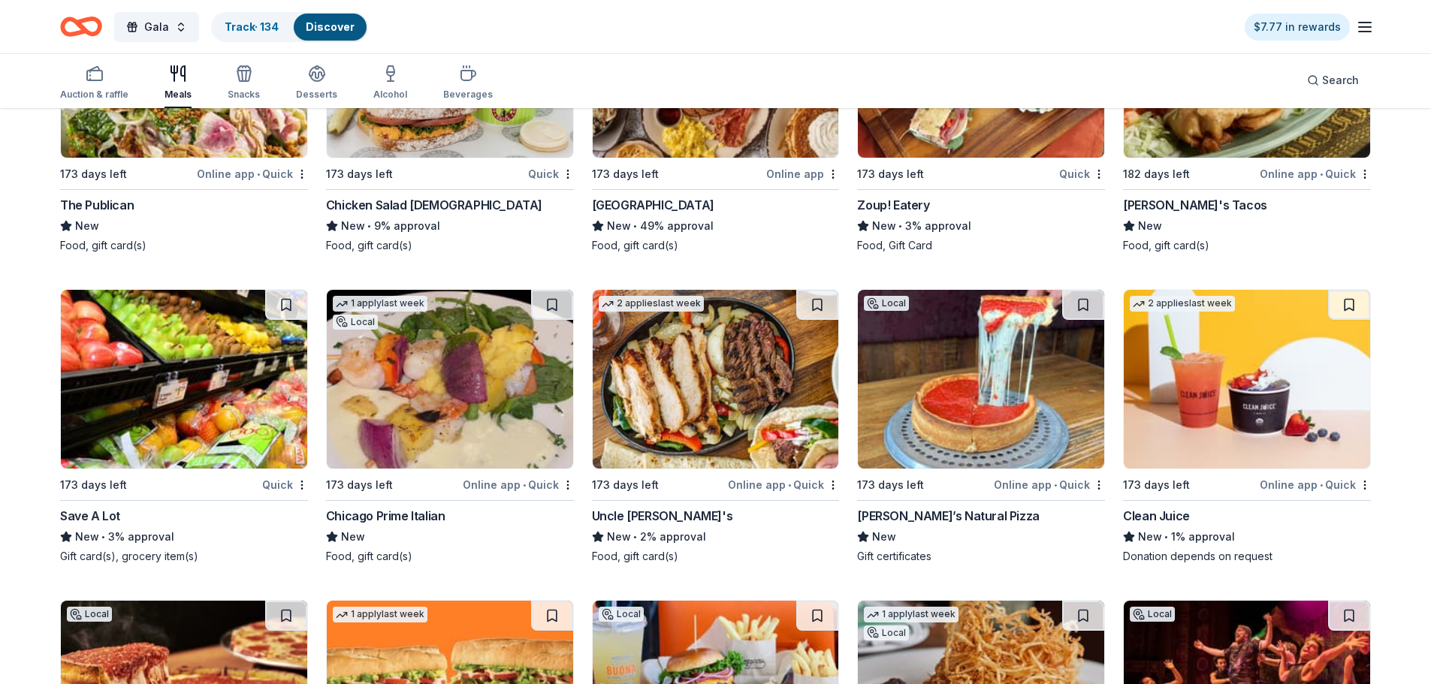
click at [429, 517] on div "Chicago Prime Italian" at bounding box center [385, 516] width 119 height 18
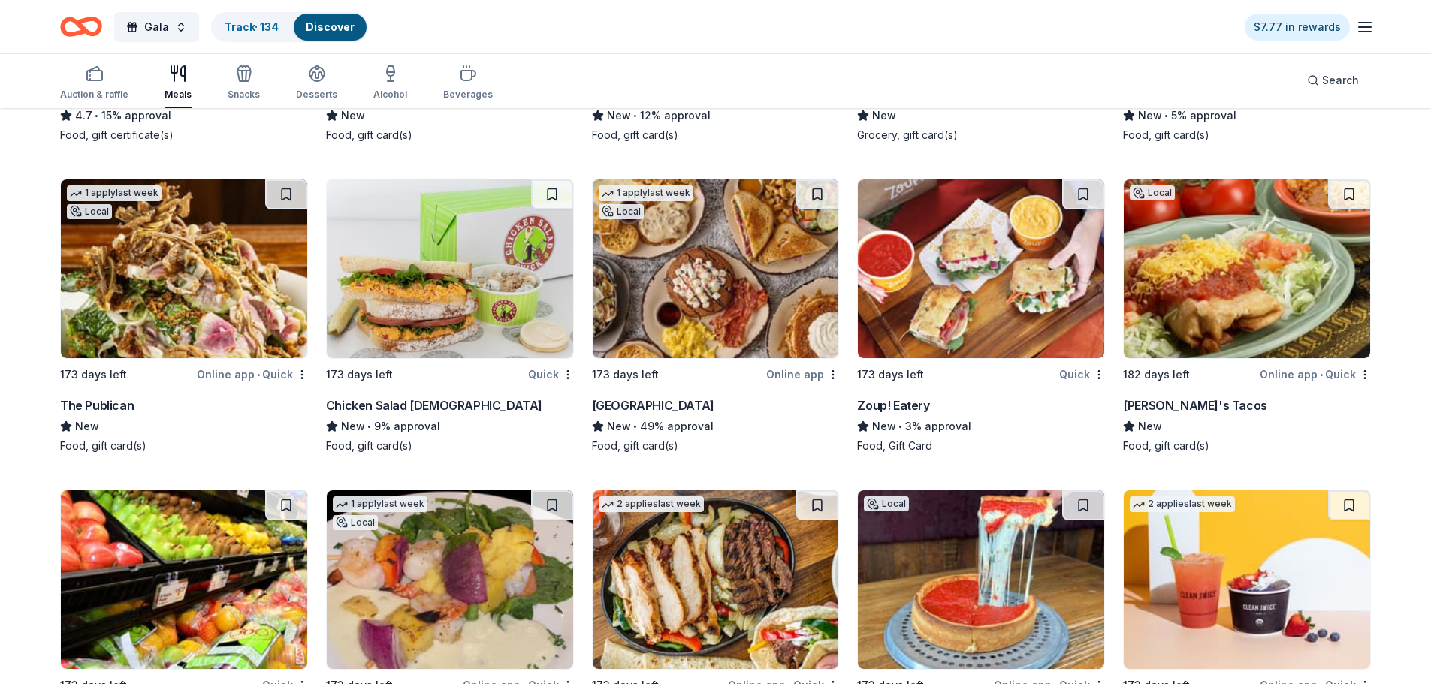
scroll to position [3198, 0]
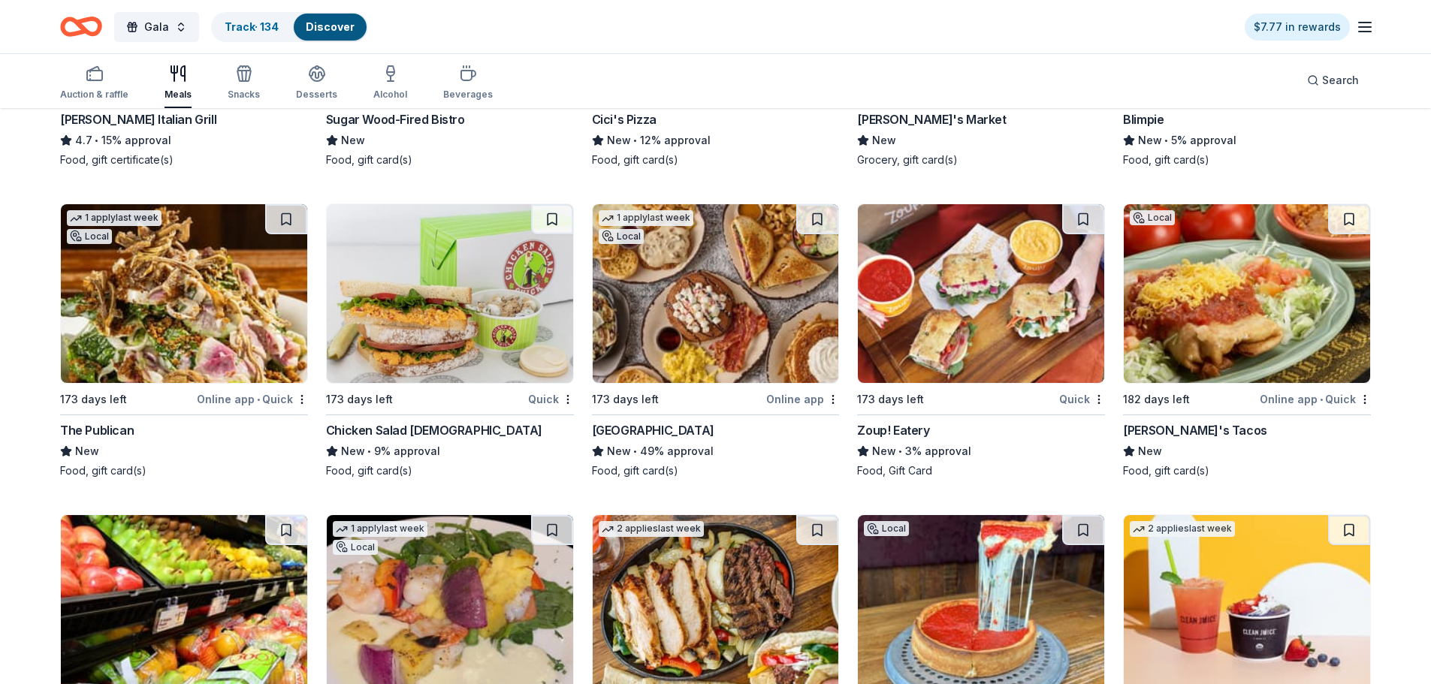
click at [98, 431] on div "The Publican" at bounding box center [97, 430] width 74 height 18
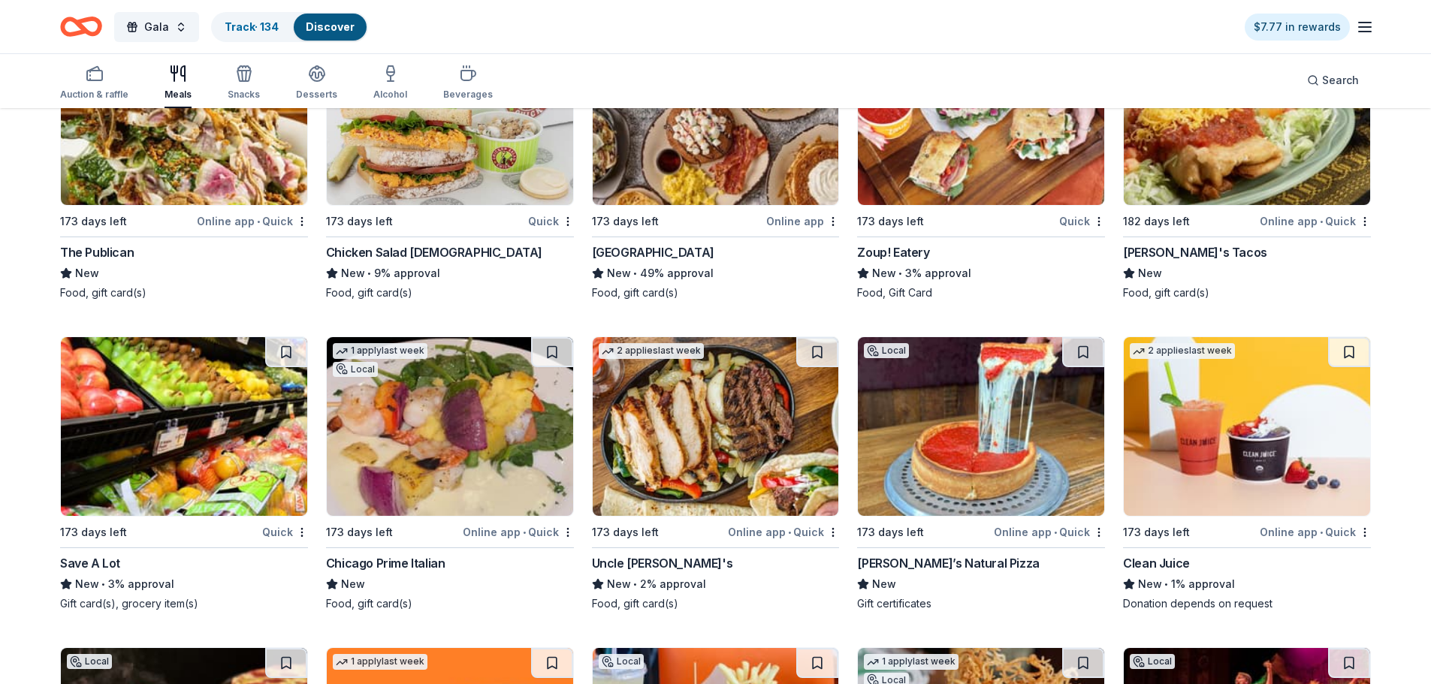
scroll to position [3423, 0]
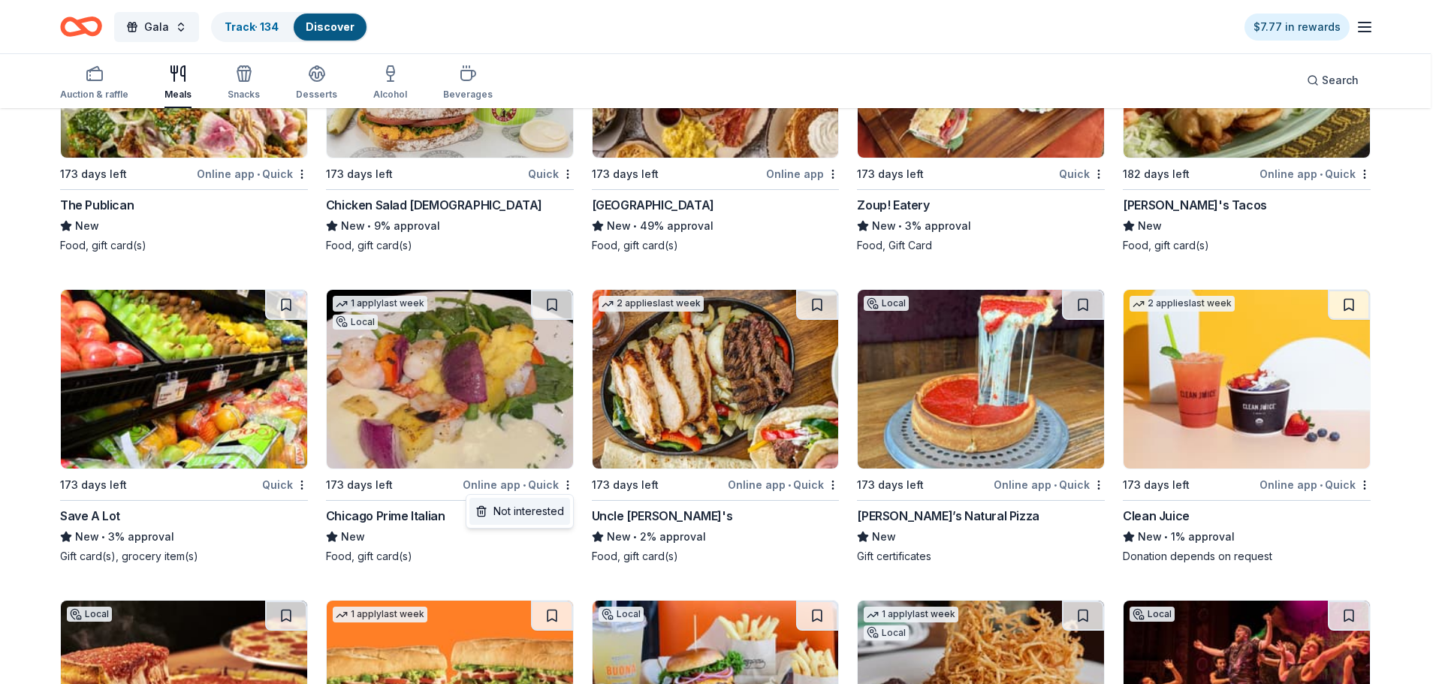
click at [554, 507] on div "Not interested" at bounding box center [520, 511] width 101 height 27
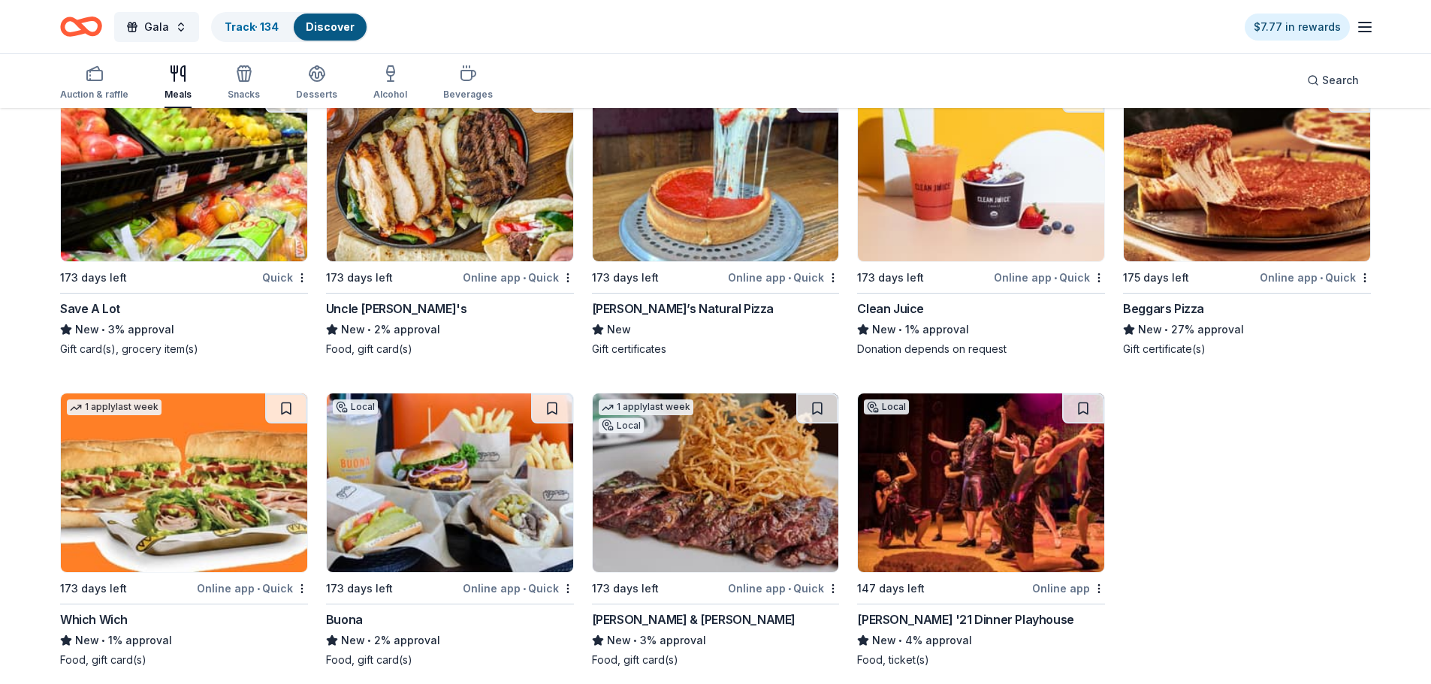
scroll to position [3644, 0]
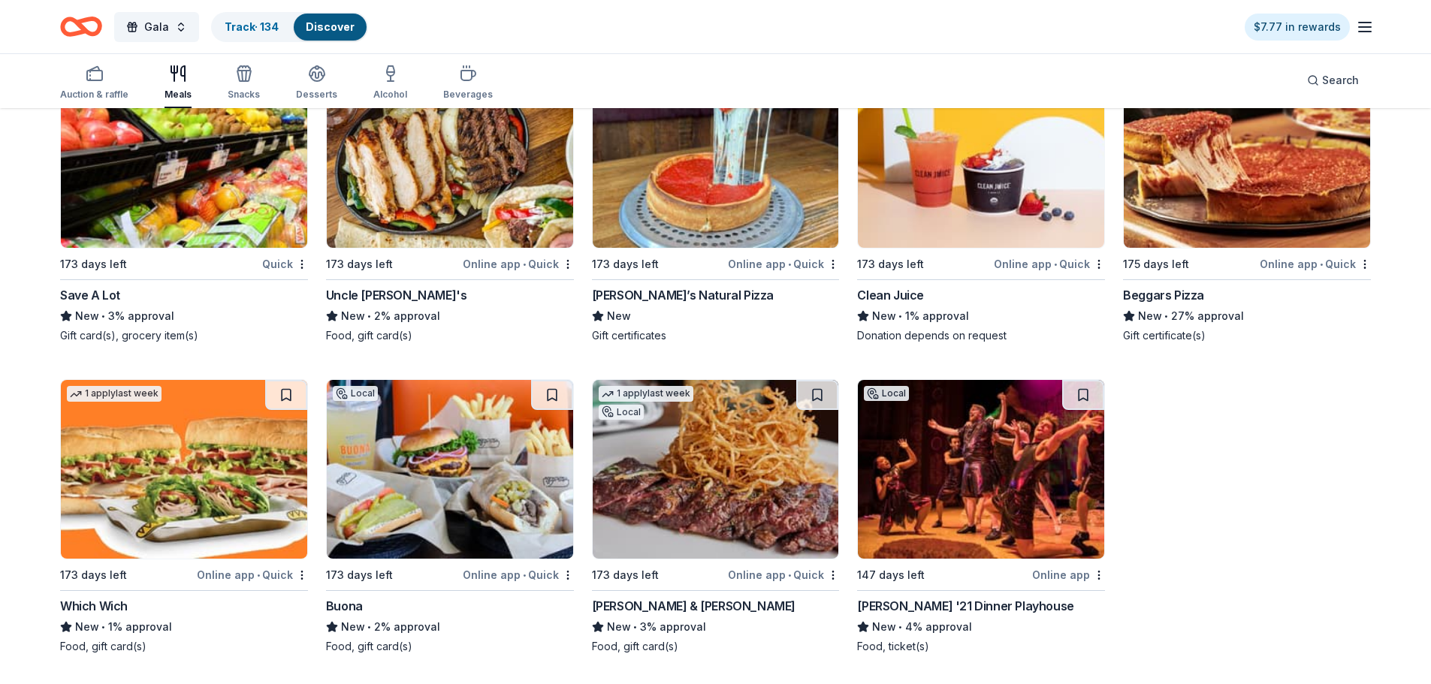
click at [648, 600] on div "Smith & Wollensky" at bounding box center [694, 606] width 204 height 18
click at [898, 610] on div "Circa '21 Dinner Playhouse" at bounding box center [965, 606] width 216 height 18
click at [1086, 401] on button at bounding box center [1083, 395] width 42 height 30
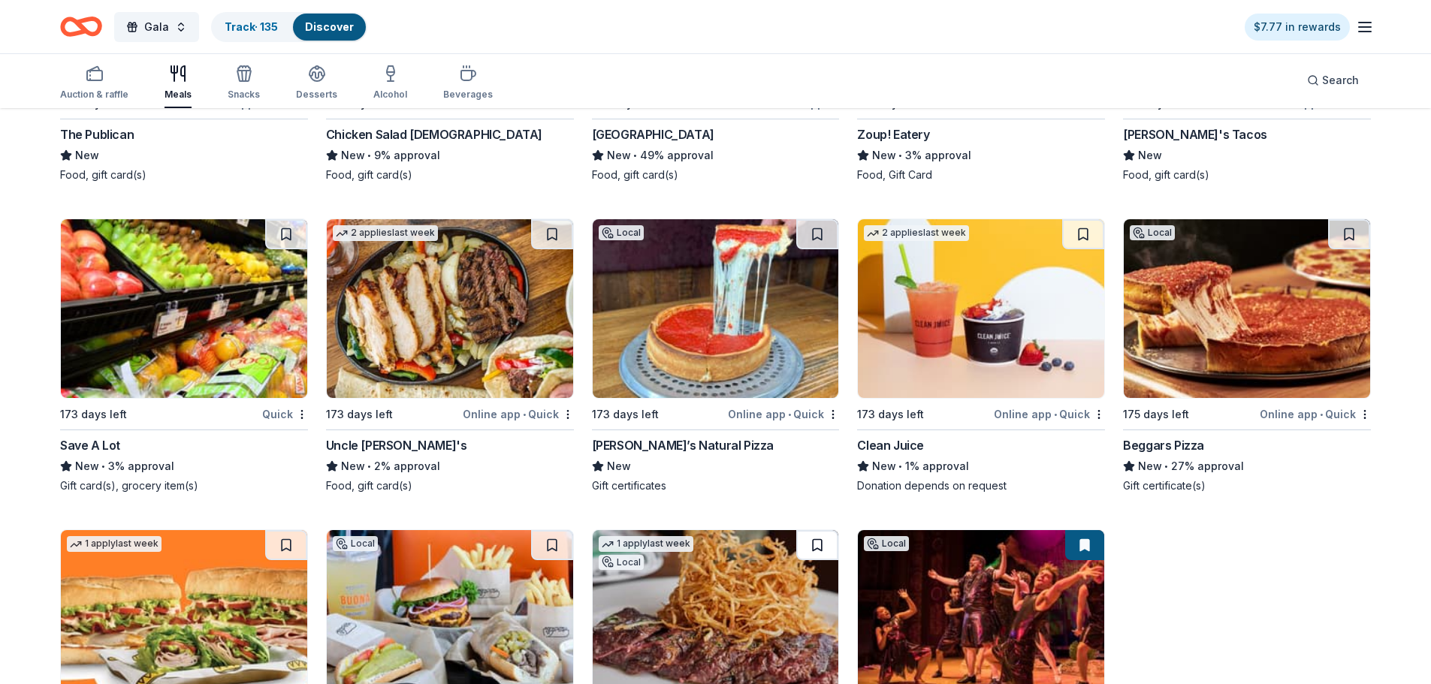
click at [813, 544] on button at bounding box center [817, 545] width 42 height 30
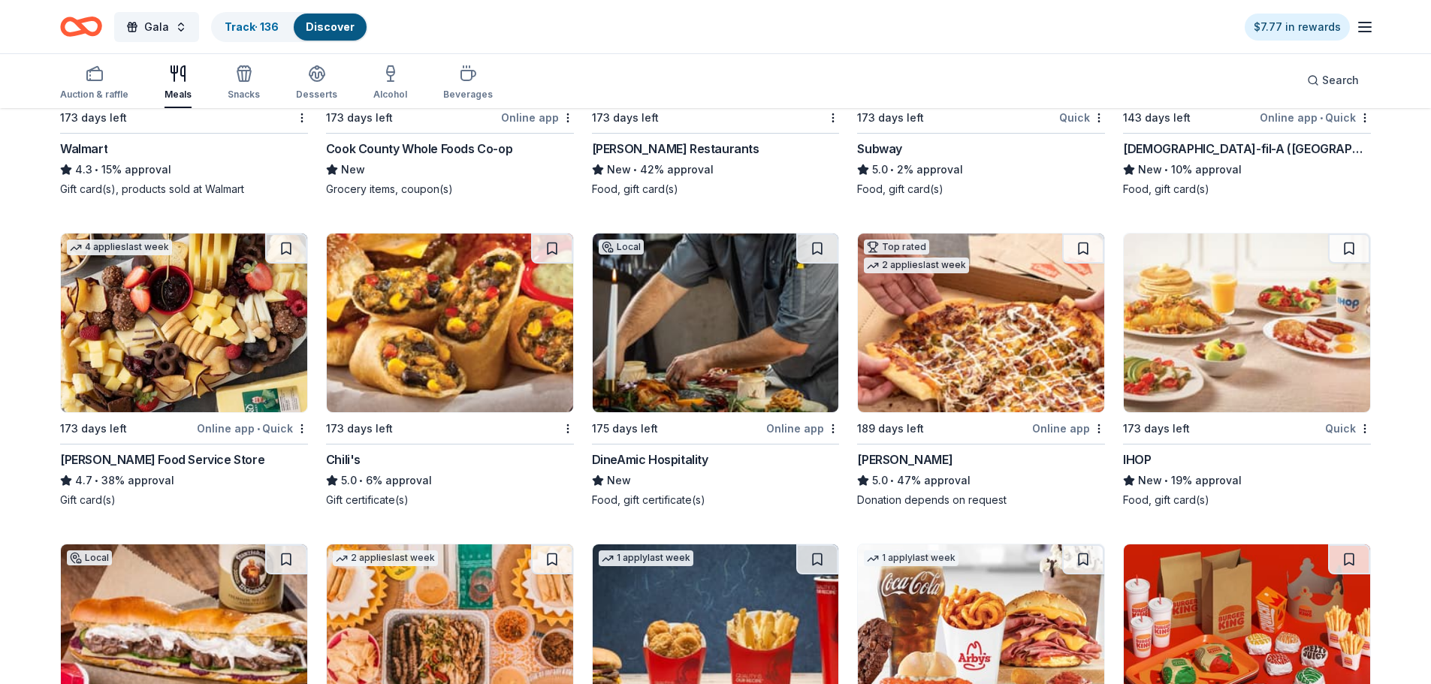
scroll to position [564, 0]
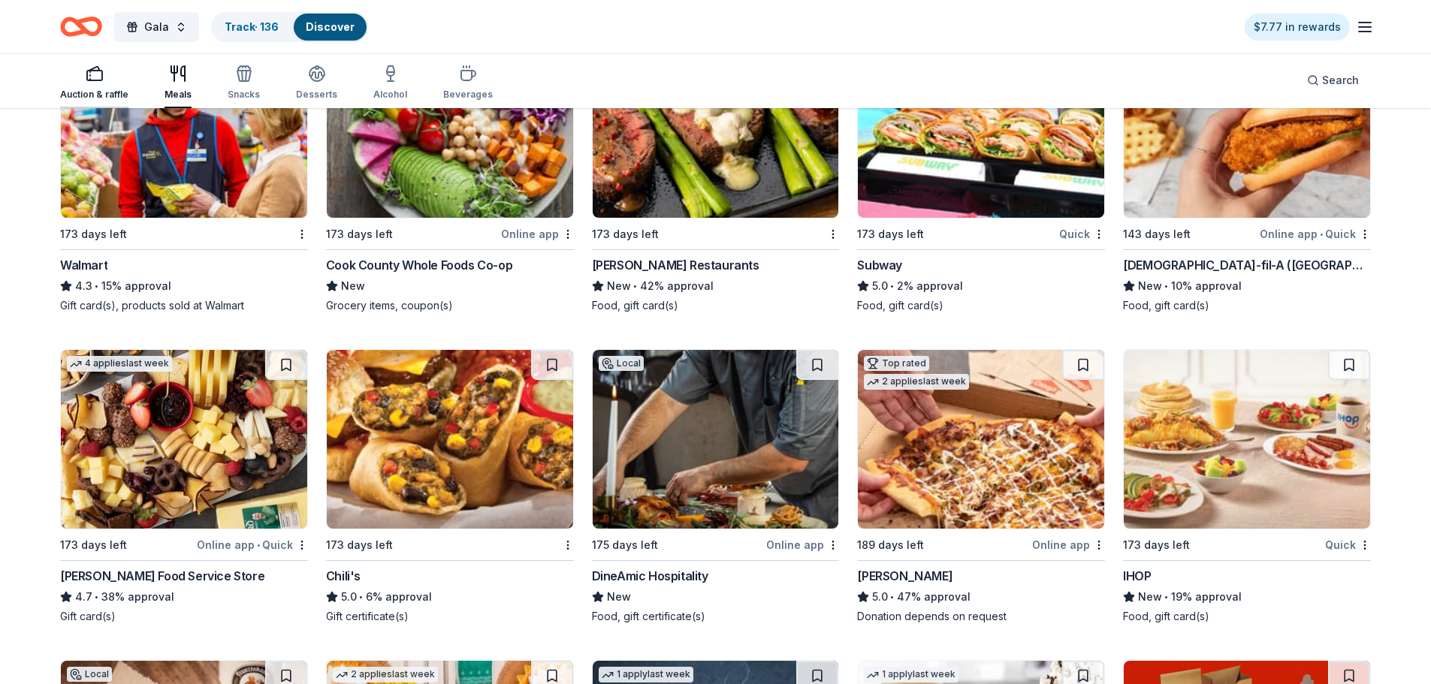
click at [104, 90] on div "Auction & raffle" at bounding box center [94, 95] width 68 height 12
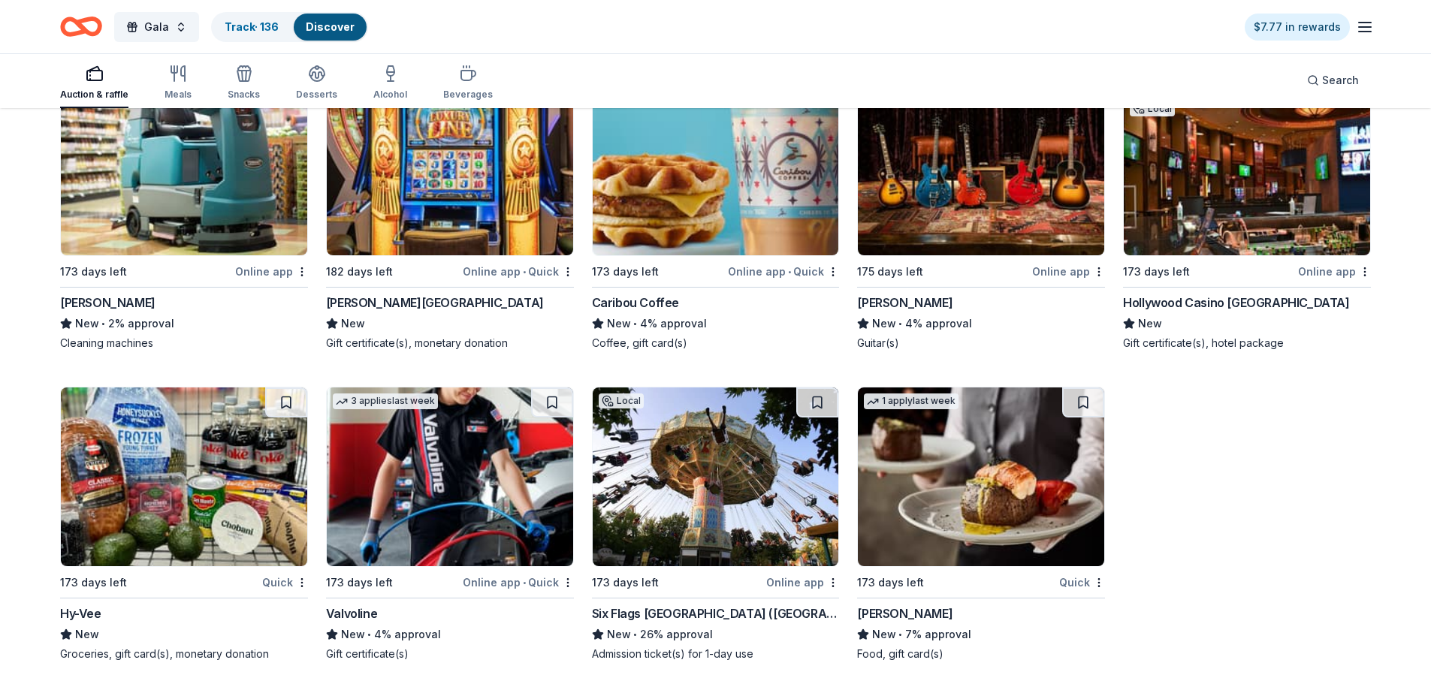
scroll to position [6654, 0]
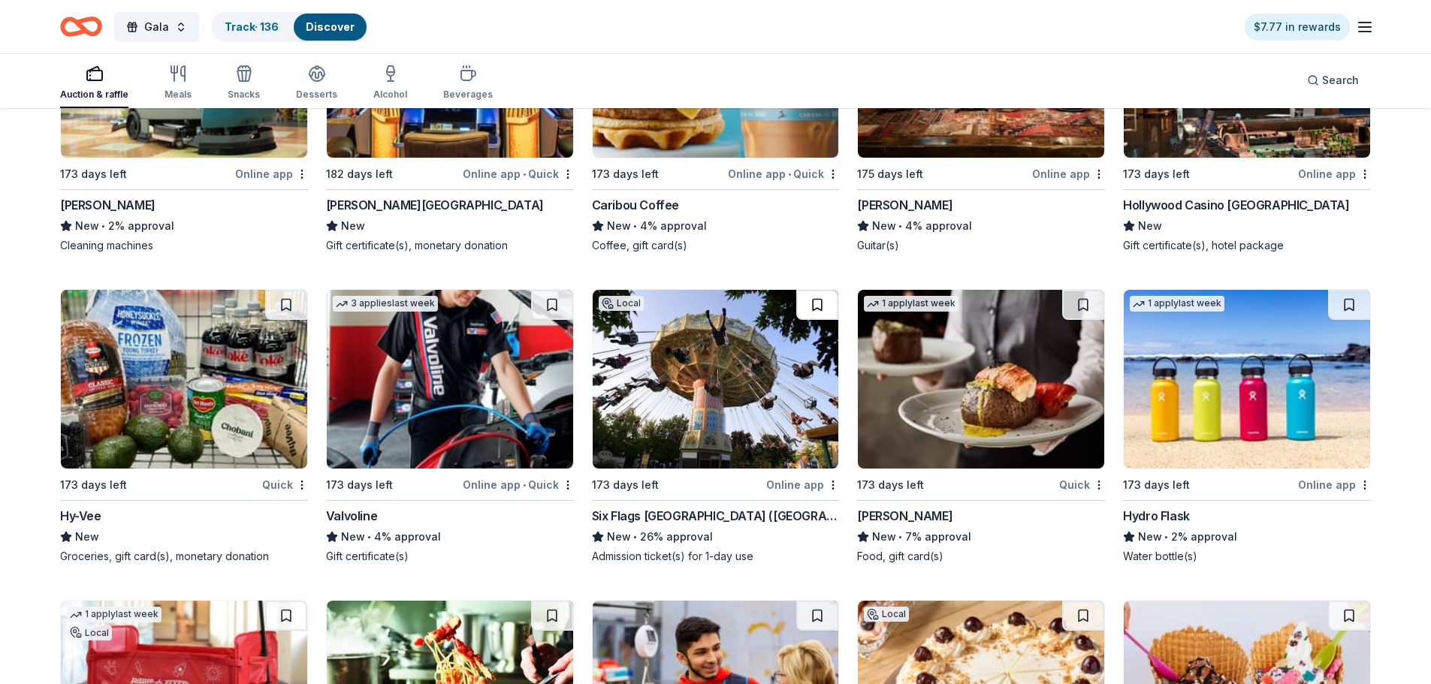
click at [808, 299] on button at bounding box center [817, 305] width 42 height 30
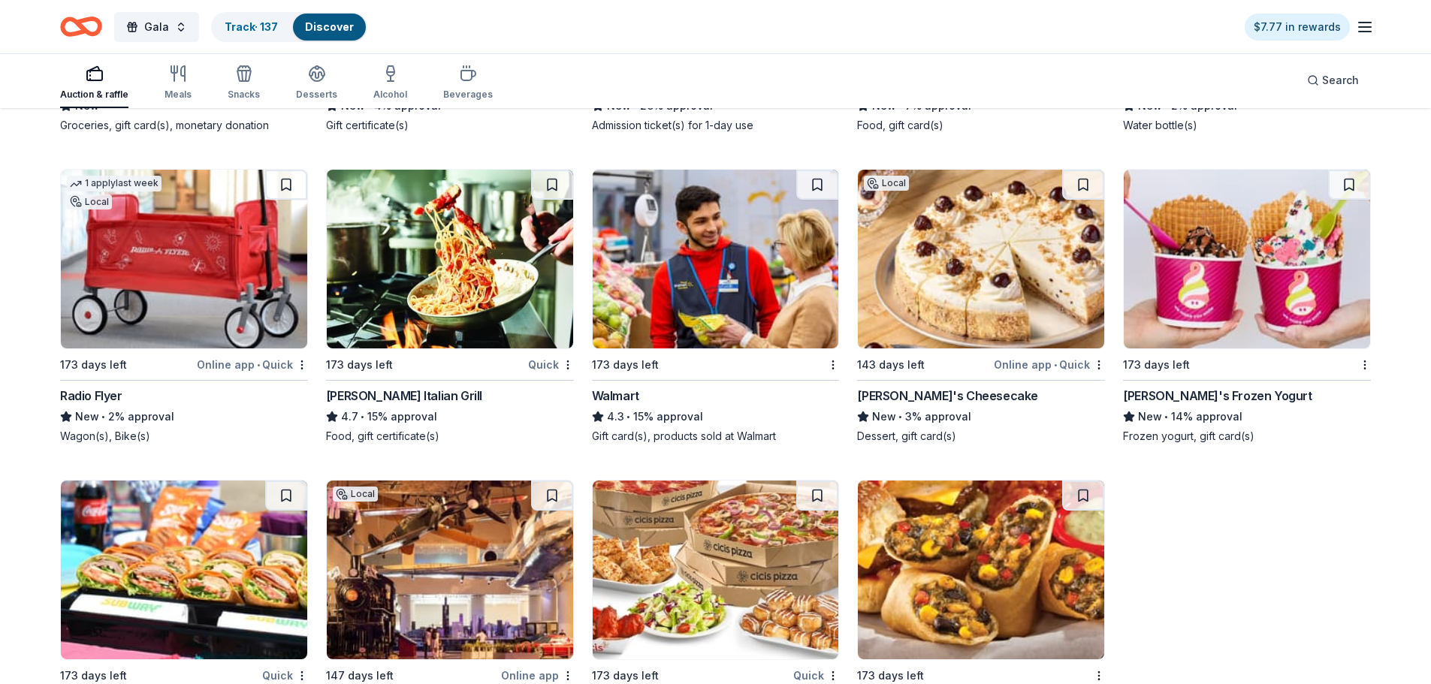
scroll to position [7104, 0]
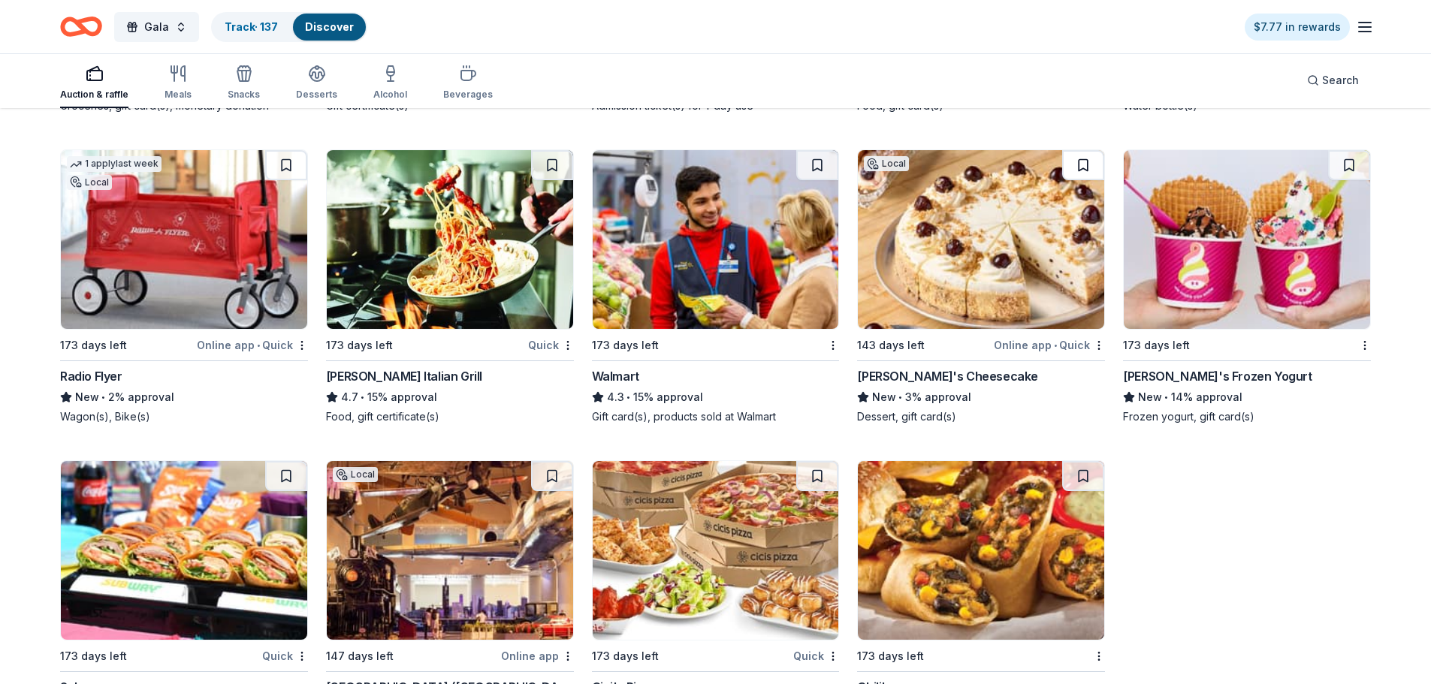
drag, startPoint x: 1083, startPoint y: 166, endPoint x: 1103, endPoint y: 261, distance: 97.4
click at [1083, 166] on button at bounding box center [1083, 165] width 42 height 30
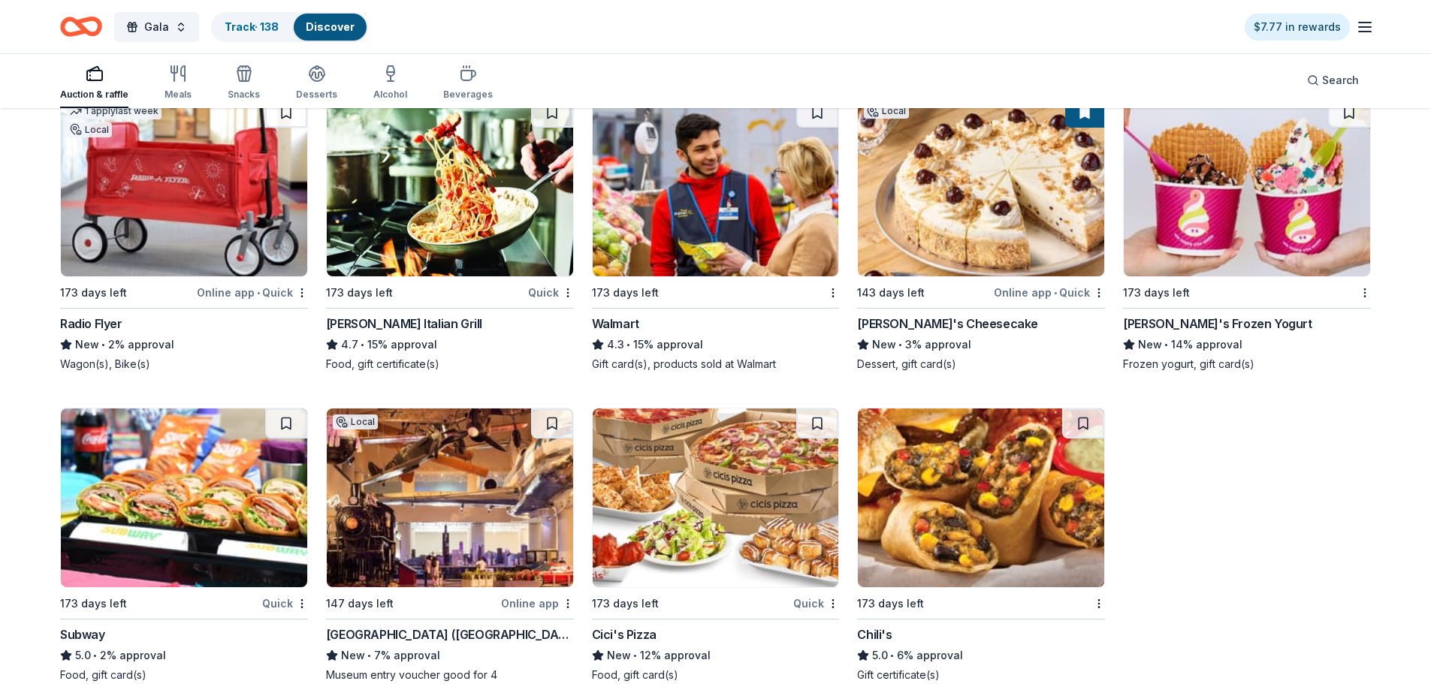
scroll to position [7255, 0]
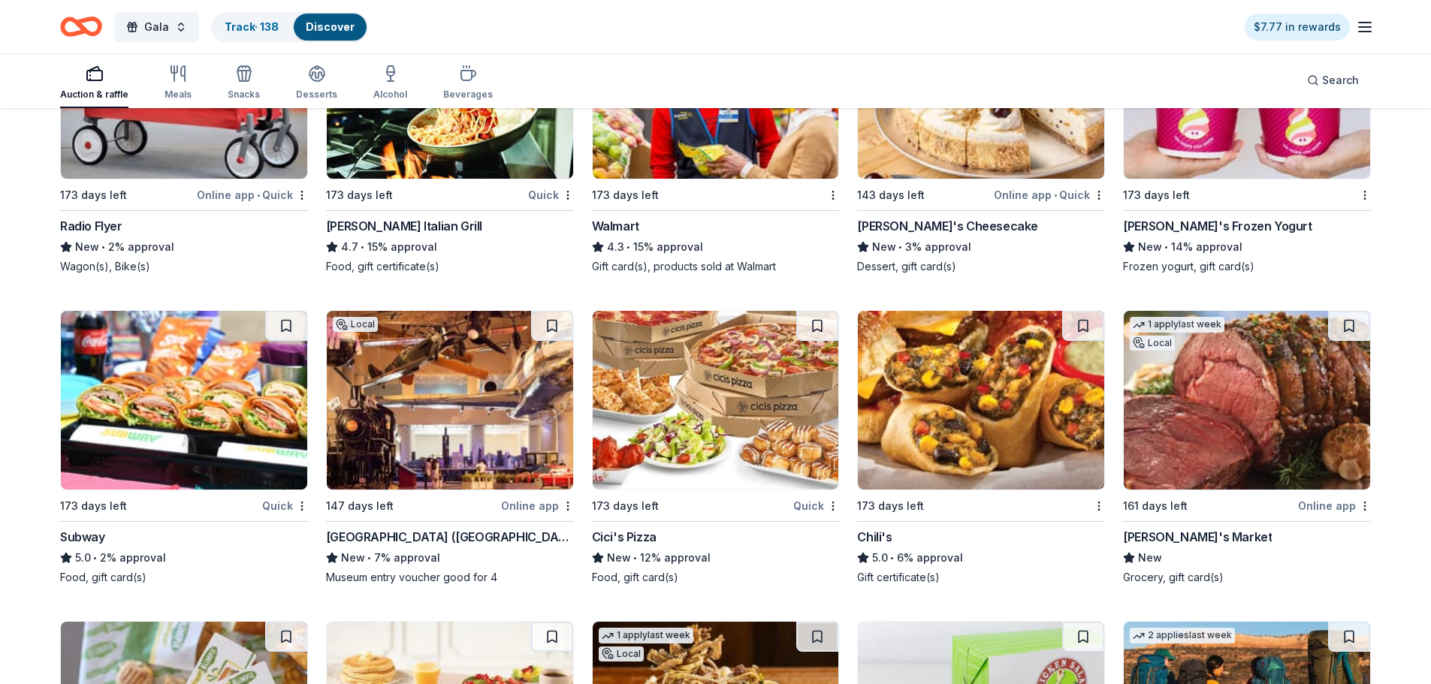
click at [551, 542] on div "Museum of Science and Industry (Chicago)" at bounding box center [450, 537] width 248 height 18
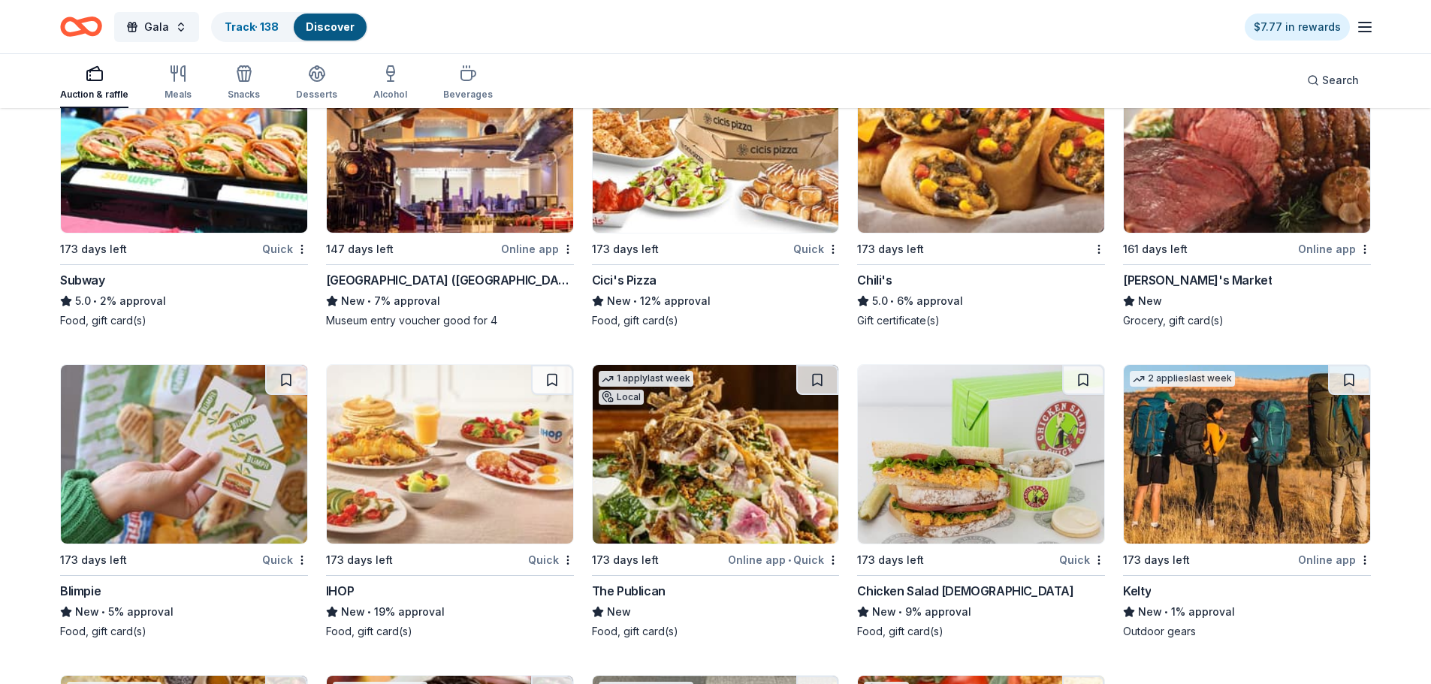
scroll to position [7555, 0]
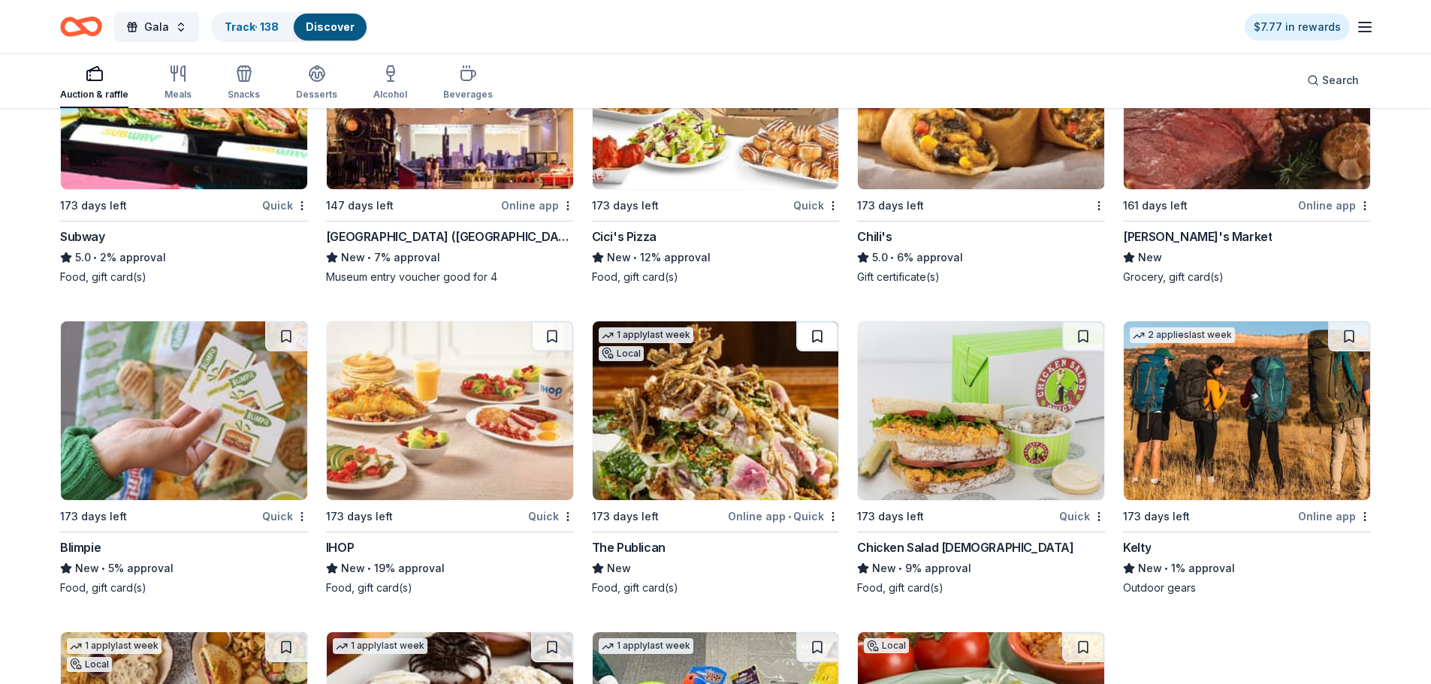
click at [820, 329] on button at bounding box center [817, 337] width 42 height 30
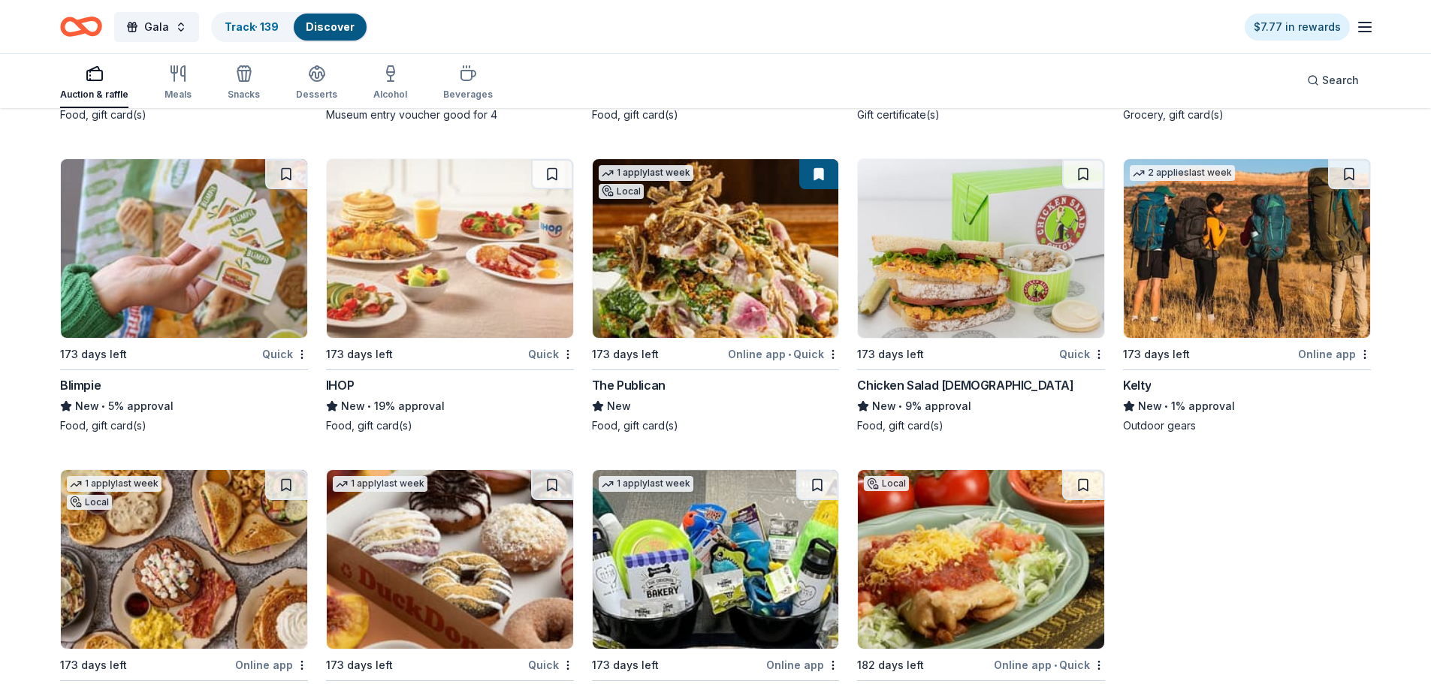
scroll to position [7856, 0]
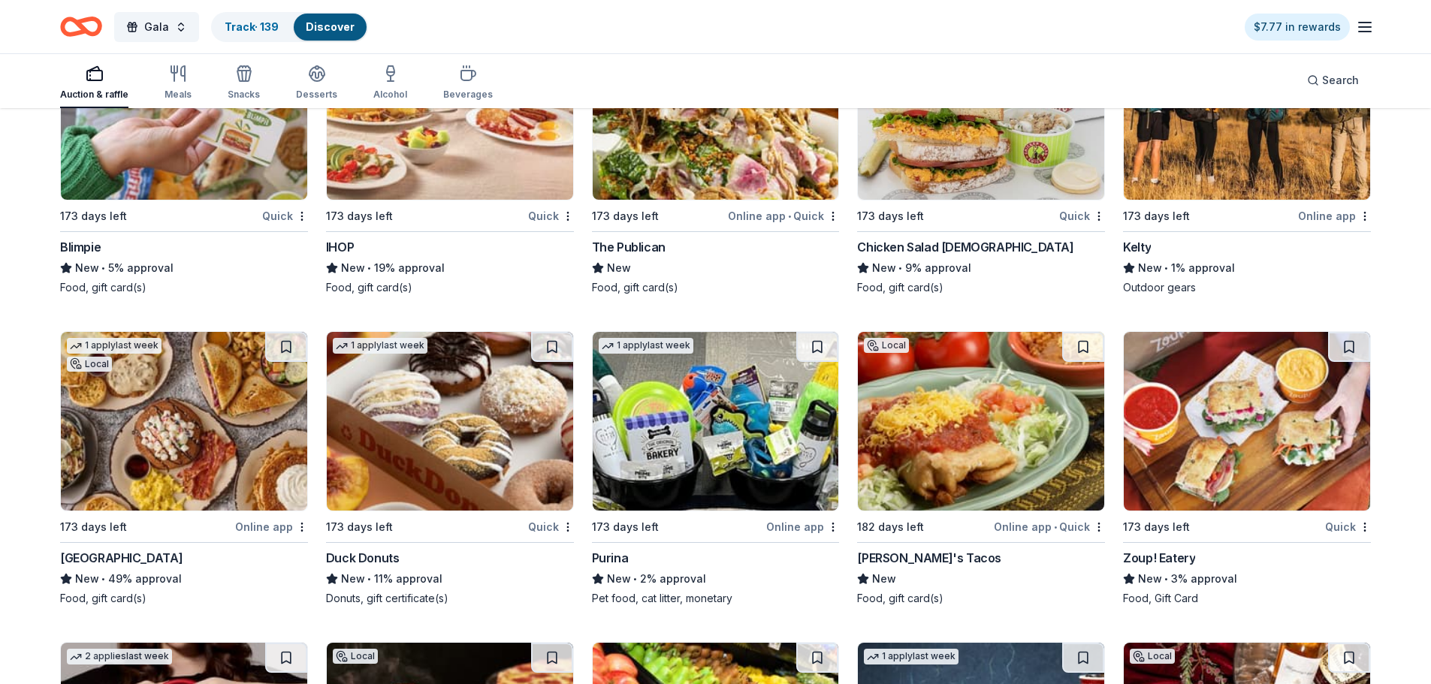
click at [362, 560] on div "Duck Donuts" at bounding box center [363, 558] width 74 height 18
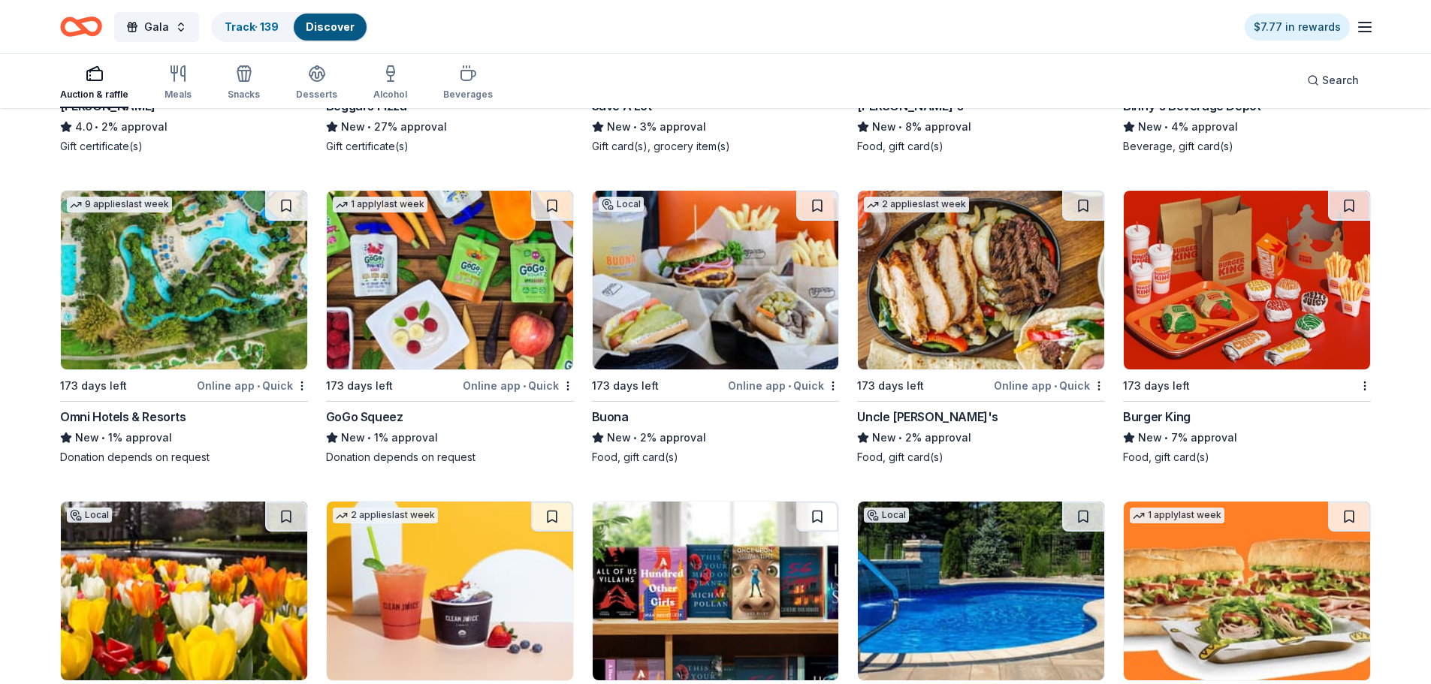
scroll to position [8844, 0]
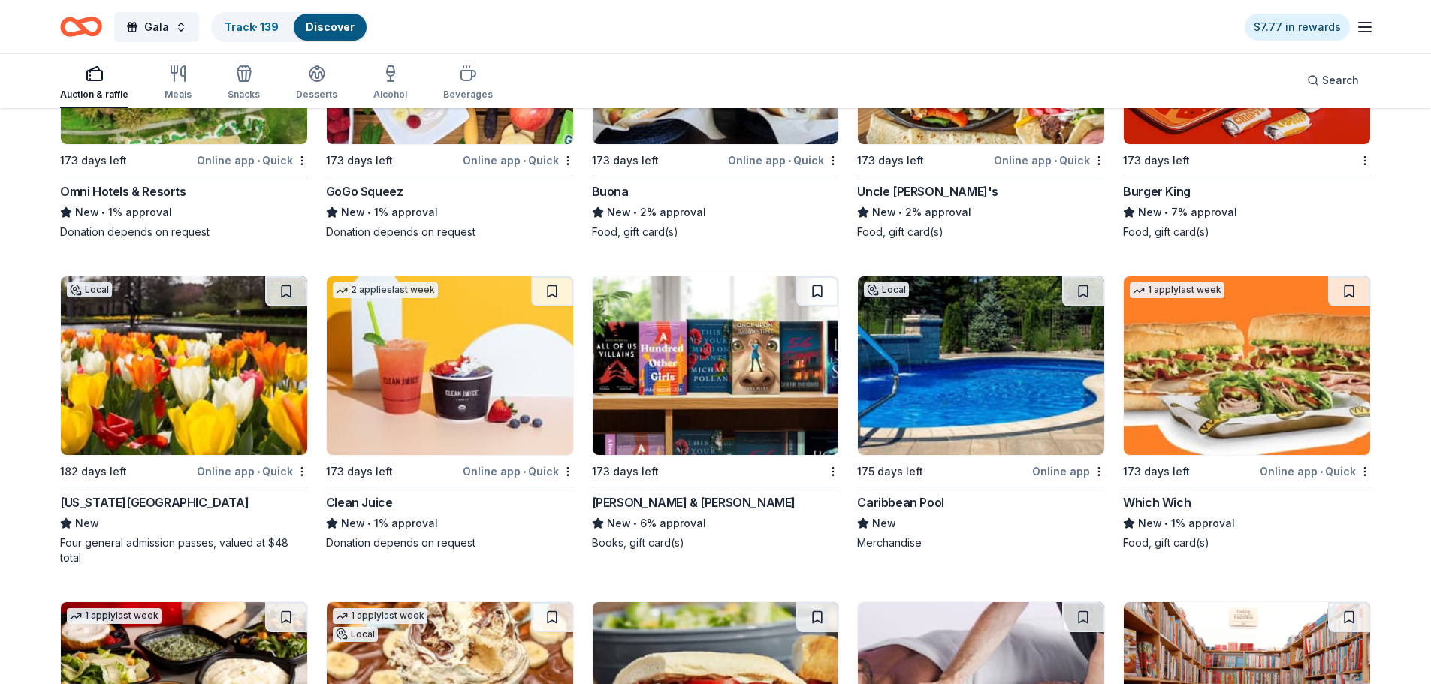
click at [645, 499] on div "Barnes & Noble" at bounding box center [694, 503] width 204 height 18
click at [303, 479] on div "Online app • Quick" at bounding box center [252, 471] width 111 height 19
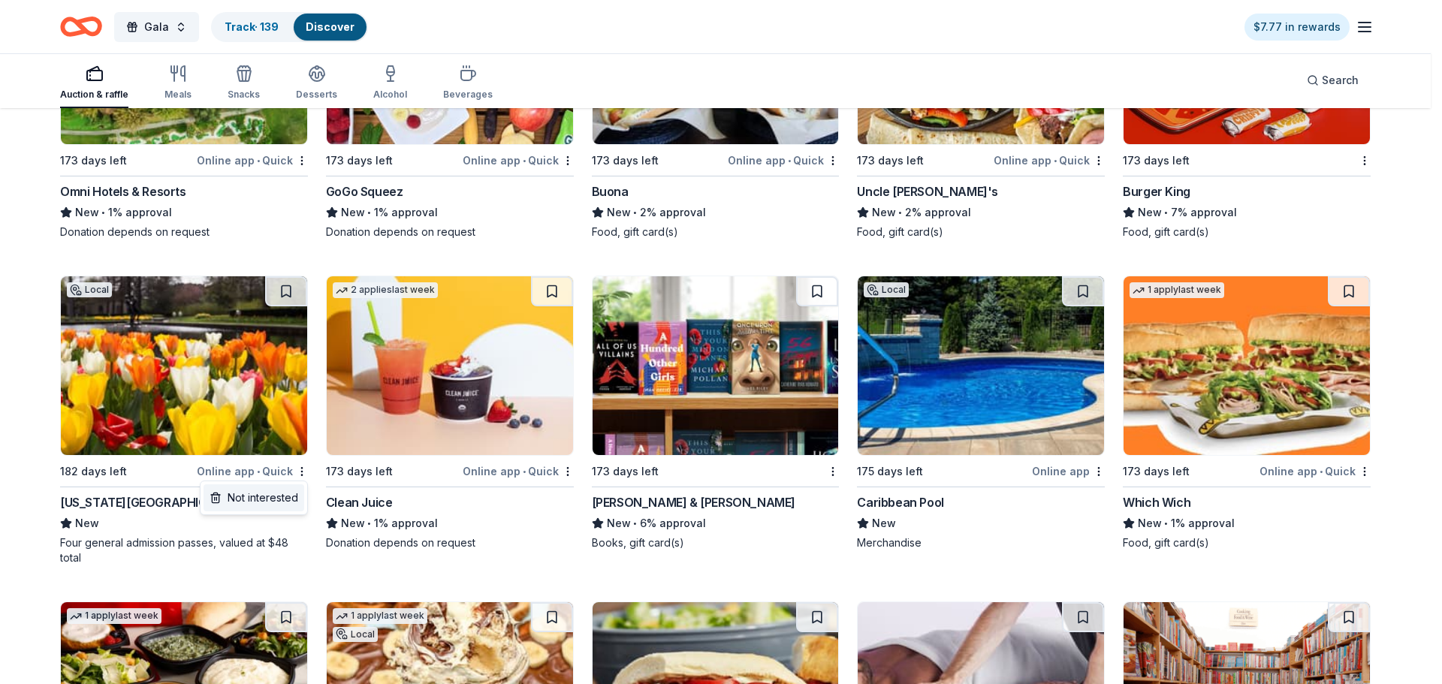
click at [291, 496] on div "Not interested" at bounding box center [254, 498] width 101 height 27
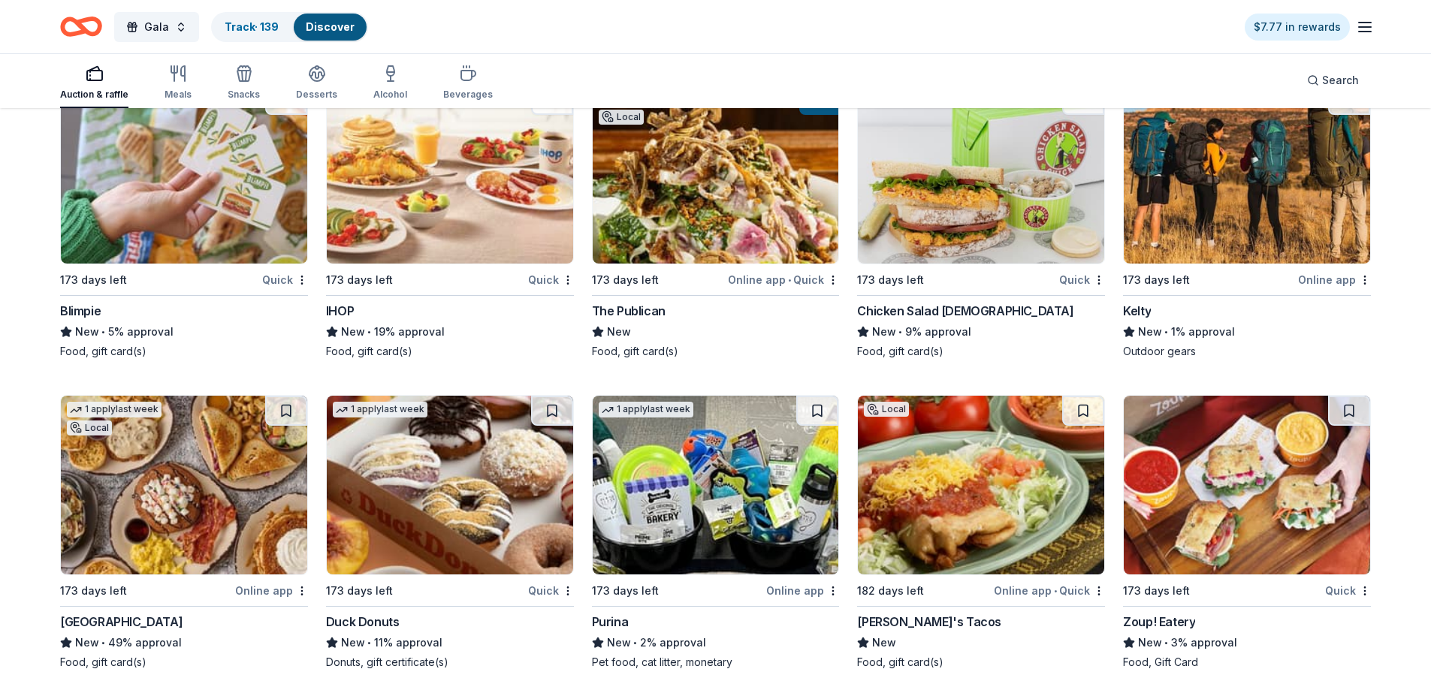
scroll to position [7792, 0]
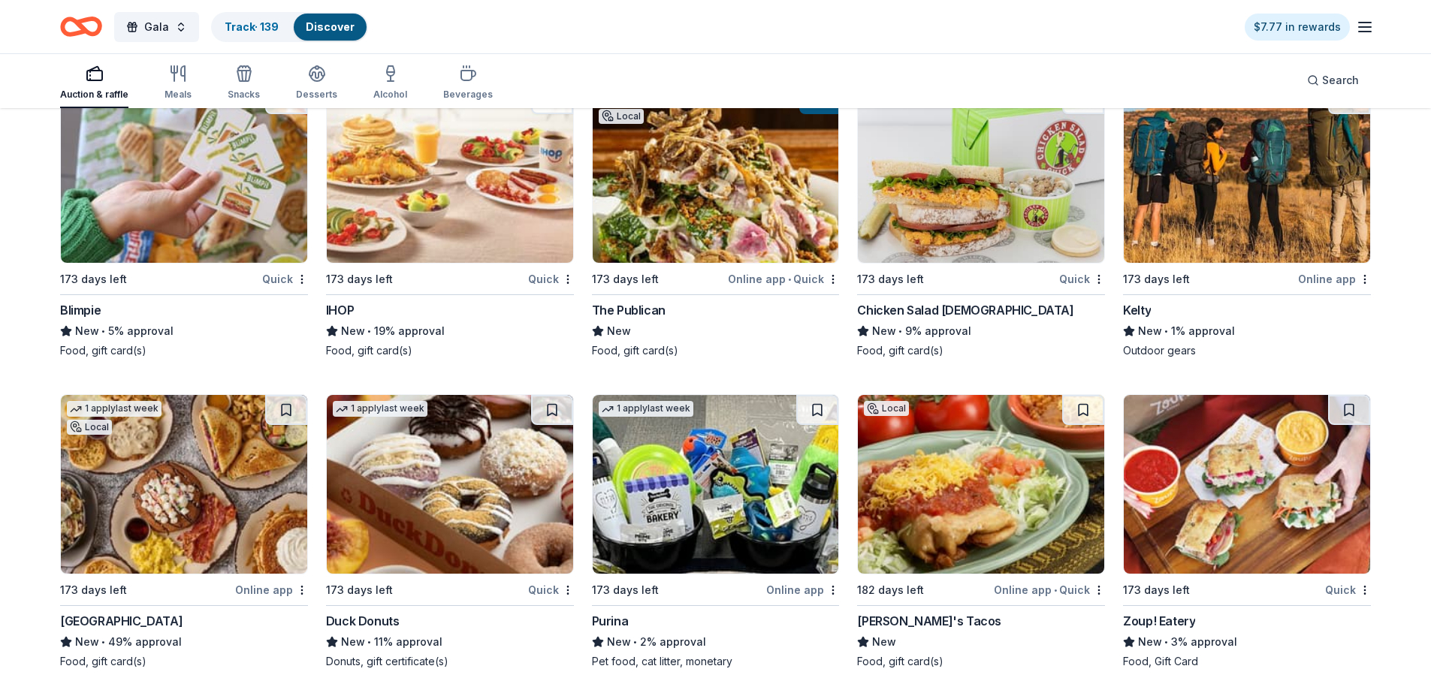
click at [298, 417] on button at bounding box center [286, 410] width 42 height 30
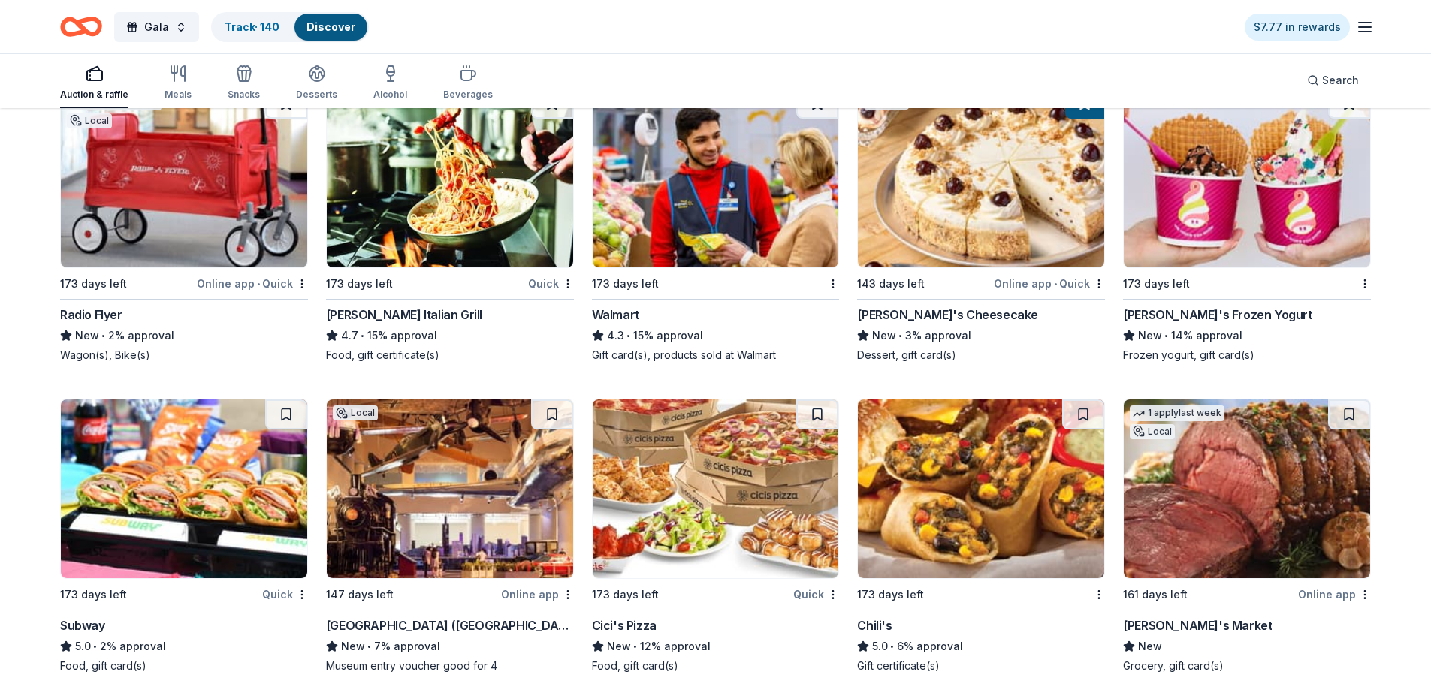
scroll to position [7267, 0]
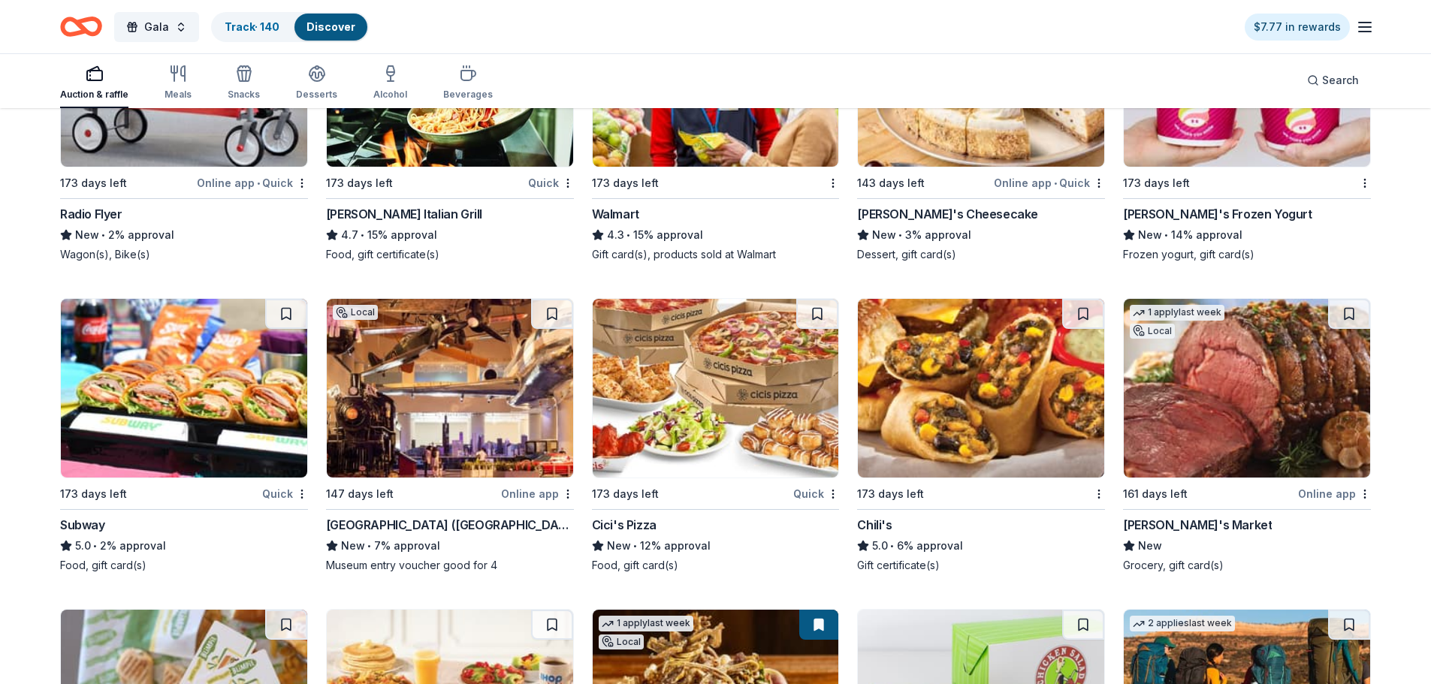
click at [1185, 531] on div "Pete's Market" at bounding box center [1197, 525] width 149 height 18
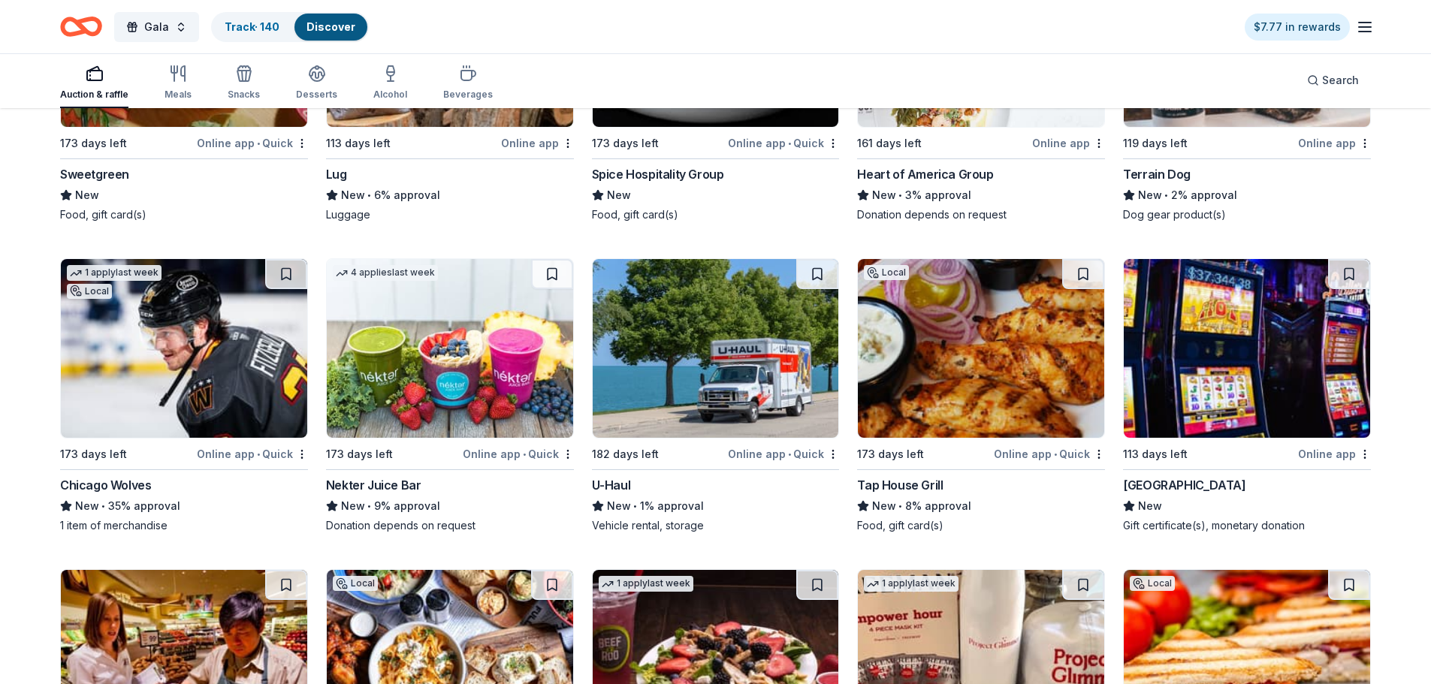
scroll to position [5088, 0]
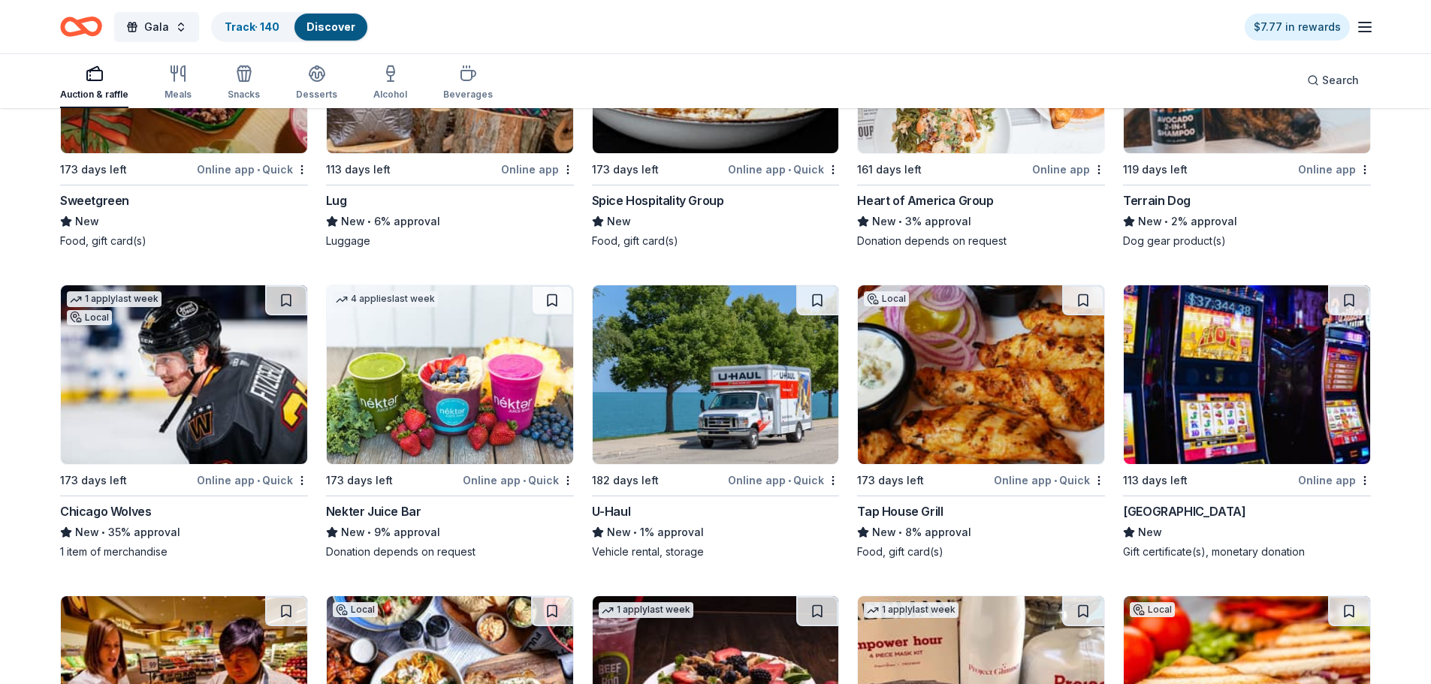
click at [879, 509] on div "Tap House Grill" at bounding box center [900, 512] width 86 height 18
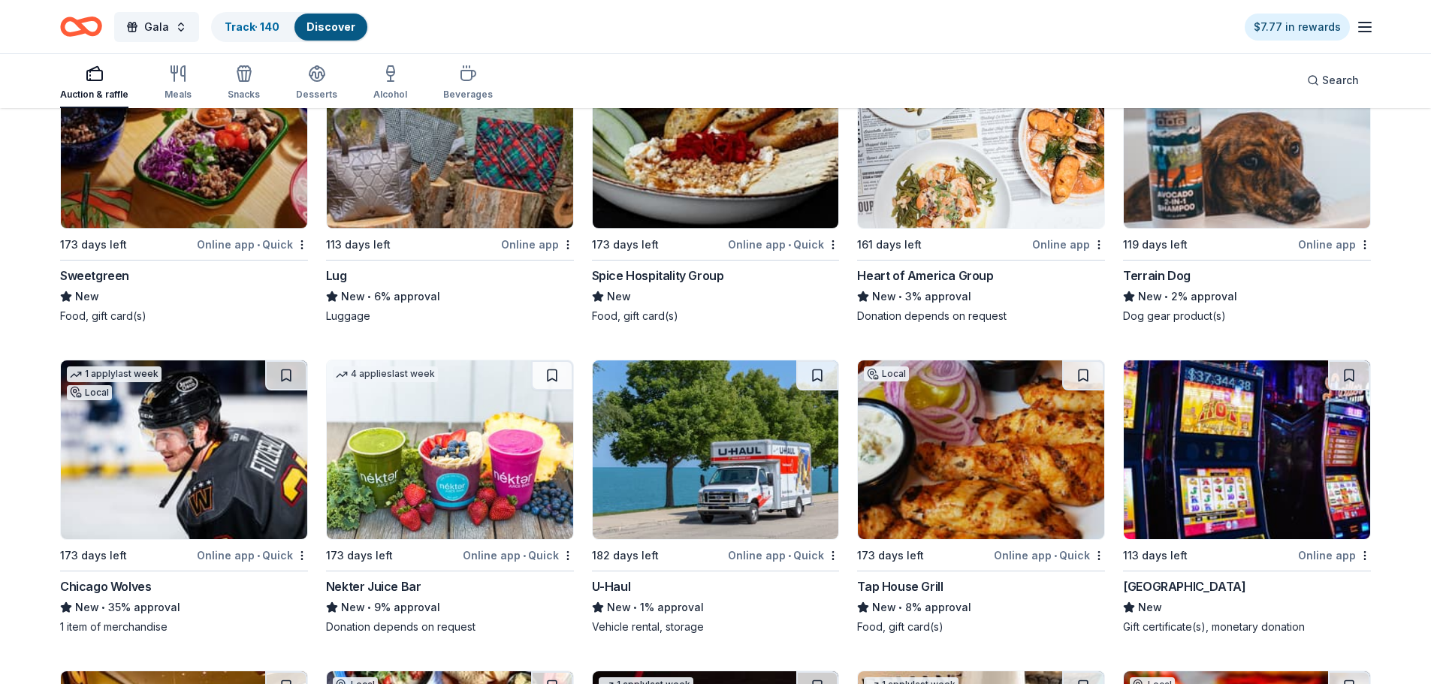
drag, startPoint x: 126, startPoint y: 587, endPoint x: 457, endPoint y: 506, distance: 341.1
click at [126, 587] on div "Chicago Wolves" at bounding box center [105, 587] width 91 height 18
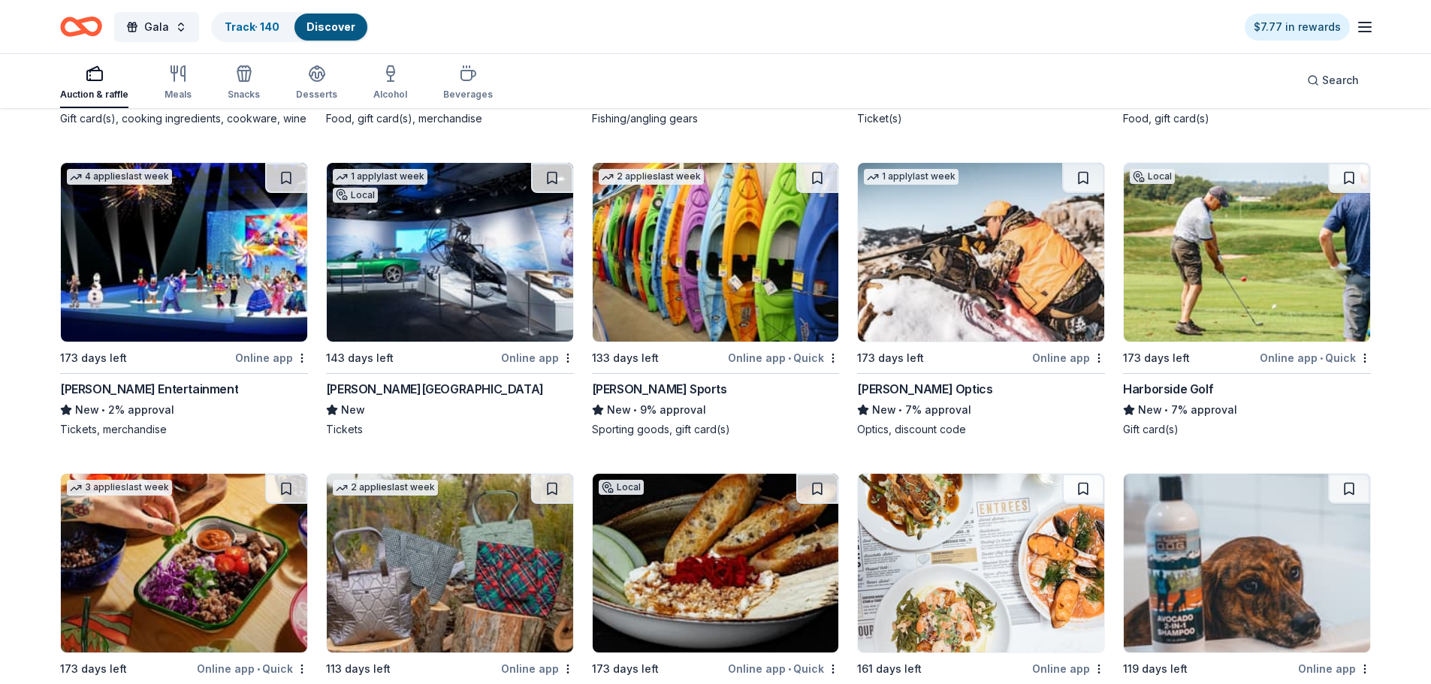
scroll to position [4562, 0]
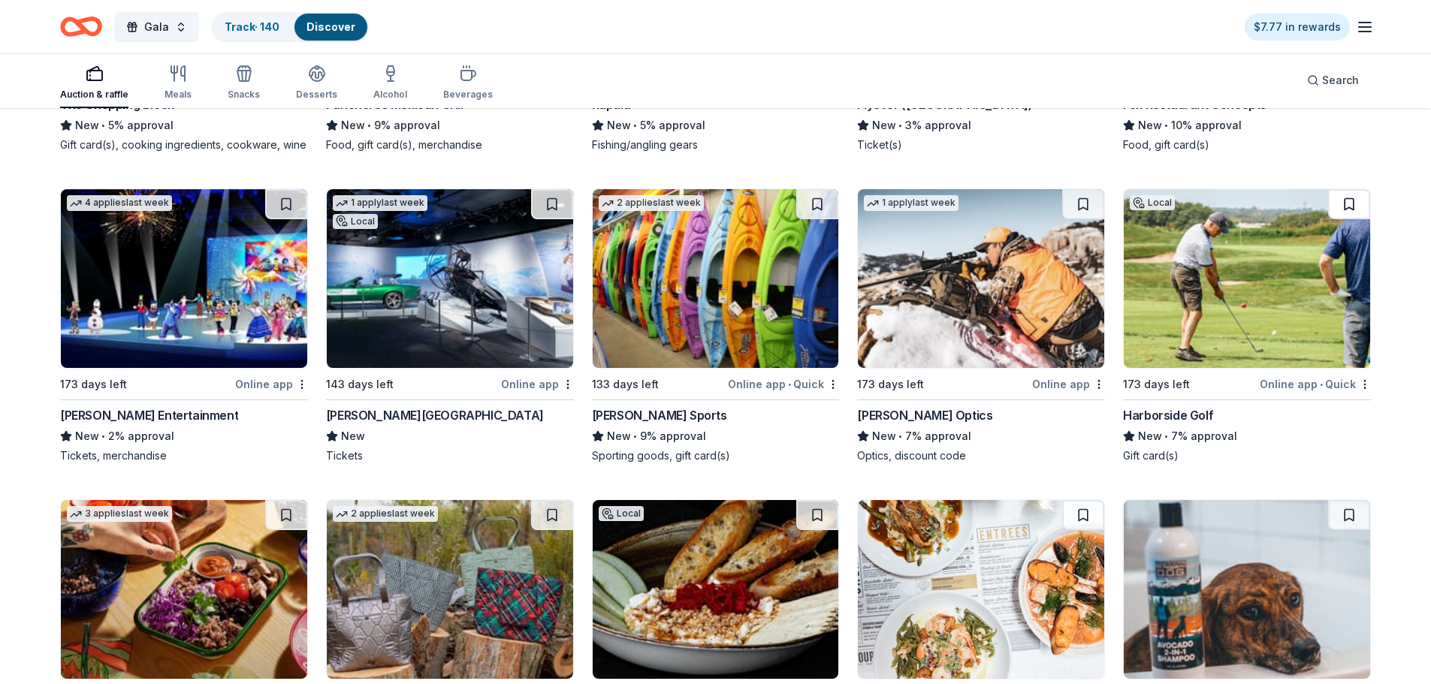
click at [1348, 212] on button at bounding box center [1349, 204] width 42 height 30
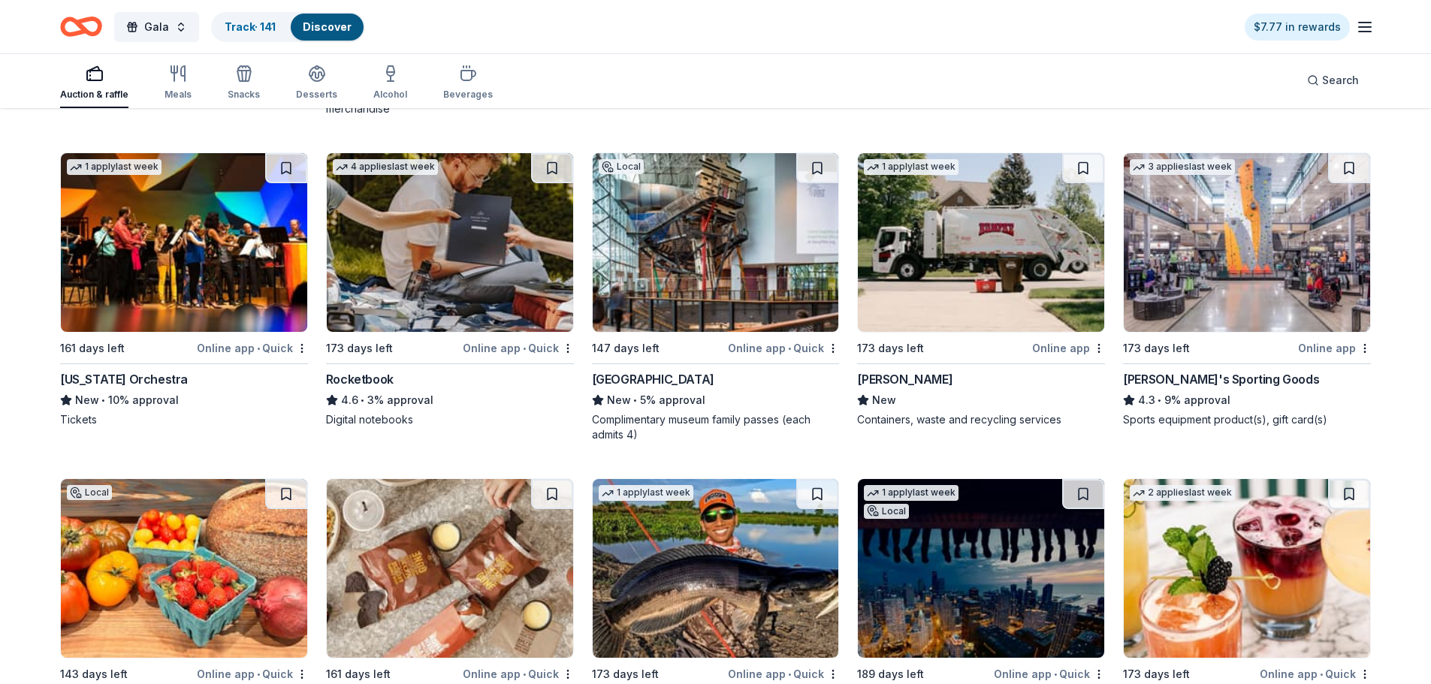
scroll to position [3886, 0]
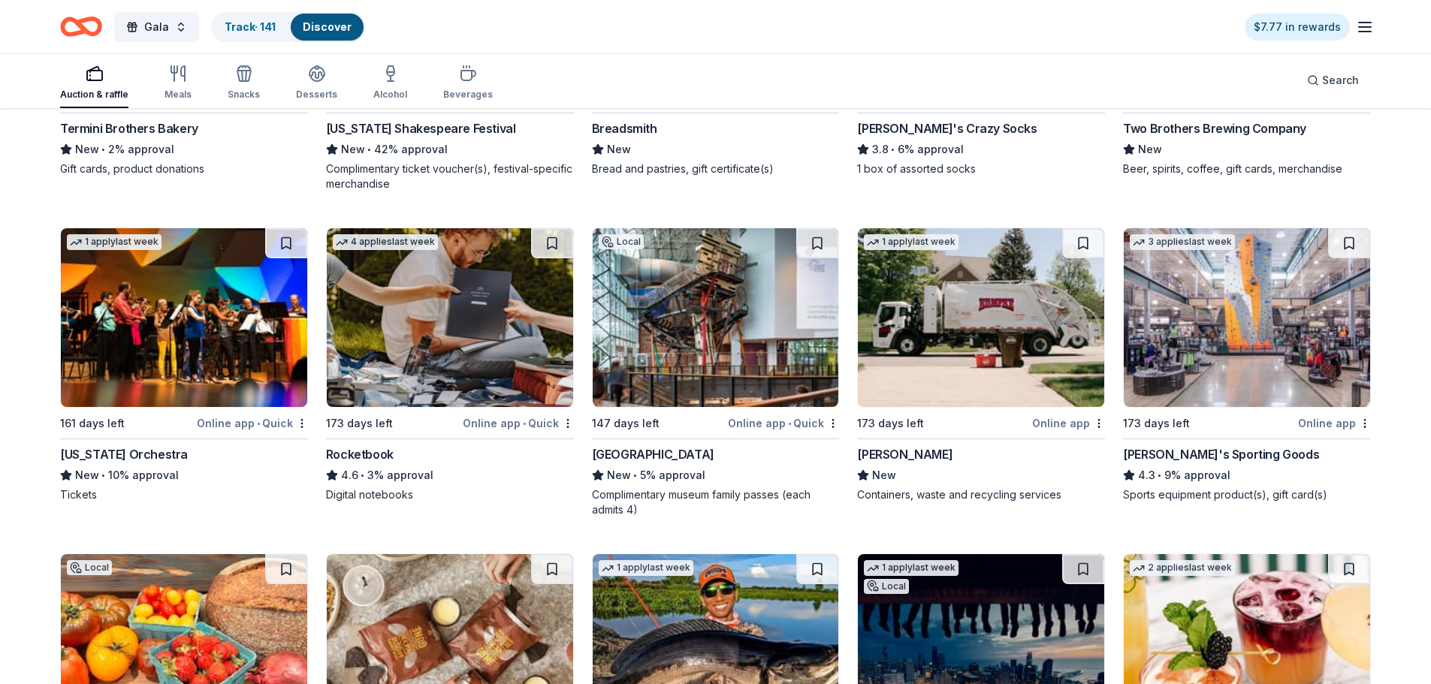
click at [707, 455] on div "Chicago Children's Museum" at bounding box center [653, 454] width 122 height 18
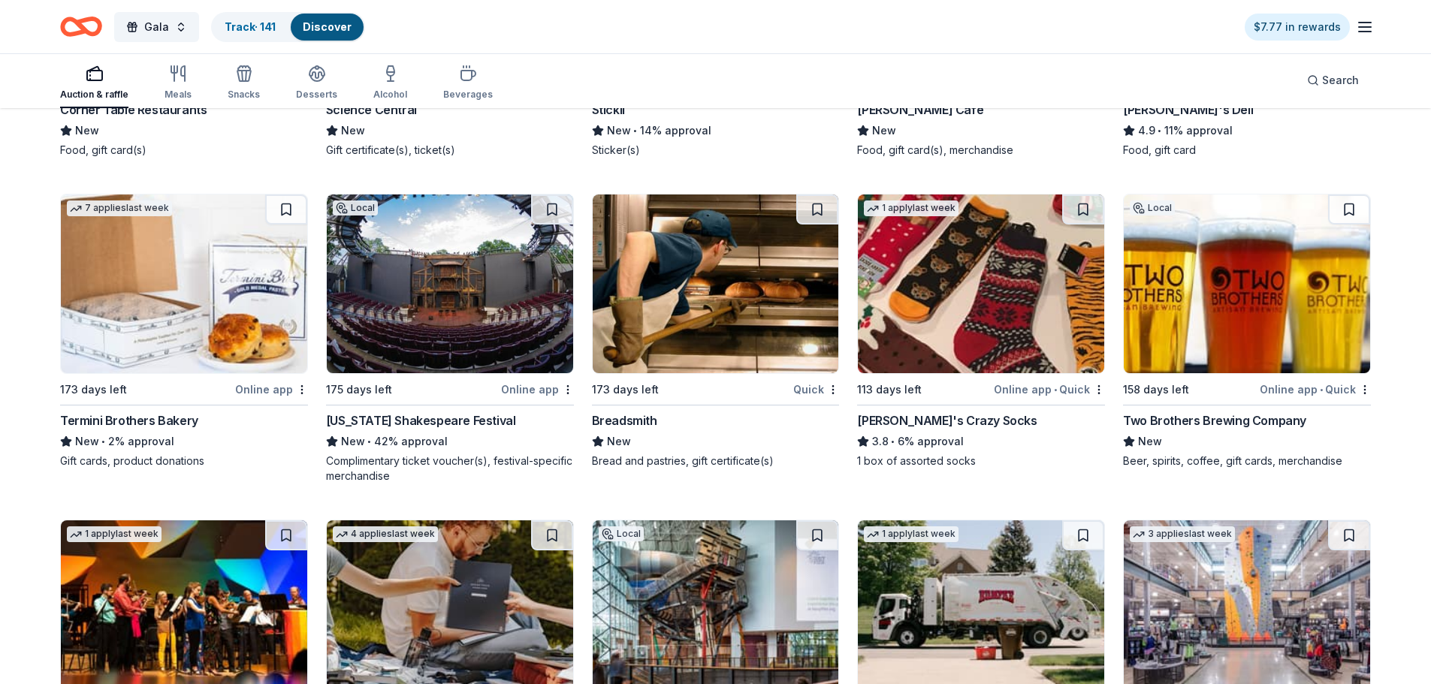
scroll to position [3586, 0]
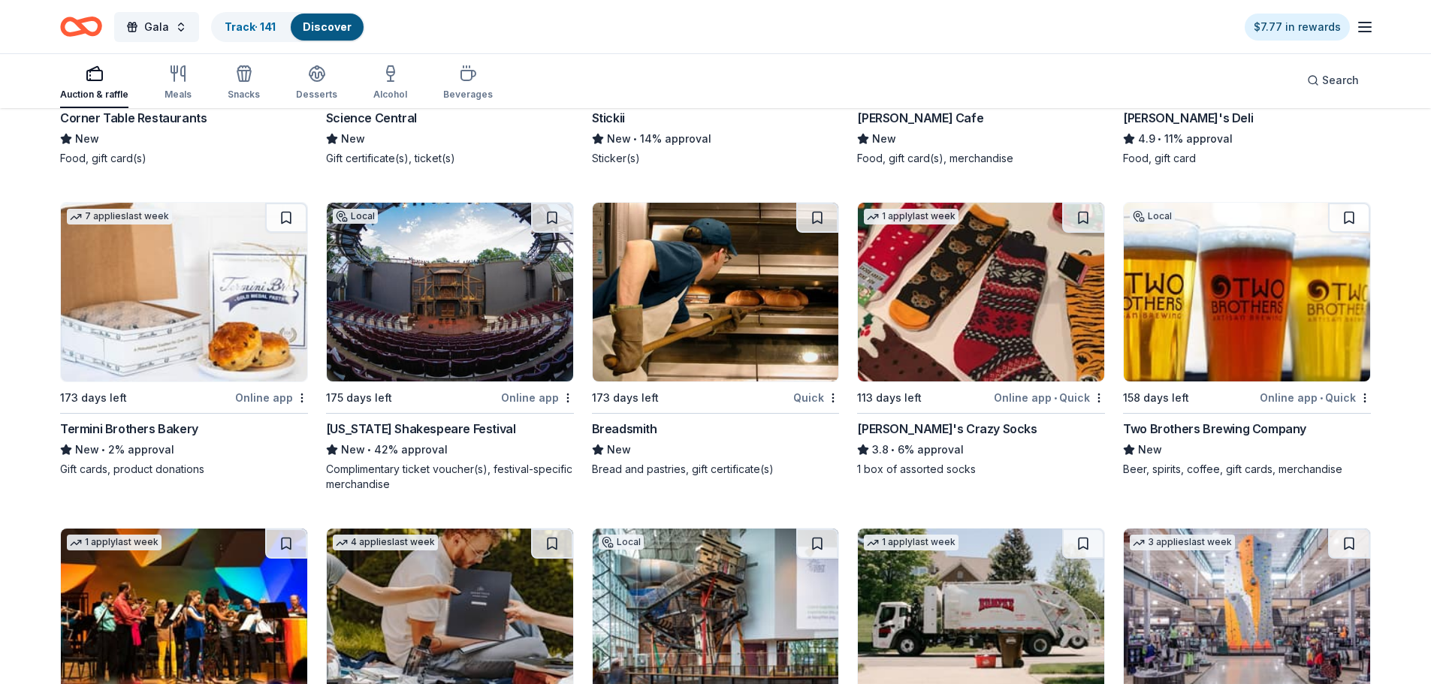
click at [460, 430] on div "Illinois Shakespeare Festival" at bounding box center [421, 429] width 190 height 18
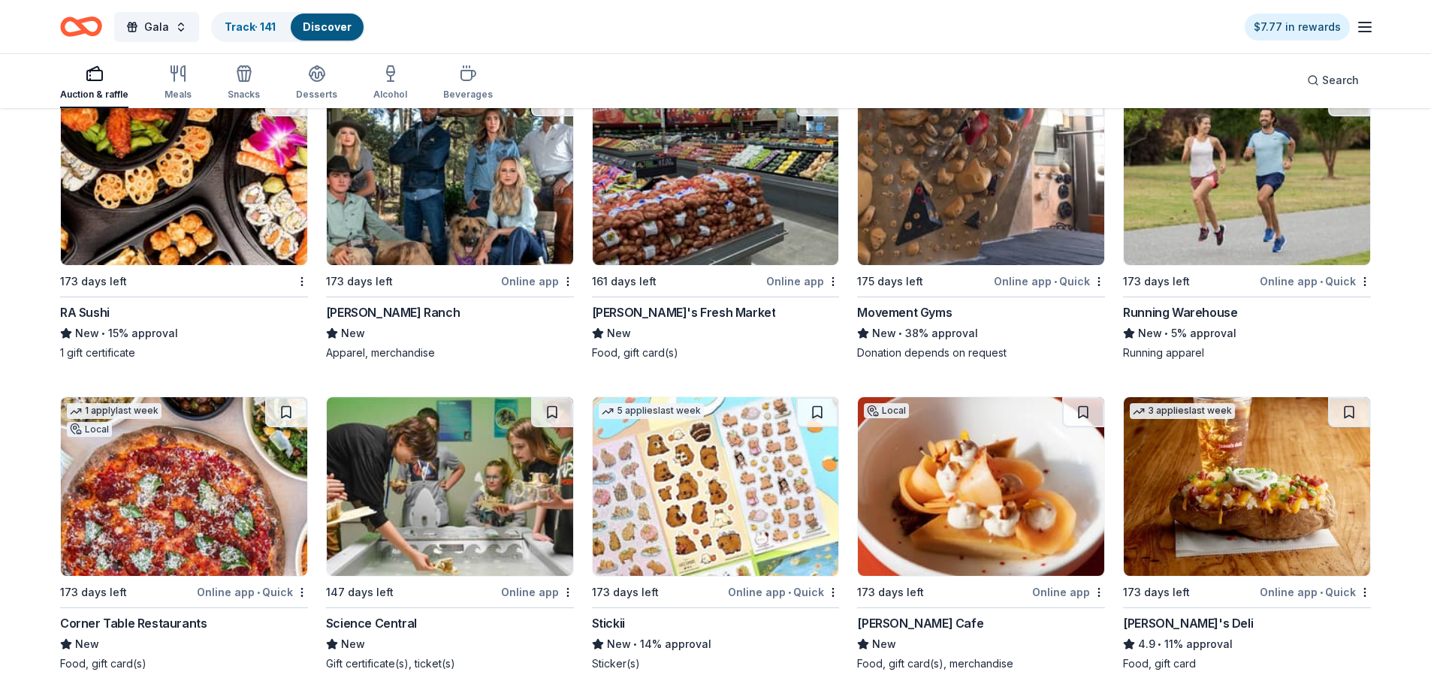
scroll to position [3060, 0]
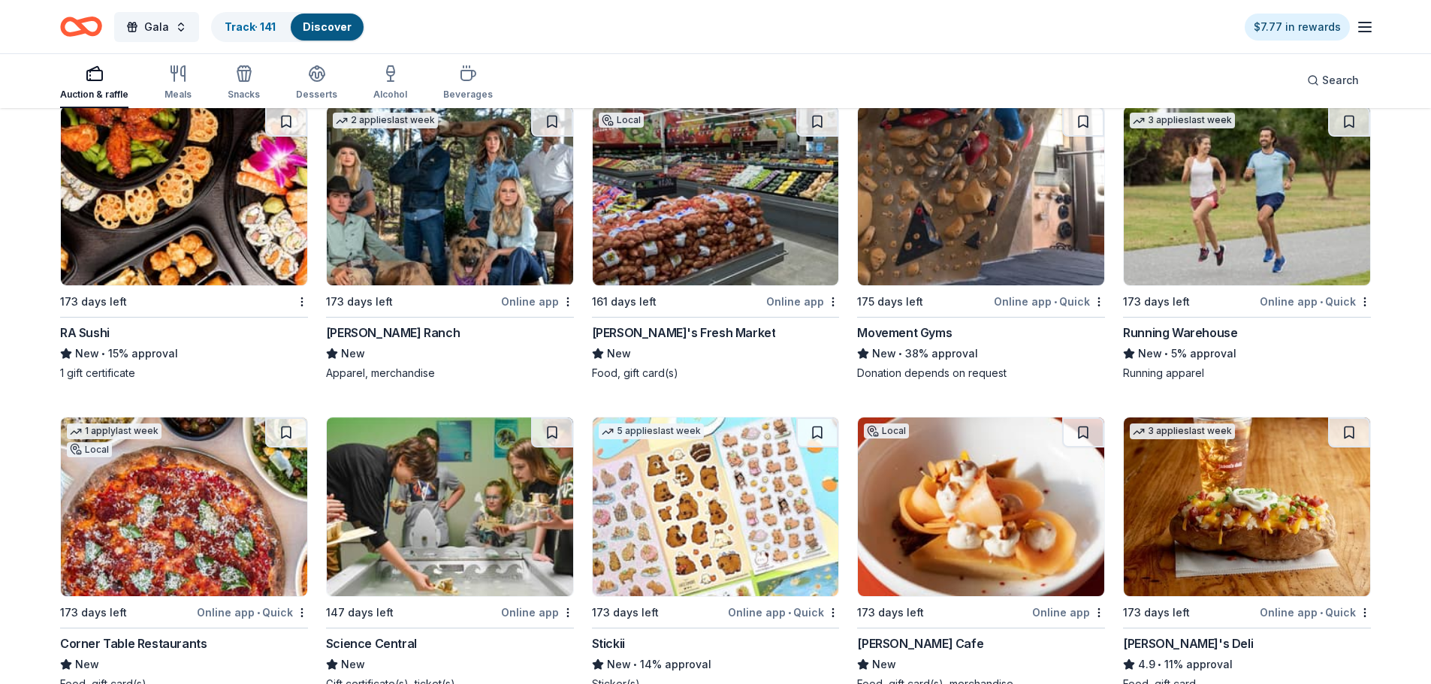
click at [894, 334] on div "Movement Gyms" at bounding box center [904, 333] width 95 height 18
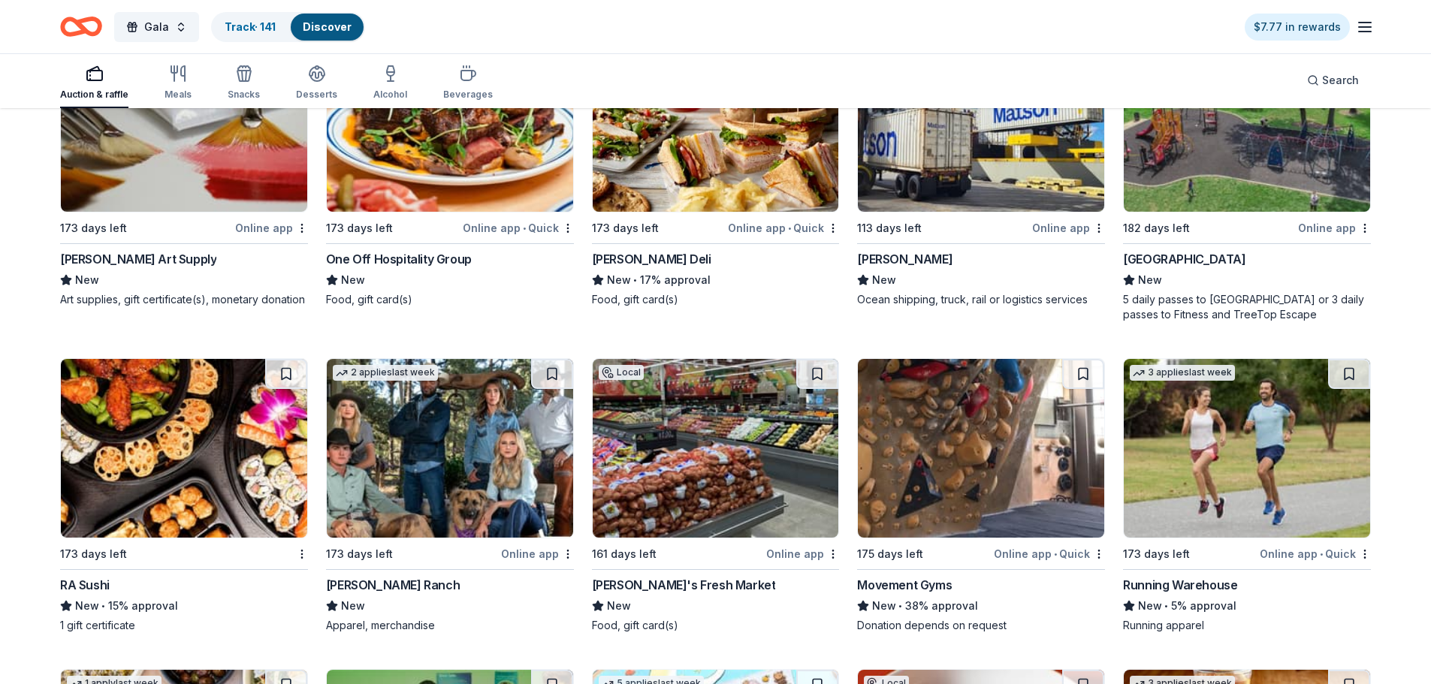
scroll to position [2834, 0]
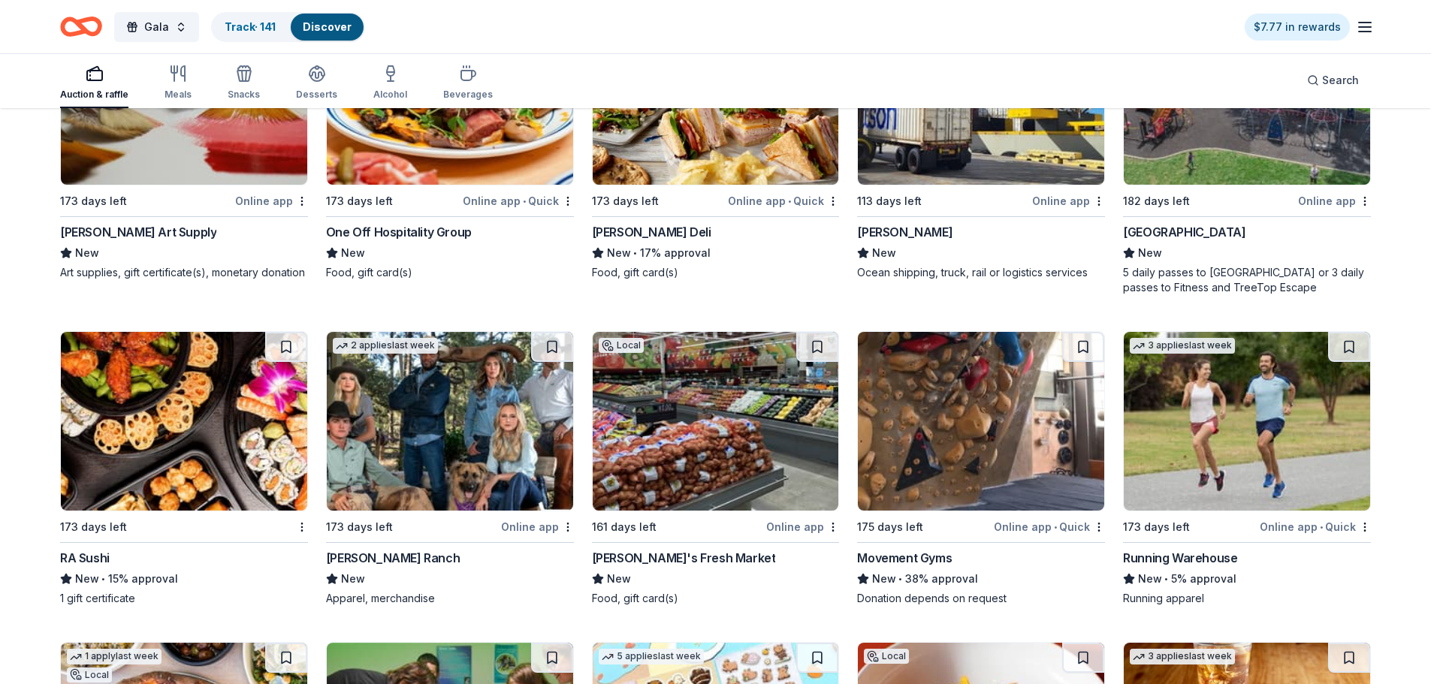
drag, startPoint x: 288, startPoint y: 349, endPoint x: 527, endPoint y: 391, distance: 243.4
click at [288, 349] on button at bounding box center [286, 347] width 42 height 30
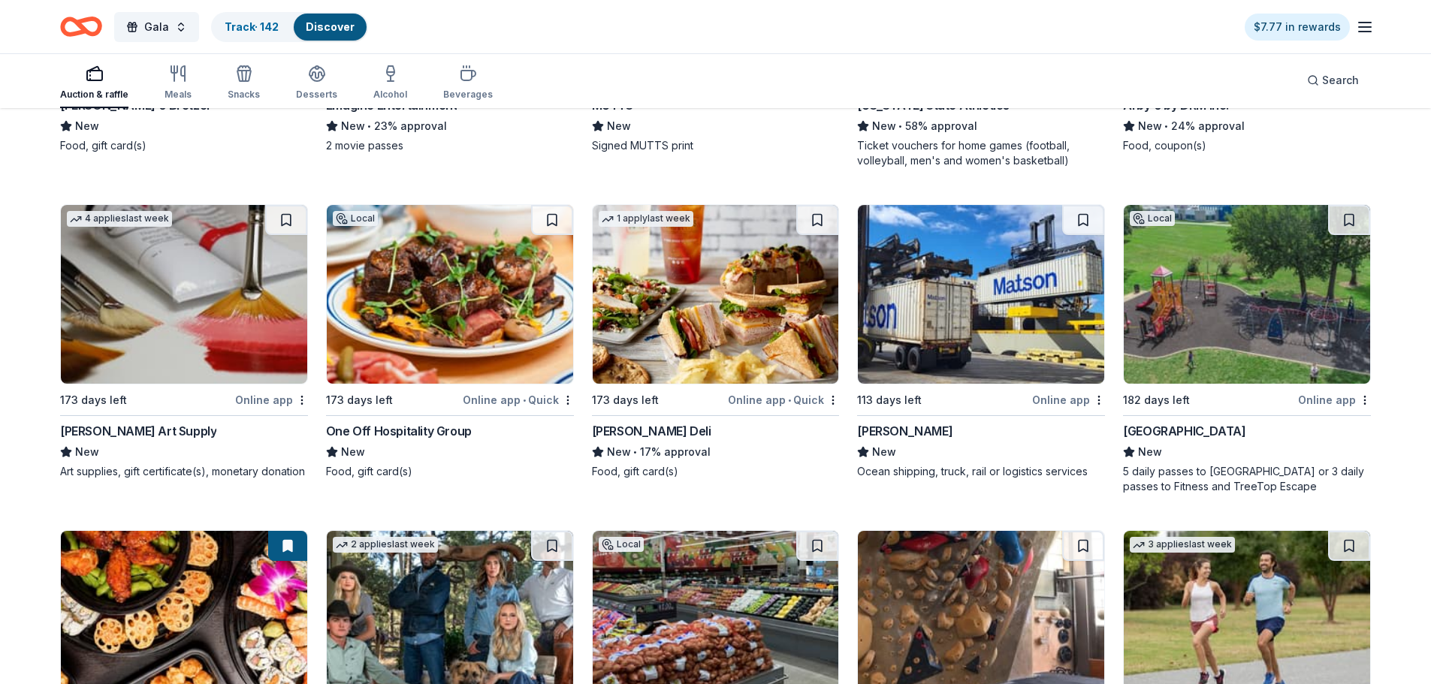
scroll to position [2609, 0]
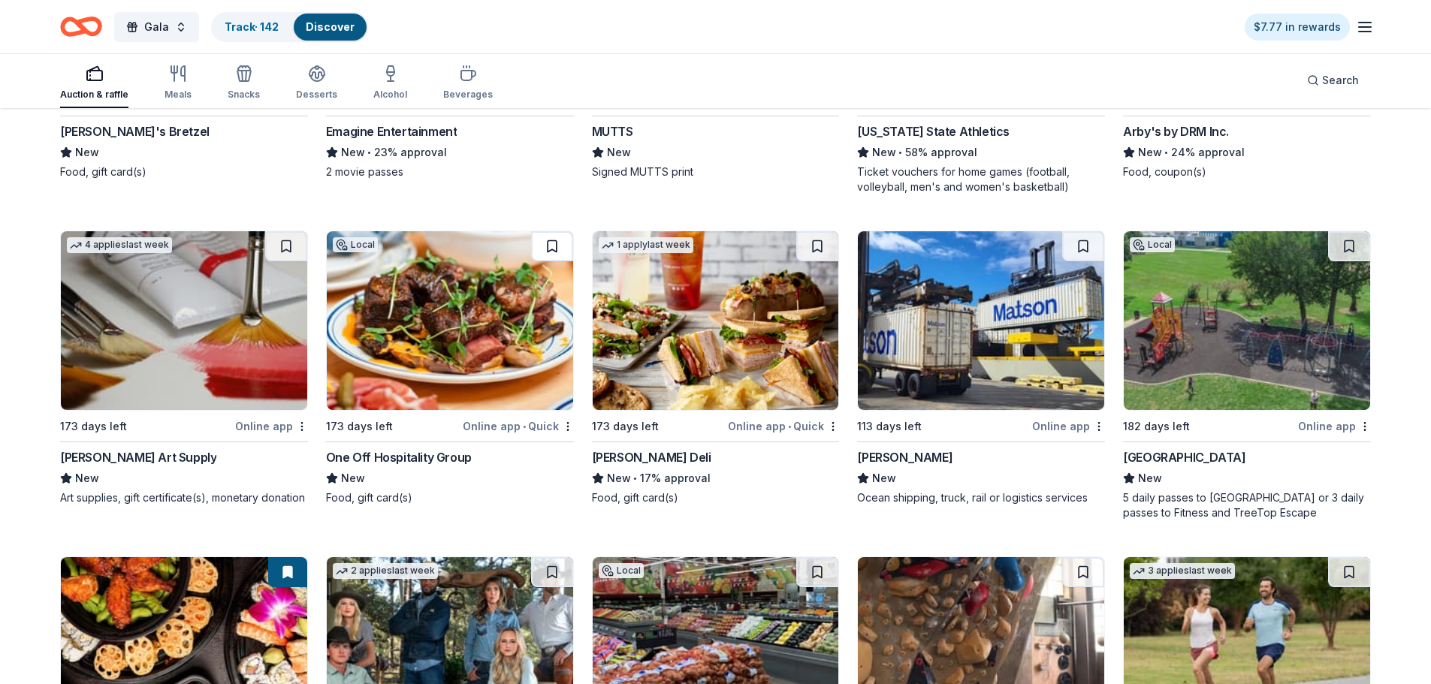
click at [563, 251] on button at bounding box center [552, 246] width 42 height 30
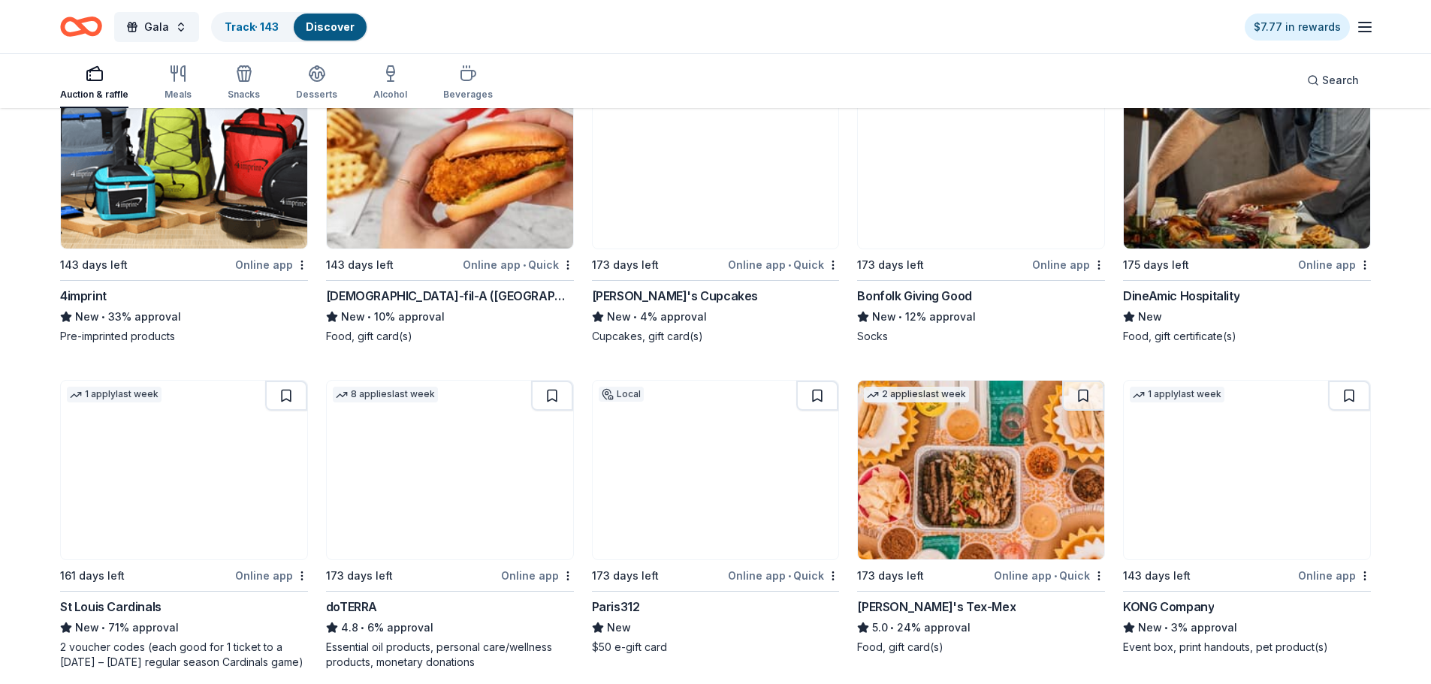
scroll to position [1708, 0]
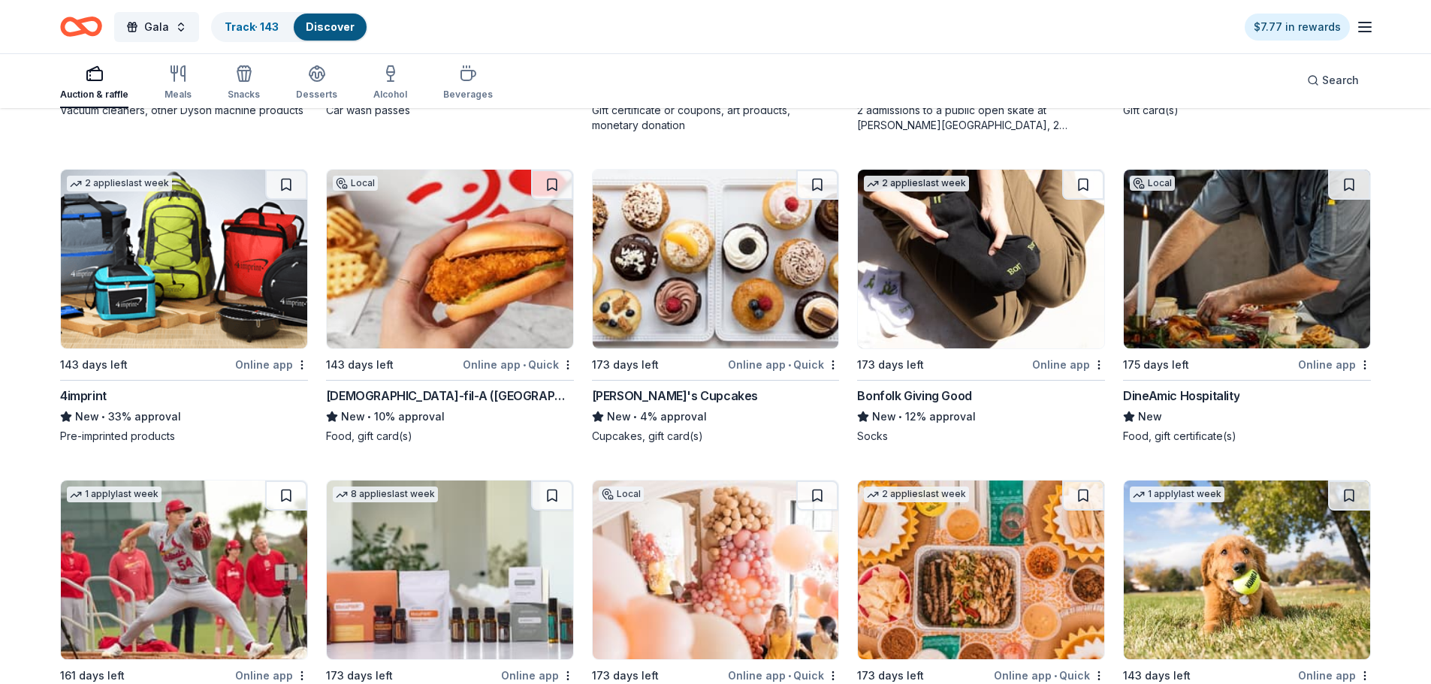
click at [100, 394] on div "4imprint" at bounding box center [83, 396] width 47 height 18
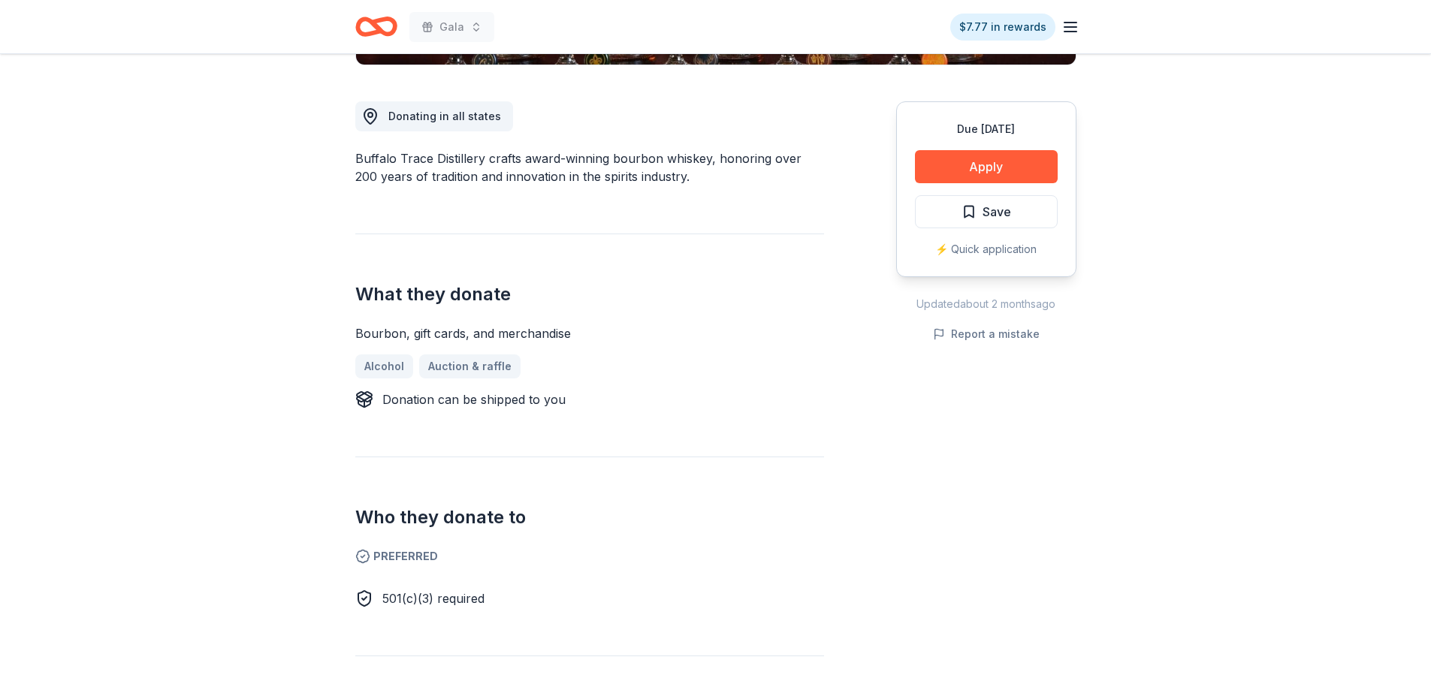
scroll to position [376, 0]
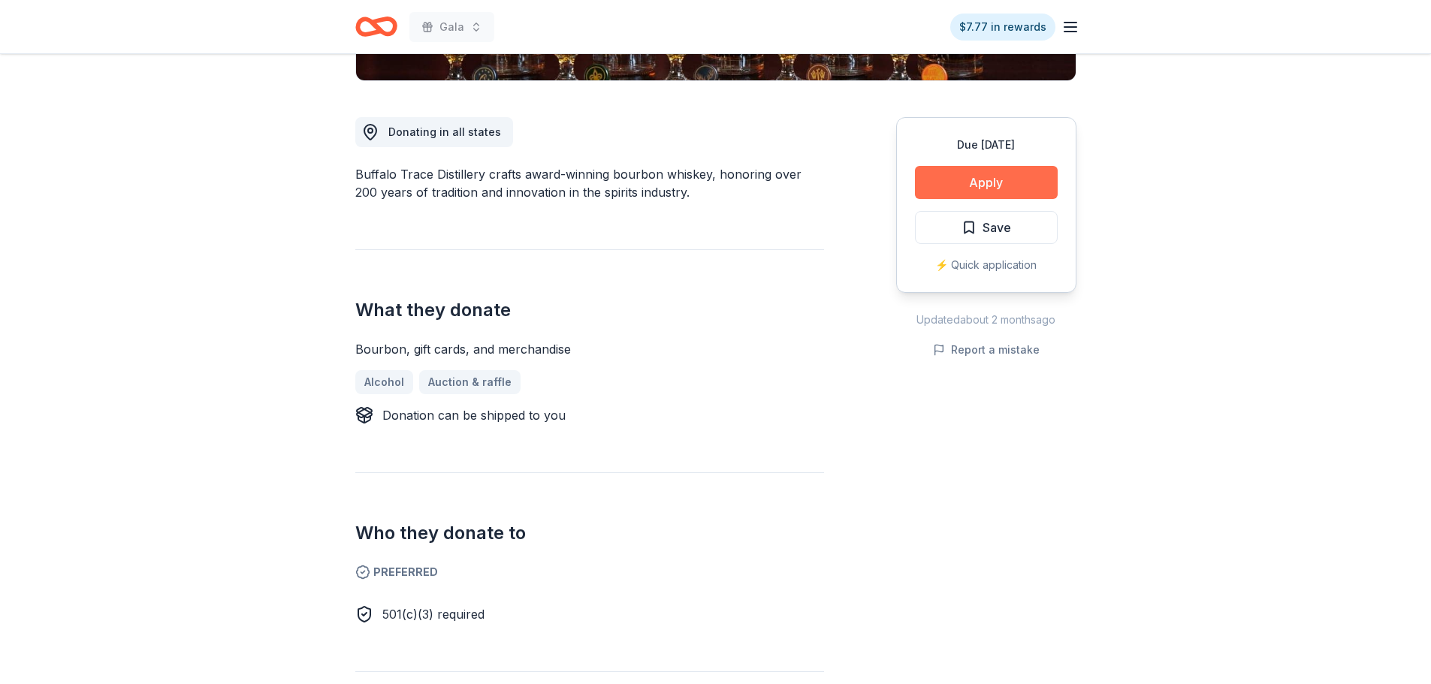
click at [959, 177] on button "Apply" at bounding box center [986, 182] width 143 height 33
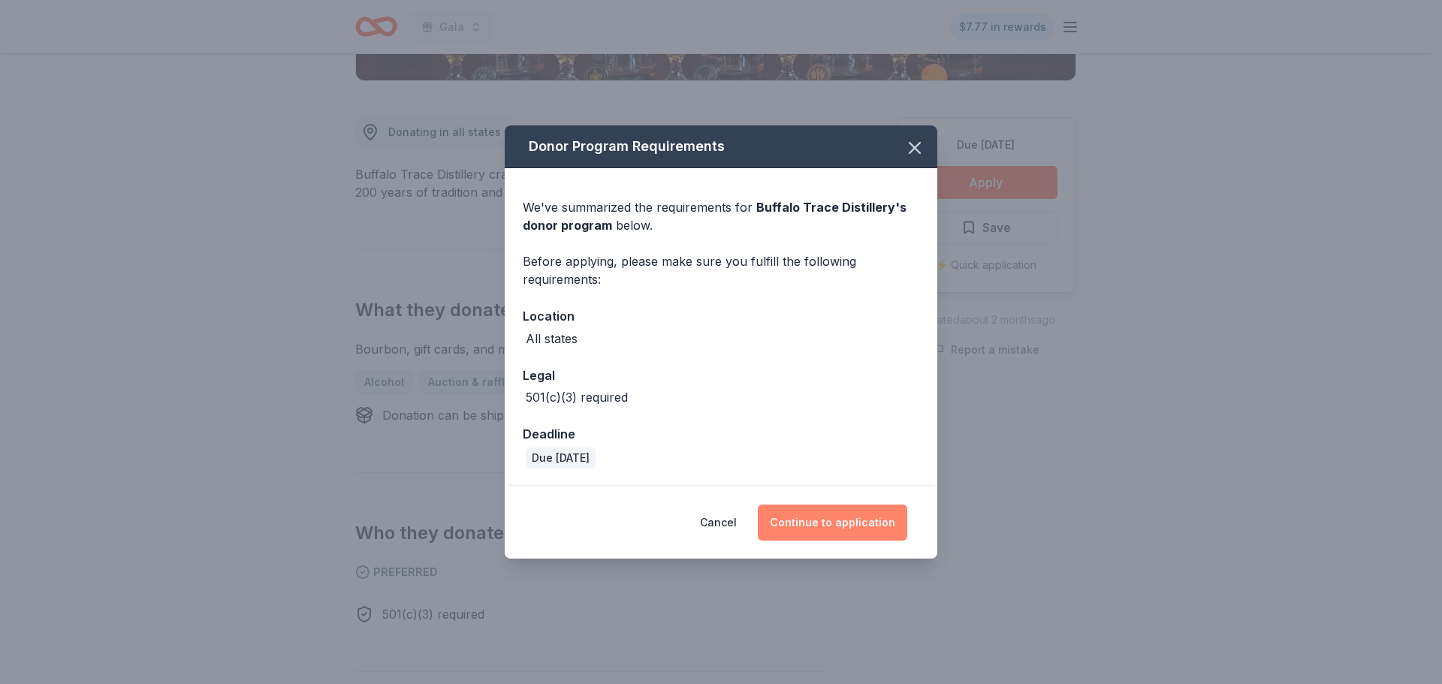
click at [845, 509] on button "Continue to application" at bounding box center [832, 523] width 149 height 36
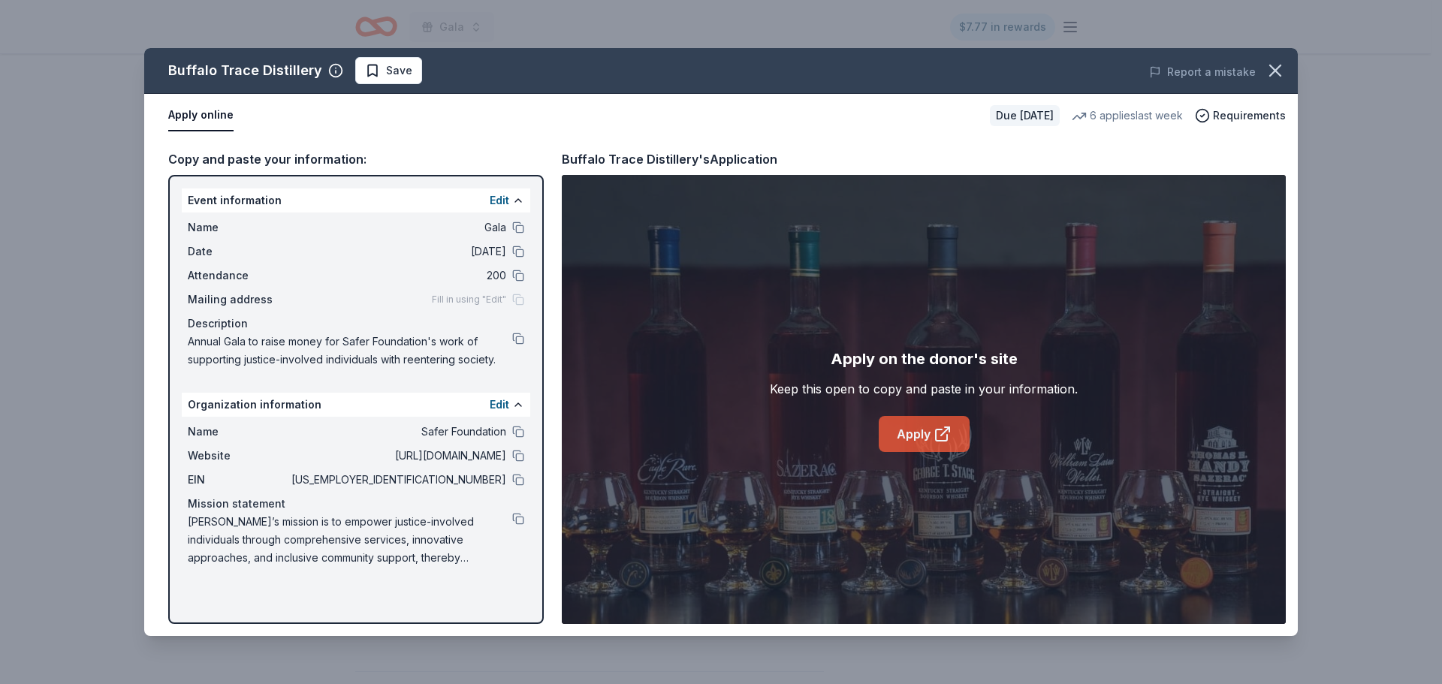
click at [904, 420] on link "Apply" at bounding box center [924, 434] width 91 height 36
click at [932, 433] on link "Apply" at bounding box center [924, 434] width 91 height 36
click at [1270, 68] on icon "button" at bounding box center [1275, 70] width 21 height 21
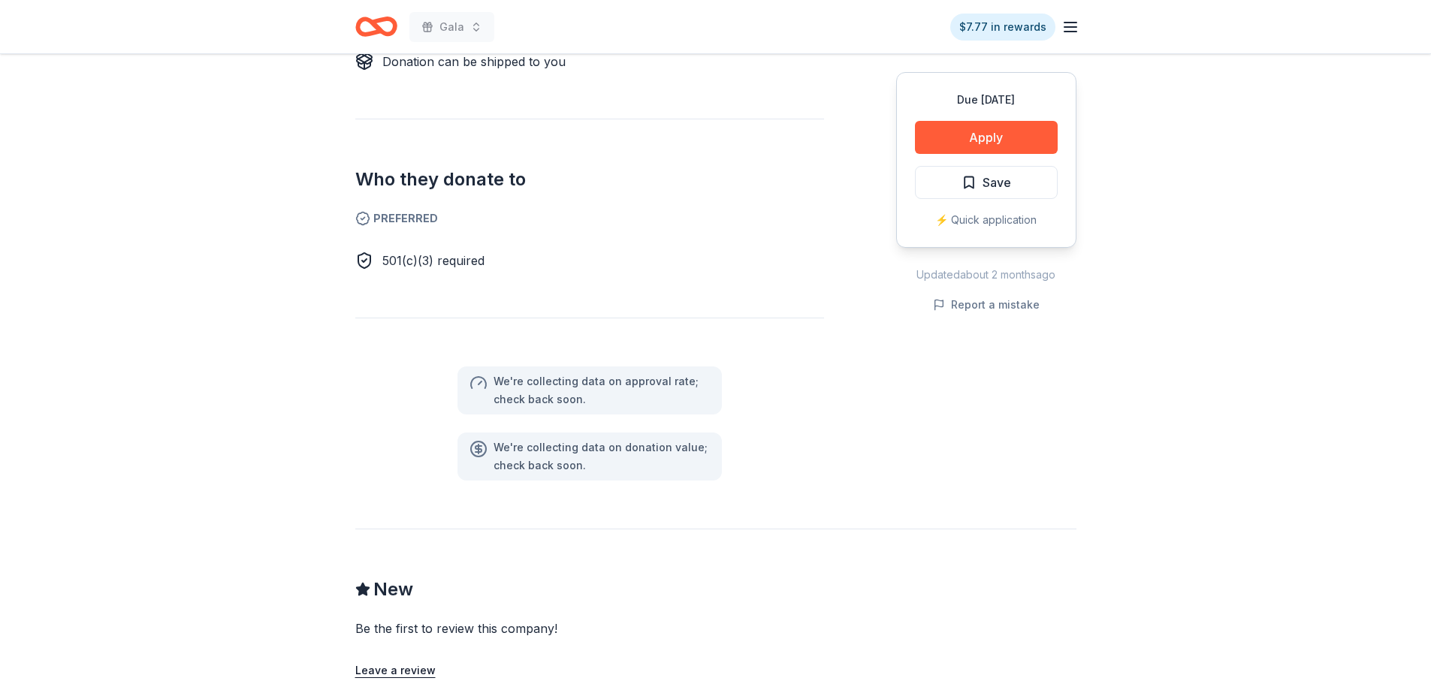
scroll to position [826, 0]
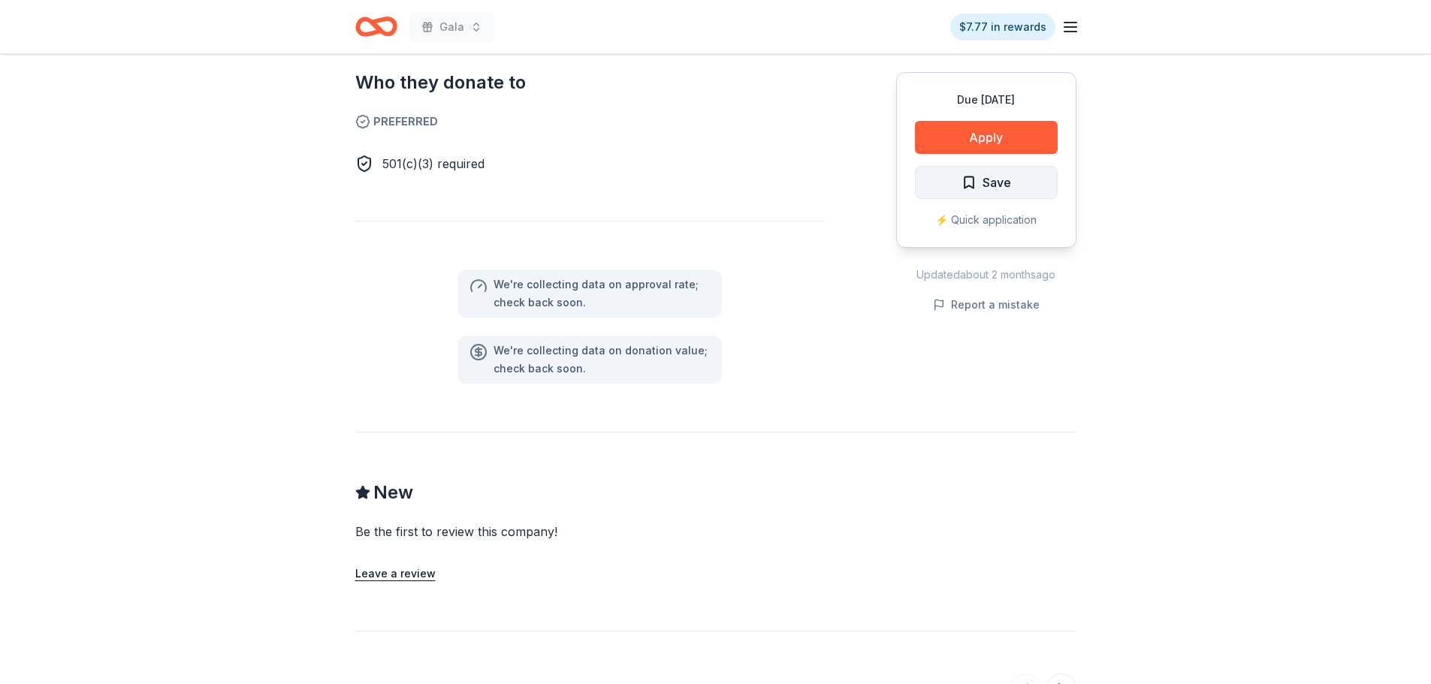
click at [937, 183] on button "Save" at bounding box center [986, 182] width 143 height 33
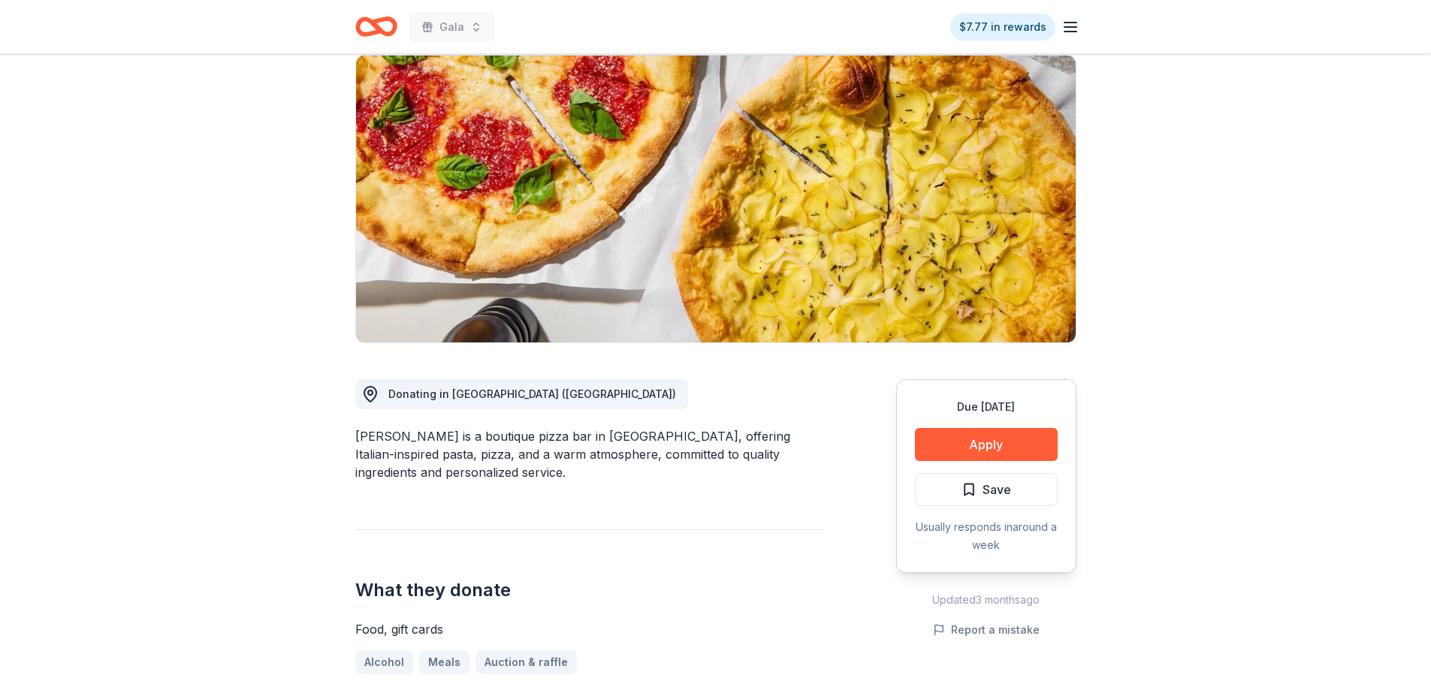
scroll to position [300, 0]
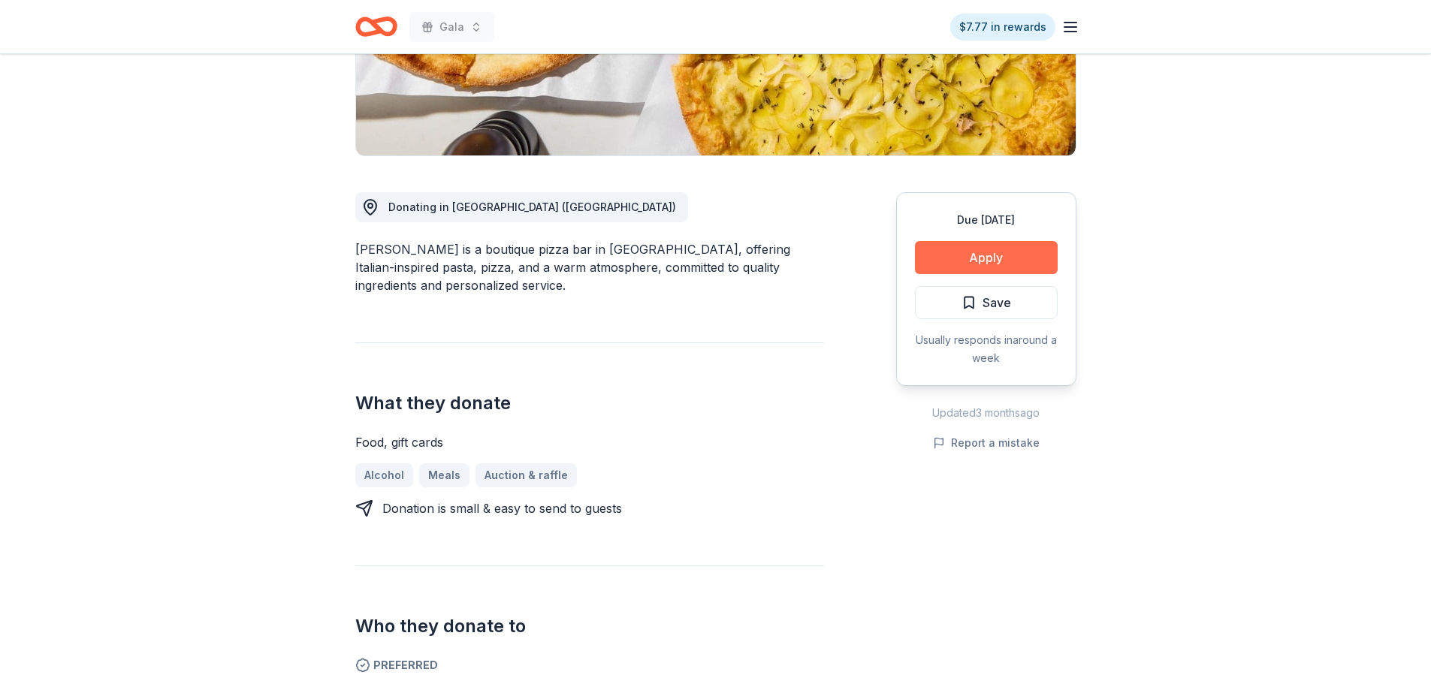
click at [1025, 267] on button "Apply" at bounding box center [986, 257] width 143 height 33
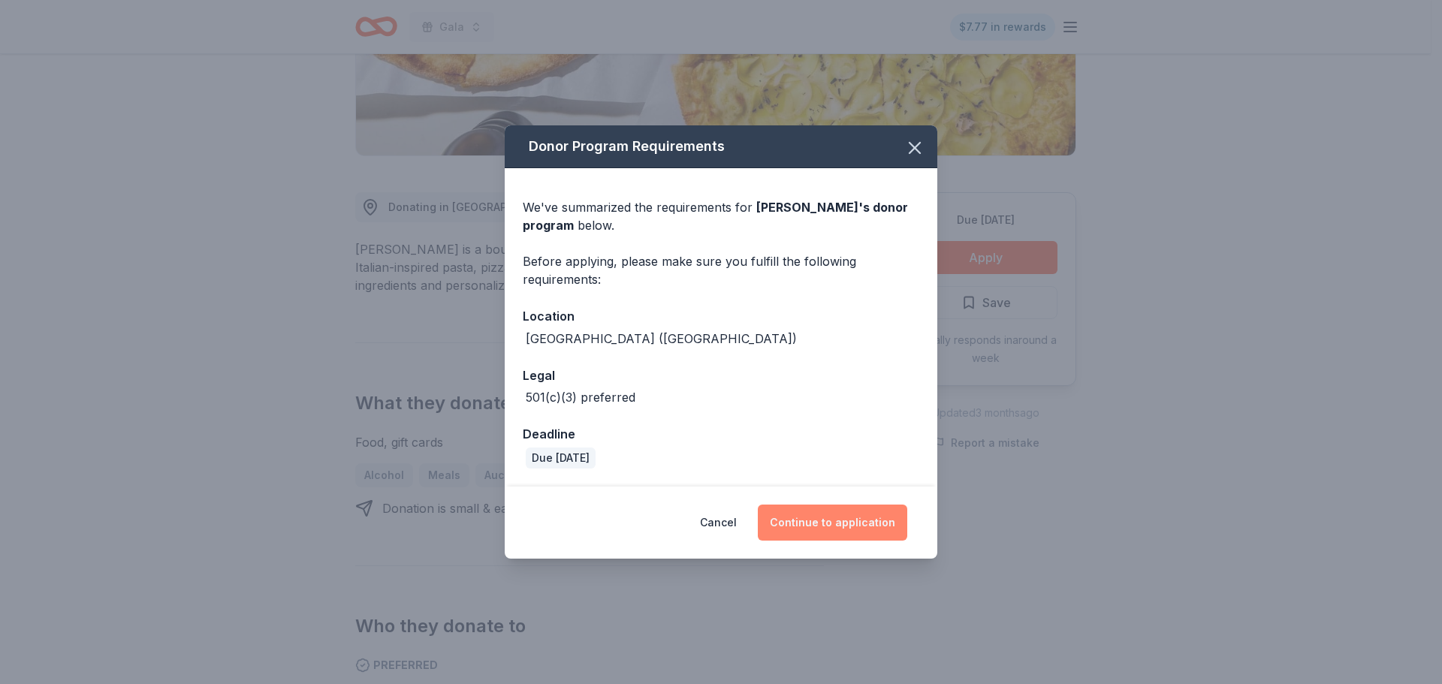
click at [827, 515] on button "Continue to application" at bounding box center [832, 523] width 149 height 36
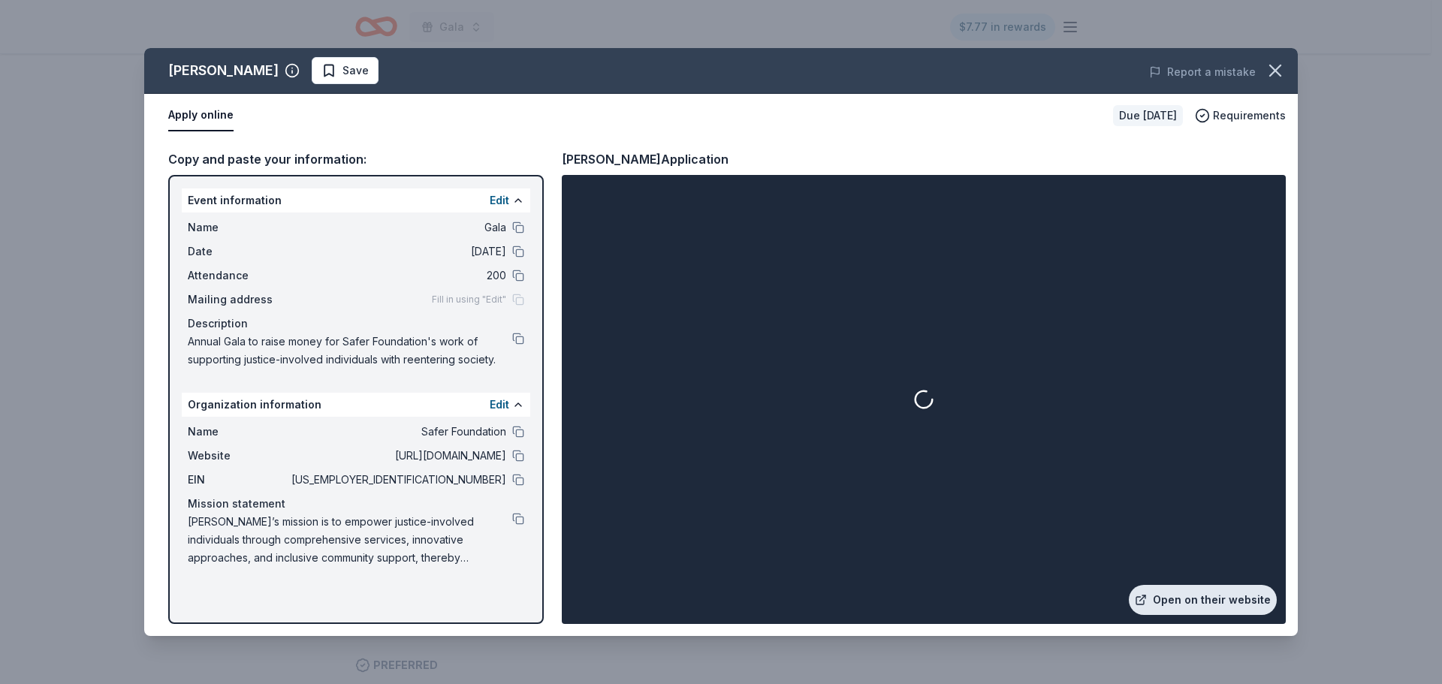
click at [1184, 614] on link "Open on their website" at bounding box center [1203, 600] width 148 height 30
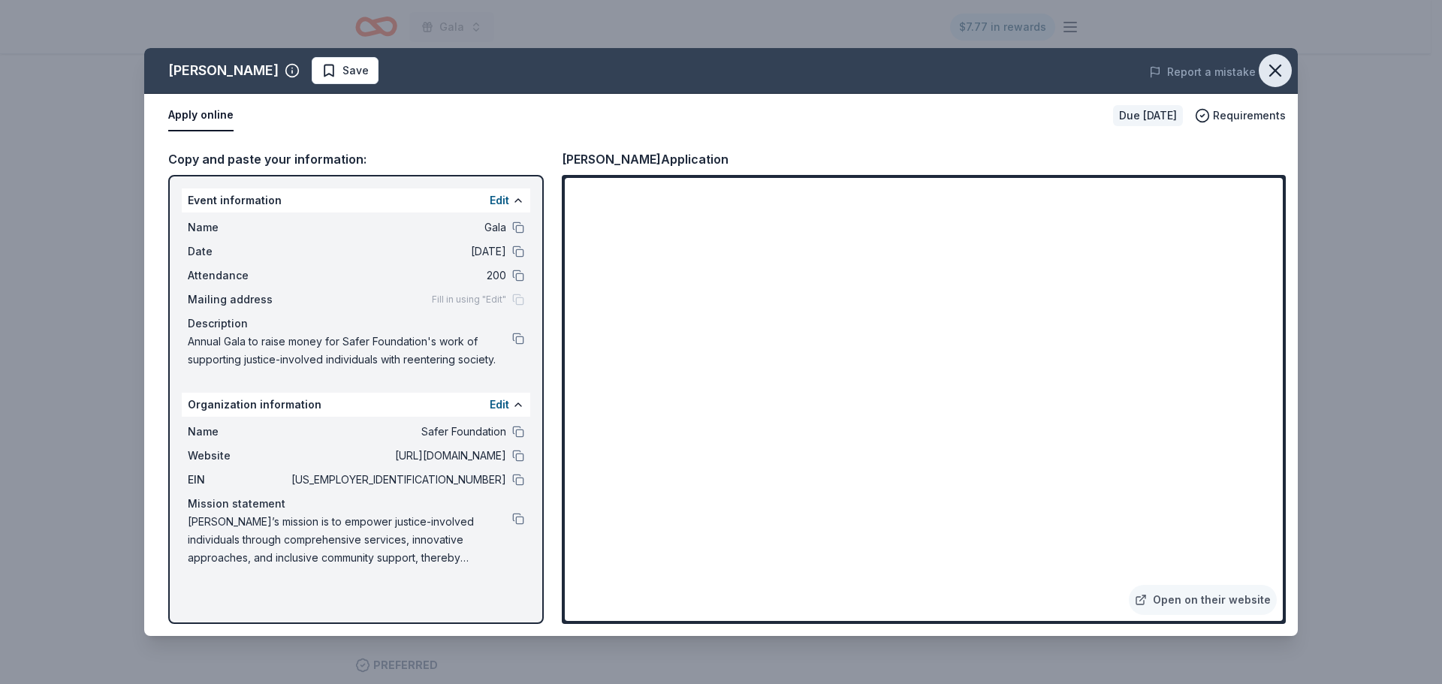
click at [1275, 71] on icon "button" at bounding box center [1275, 70] width 11 height 11
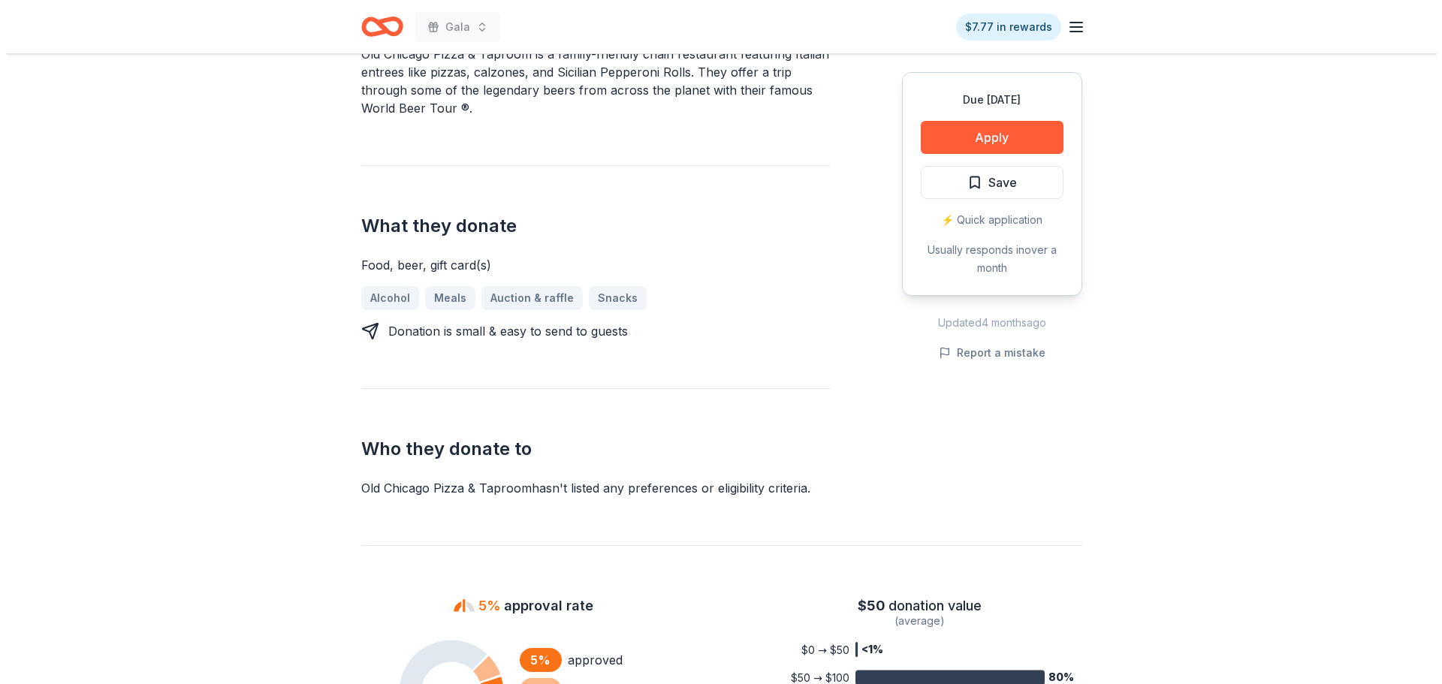
scroll to position [601, 0]
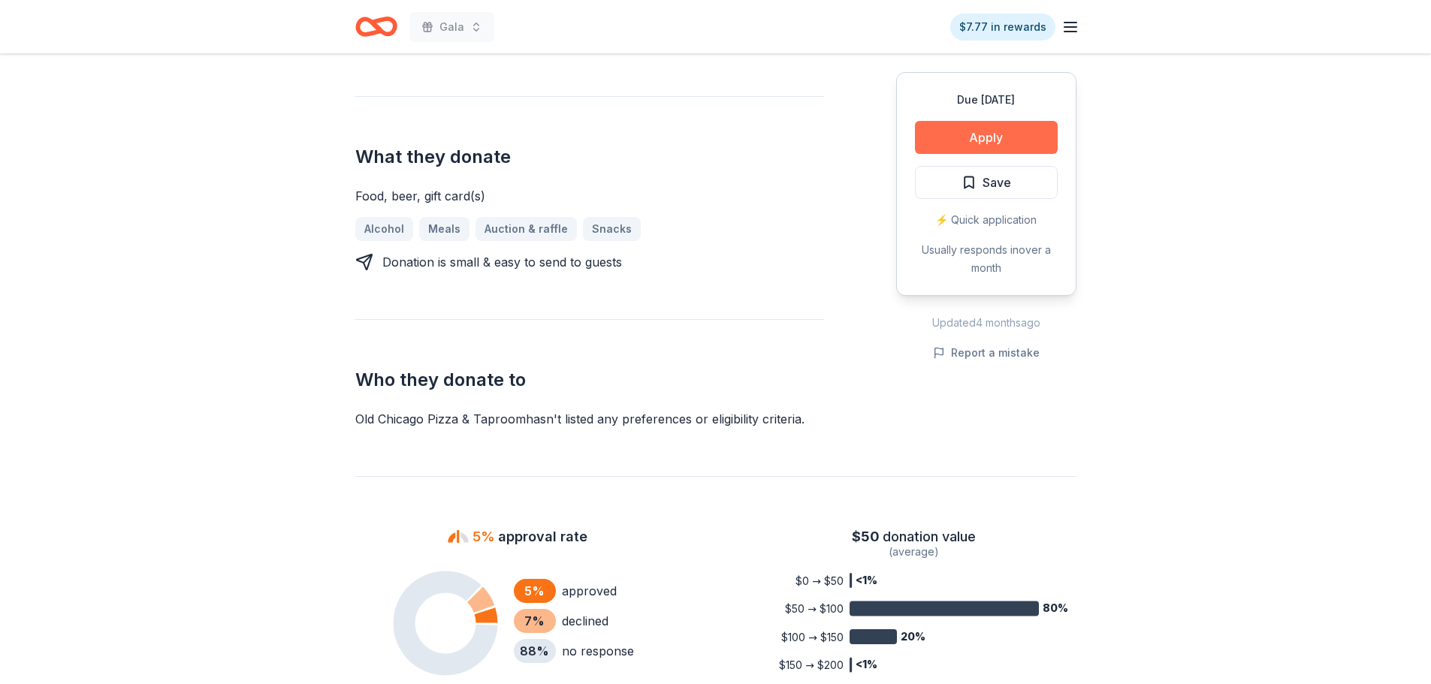
click at [919, 142] on button "Apply" at bounding box center [986, 137] width 143 height 33
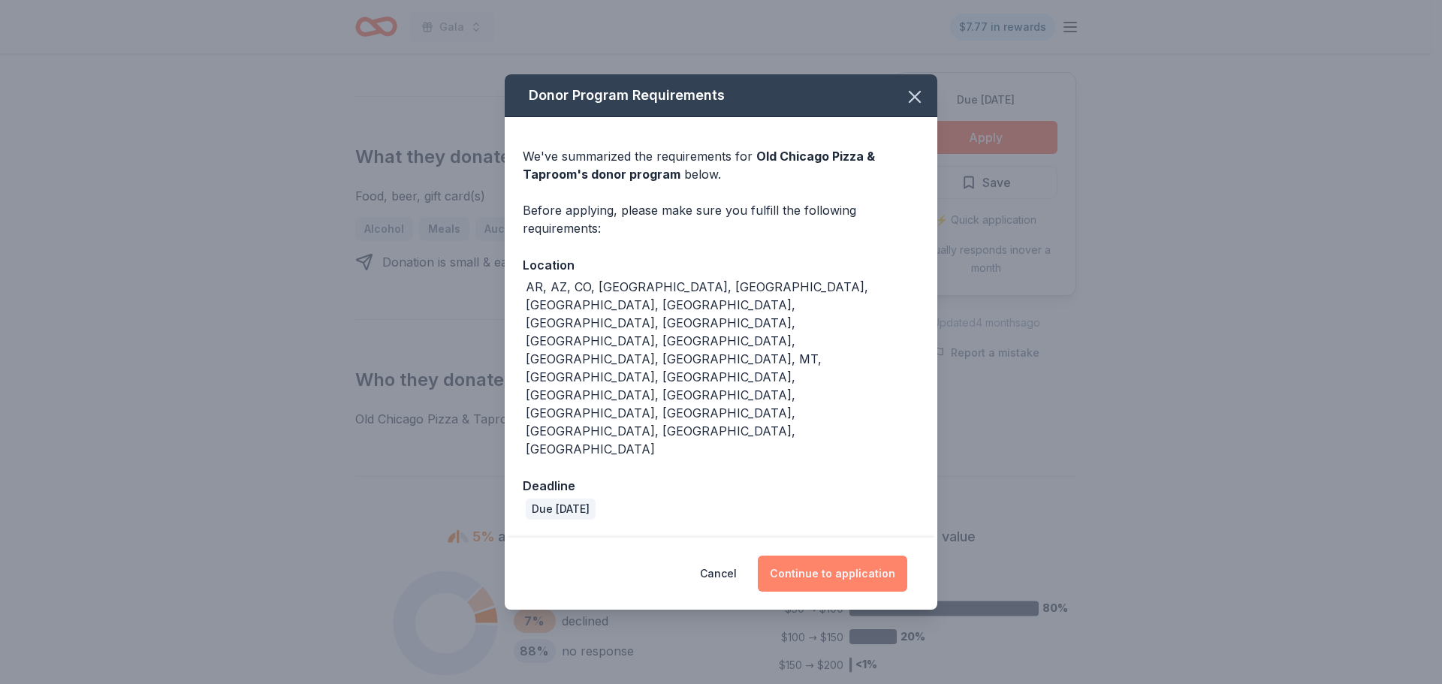
click at [838, 556] on button "Continue to application" at bounding box center [832, 574] width 149 height 36
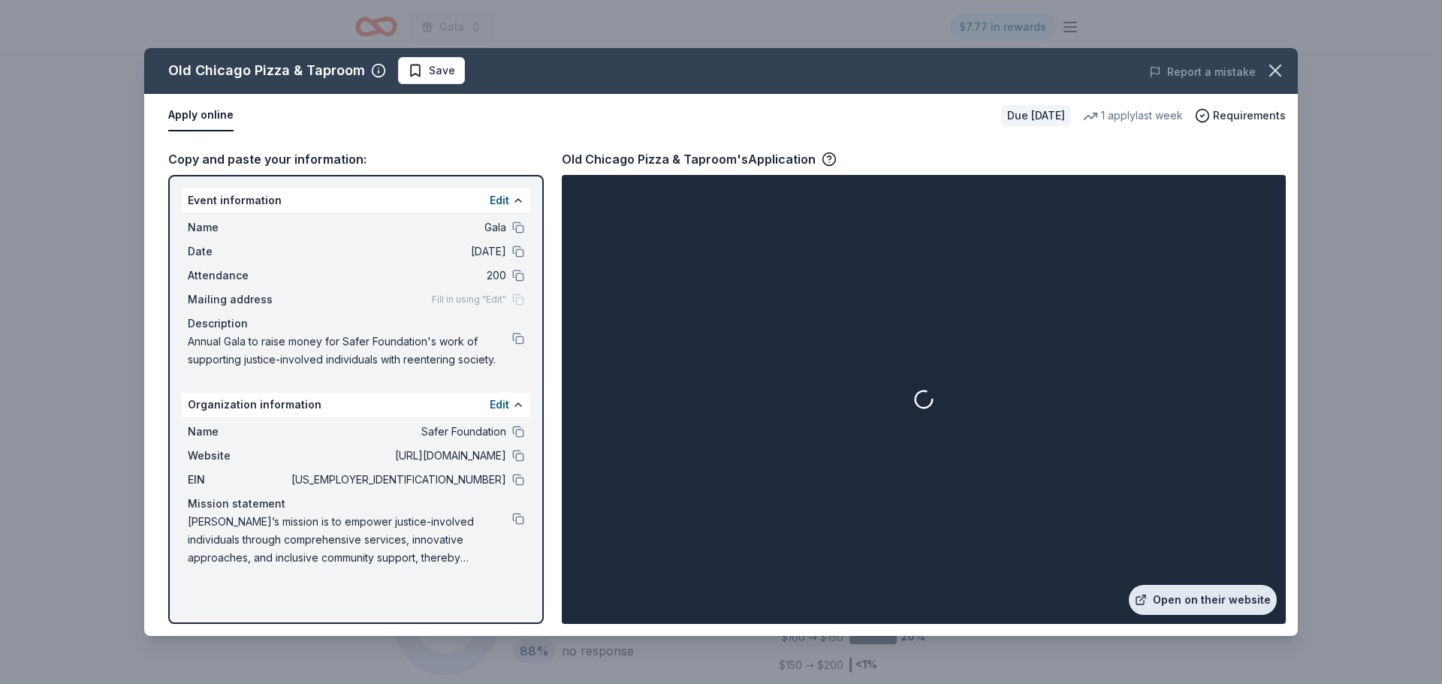
click at [1212, 603] on link "Open on their website" at bounding box center [1203, 600] width 148 height 30
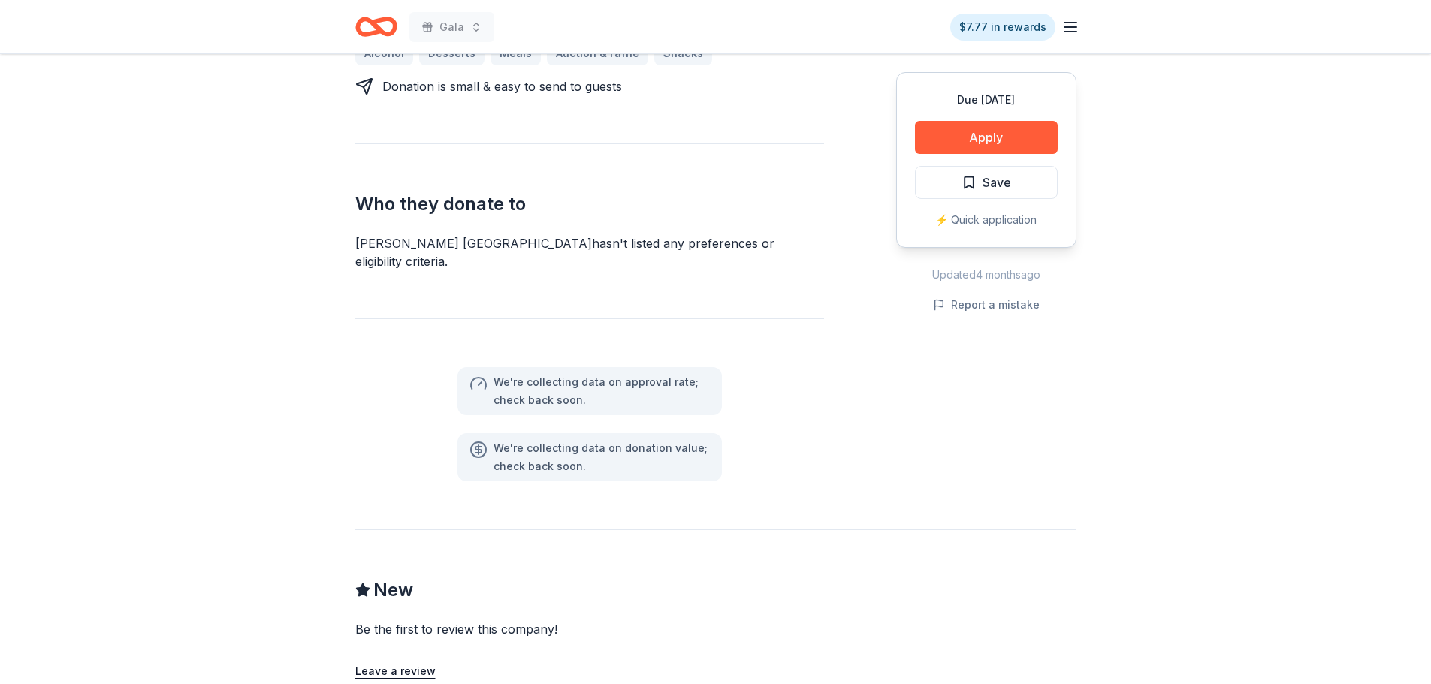
scroll to position [751, 0]
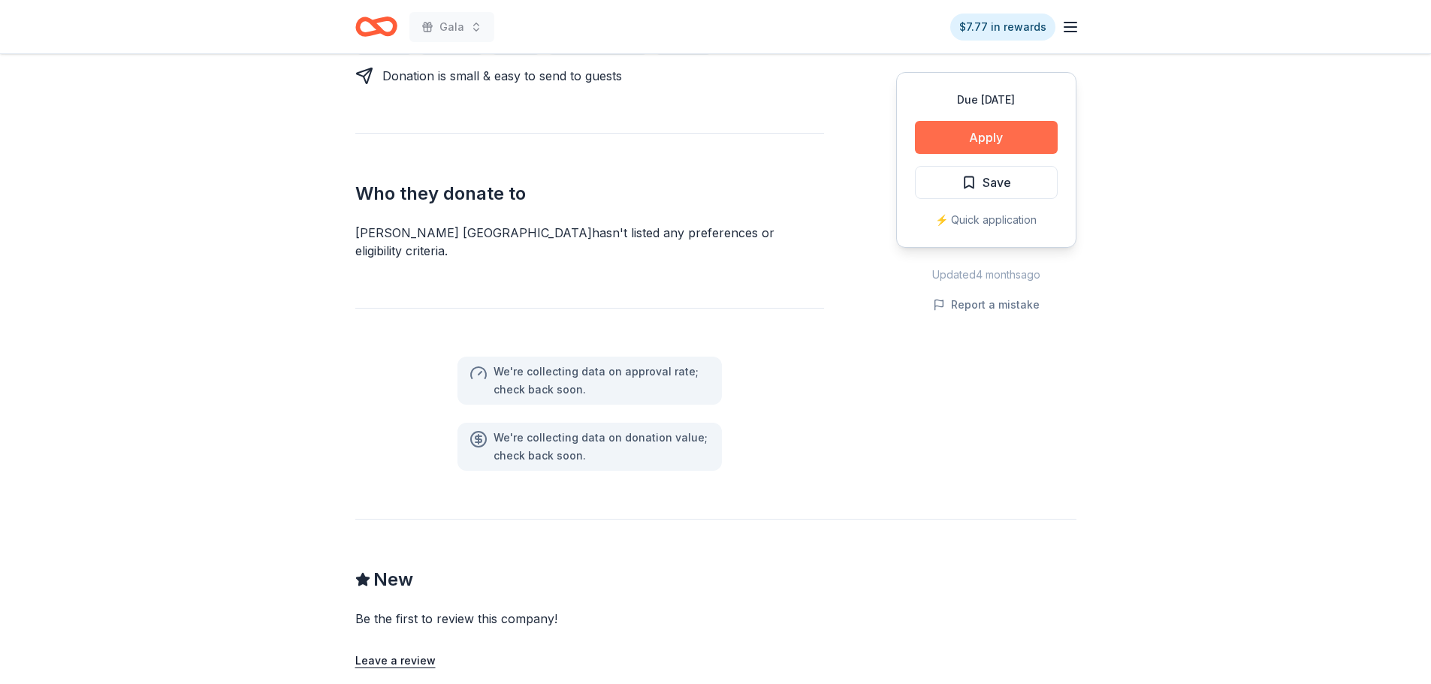
click at [940, 130] on button "Apply" at bounding box center [986, 137] width 143 height 33
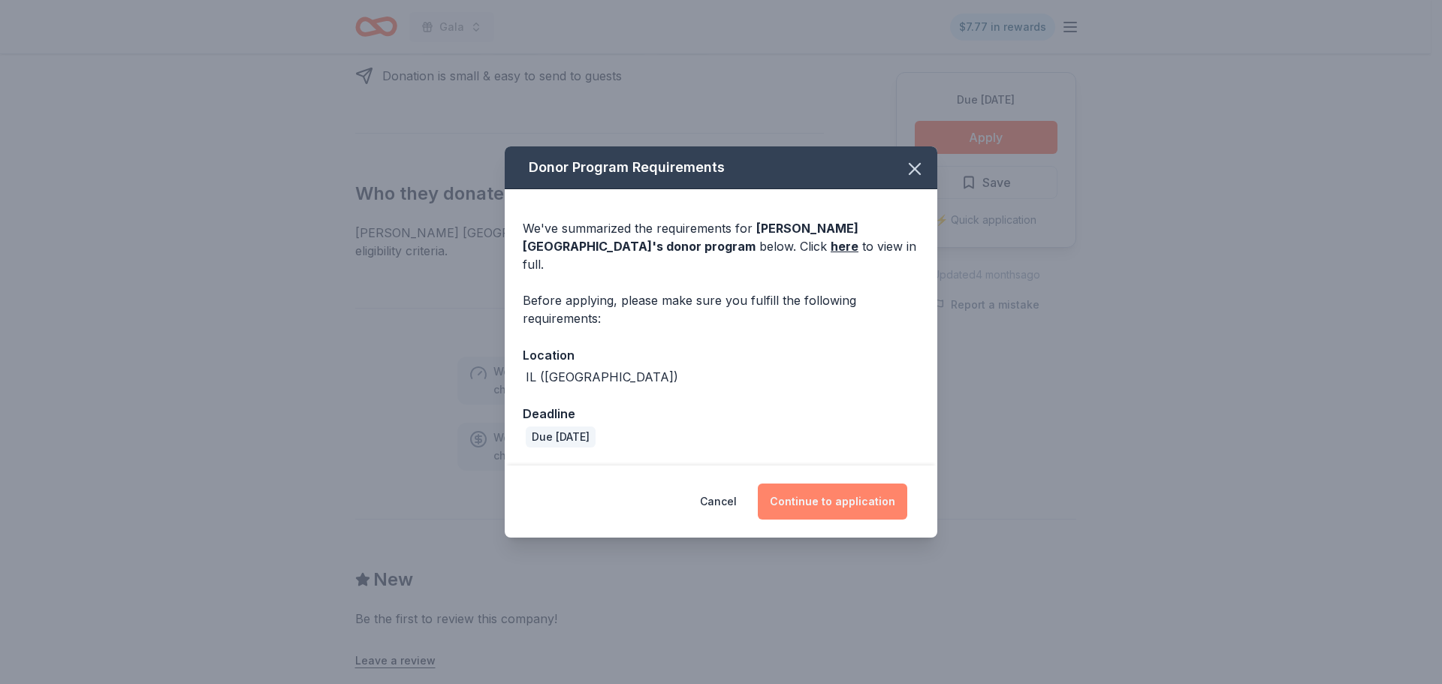
click at [865, 500] on button "Continue to application" at bounding box center [832, 502] width 149 height 36
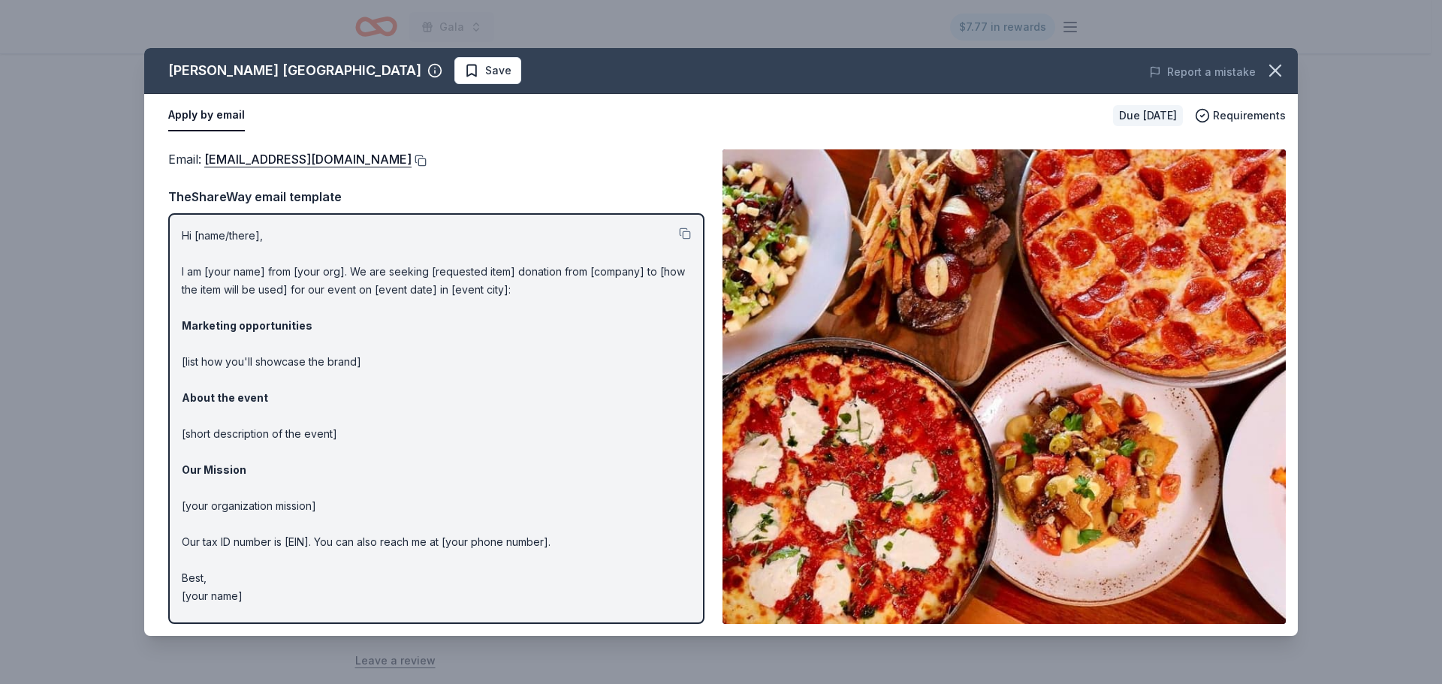
click at [412, 156] on button at bounding box center [419, 161] width 15 height 12
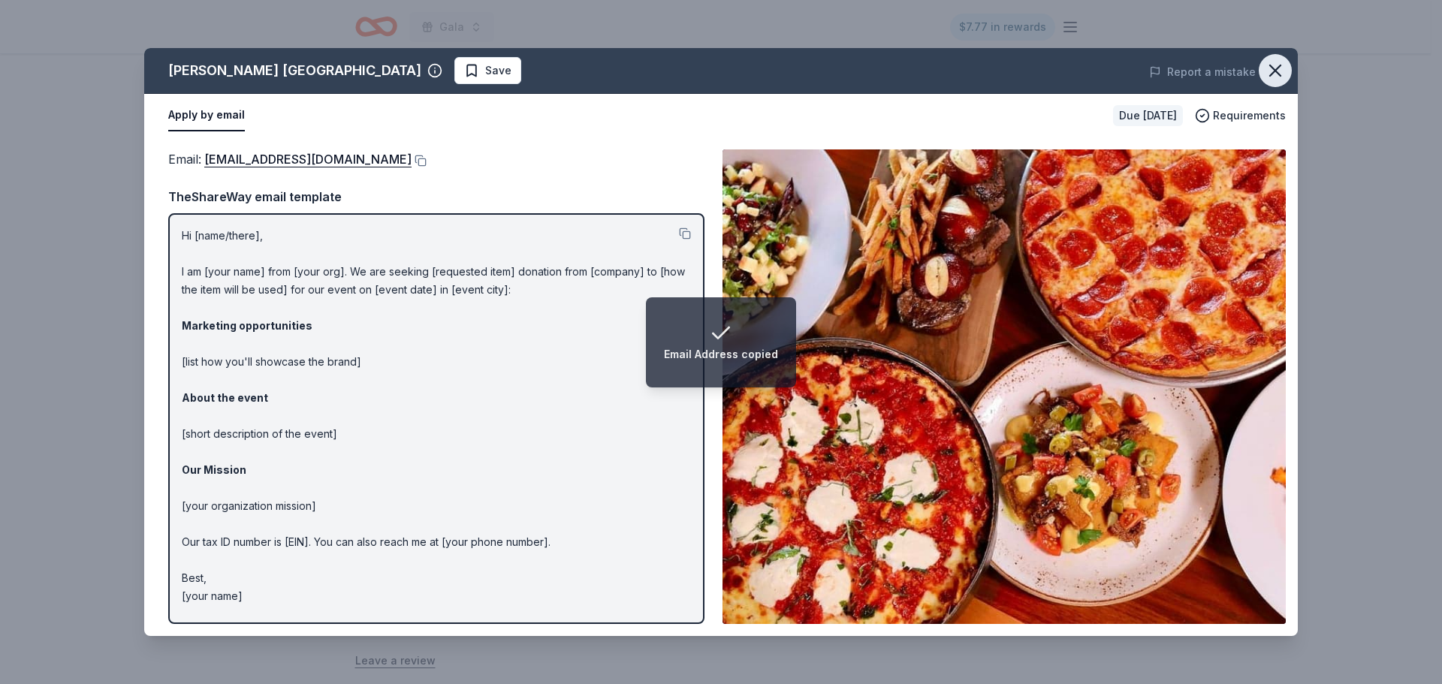
click at [1277, 78] on icon "button" at bounding box center [1275, 70] width 21 height 21
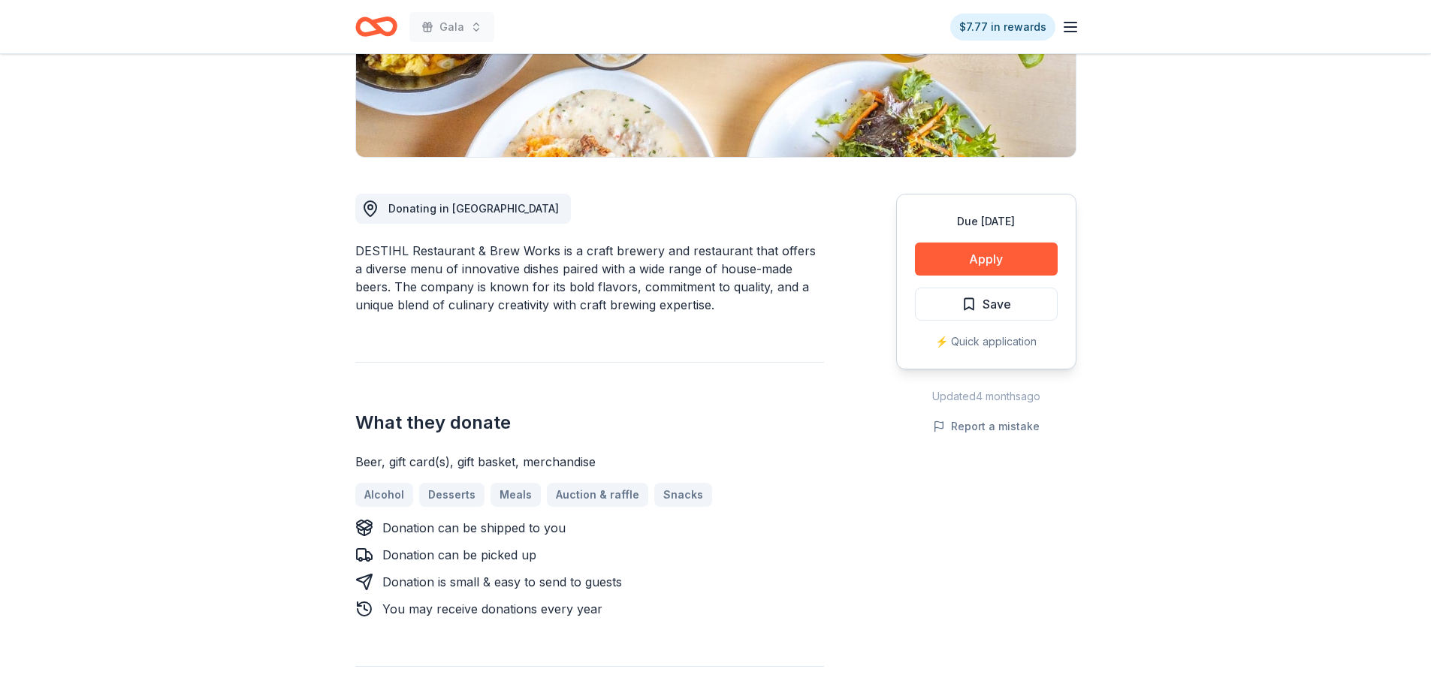
scroll to position [300, 0]
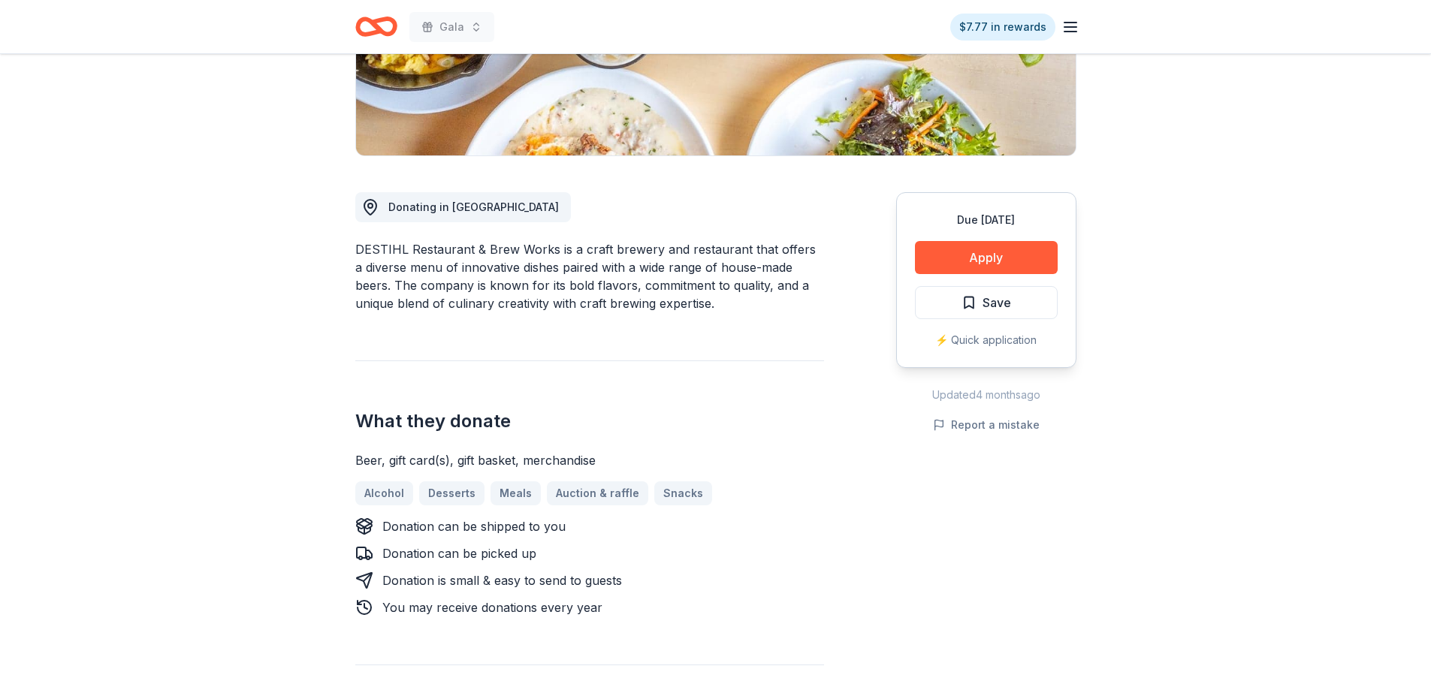
drag, startPoint x: 400, startPoint y: 253, endPoint x: 341, endPoint y: 248, distance: 59.6
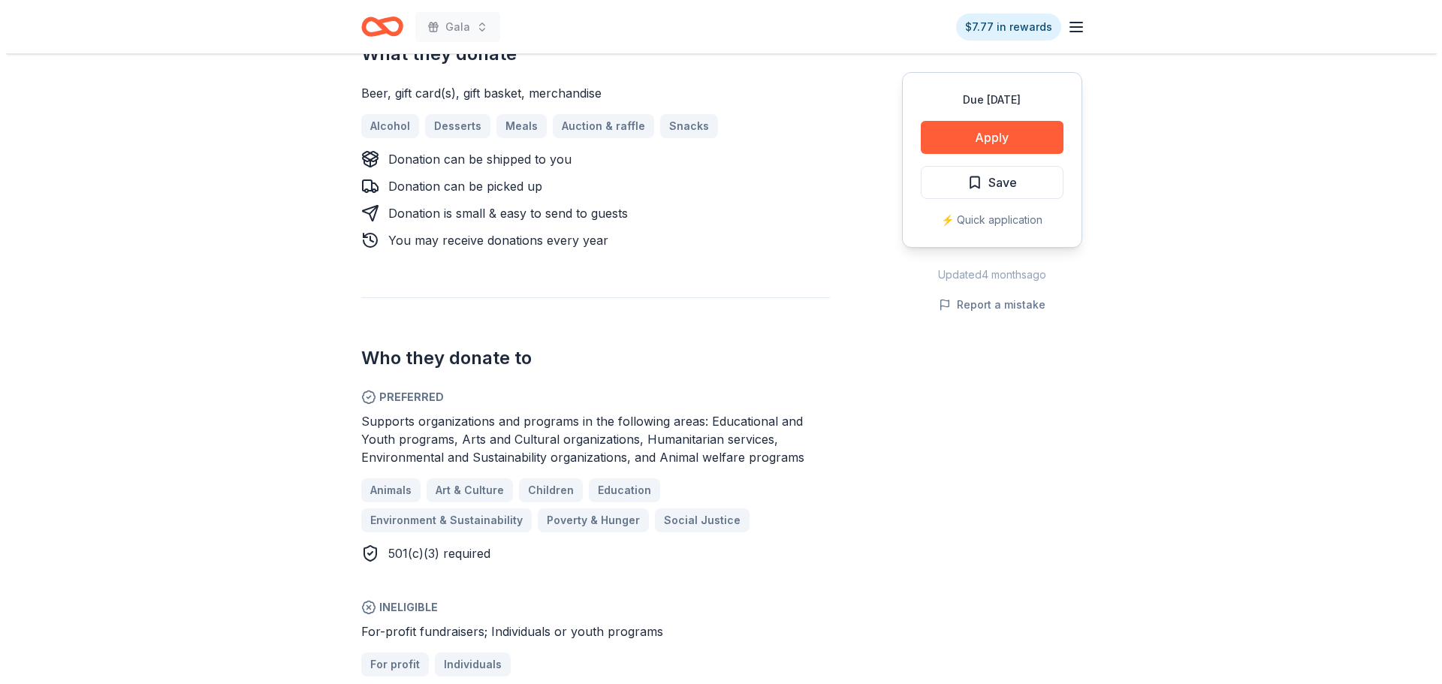
scroll to position [676, 0]
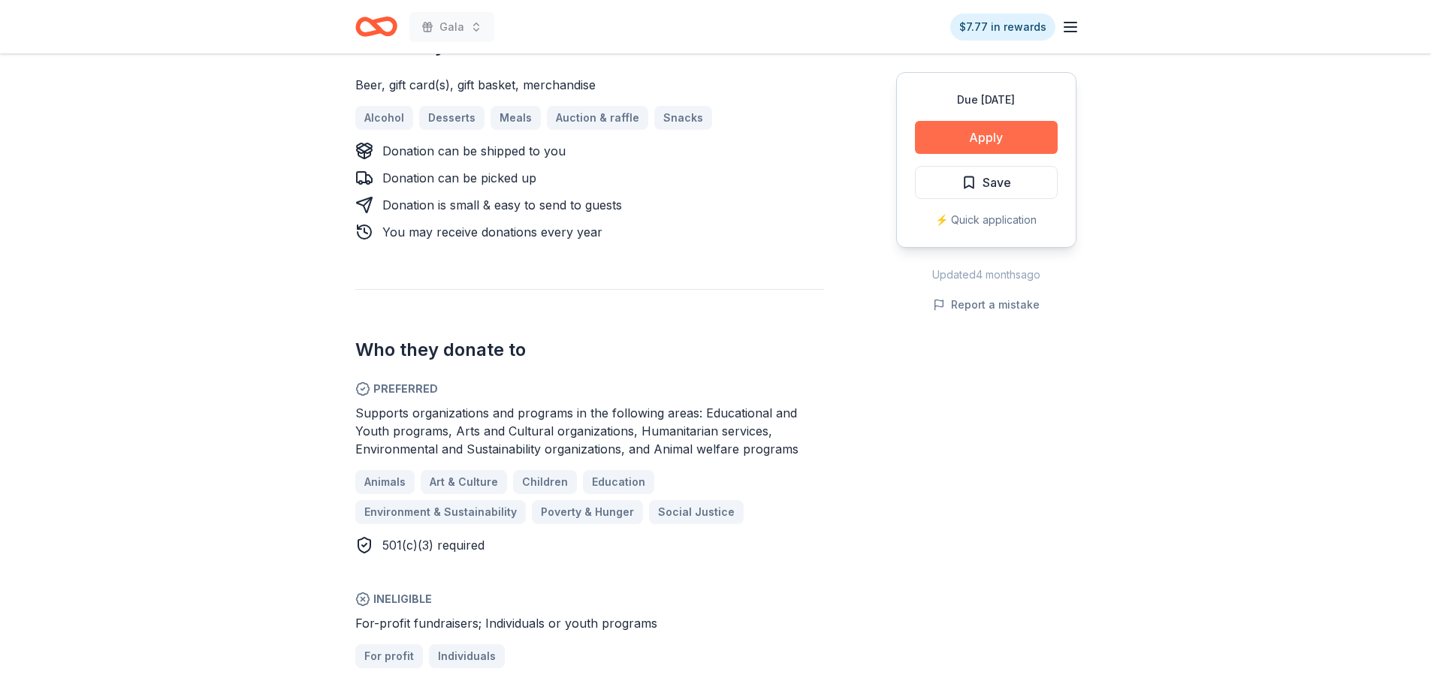
click at [1043, 134] on button "Apply" at bounding box center [986, 137] width 143 height 33
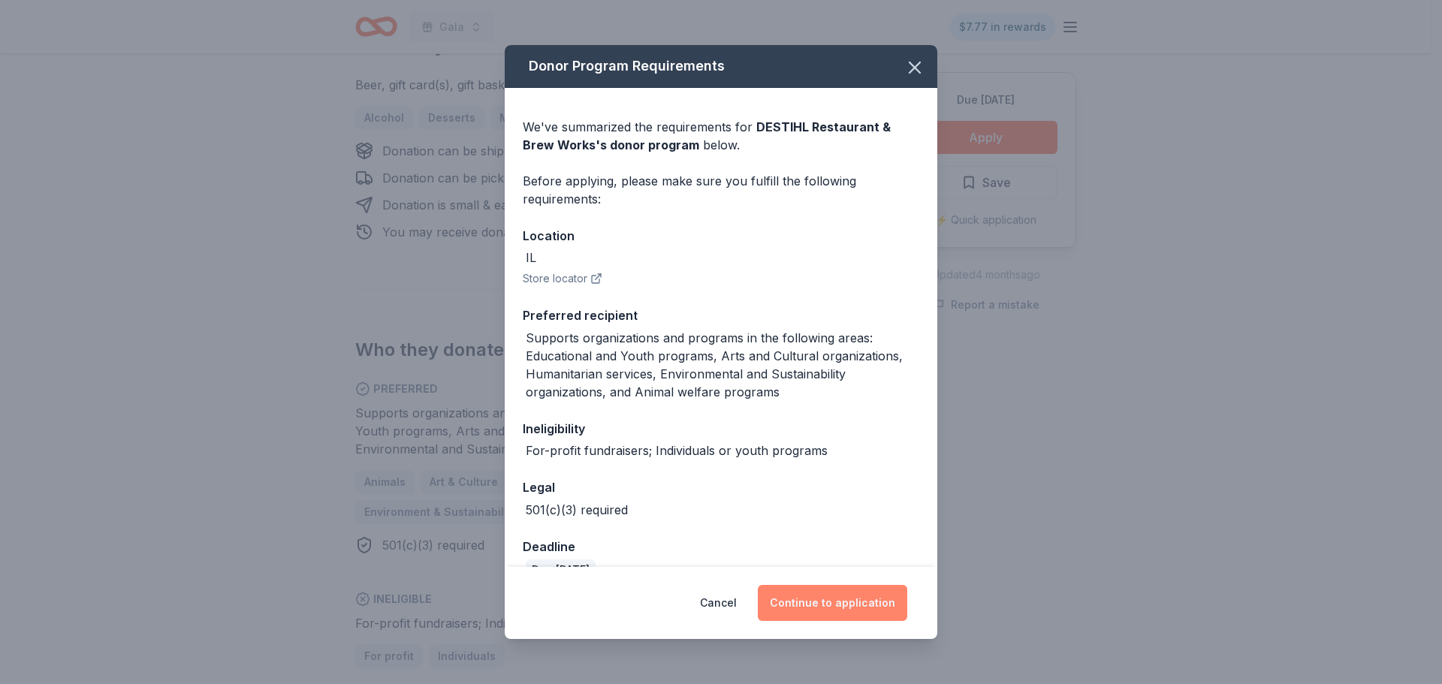
click at [835, 592] on button "Continue to application" at bounding box center [832, 603] width 149 height 36
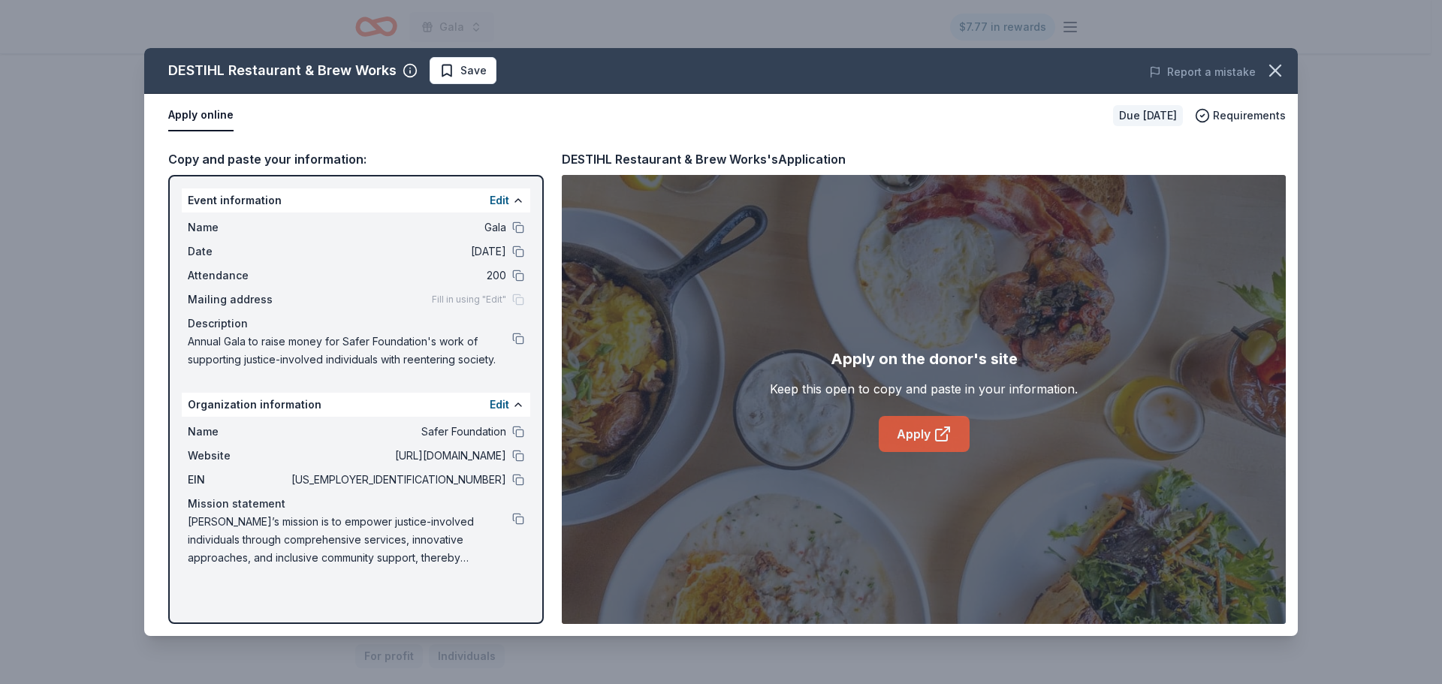
click at [909, 433] on link "Apply" at bounding box center [924, 434] width 91 height 36
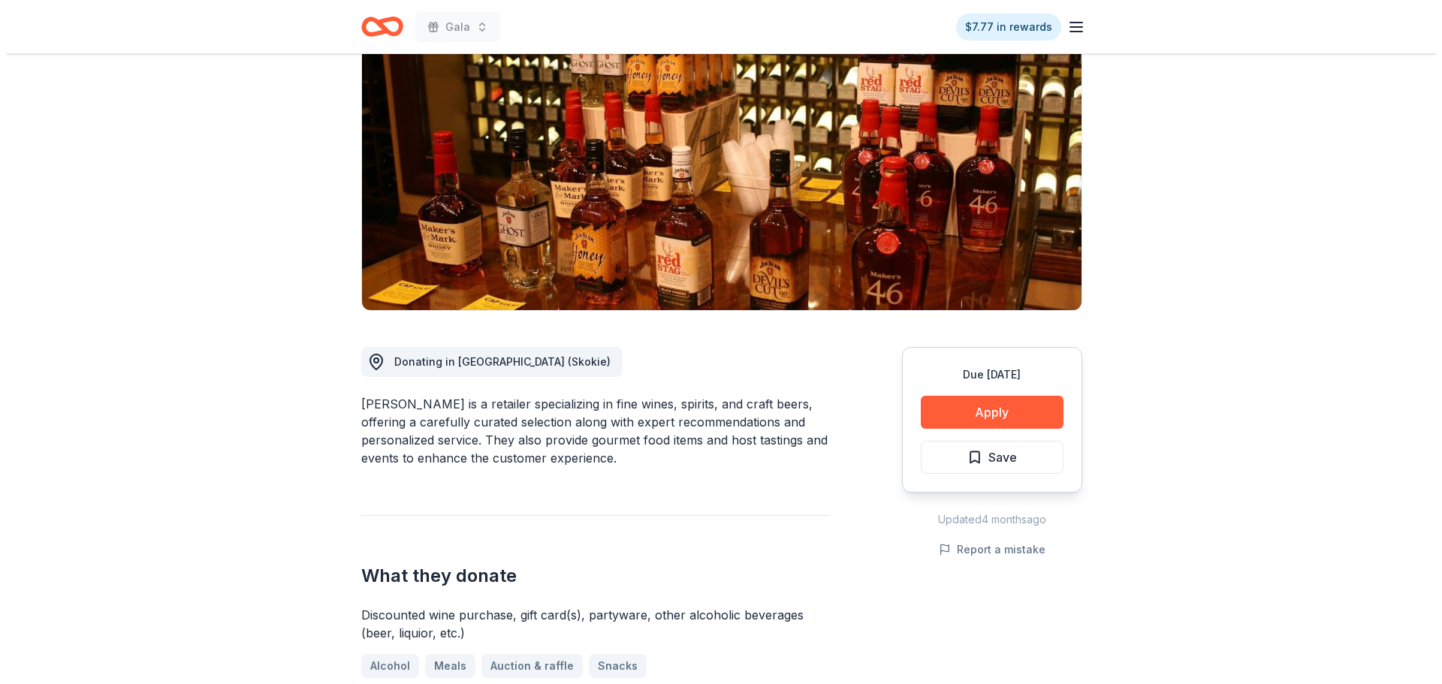
scroll to position [150, 0]
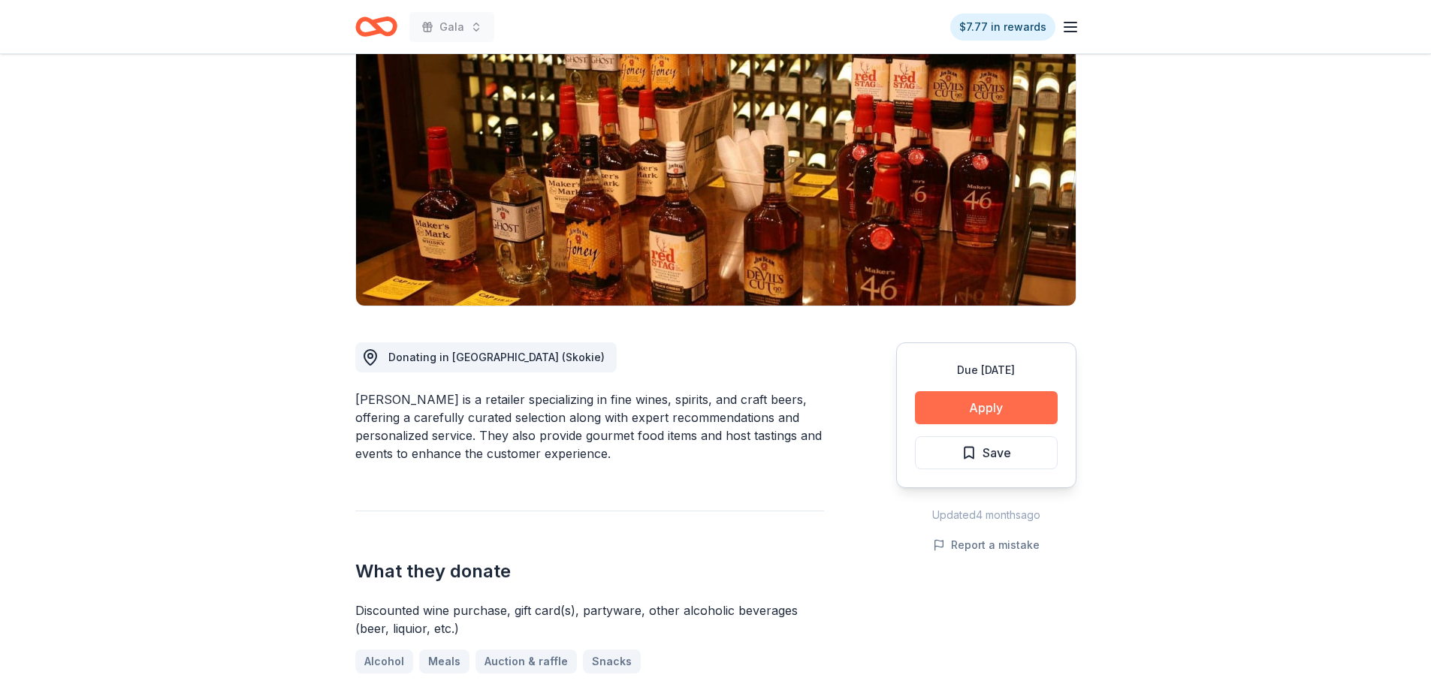
click at [986, 406] on button "Apply" at bounding box center [986, 407] width 143 height 33
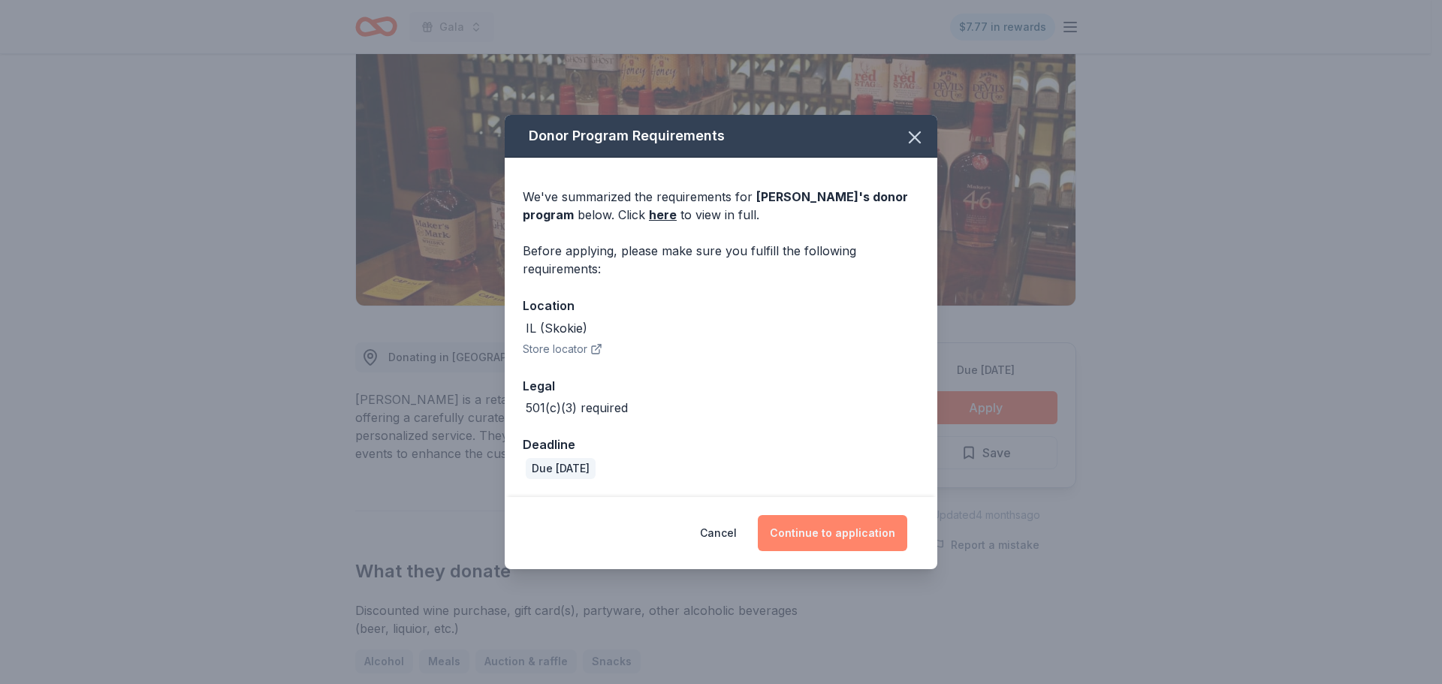
click at [887, 530] on button "Continue to application" at bounding box center [832, 533] width 149 height 36
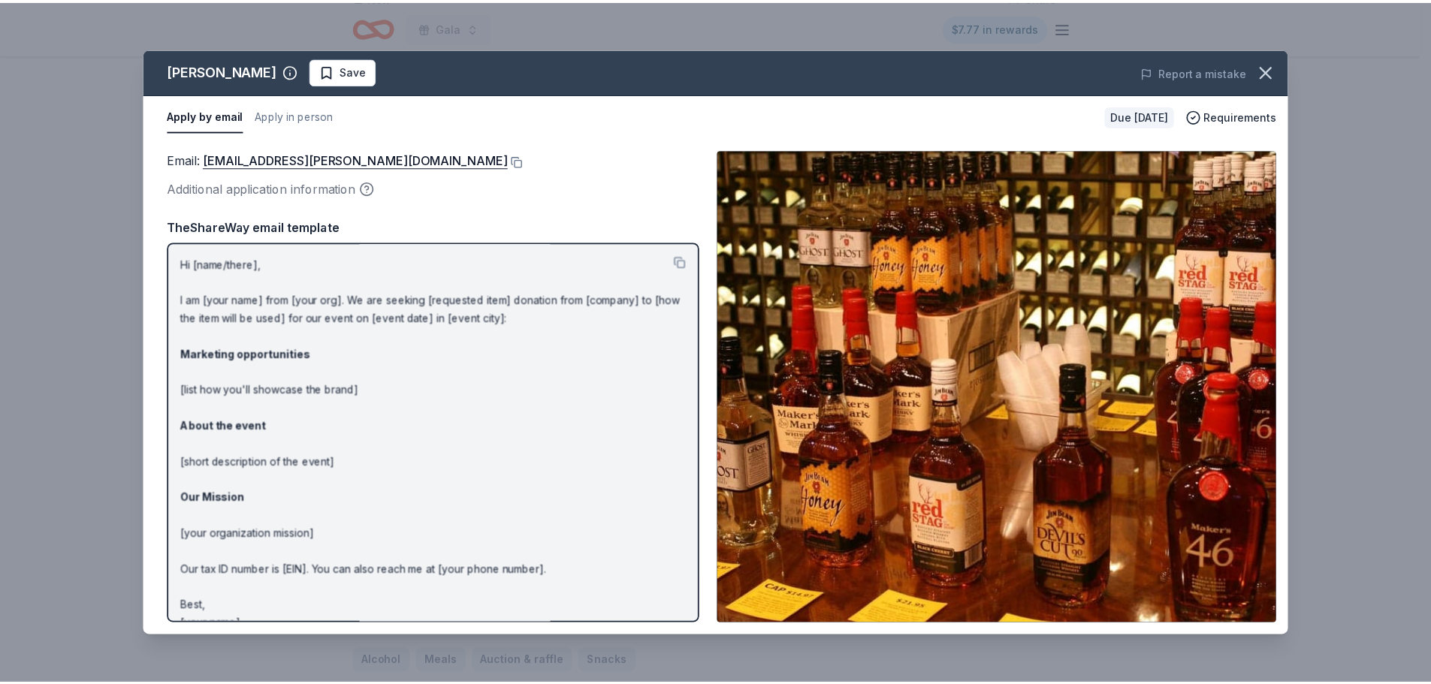
scroll to position [23, 0]
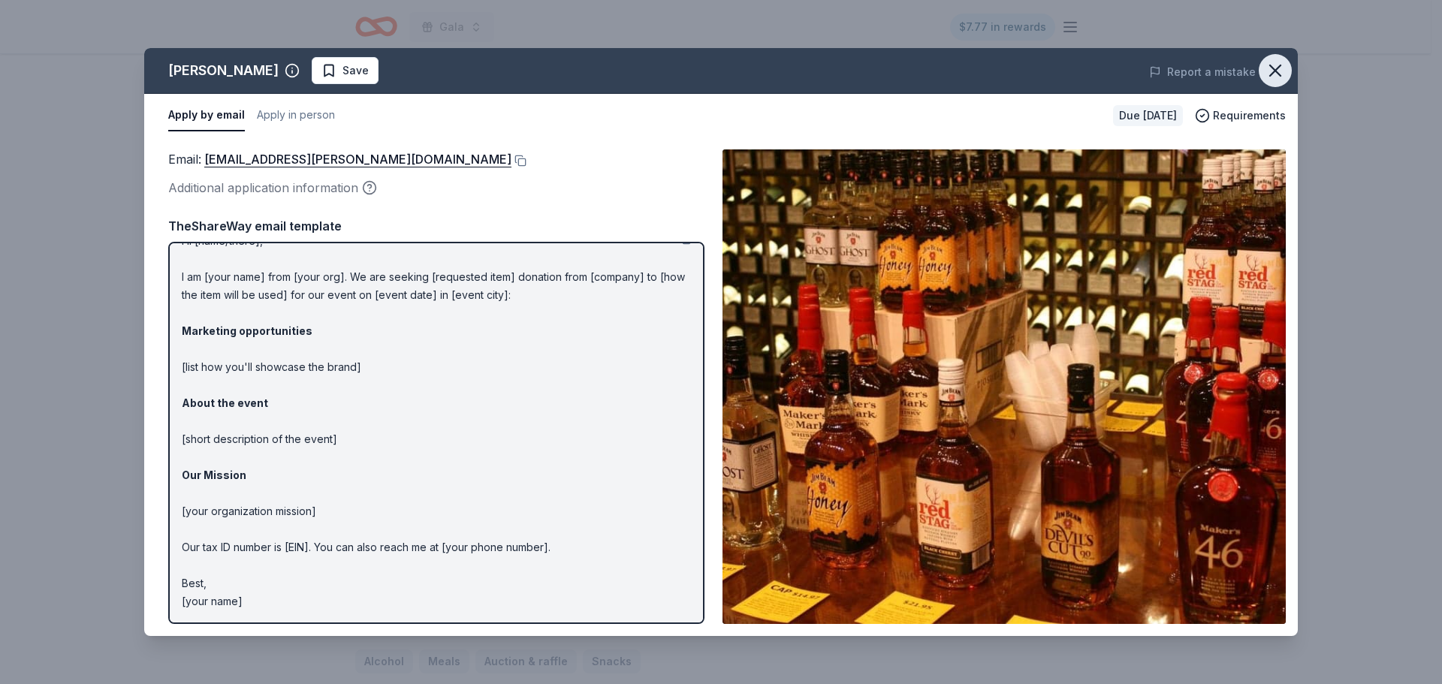
click at [1261, 62] on button "button" at bounding box center [1275, 70] width 33 height 33
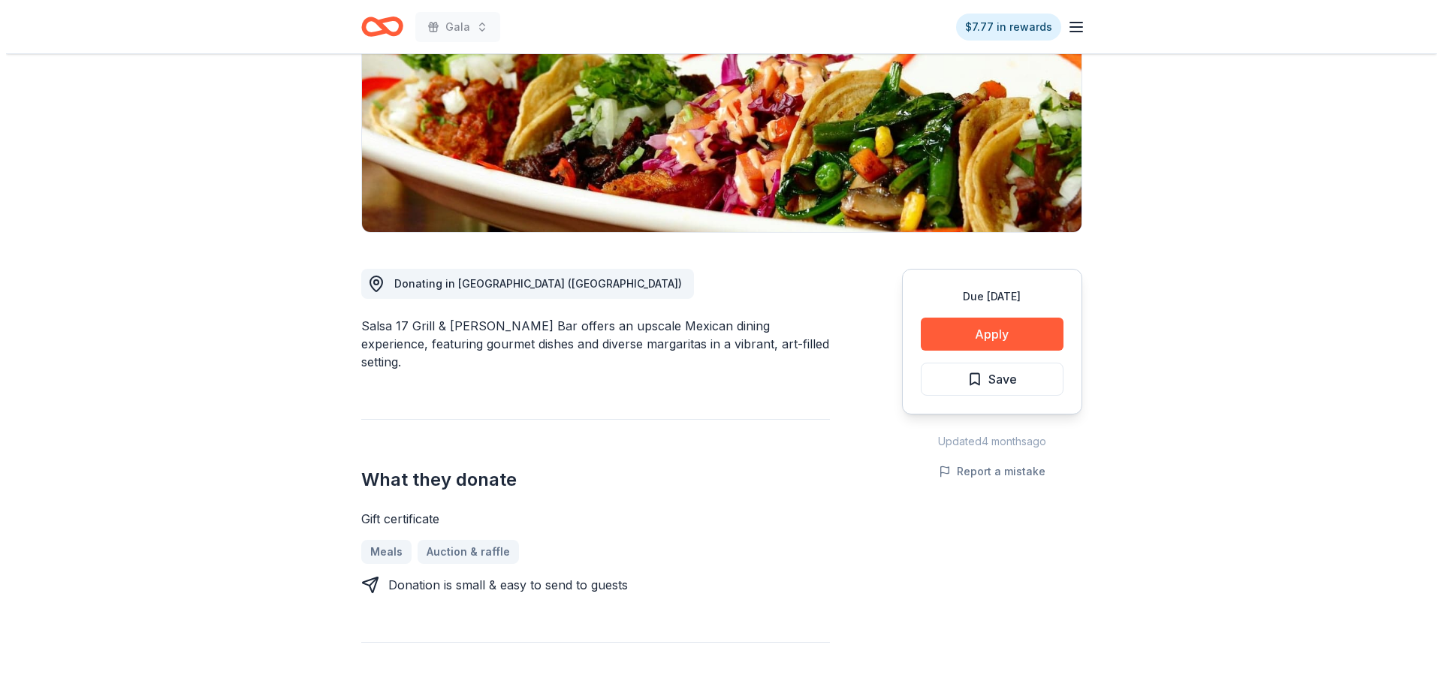
scroll to position [225, 0]
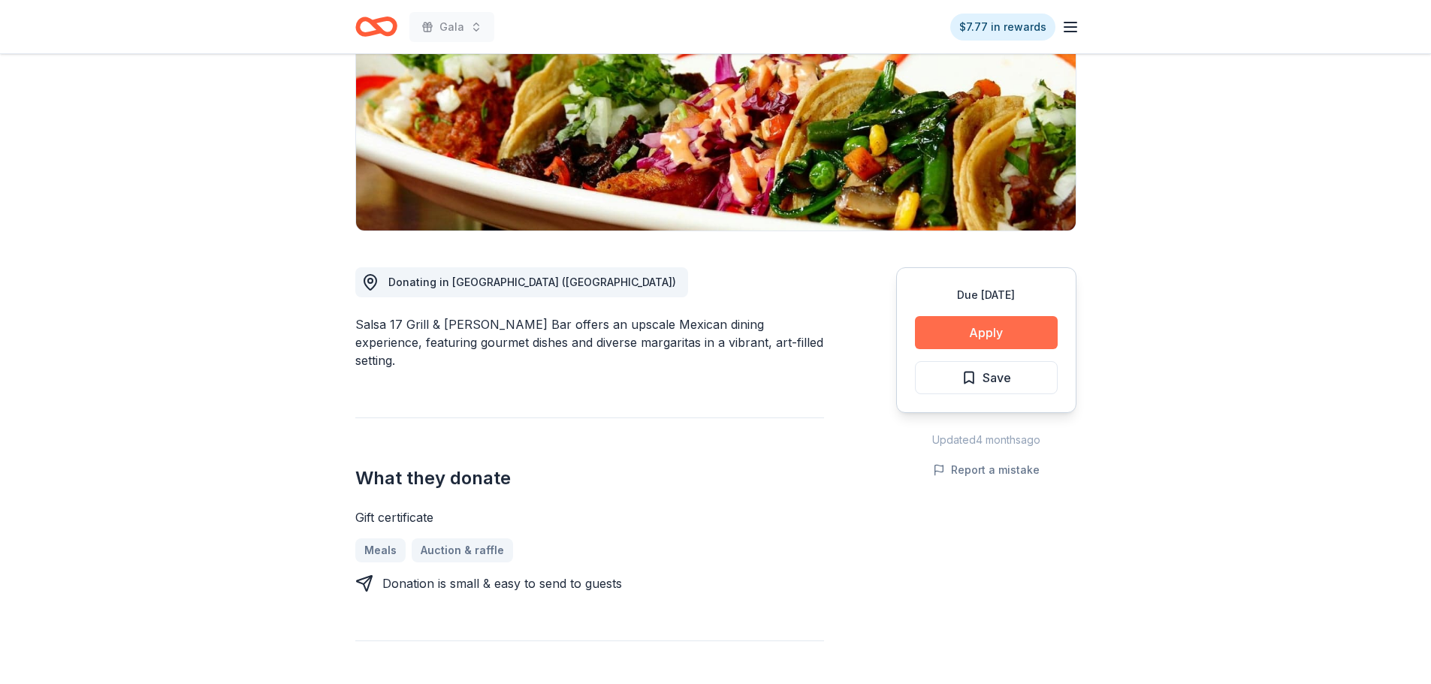
click at [944, 325] on button "Apply" at bounding box center [986, 332] width 143 height 33
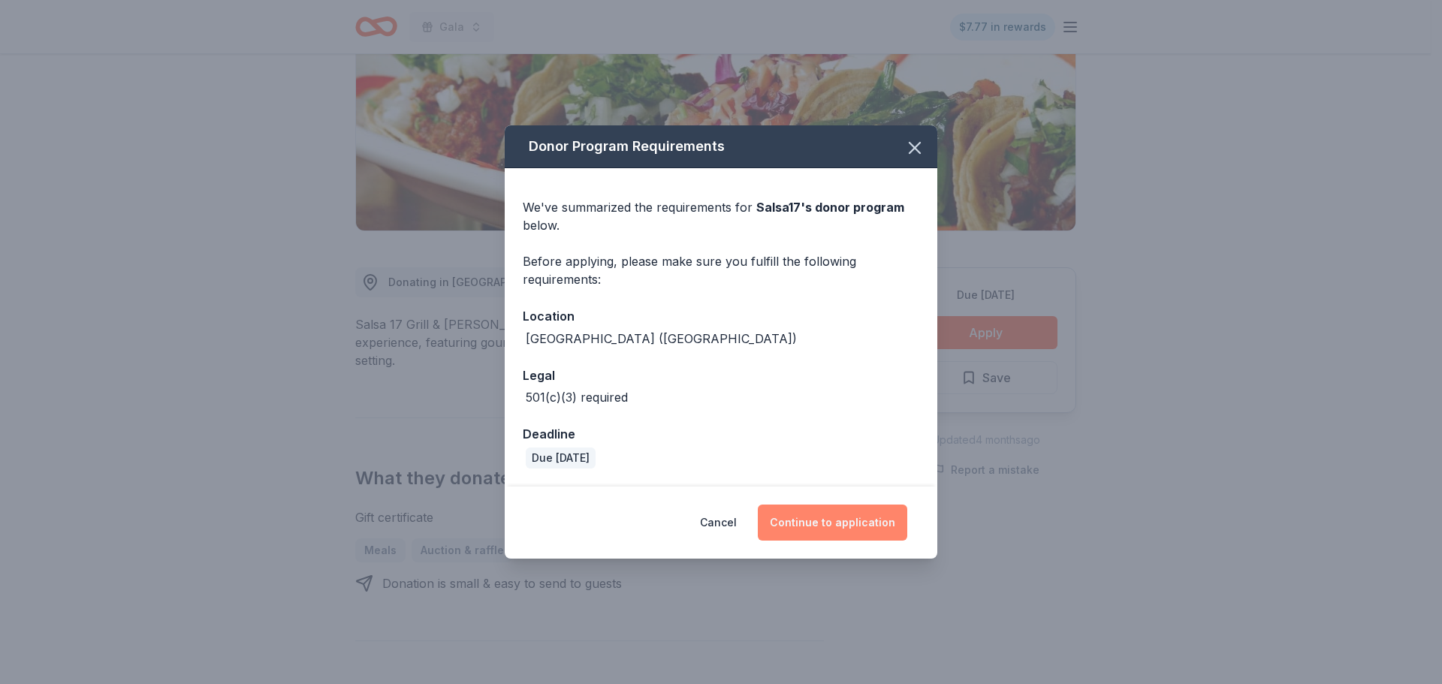
click at [805, 513] on button "Continue to application" at bounding box center [832, 523] width 149 height 36
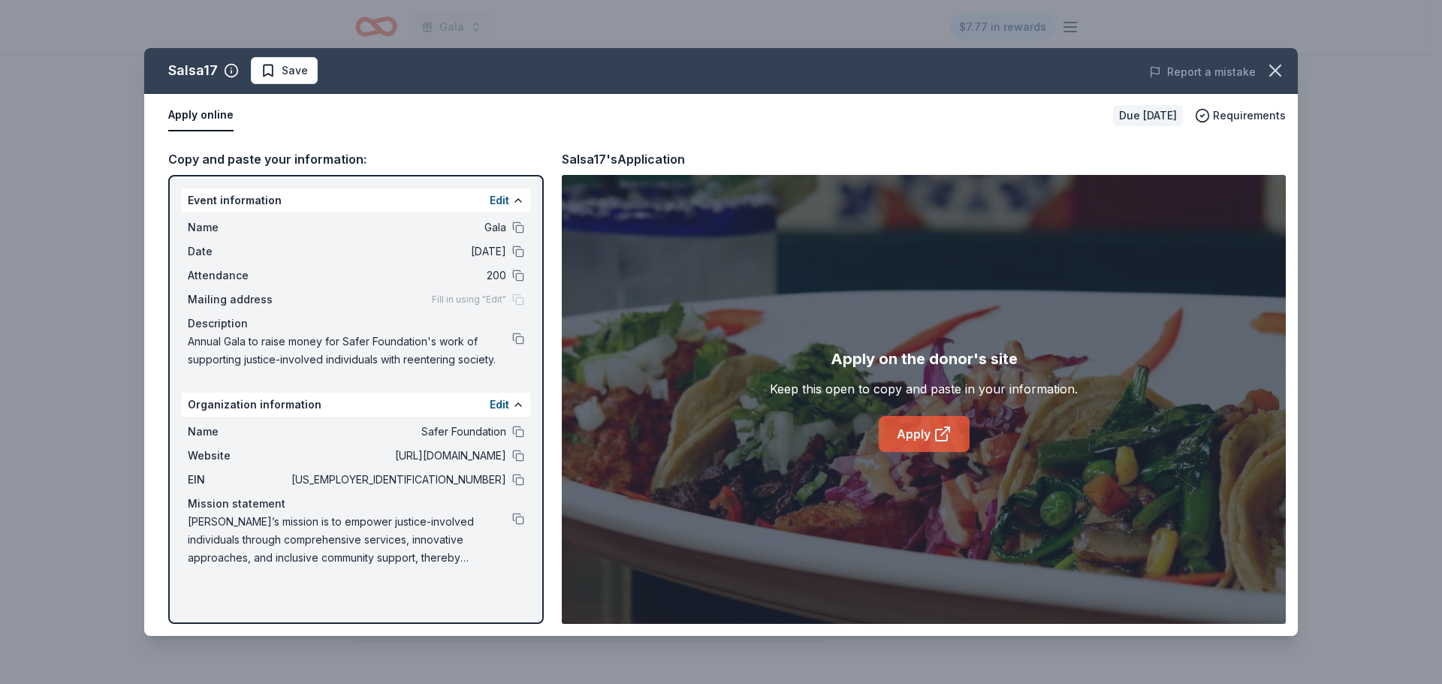
click at [914, 445] on link "Apply" at bounding box center [924, 434] width 91 height 36
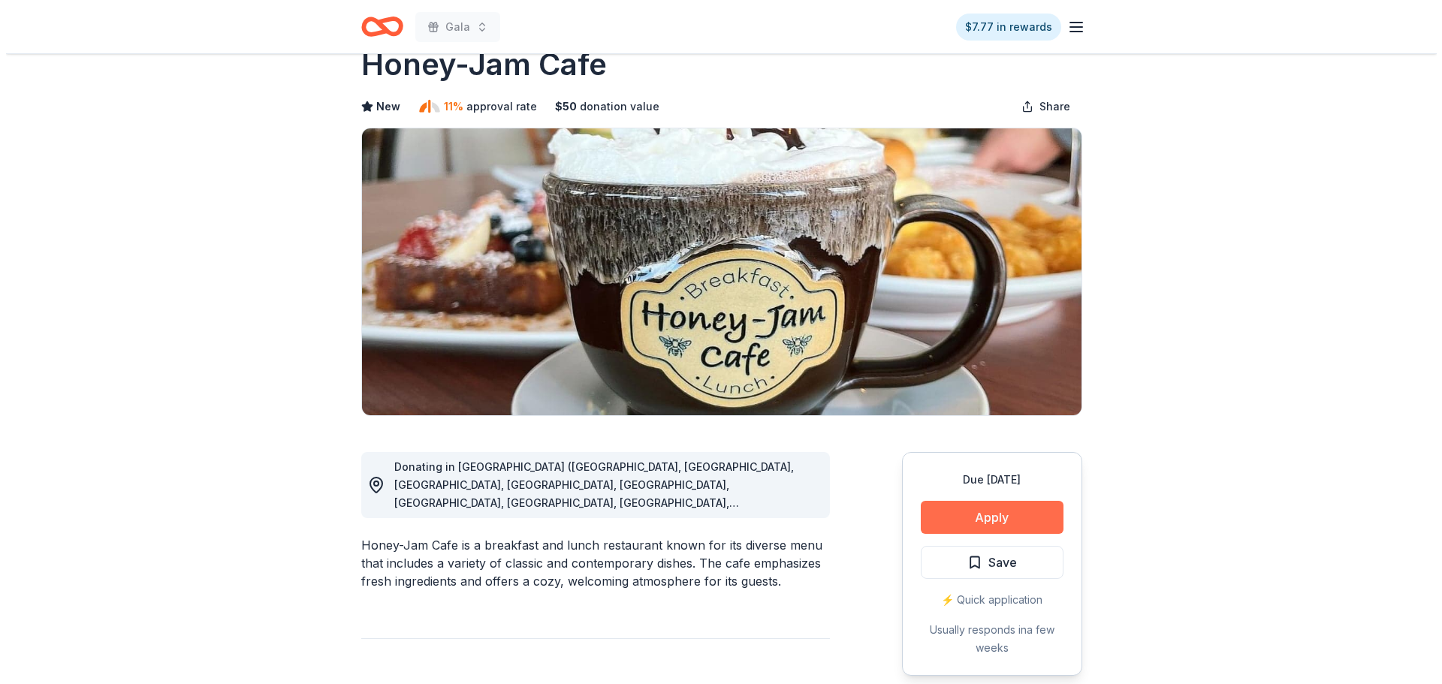
scroll to position [75, 0]
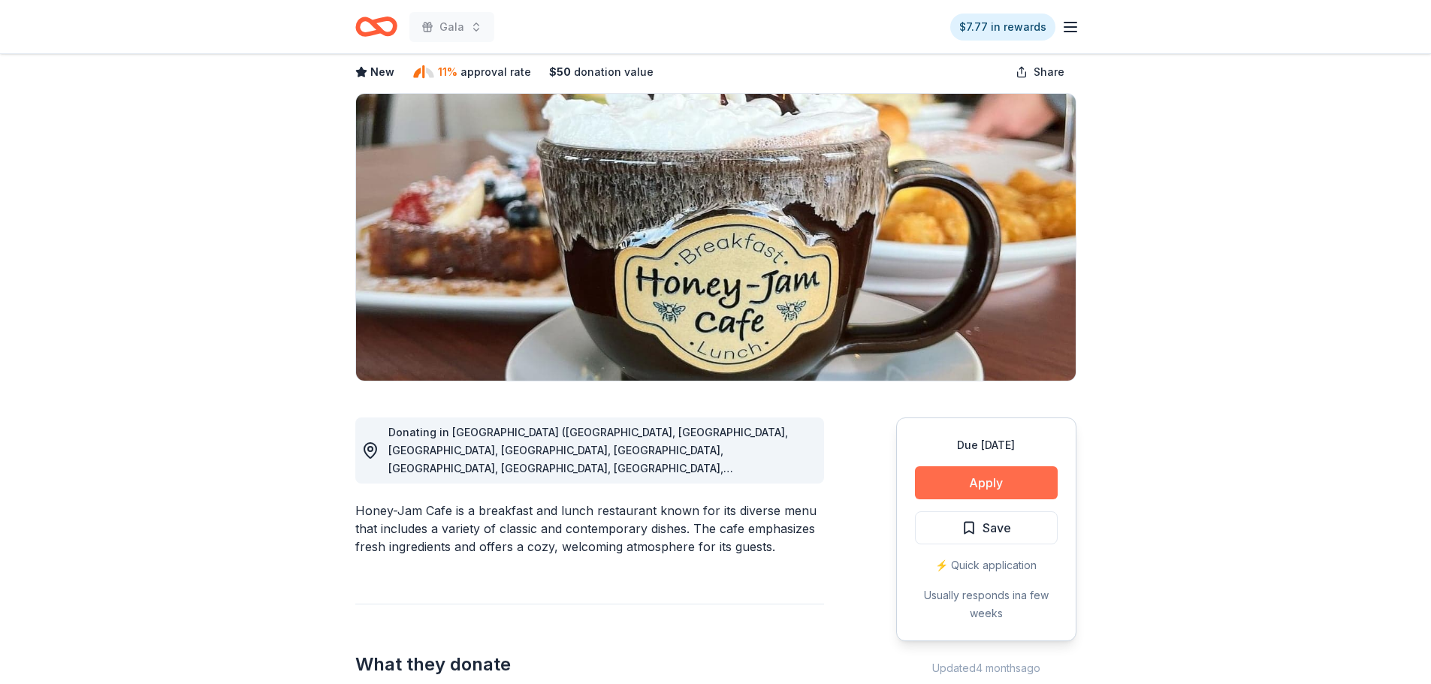
click at [938, 480] on button "Apply" at bounding box center [986, 483] width 143 height 33
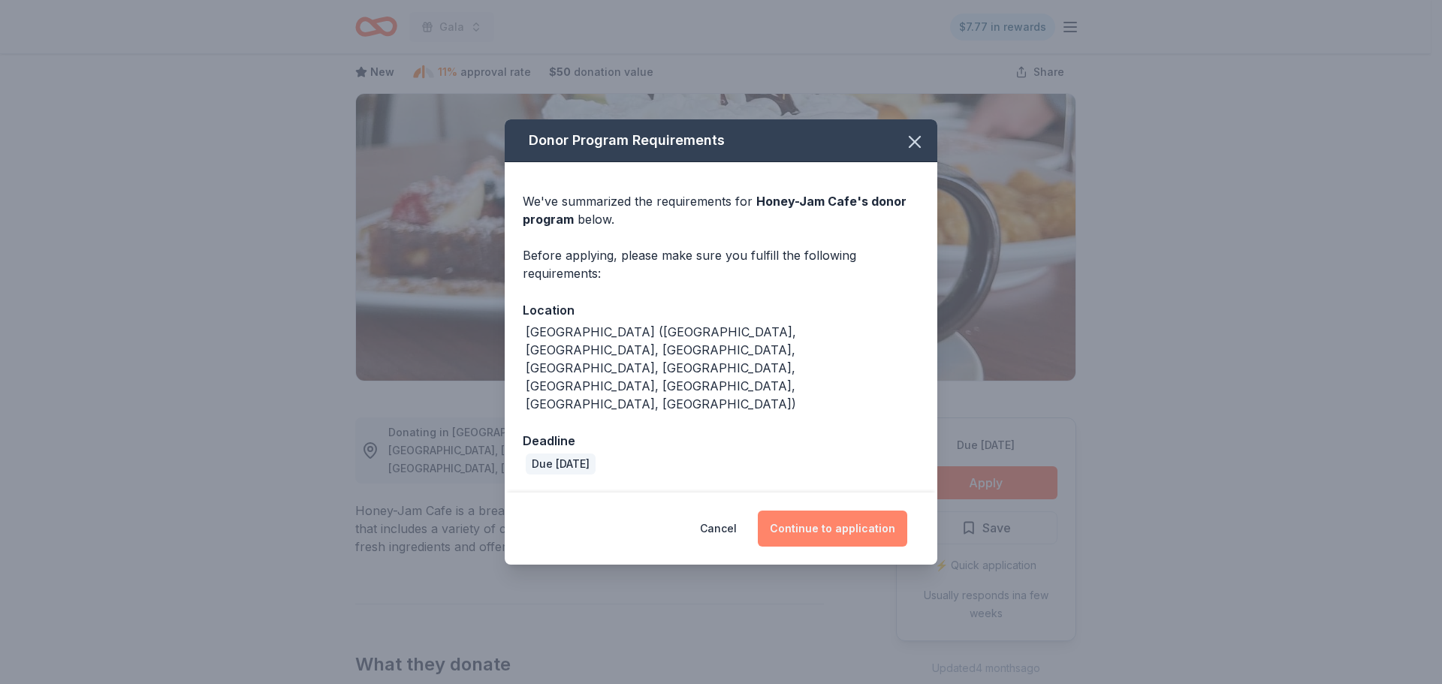
click at [899, 511] on button "Continue to application" at bounding box center [832, 529] width 149 height 36
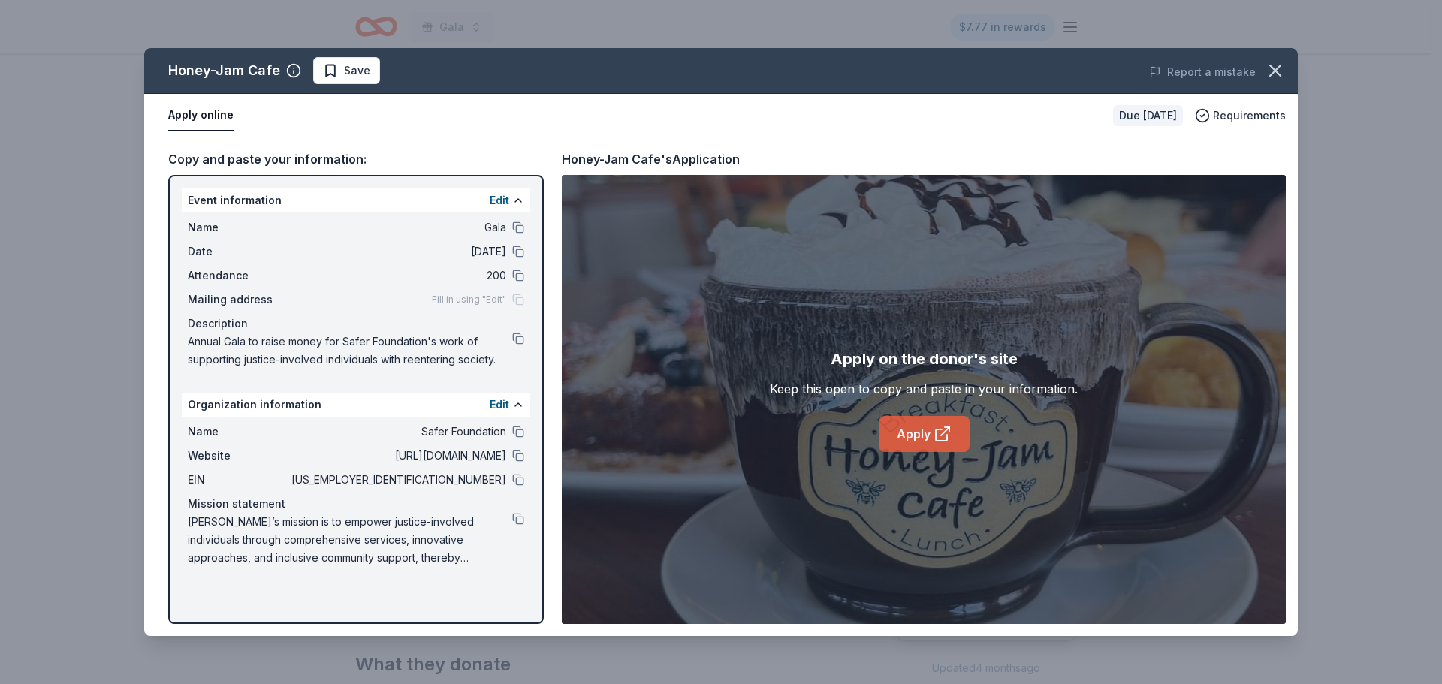
click at [916, 439] on link "Apply" at bounding box center [924, 434] width 91 height 36
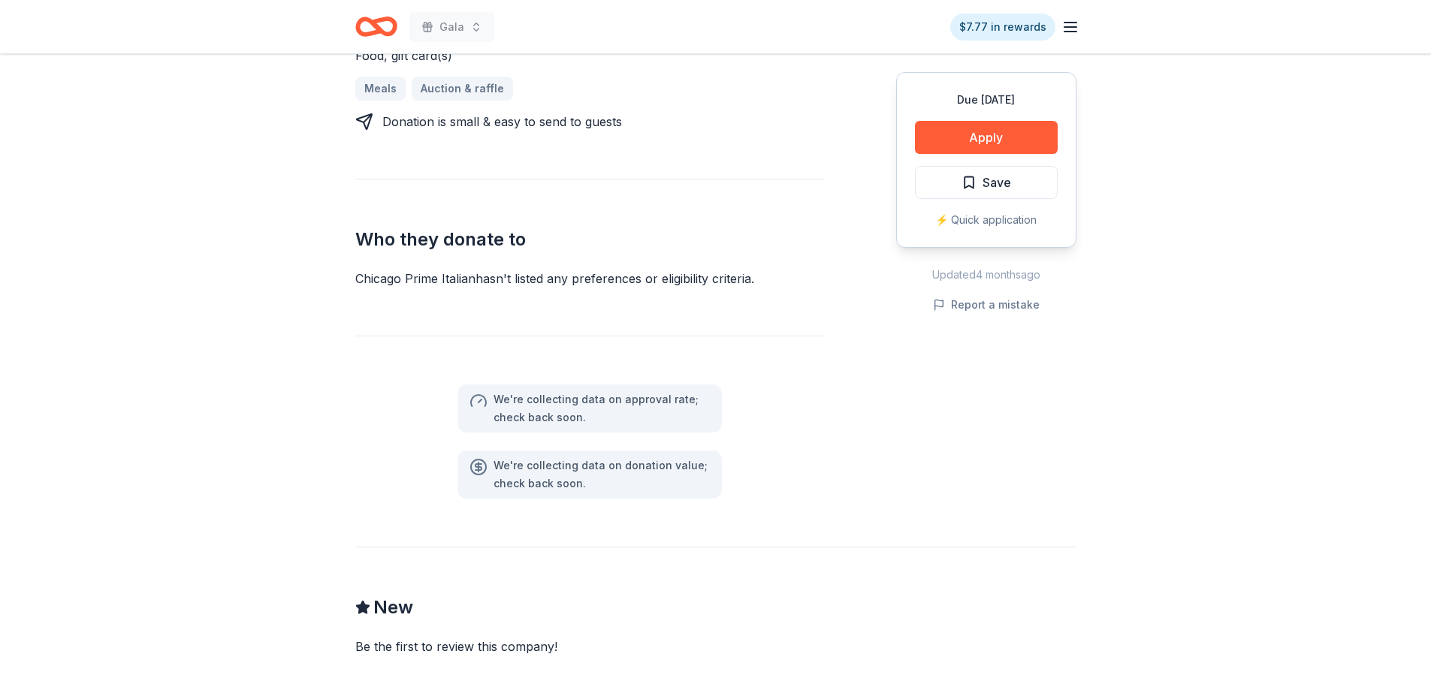
scroll to position [676, 0]
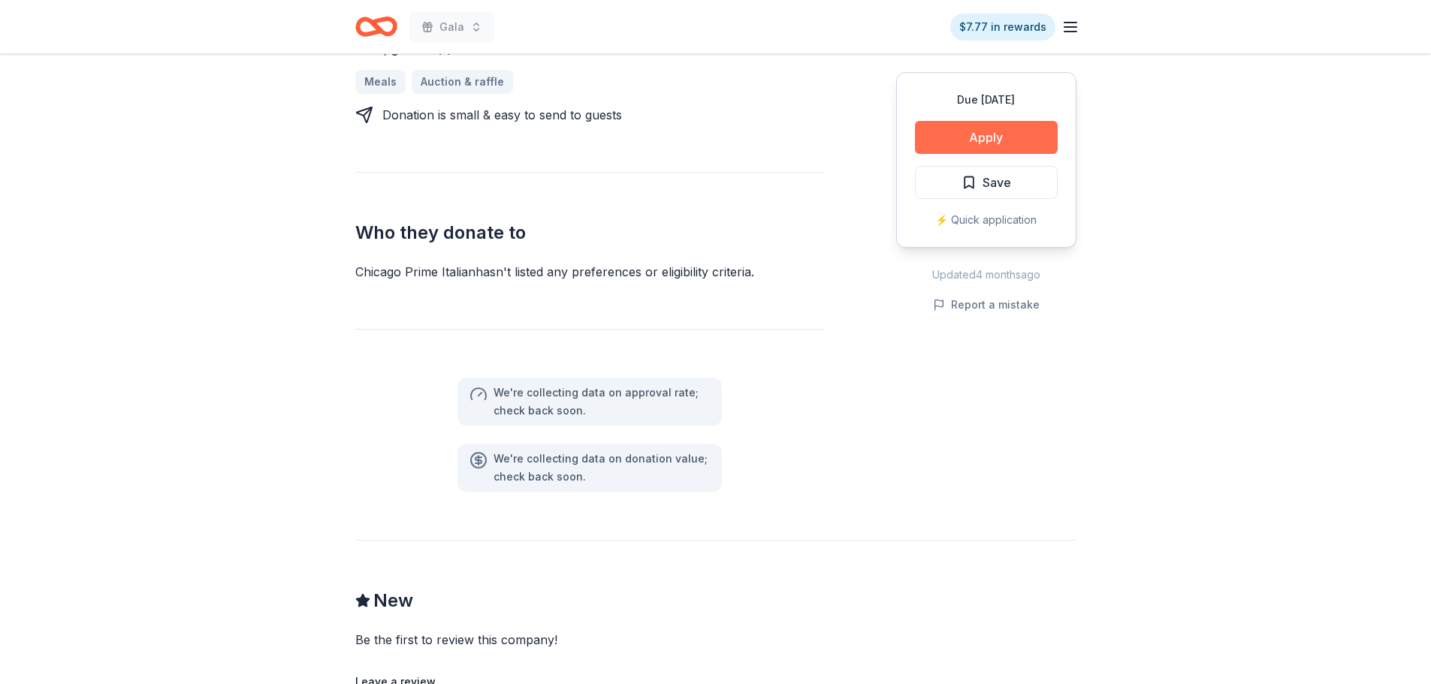
click at [1016, 140] on button "Apply" at bounding box center [986, 137] width 143 height 33
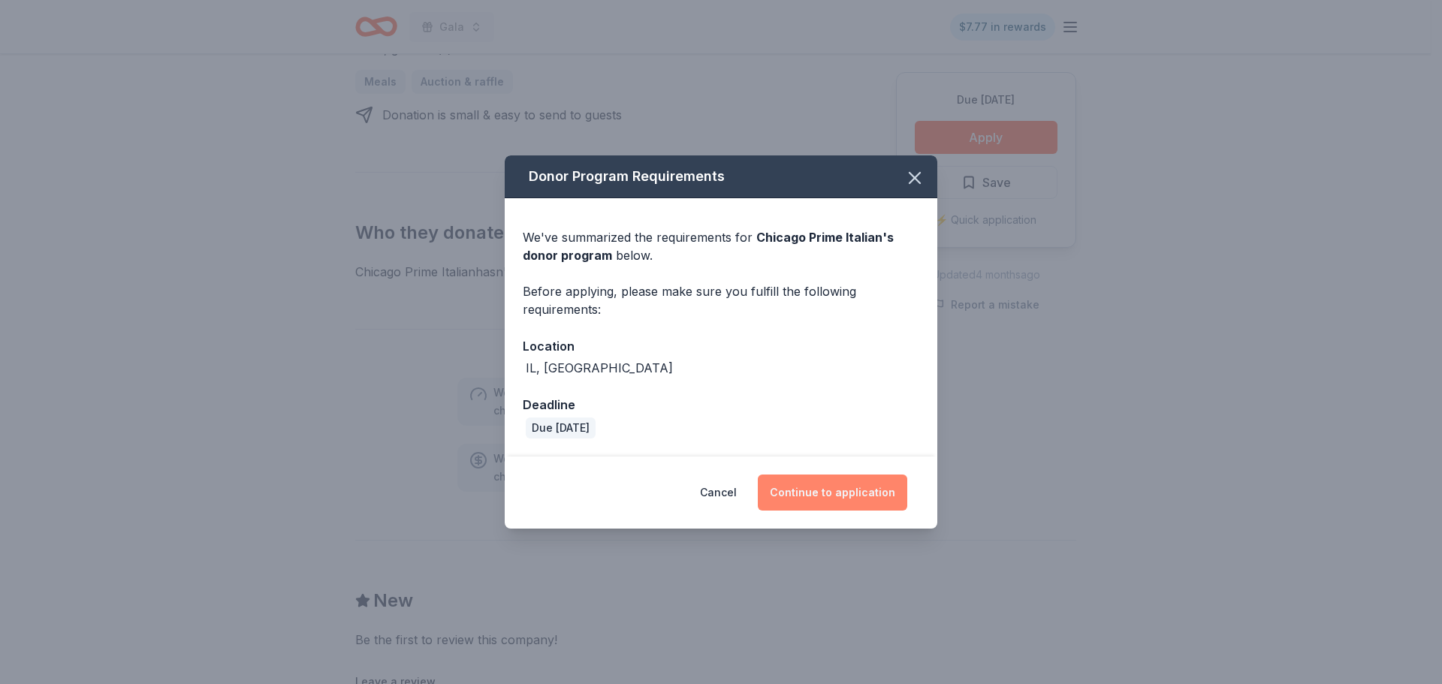
click at [836, 488] on button "Continue to application" at bounding box center [832, 493] width 149 height 36
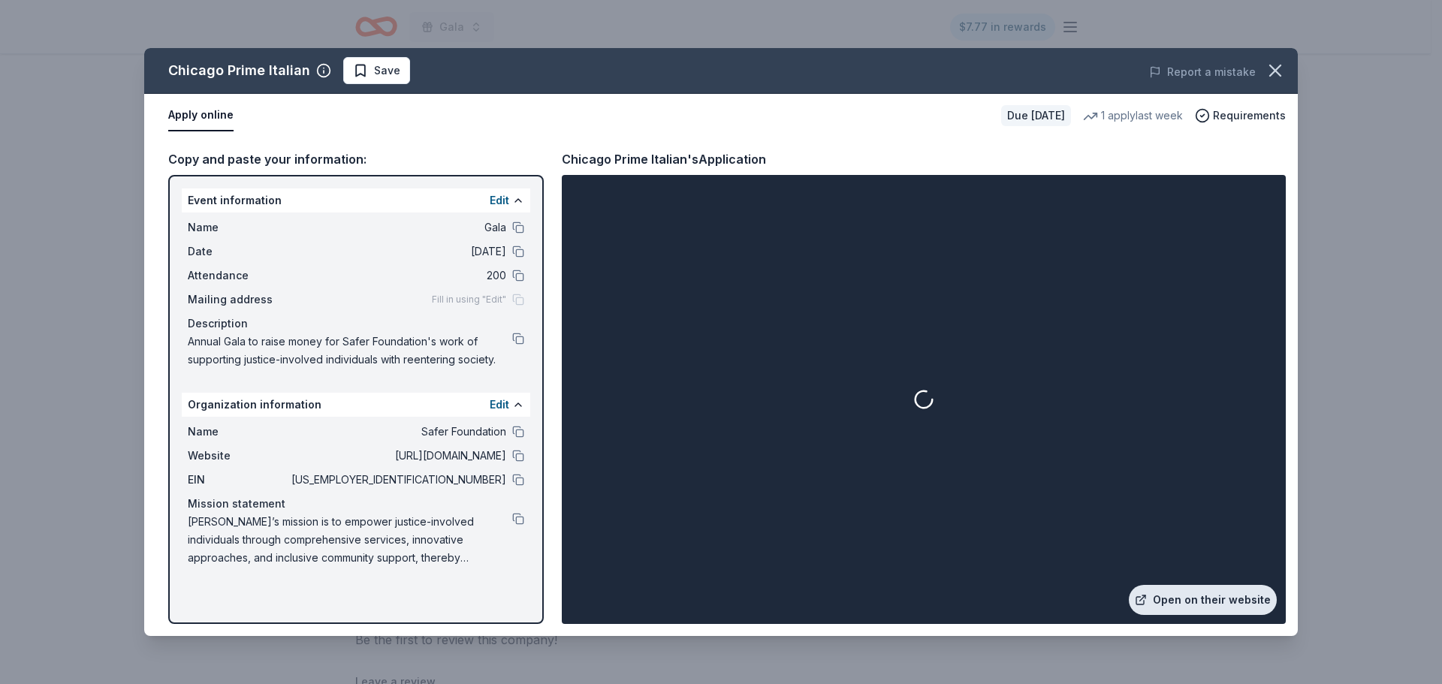
click at [1188, 593] on link "Open on their website" at bounding box center [1203, 600] width 148 height 30
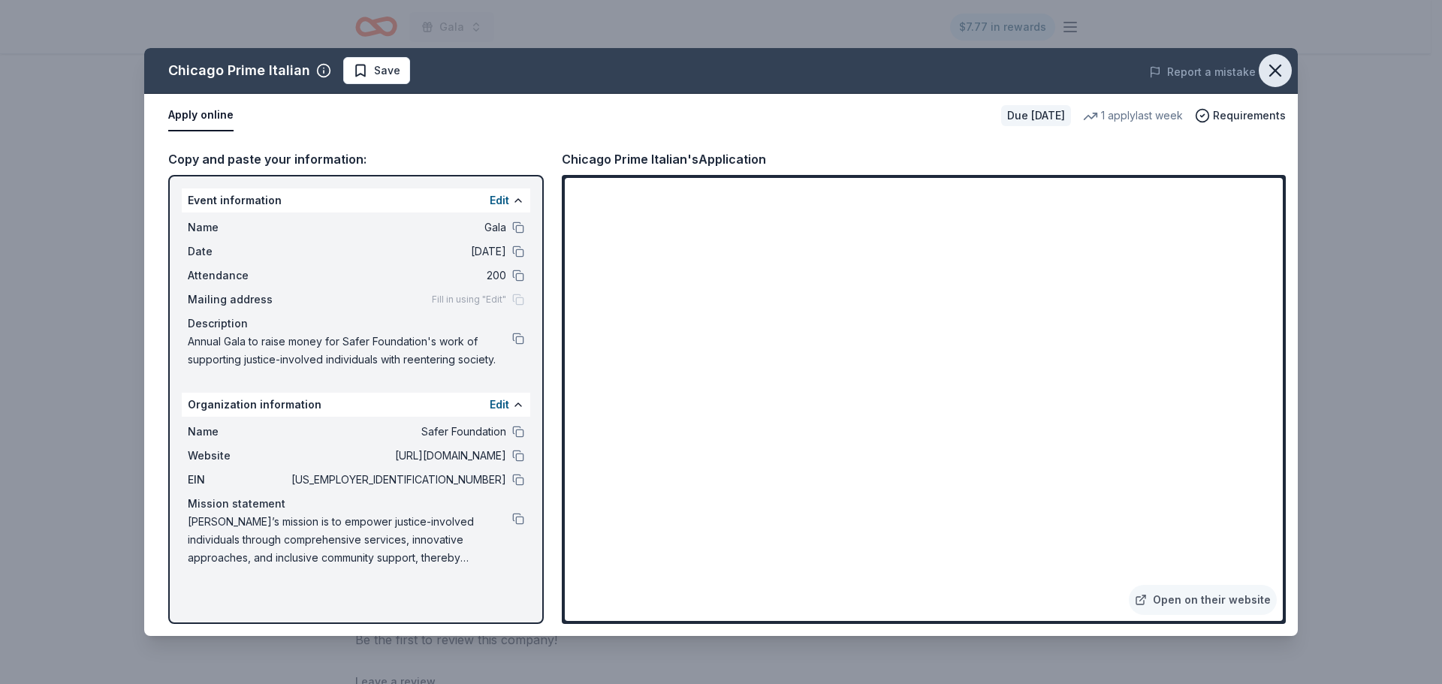
click at [1277, 76] on icon "button" at bounding box center [1275, 70] width 21 height 21
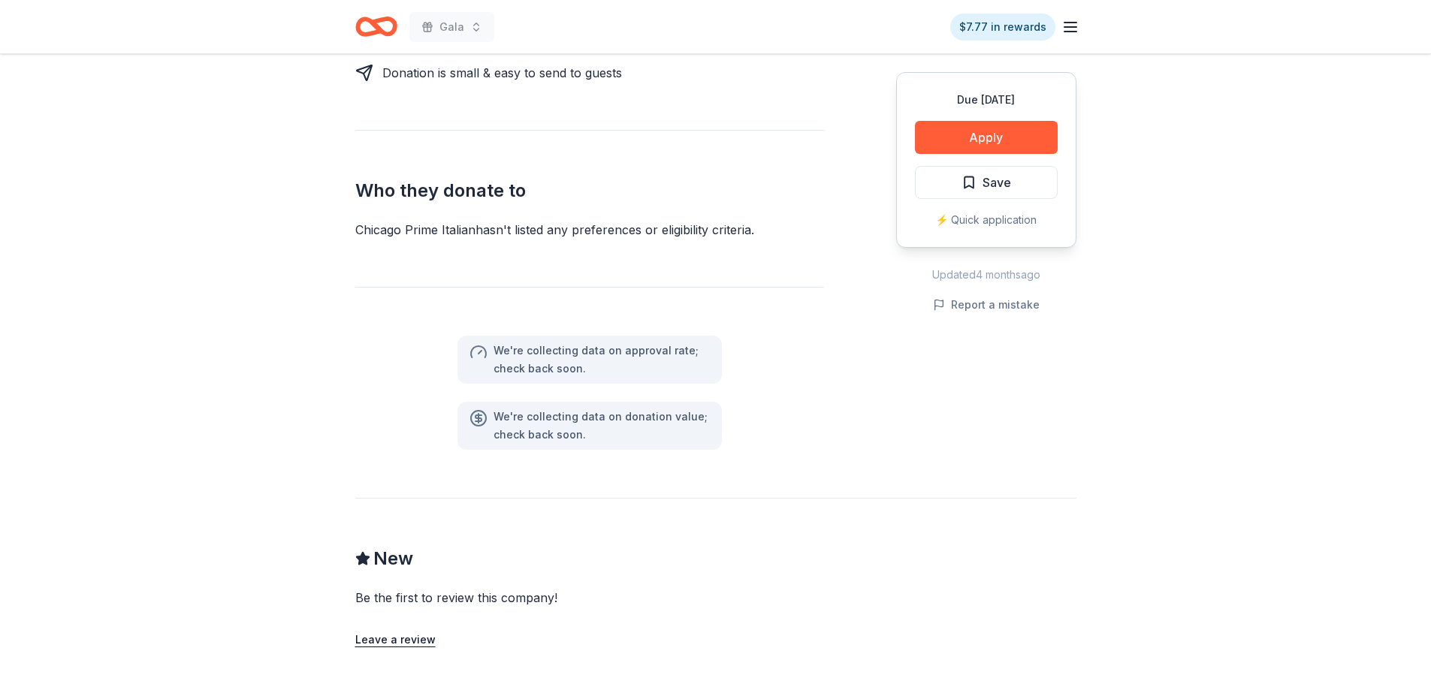
scroll to position [751, 0]
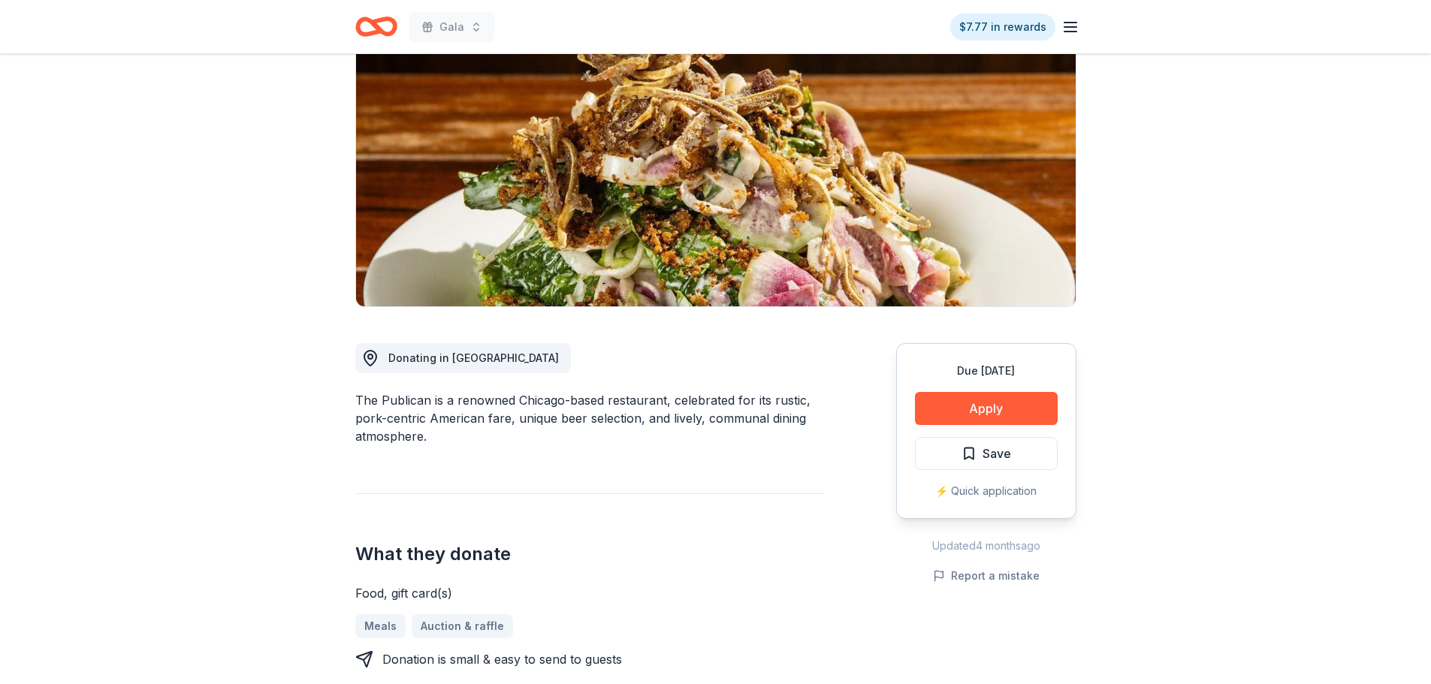
scroll to position [150, 0]
click at [968, 400] on button "Apply" at bounding box center [986, 407] width 143 height 33
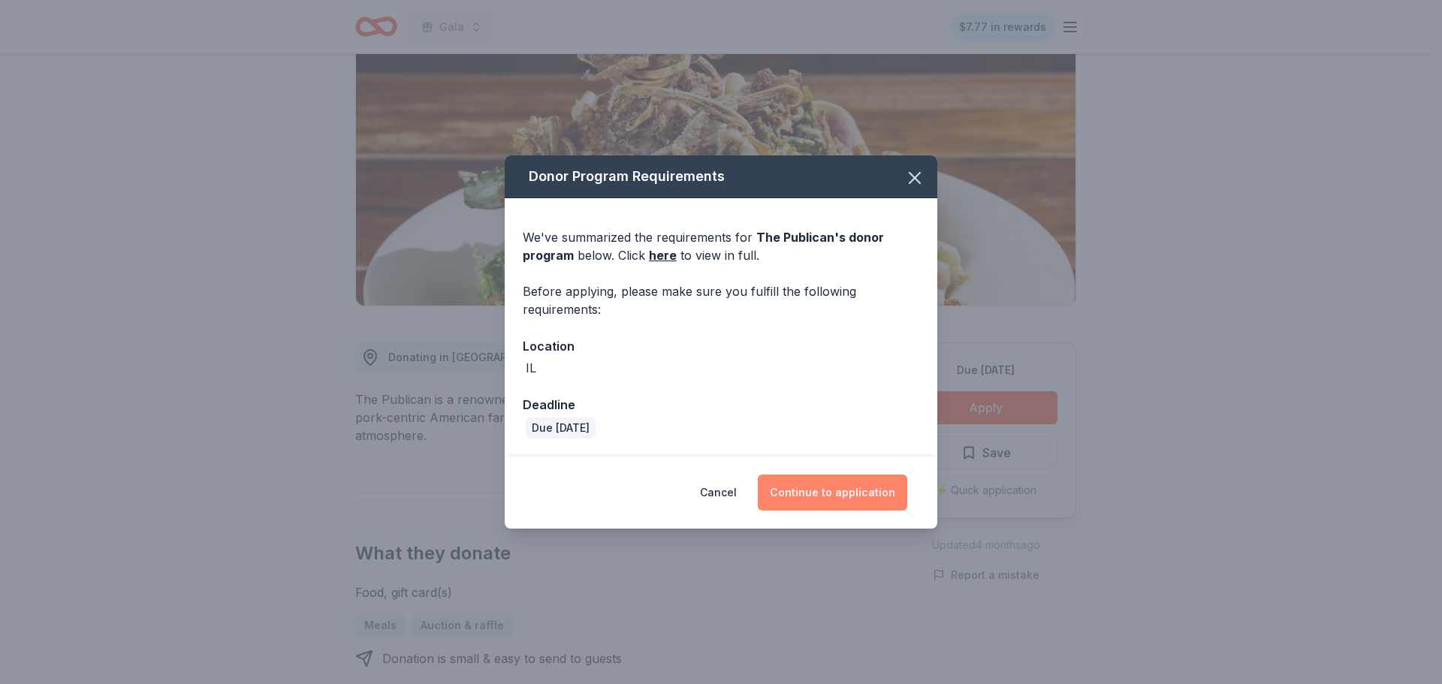
click at [844, 494] on button "Continue to application" at bounding box center [832, 493] width 149 height 36
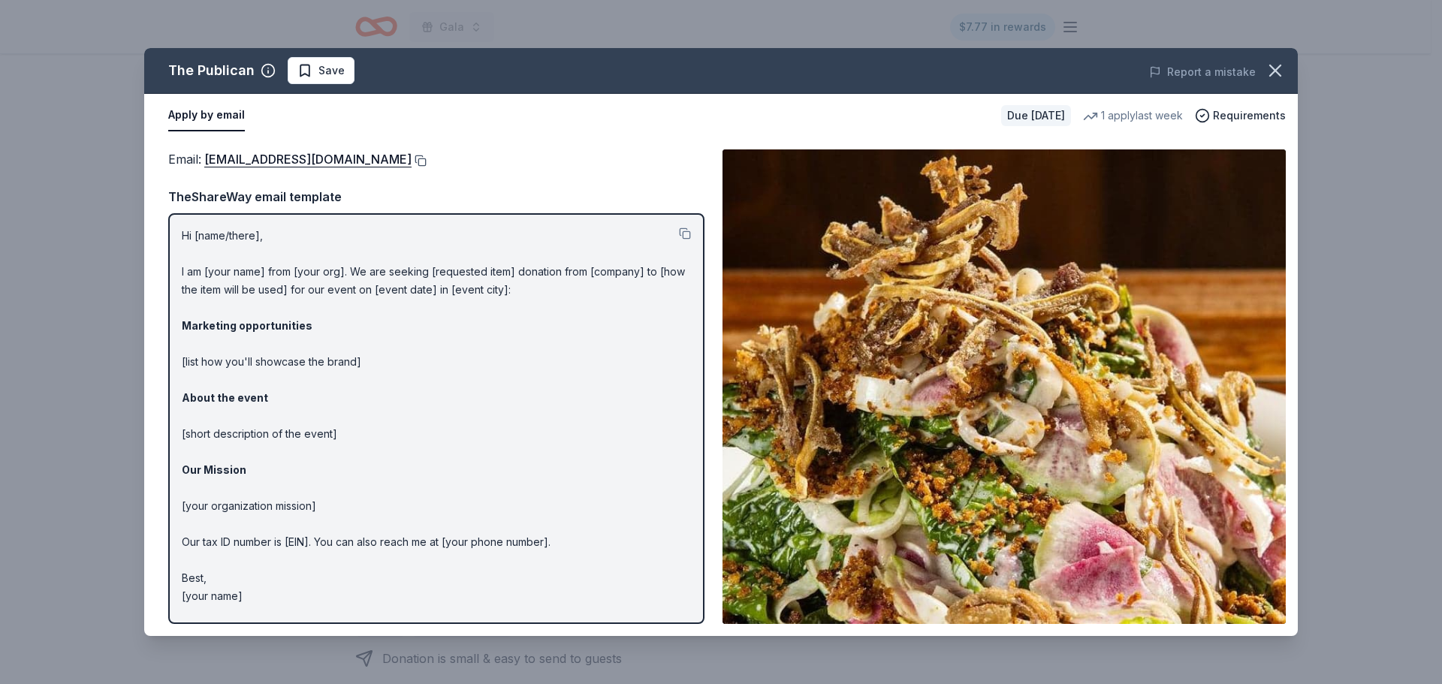
click at [412, 162] on button at bounding box center [419, 161] width 15 height 12
click at [1284, 59] on button "button" at bounding box center [1275, 70] width 33 height 33
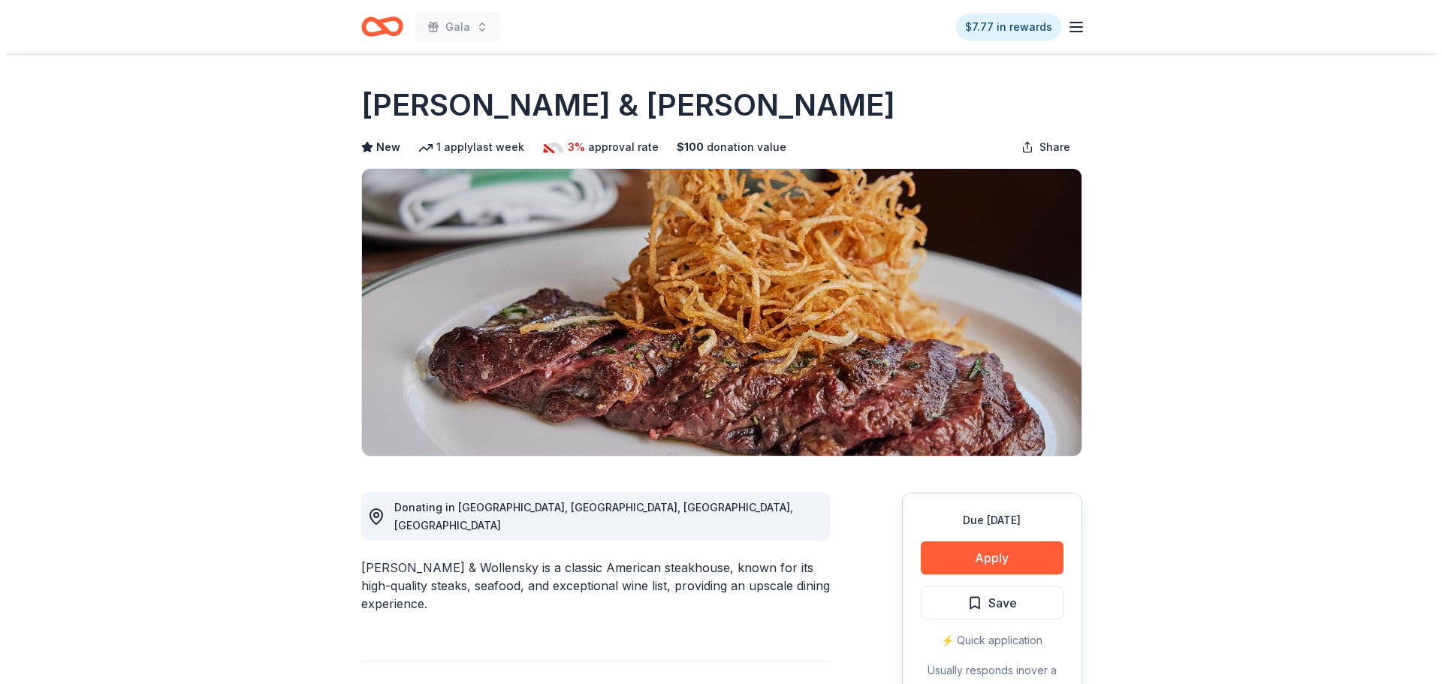
scroll to position [75, 0]
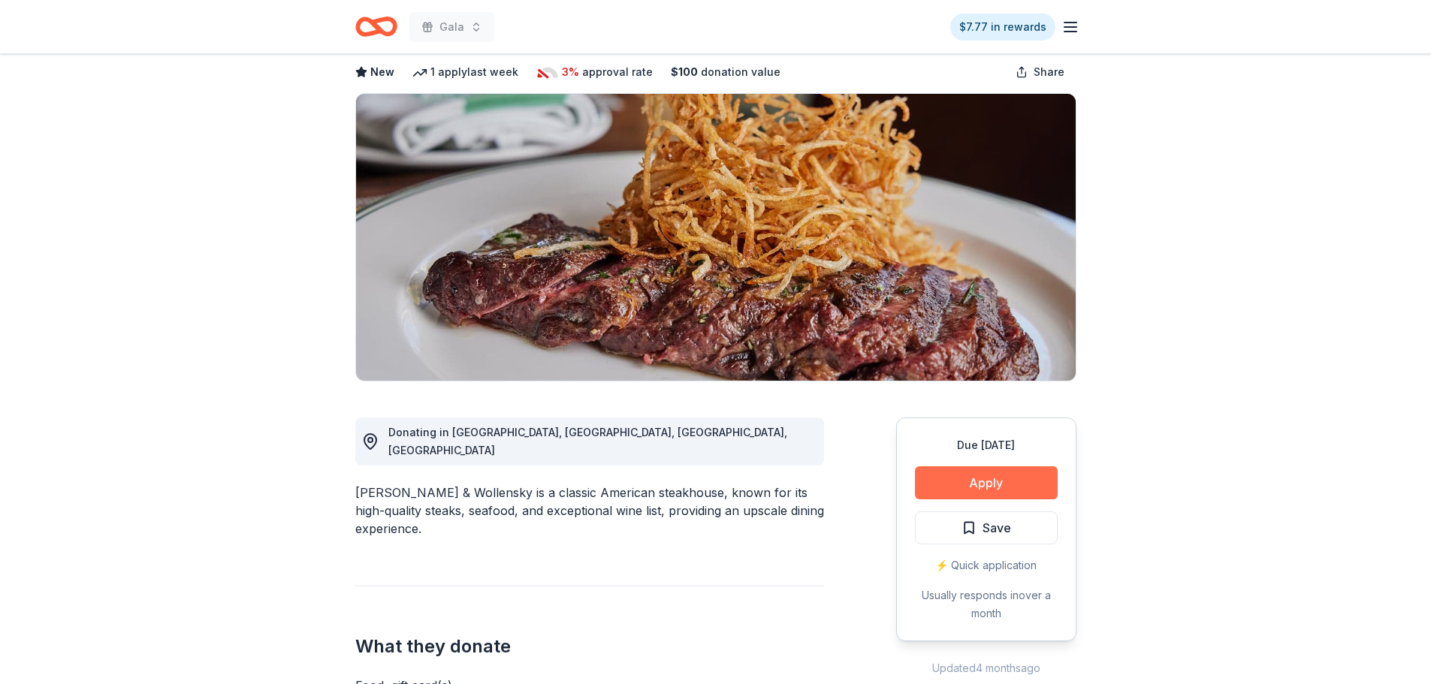
click at [987, 488] on button "Apply" at bounding box center [986, 483] width 143 height 33
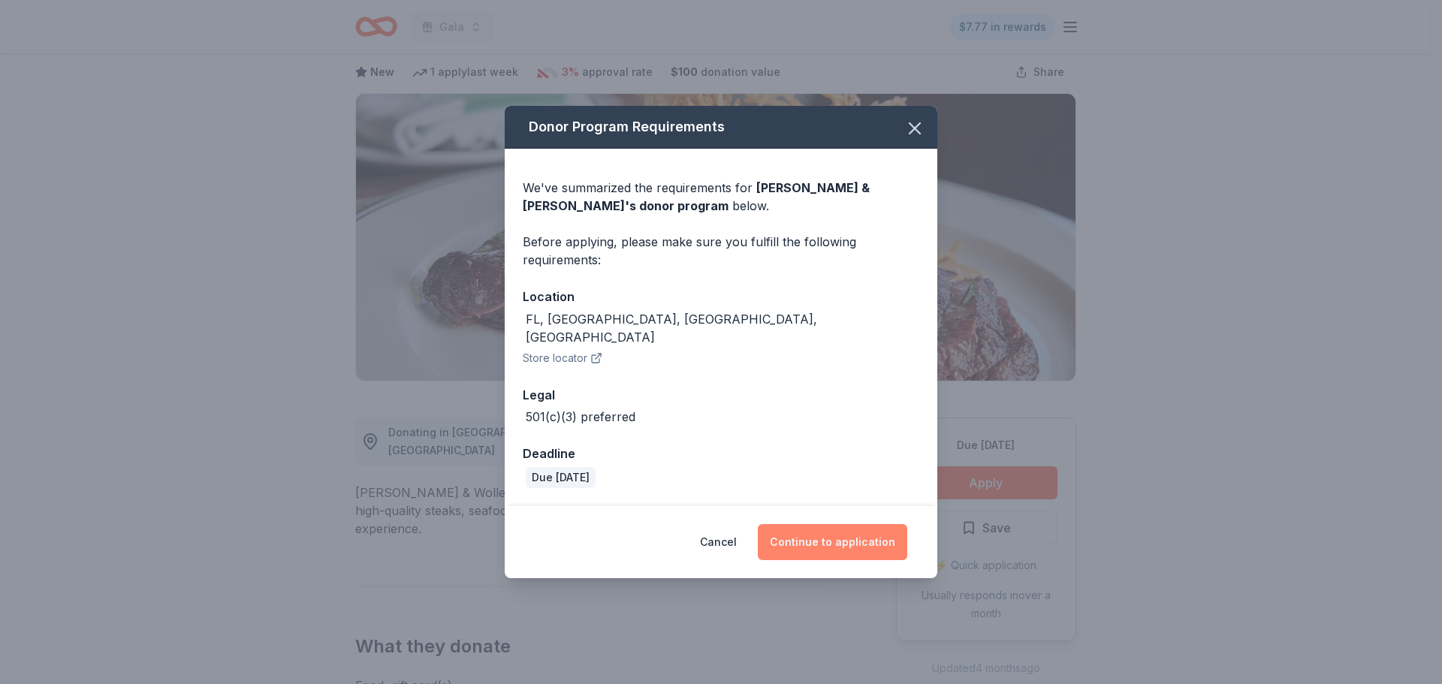
click at [886, 540] on button "Continue to application" at bounding box center [832, 542] width 149 height 36
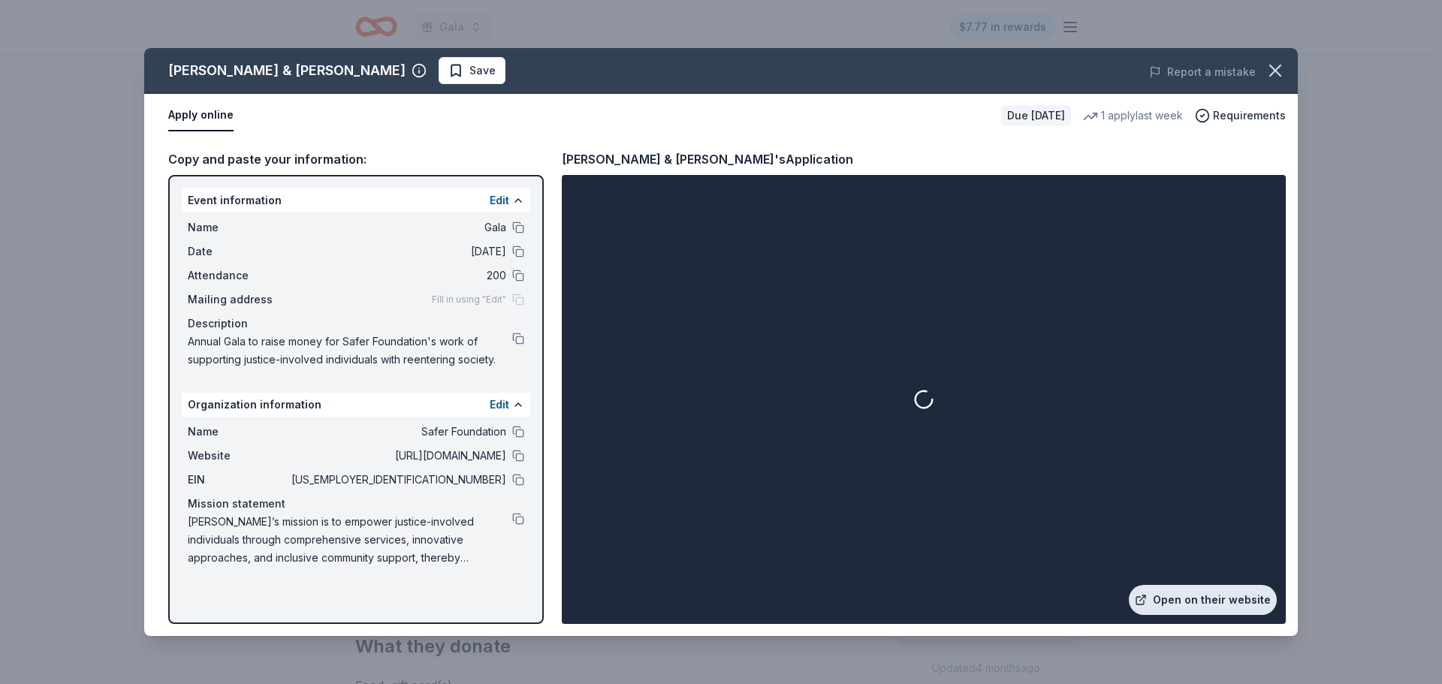
click at [1221, 598] on link "Open on their website" at bounding box center [1203, 600] width 148 height 30
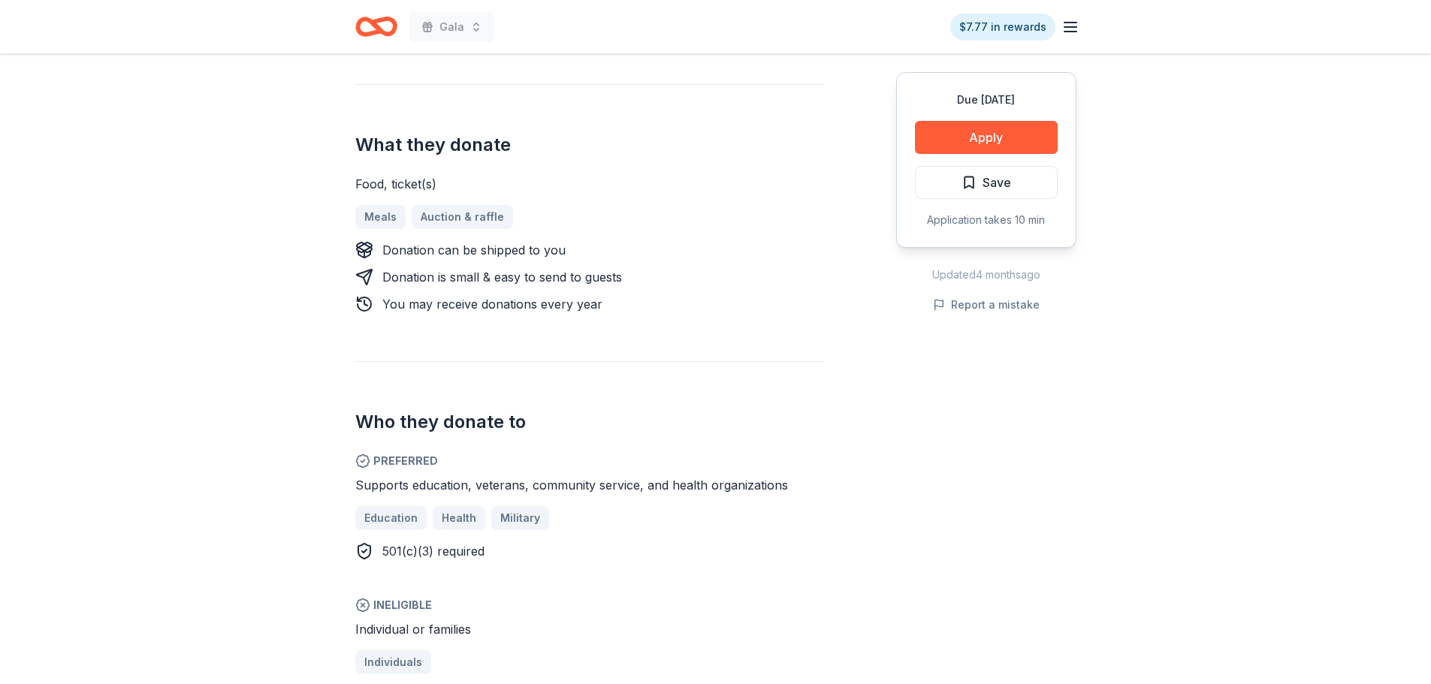
scroll to position [376, 0]
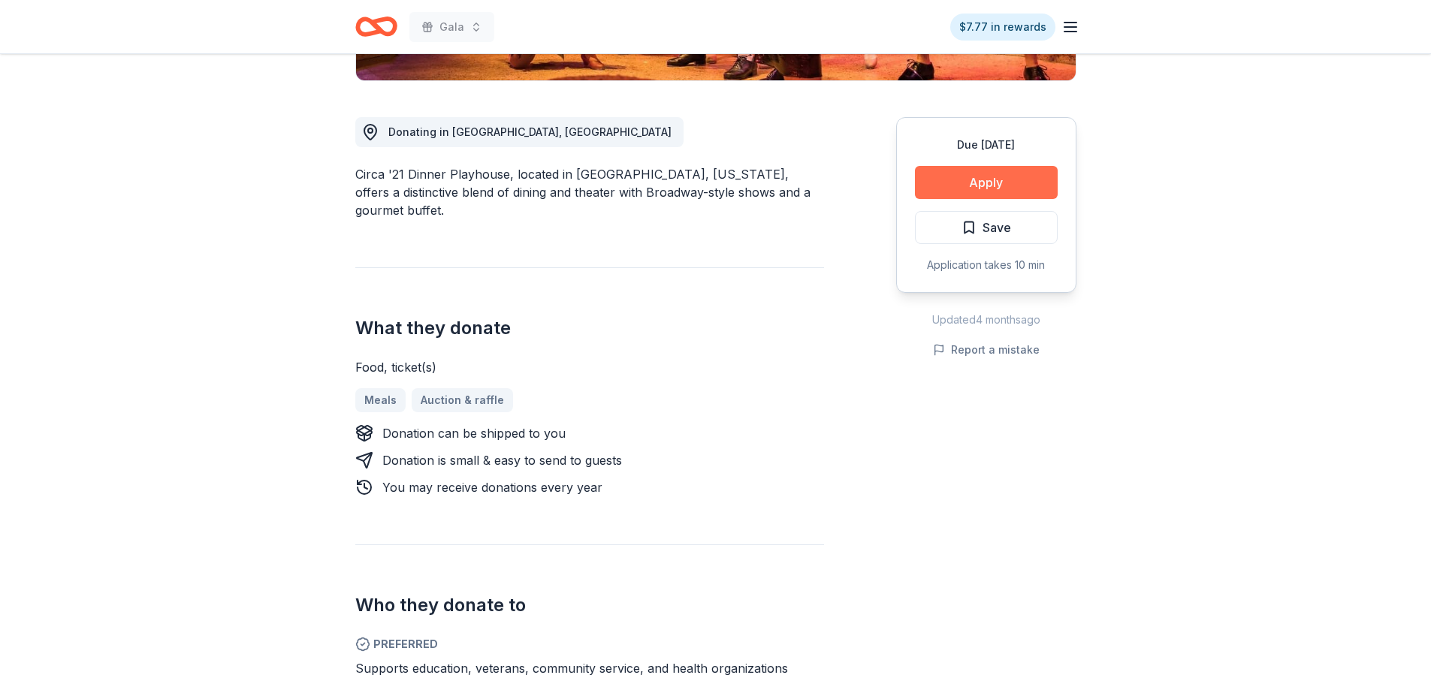
click at [1027, 189] on button "Apply" at bounding box center [986, 182] width 143 height 33
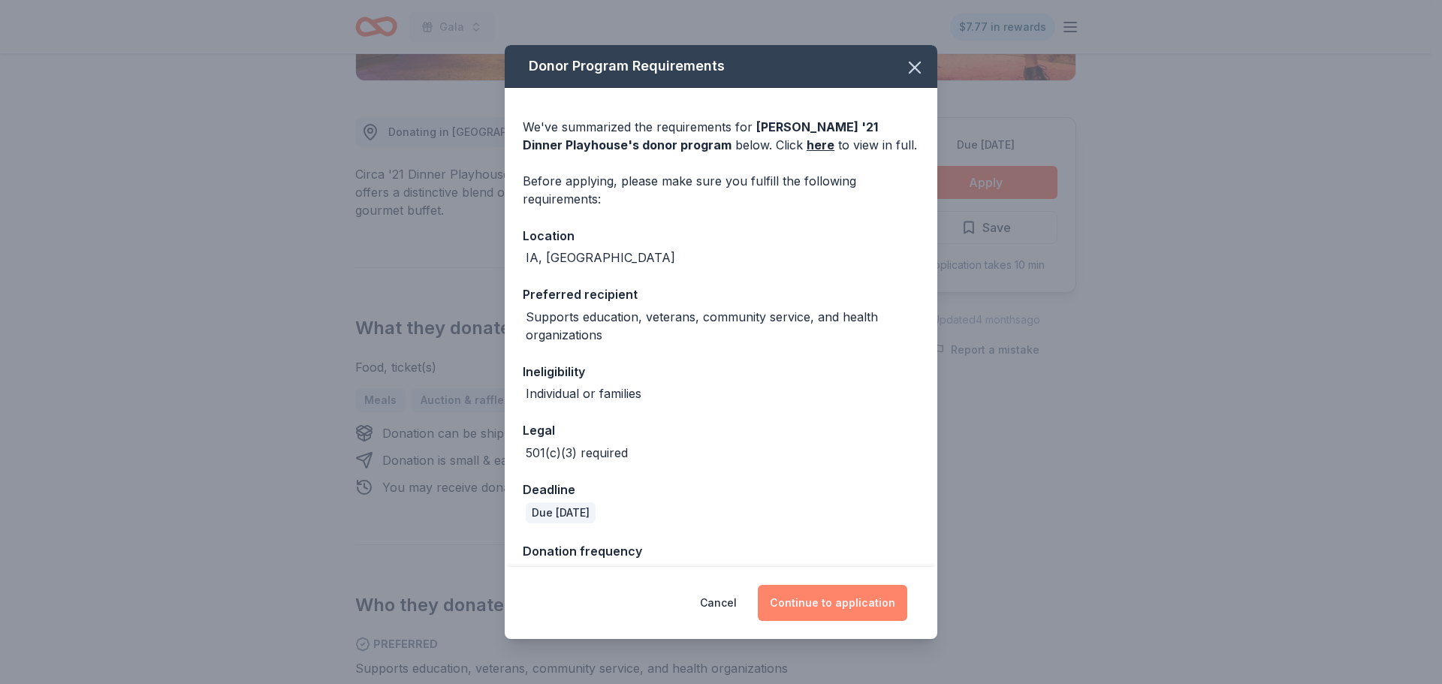
click at [851, 619] on button "Continue to application" at bounding box center [832, 603] width 149 height 36
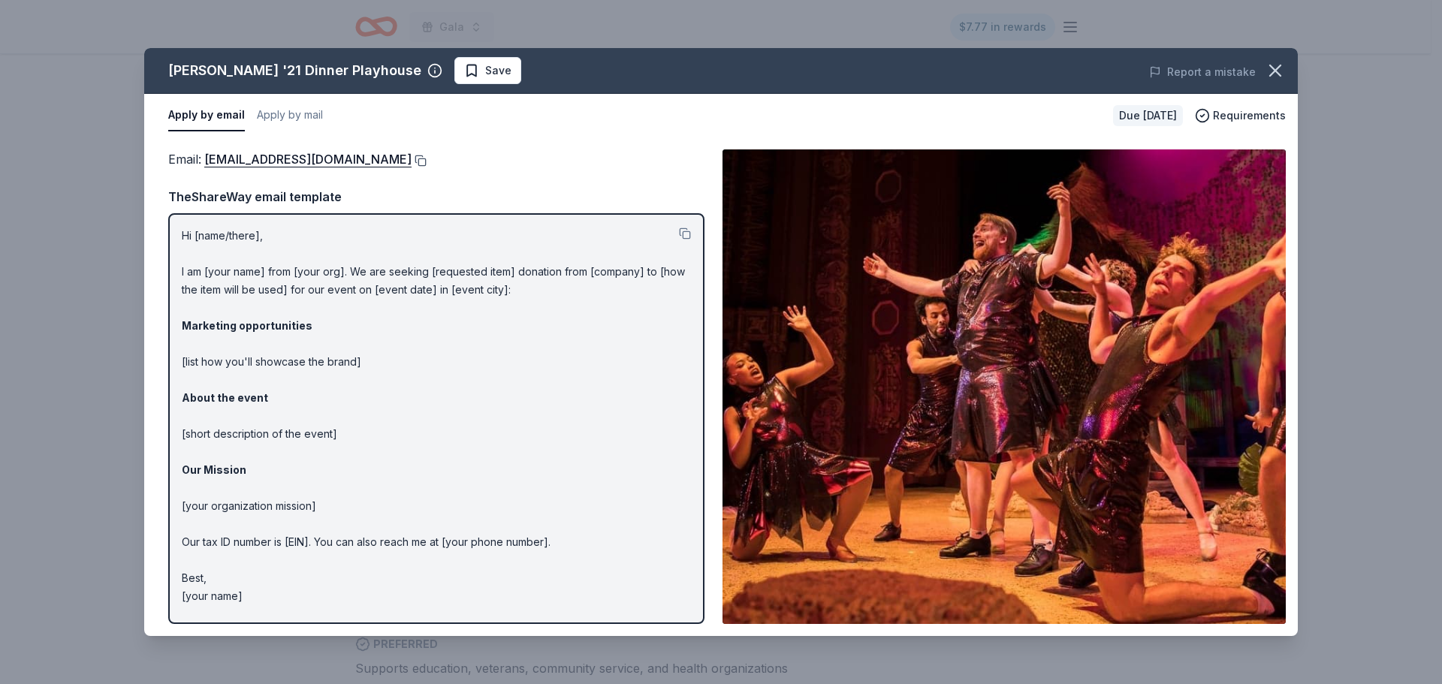
click at [412, 155] on button at bounding box center [419, 161] width 15 height 12
click at [1272, 66] on icon "button" at bounding box center [1275, 70] width 11 height 11
